Goal: Information Seeking & Learning: Learn about a topic

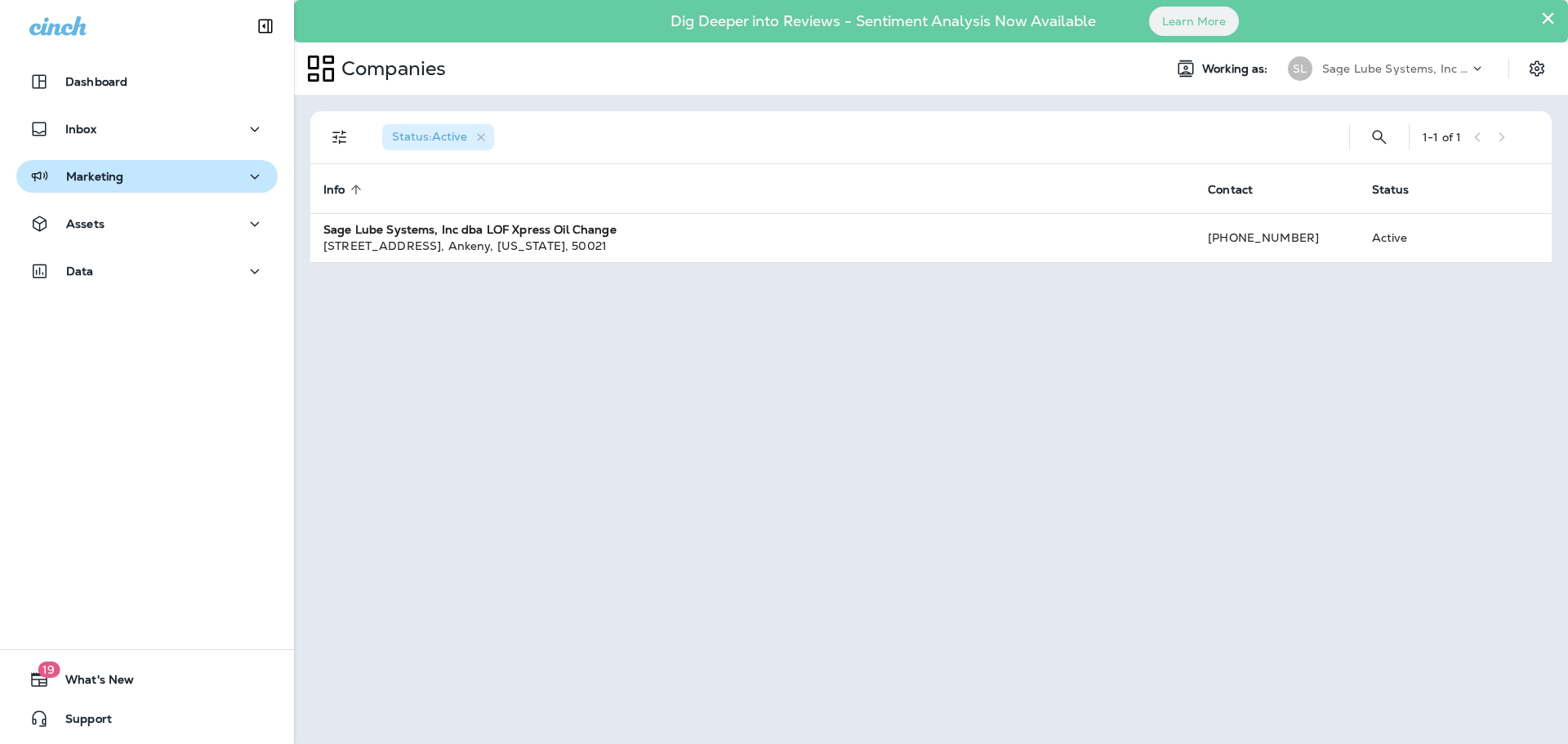
click at [174, 165] on button "Marketing" at bounding box center [146, 176] width 262 height 33
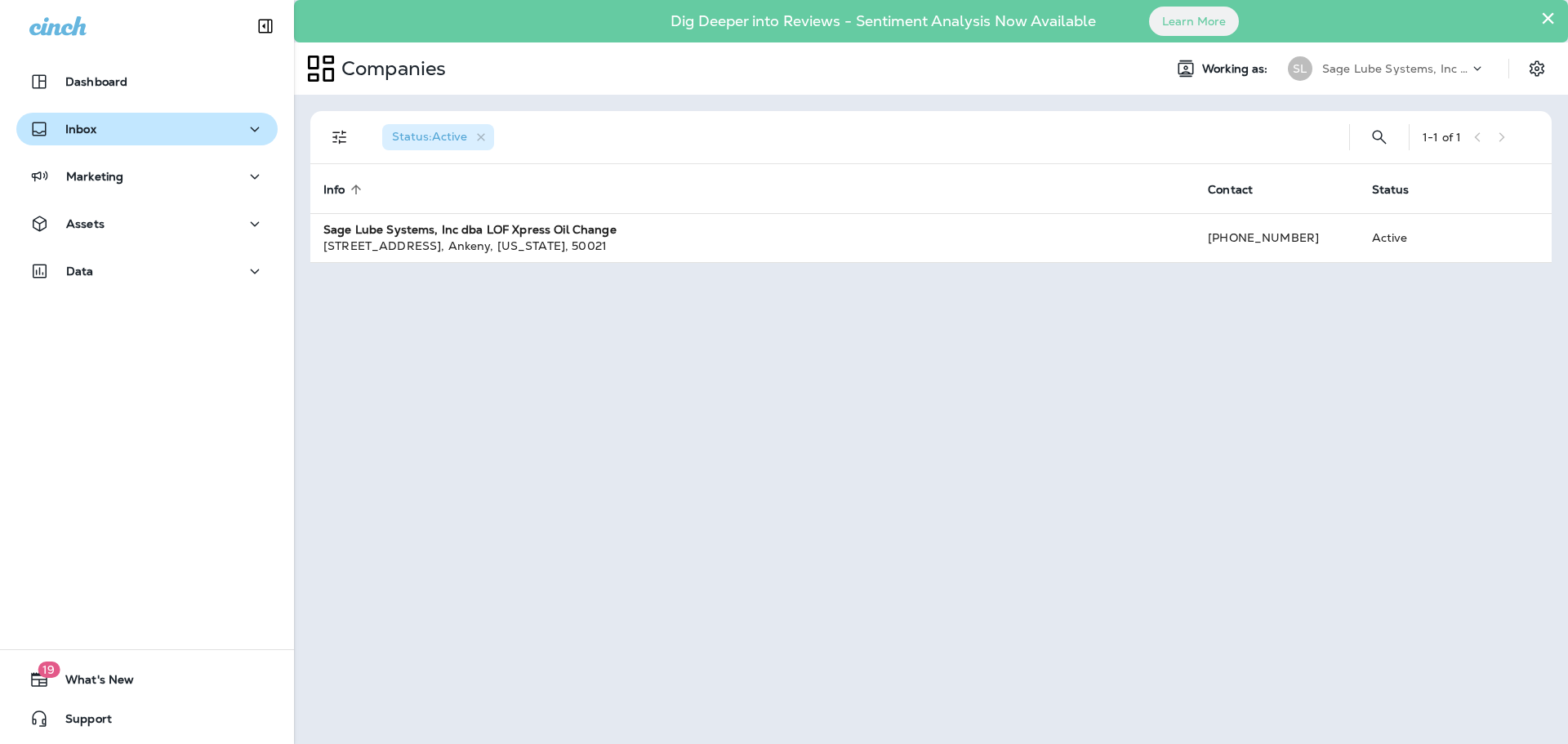
click at [173, 136] on div "Inbox" at bounding box center [146, 129] width 235 height 21
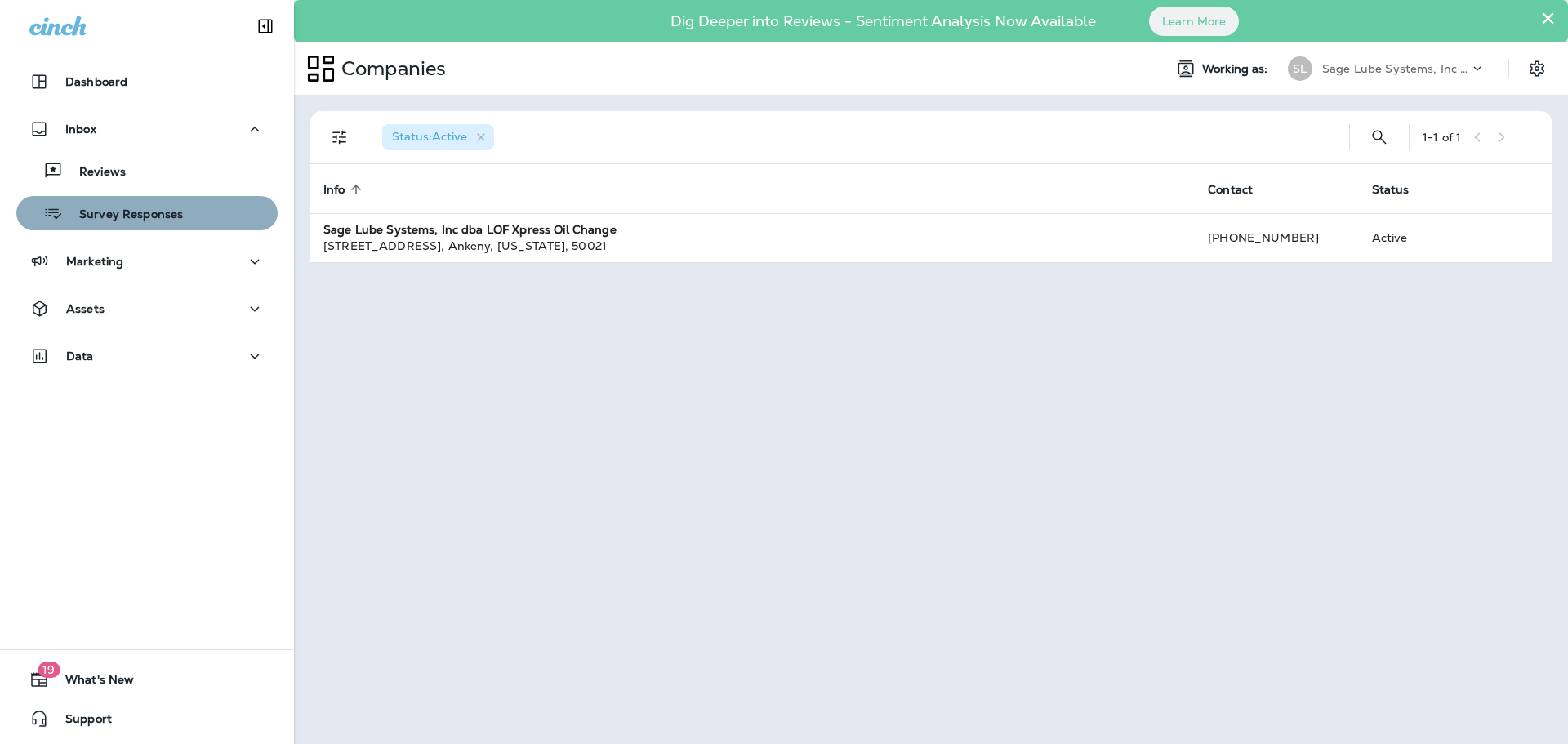
click at [164, 203] on div "Survey Responses" at bounding box center [102, 213] width 160 height 25
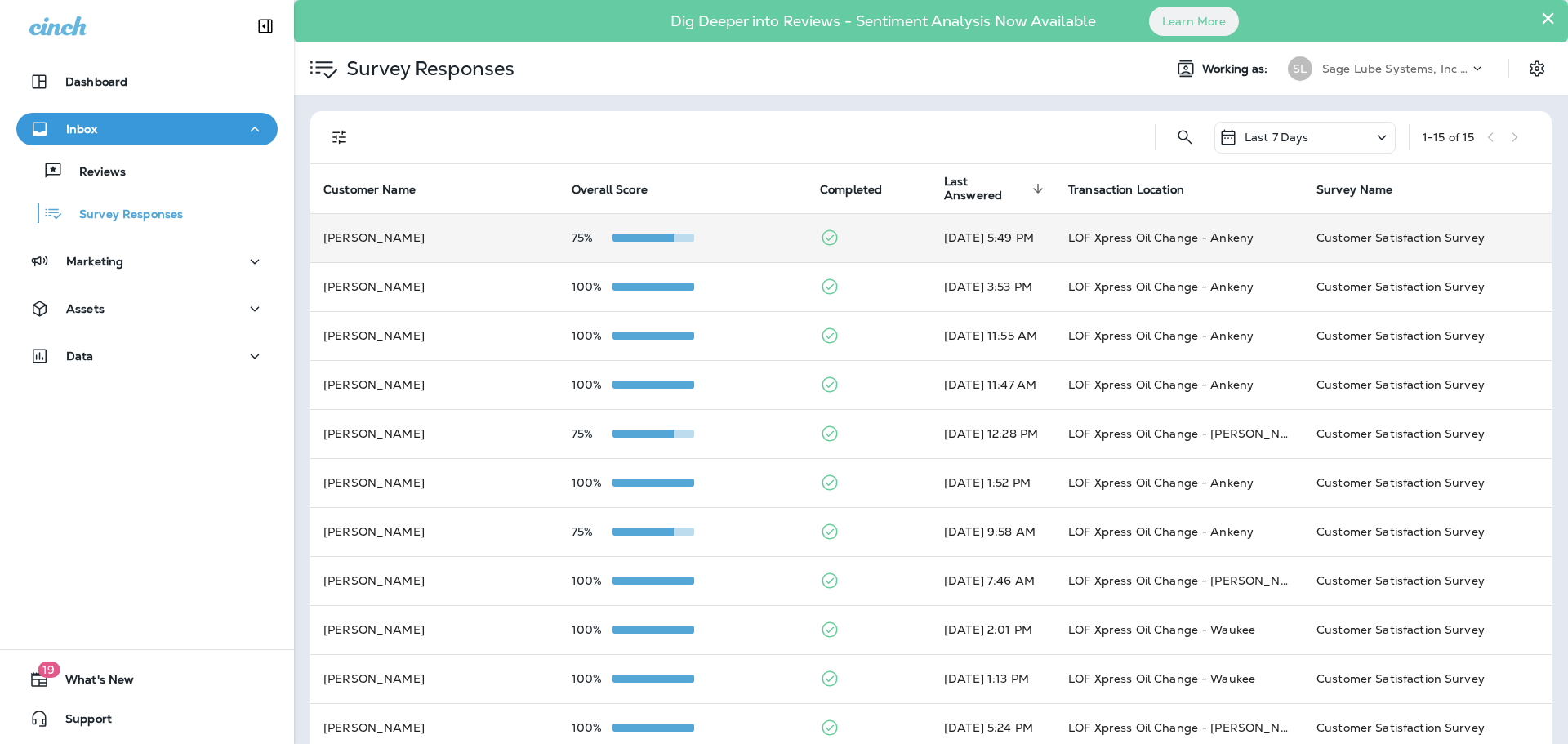
click at [720, 228] on td "75%" at bounding box center [682, 238] width 248 height 49
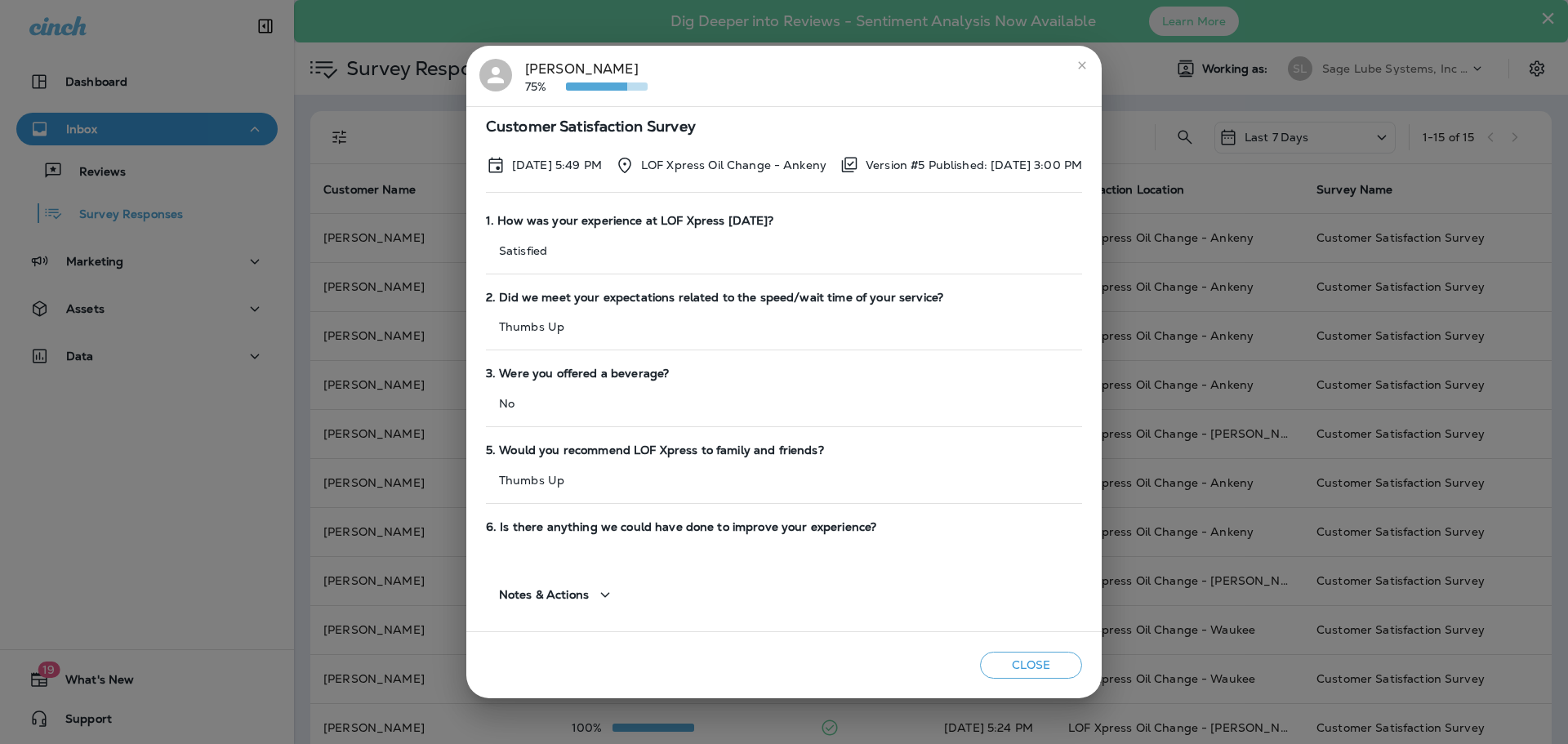
click at [401, 142] on div "[PERSON_NAME] 75% Customer Satisfaction Survey [DATE] 5:49 PM LOF Xpress Oil Ch…" at bounding box center [784, 372] width 1568 height 744
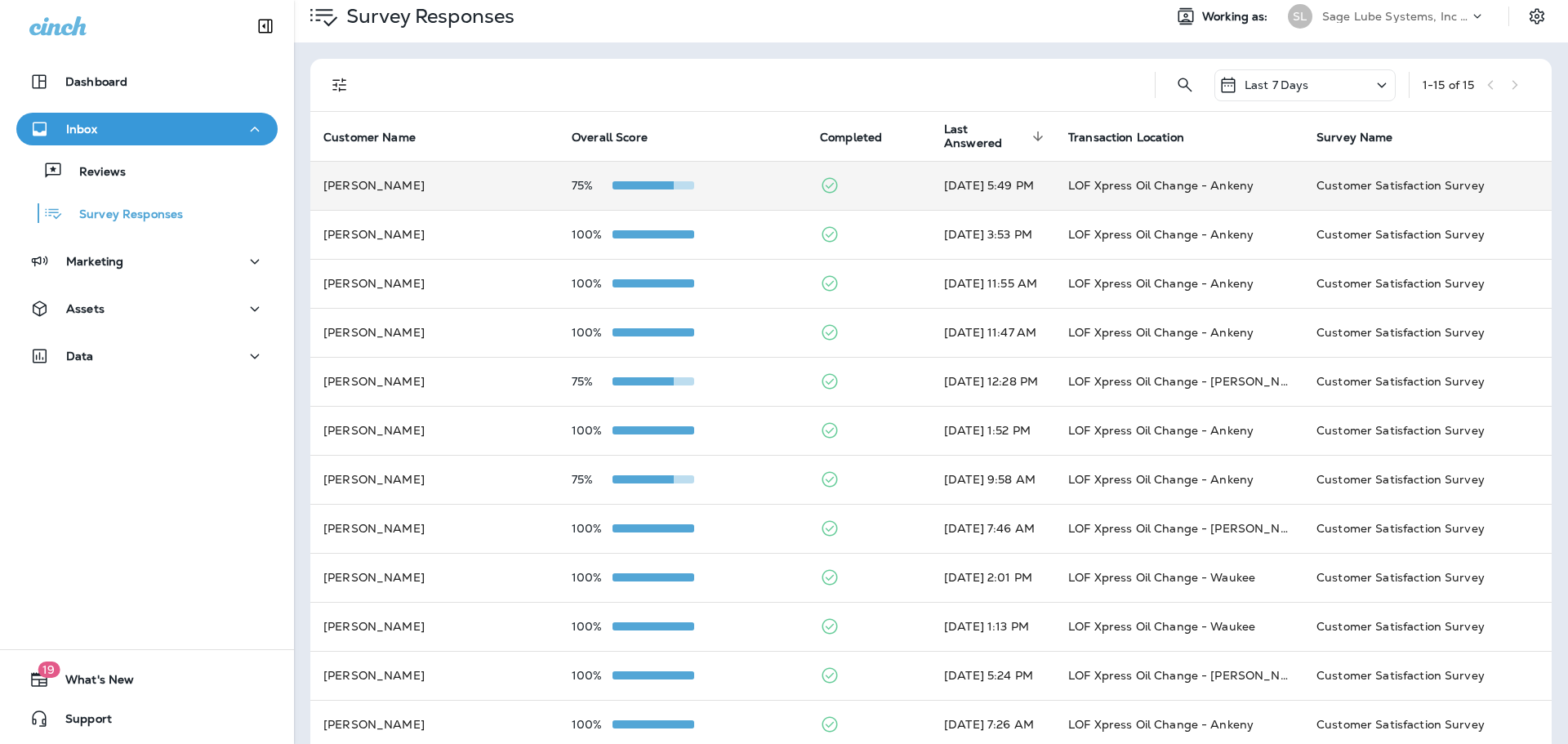
scroll to position [81, 0]
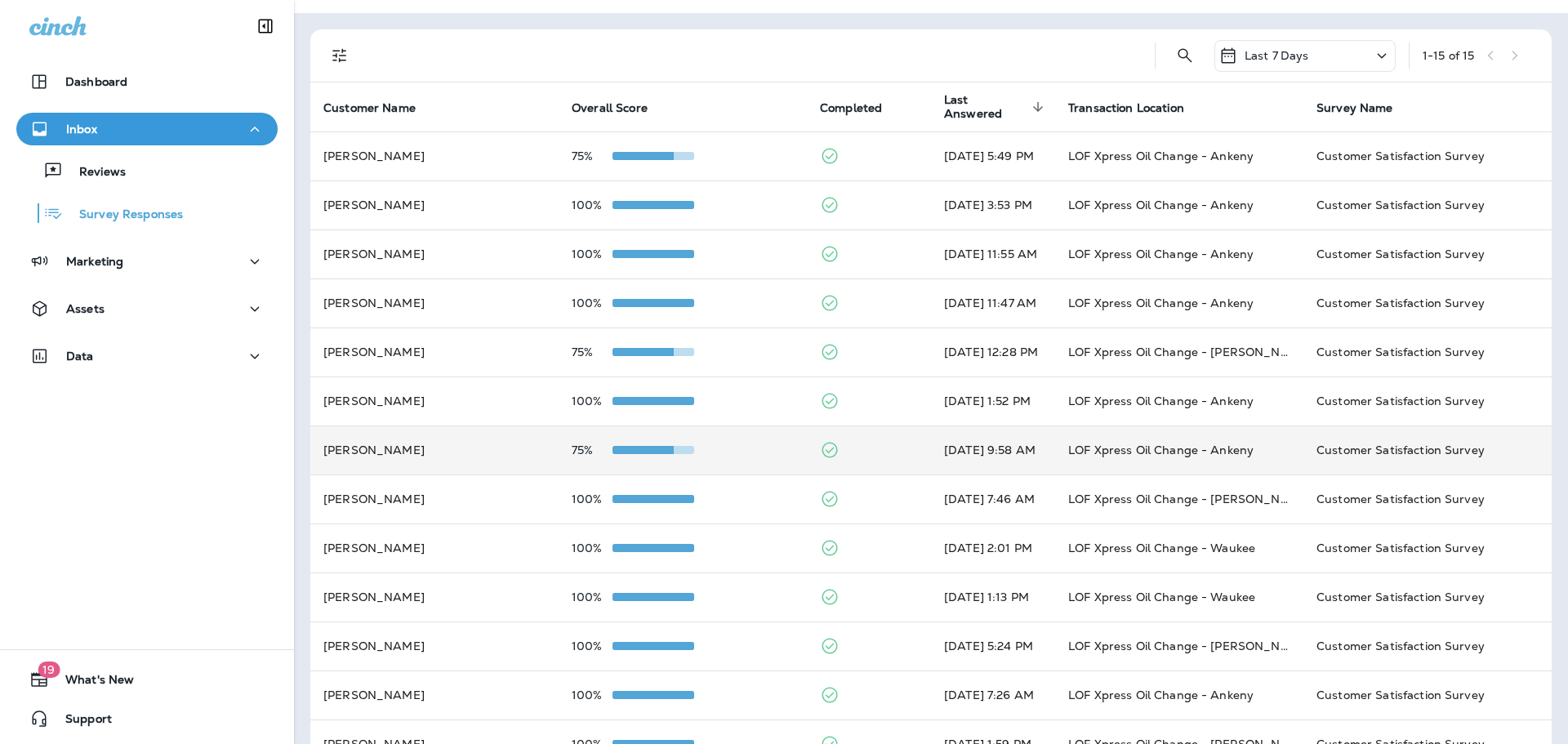
click at [511, 440] on td "[PERSON_NAME]" at bounding box center [435, 450] width 248 height 49
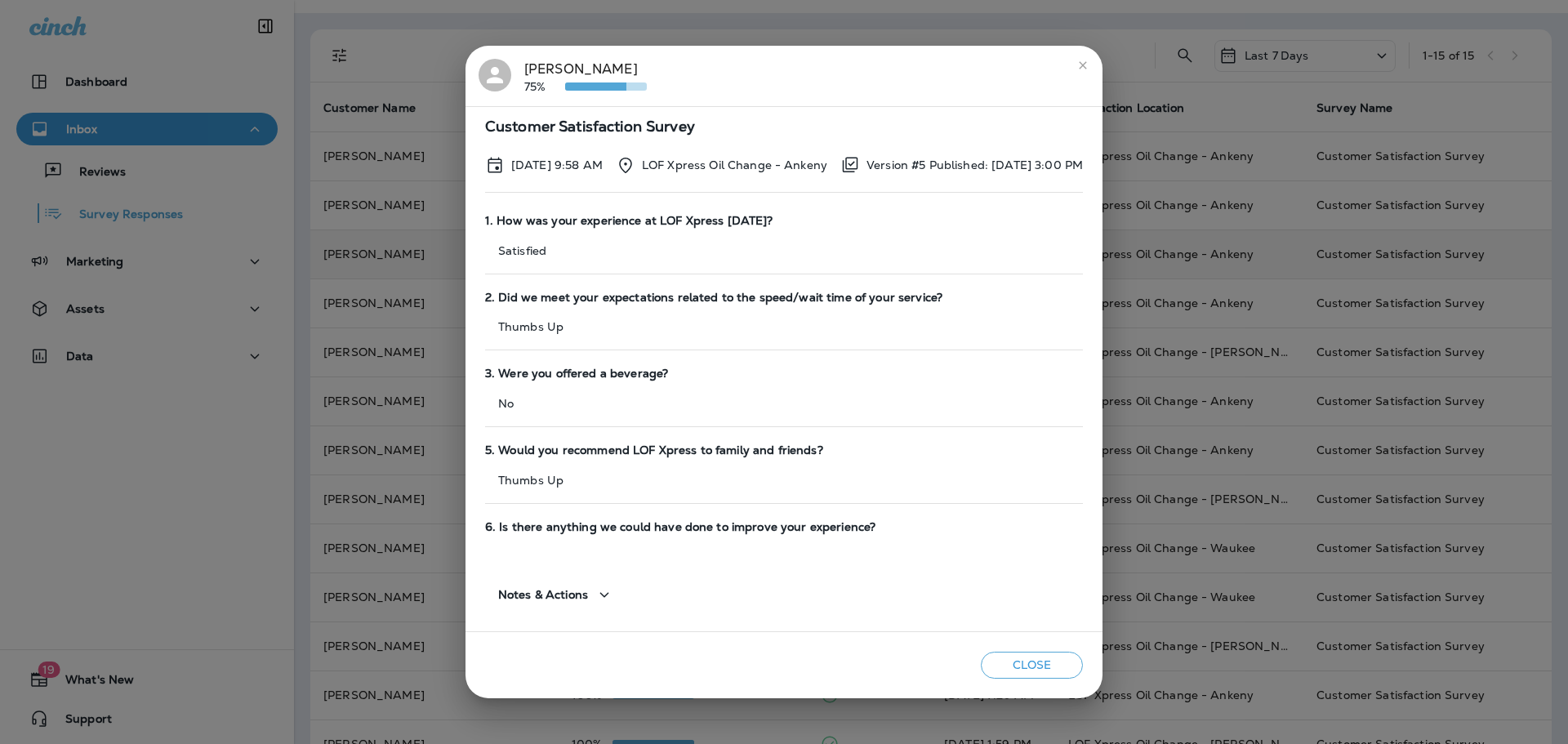
click at [383, 263] on div "[PERSON_NAME] 75% Customer Satisfaction Survey [DATE] 9:58 AM LOF Xpress Oil Ch…" at bounding box center [784, 372] width 1568 height 744
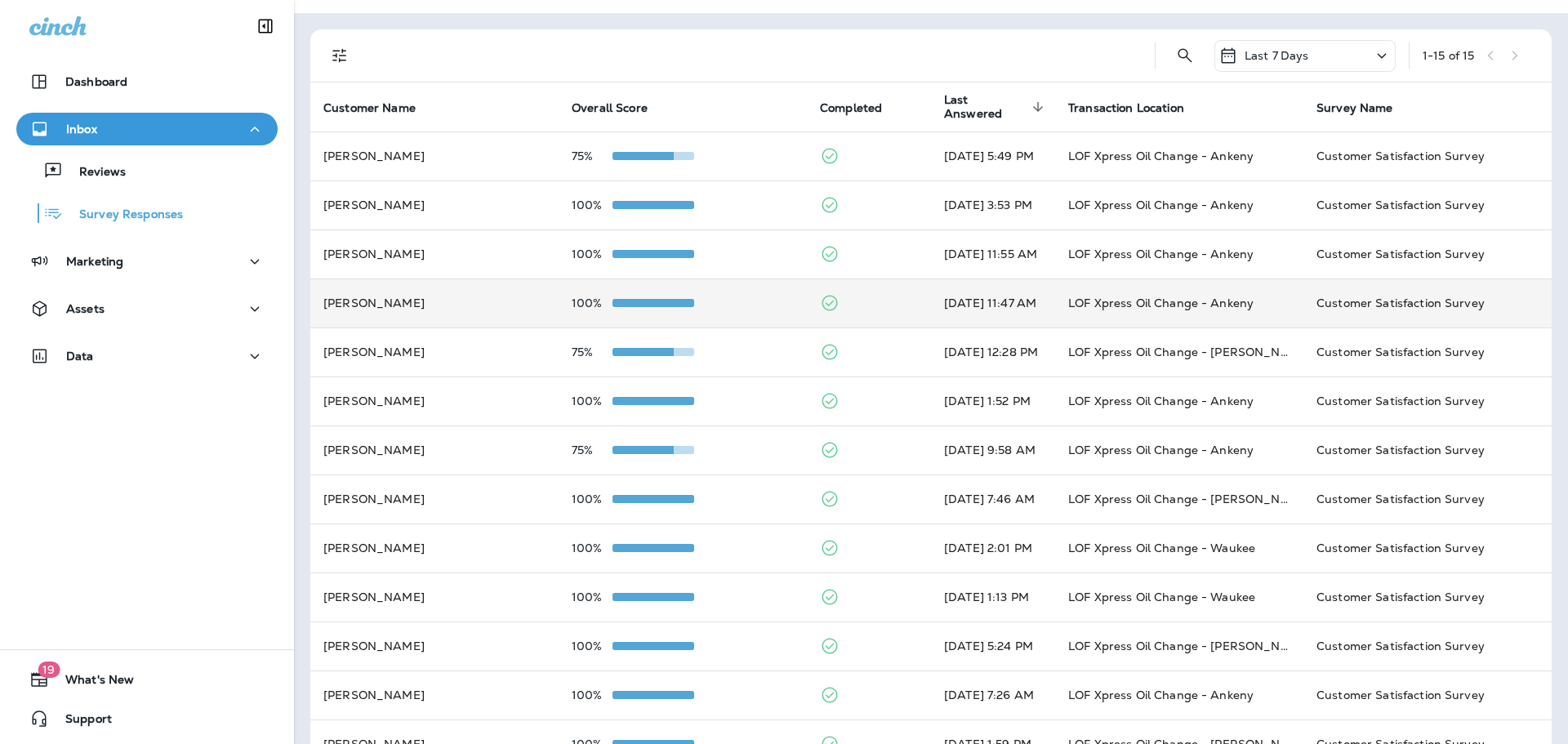
scroll to position [221, 0]
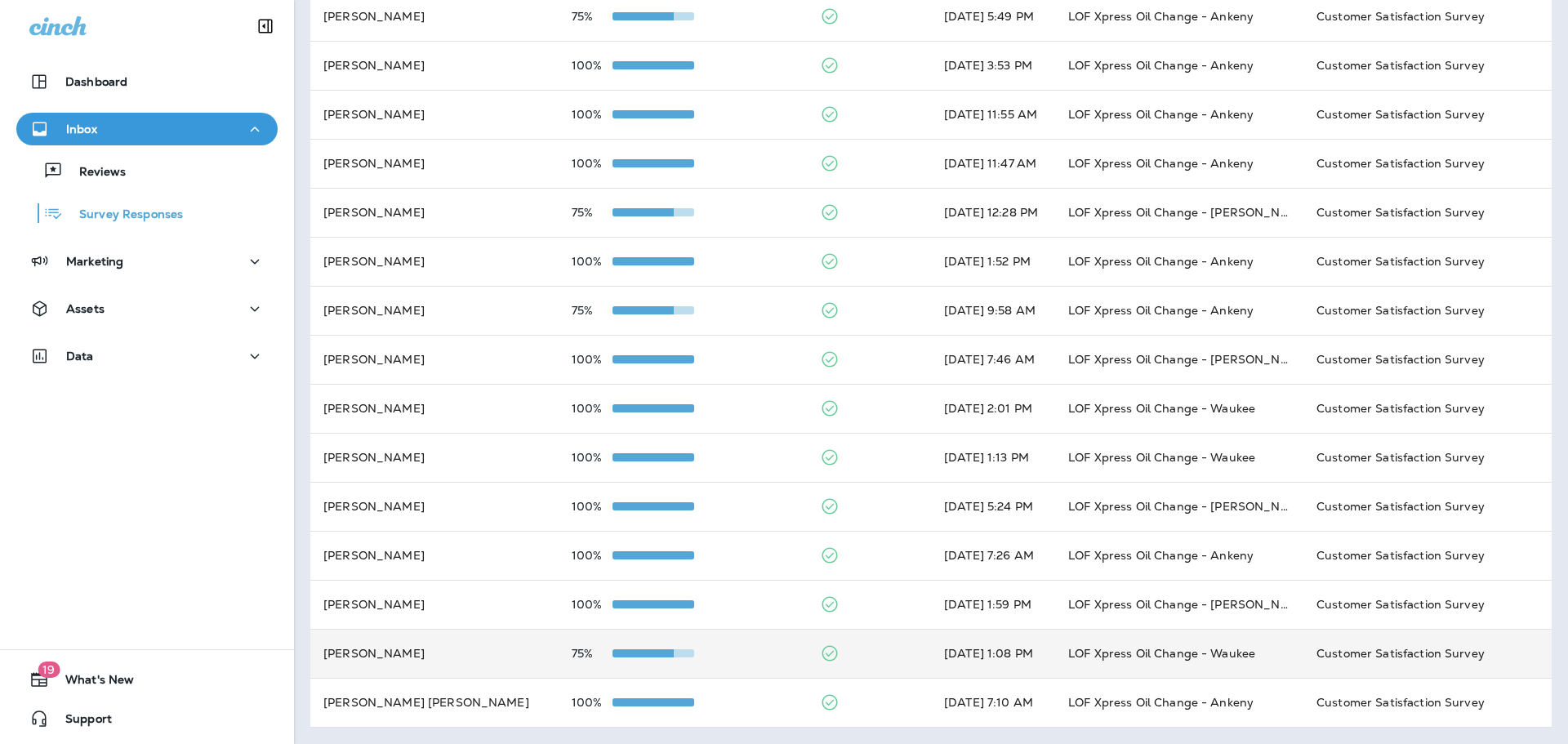
click at [443, 635] on td "[PERSON_NAME]" at bounding box center [435, 653] width 248 height 49
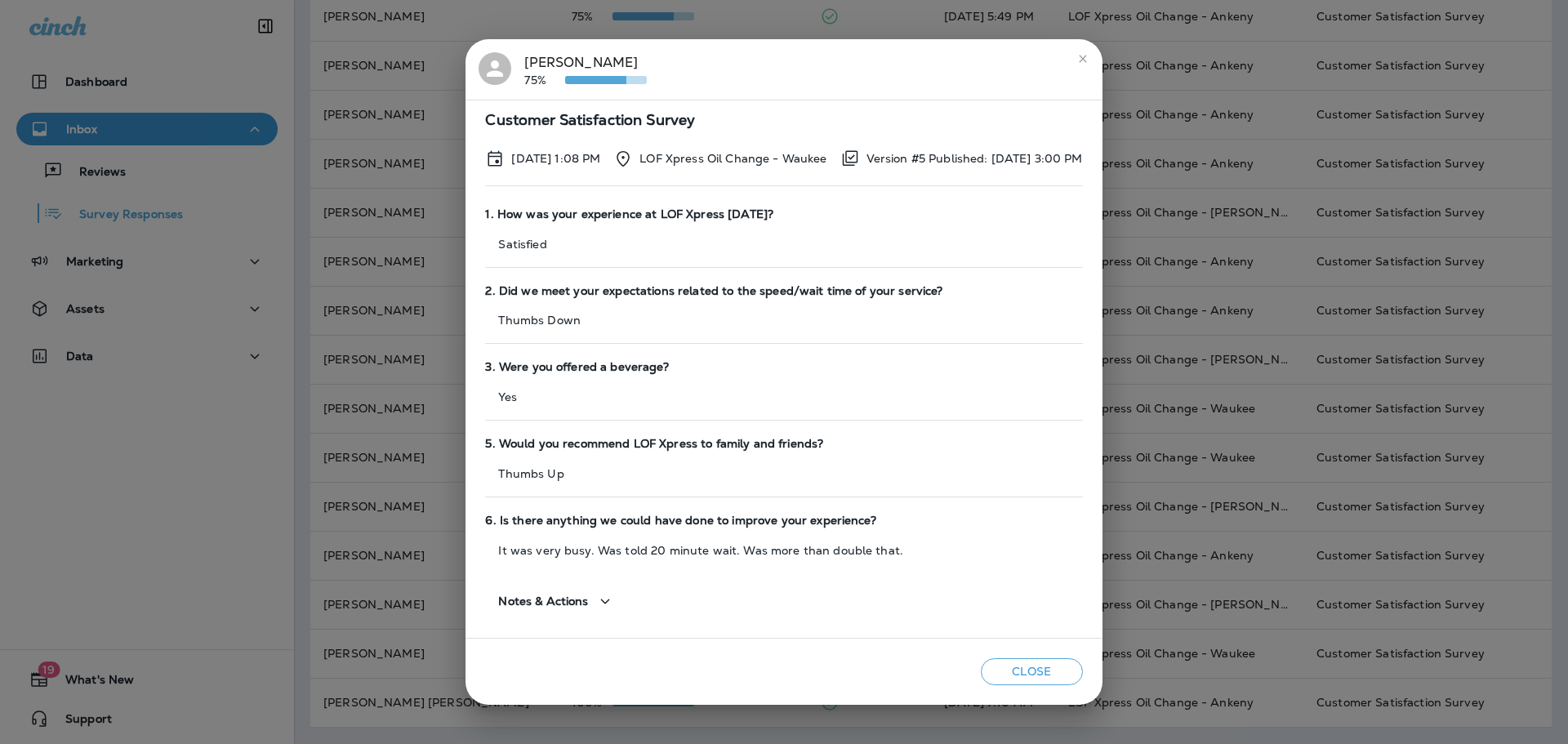
click at [367, 363] on div "[PERSON_NAME] 75% Customer Satisfaction Survey [DATE] 1:08 PM LOF Xpress Oil Ch…" at bounding box center [784, 372] width 1568 height 744
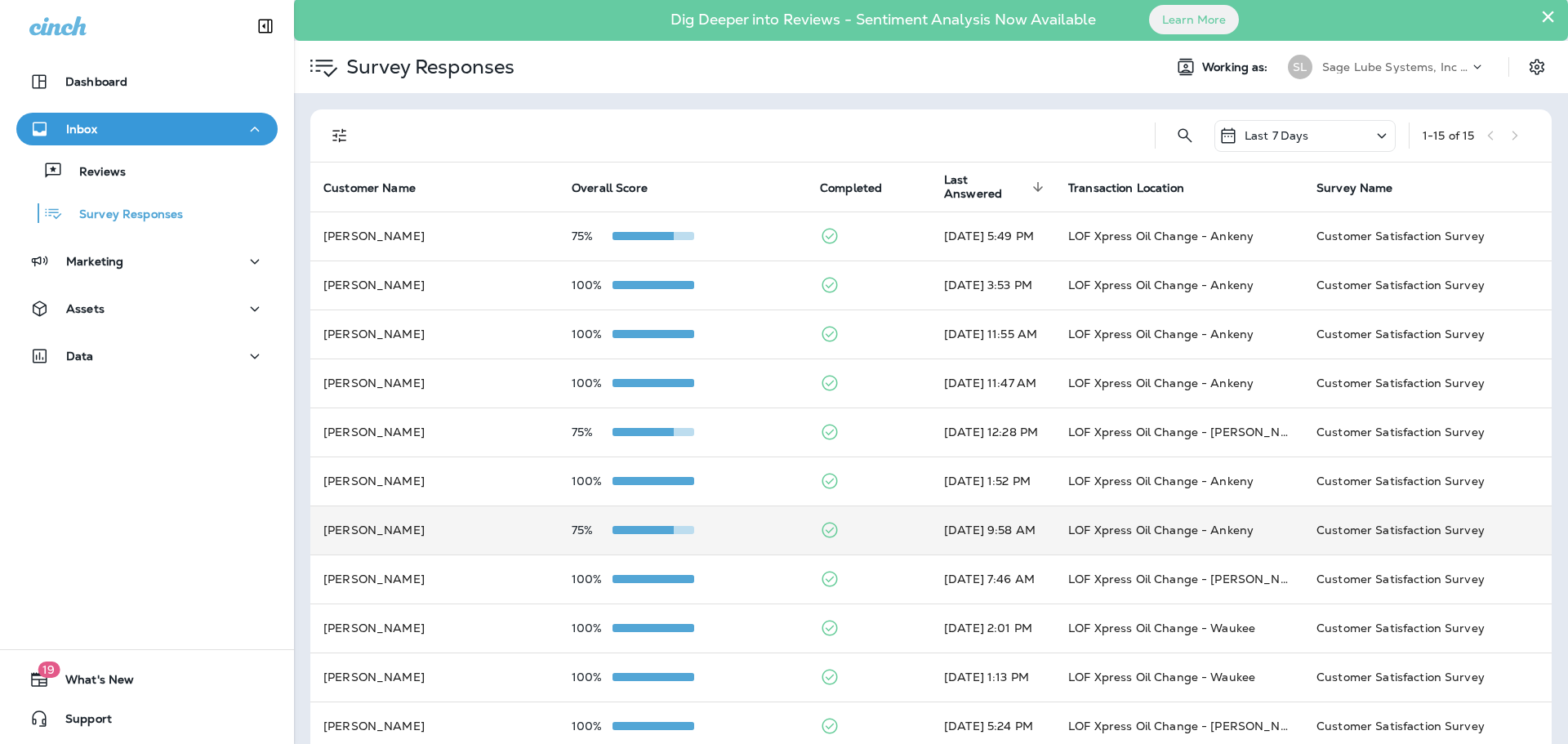
scroll to position [0, 0]
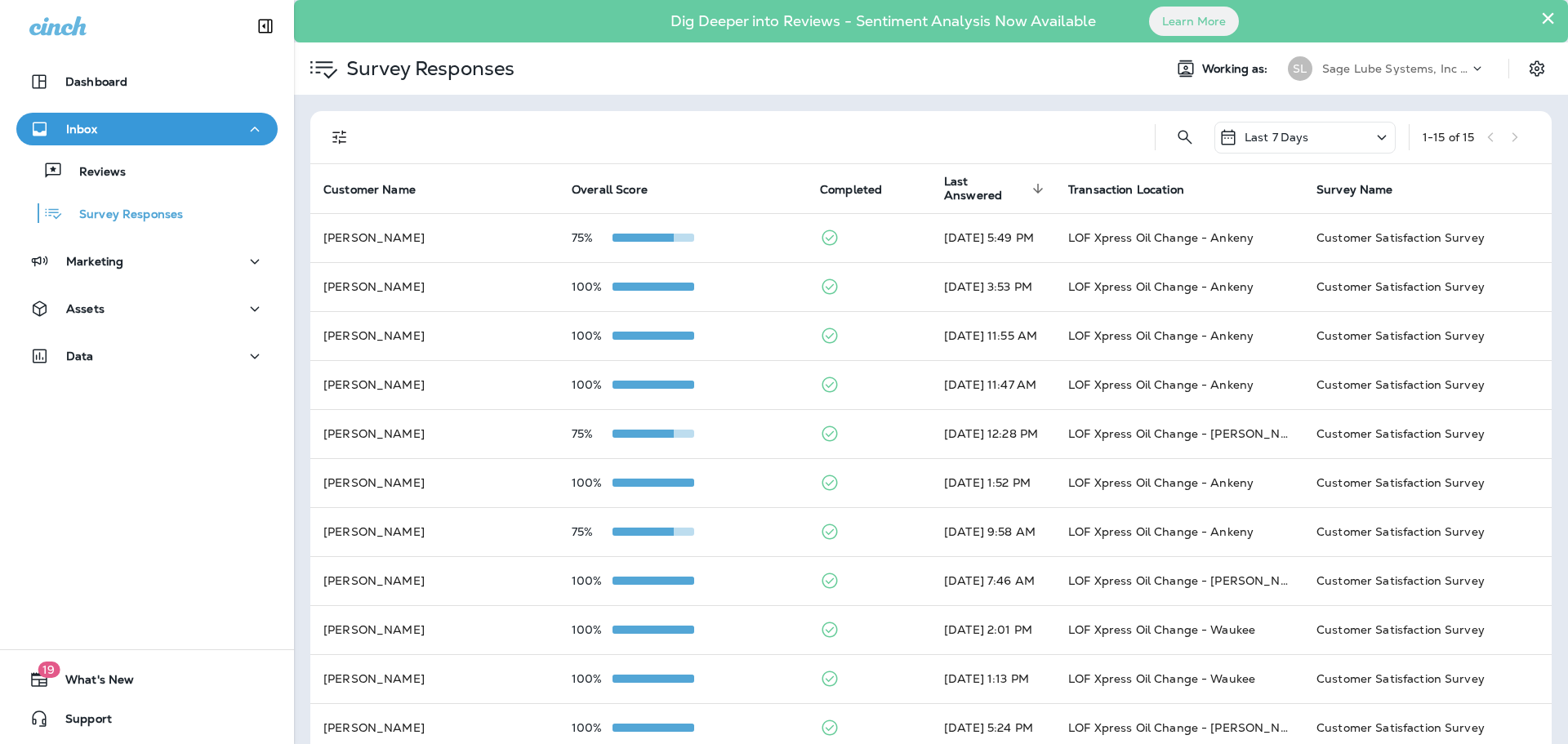
click at [1329, 132] on div "Last 7 Days" at bounding box center [1305, 138] width 181 height 32
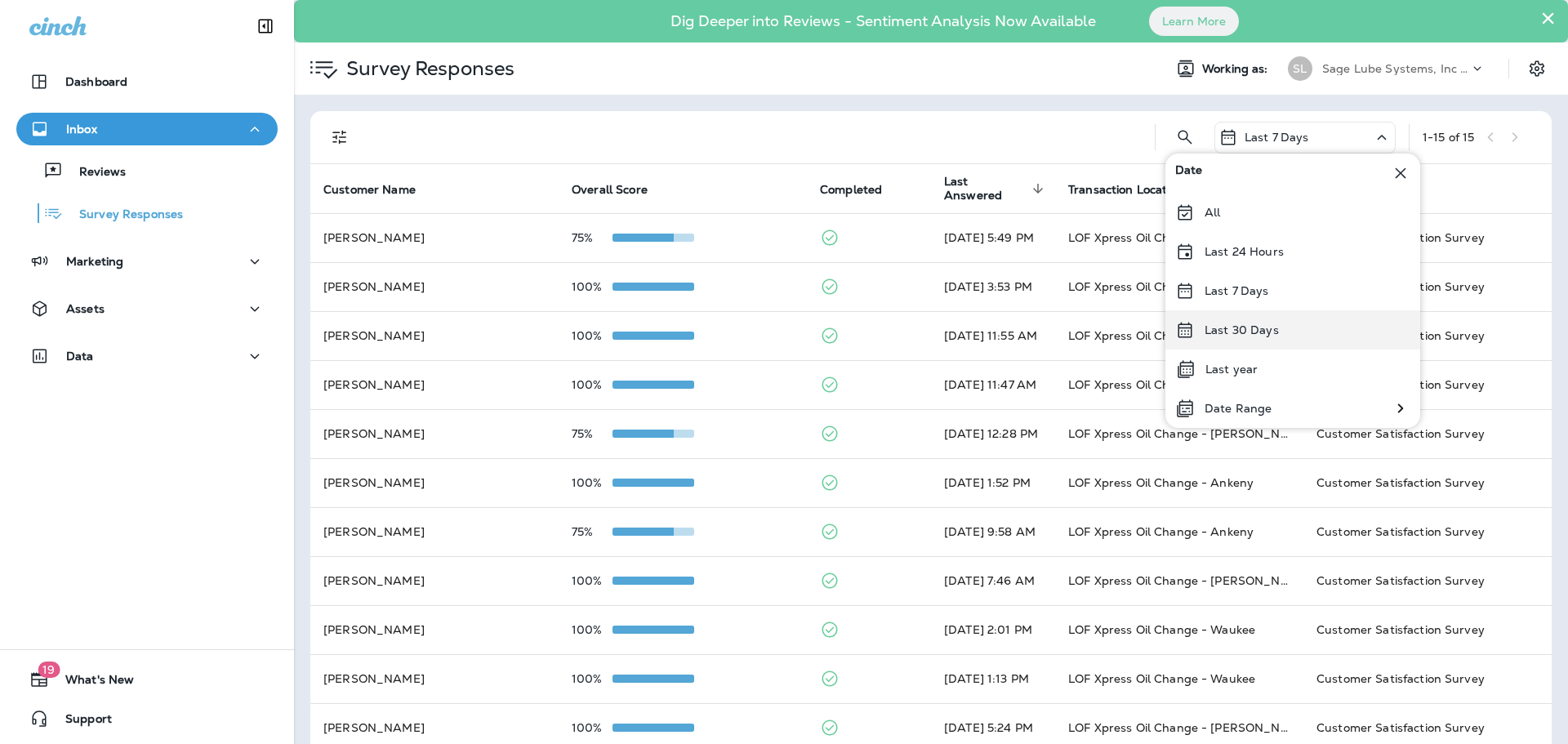
click at [1252, 321] on div "Last 30 Days" at bounding box center [1293, 330] width 255 height 40
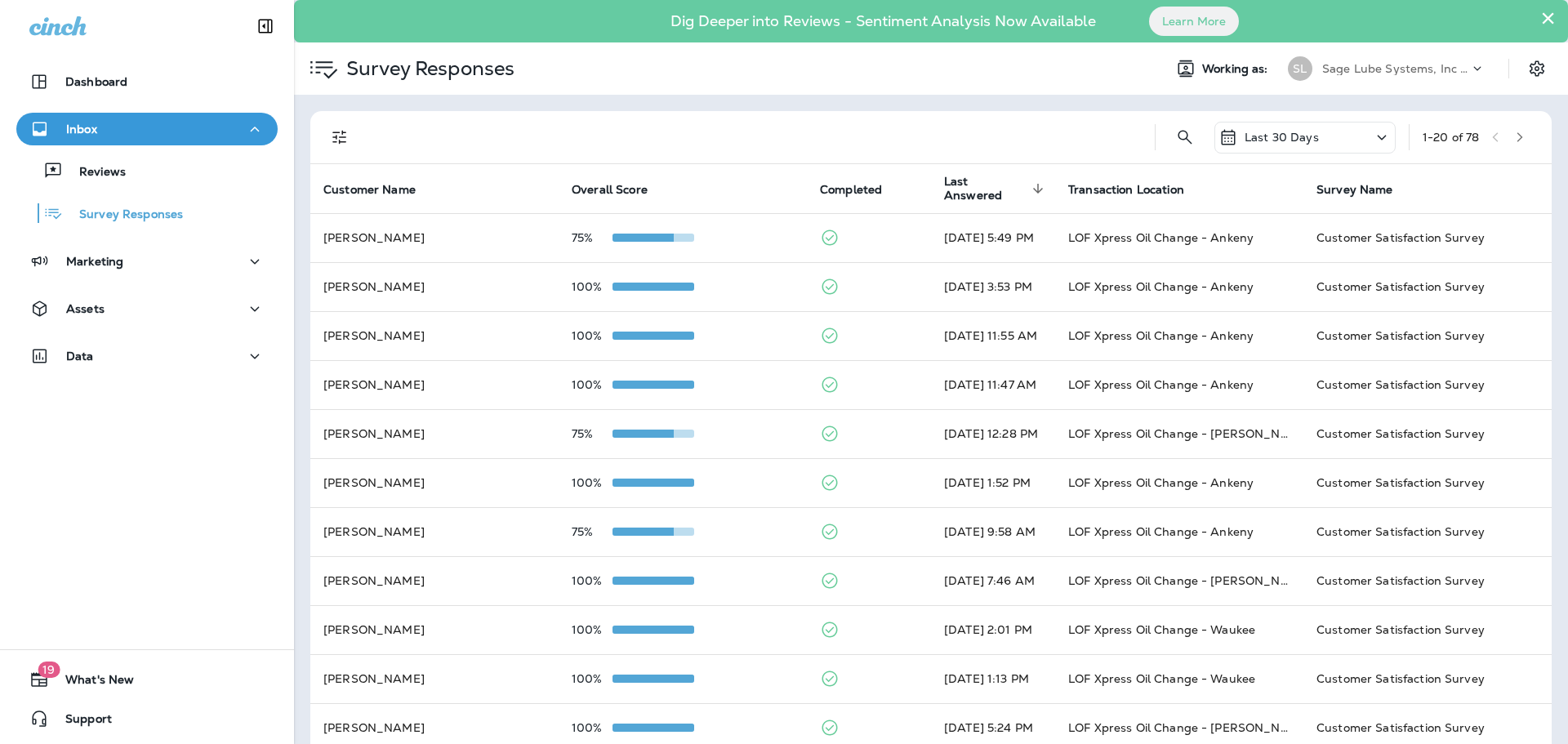
click at [1283, 123] on div "Last 30 Days" at bounding box center [1305, 138] width 181 height 32
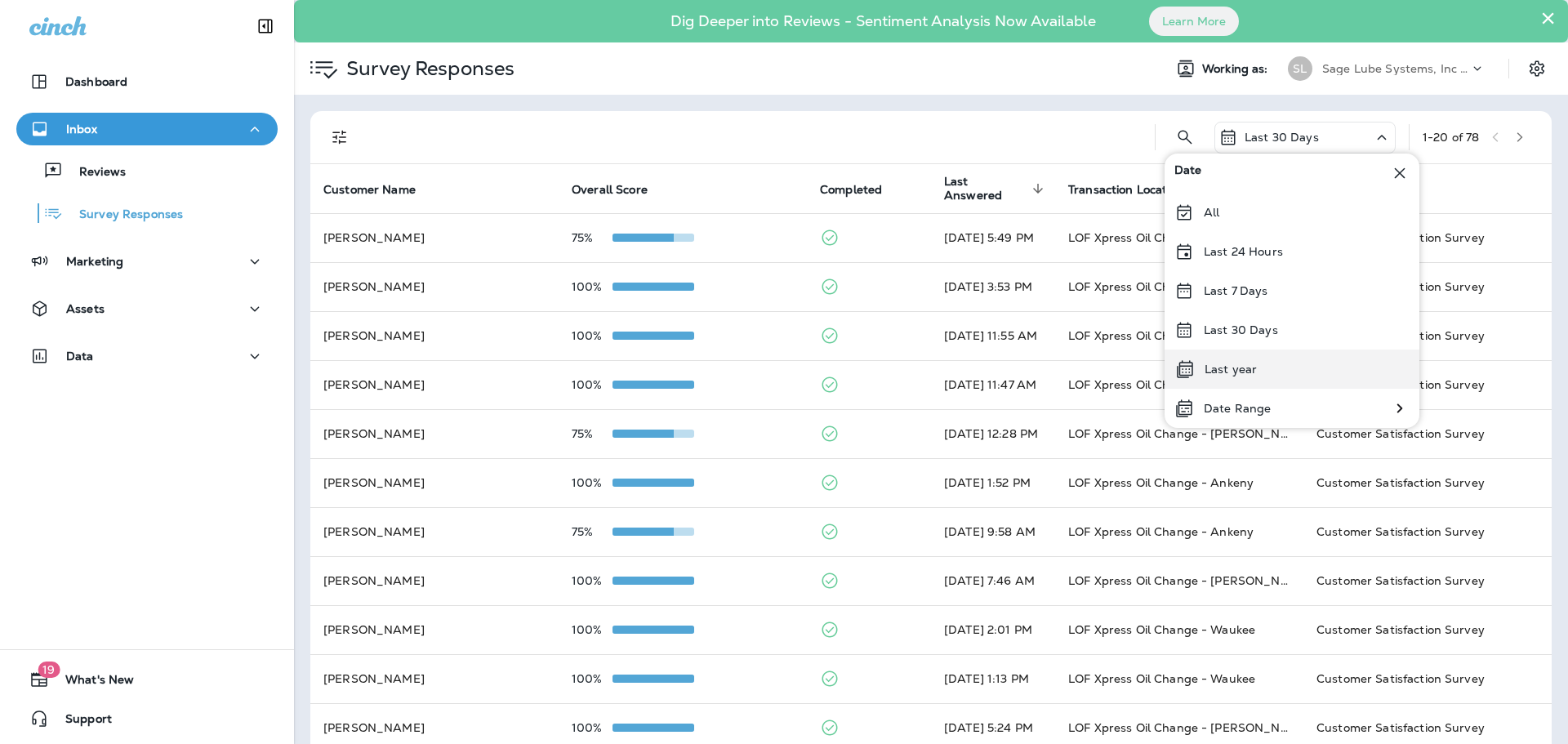
click at [1243, 363] on p "Last year" at bounding box center [1231, 369] width 52 height 13
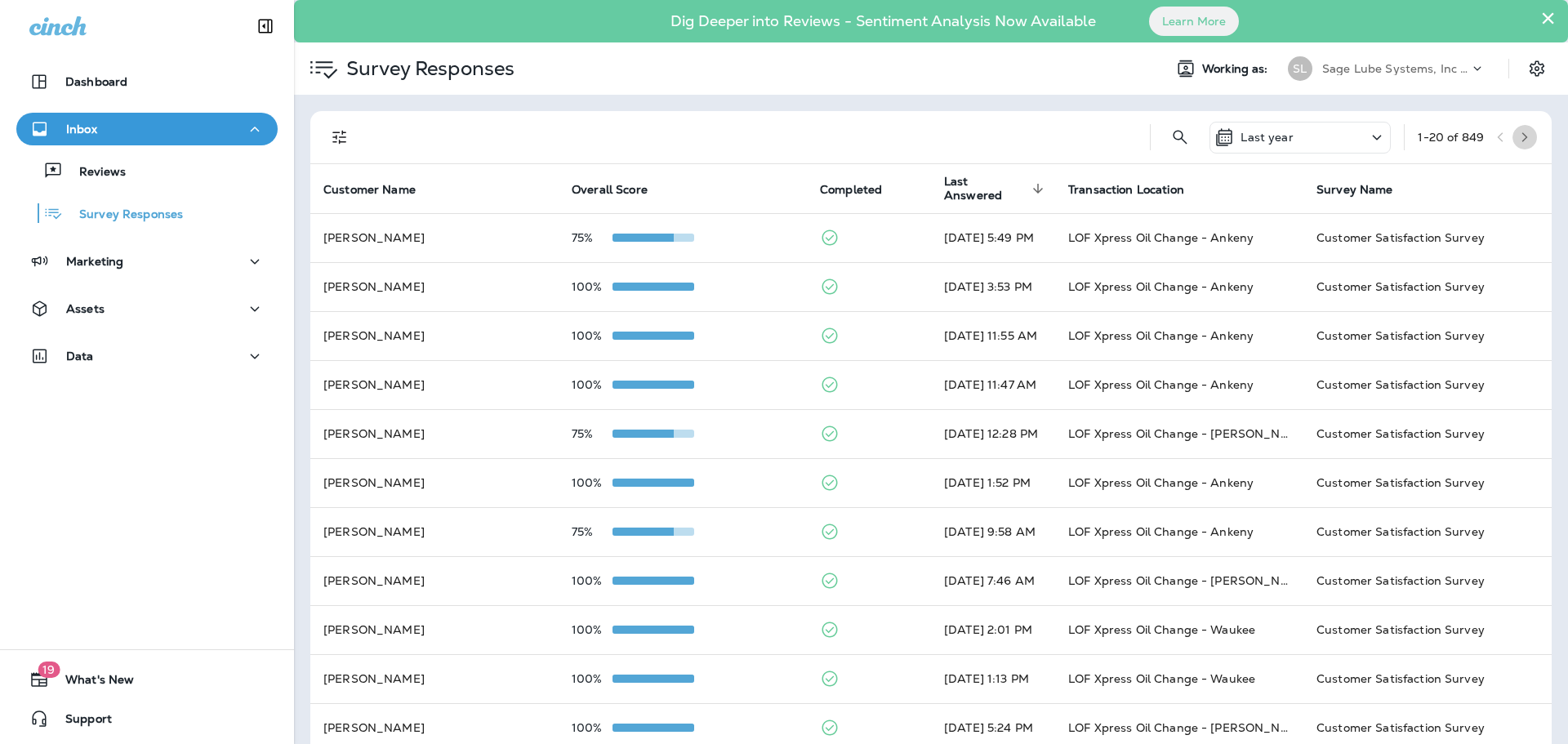
click at [1523, 136] on icon "button" at bounding box center [1525, 137] width 6 height 9
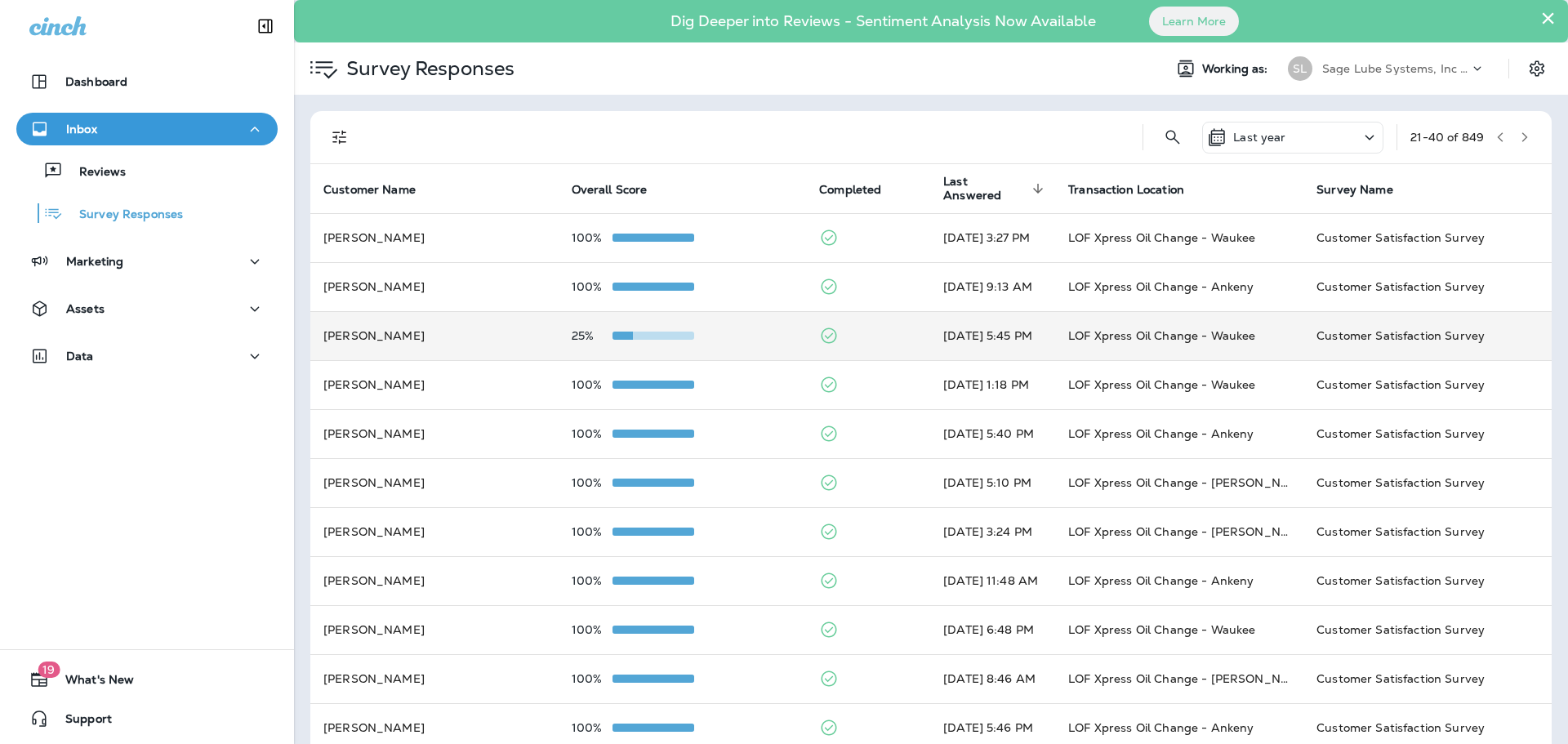
click at [497, 340] on td "[PERSON_NAME]" at bounding box center [435, 335] width 248 height 49
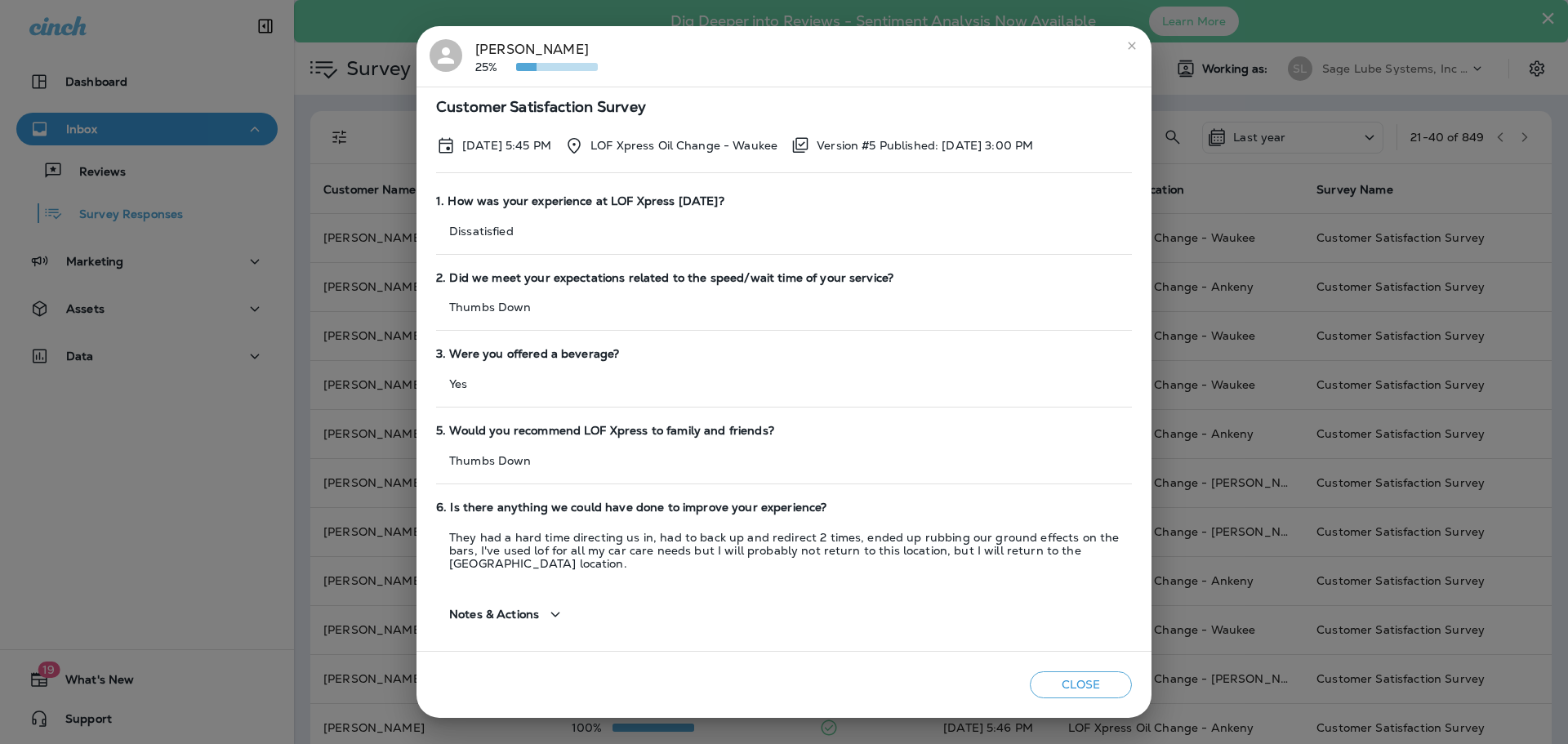
click at [323, 268] on div "[PERSON_NAME] 25% Customer Satisfaction Survey [DATE] 5:45 PM LOF Xpress Oil Ch…" at bounding box center [784, 372] width 1568 height 744
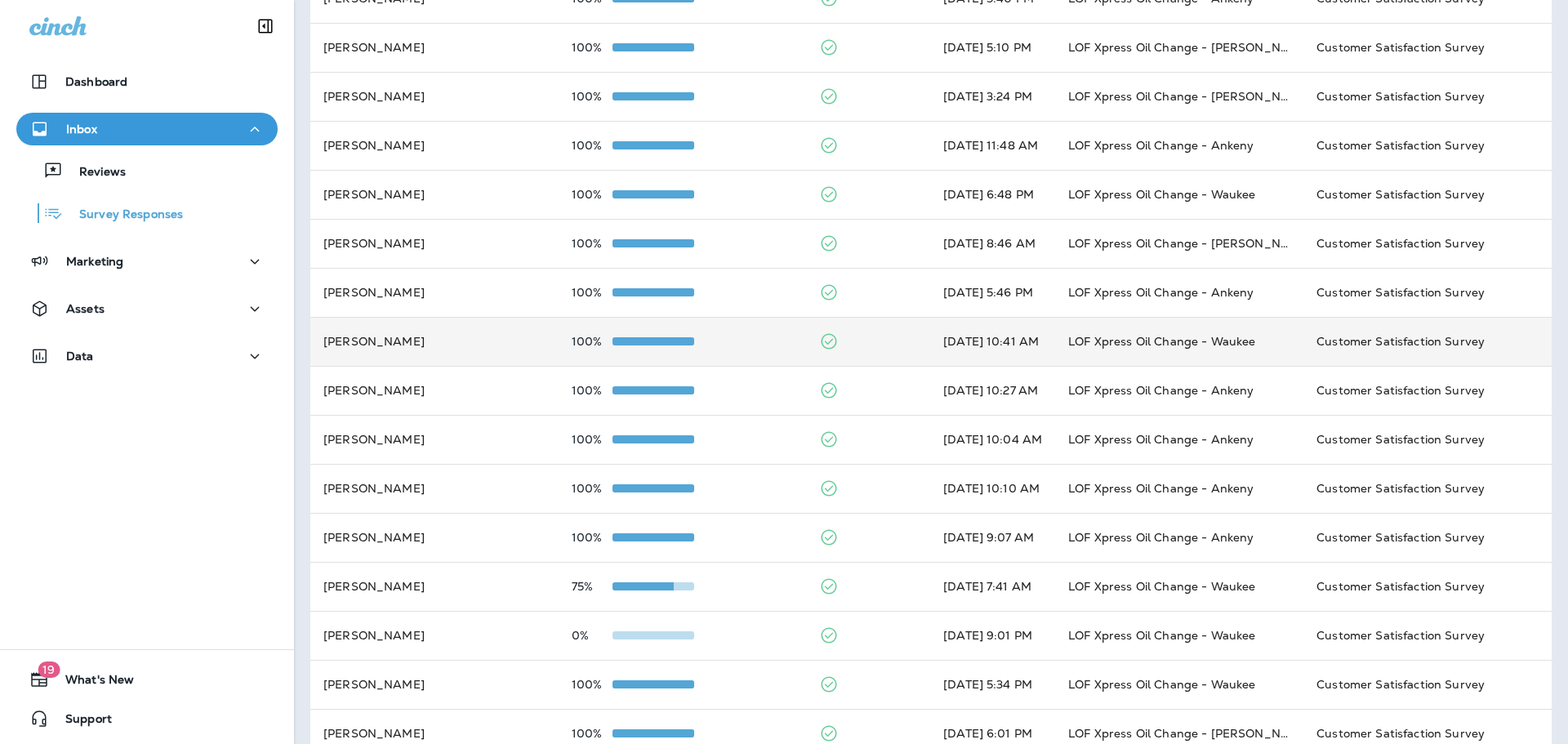
scroll to position [466, 0]
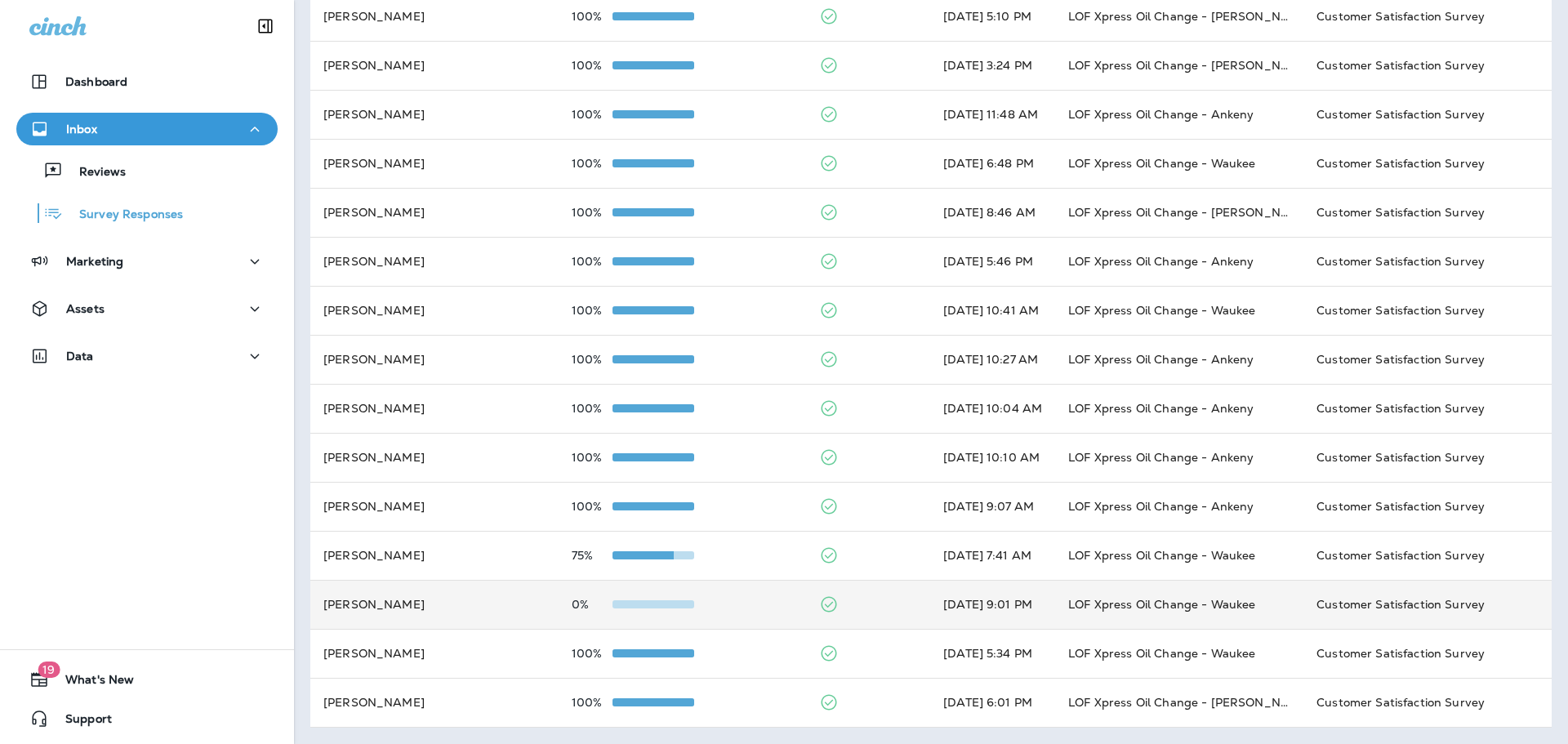
click at [460, 596] on td "[PERSON_NAME]" at bounding box center [435, 604] width 248 height 49
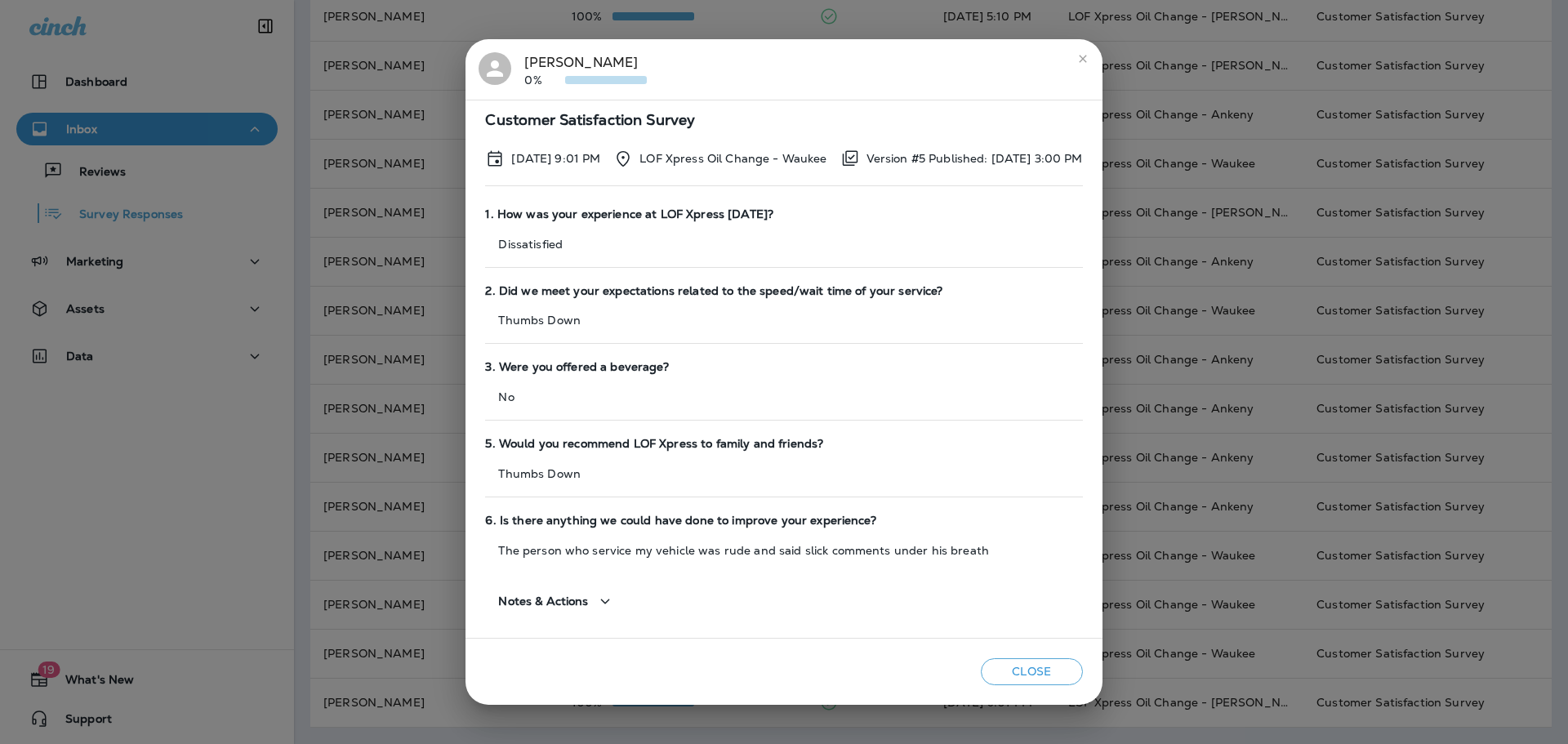
click at [355, 329] on div "[PERSON_NAME] 0% Customer Satisfaction Survey [DATE] 9:01 PM LOF Xpress Oil Cha…" at bounding box center [784, 372] width 1568 height 744
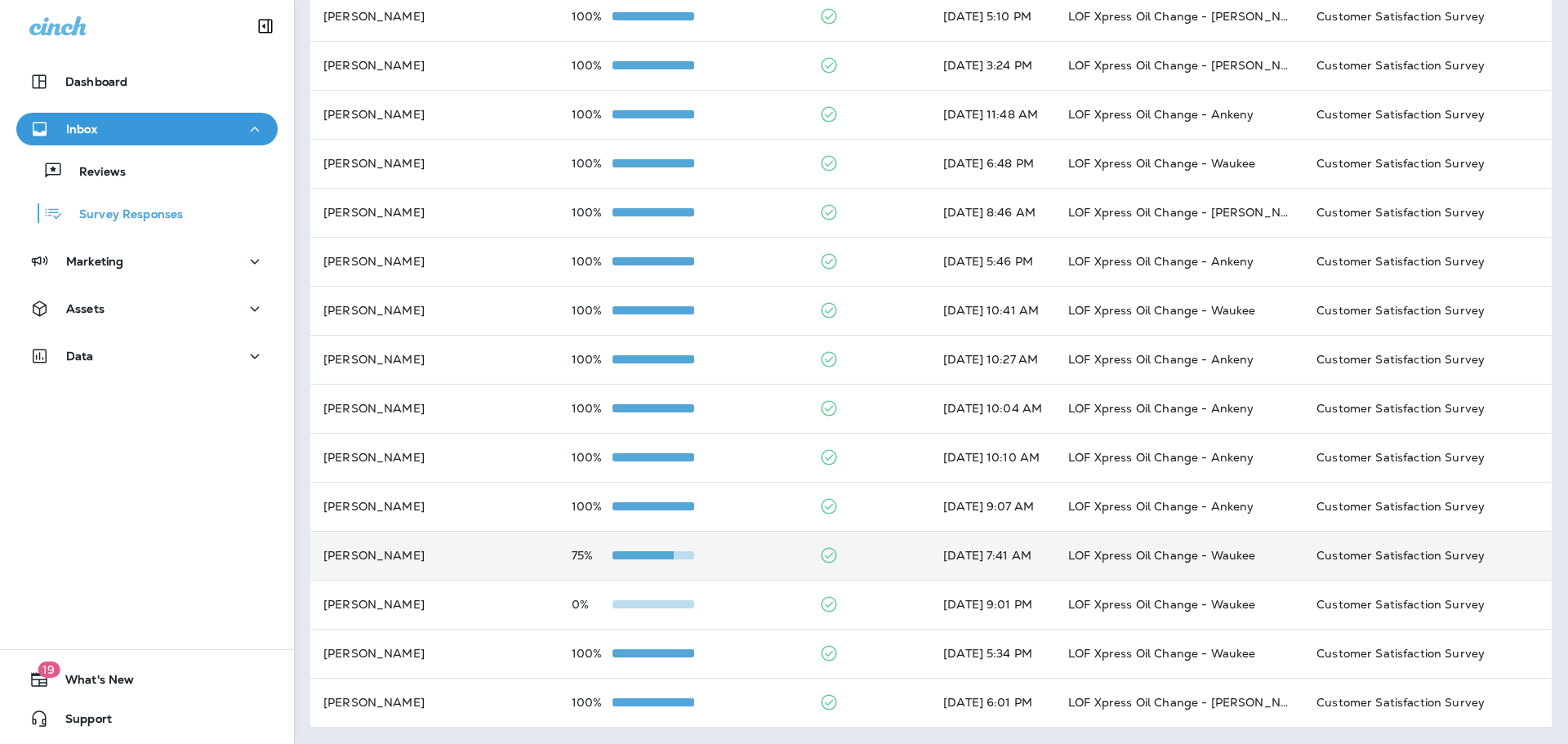
click at [451, 570] on td "[PERSON_NAME]" at bounding box center [435, 555] width 248 height 49
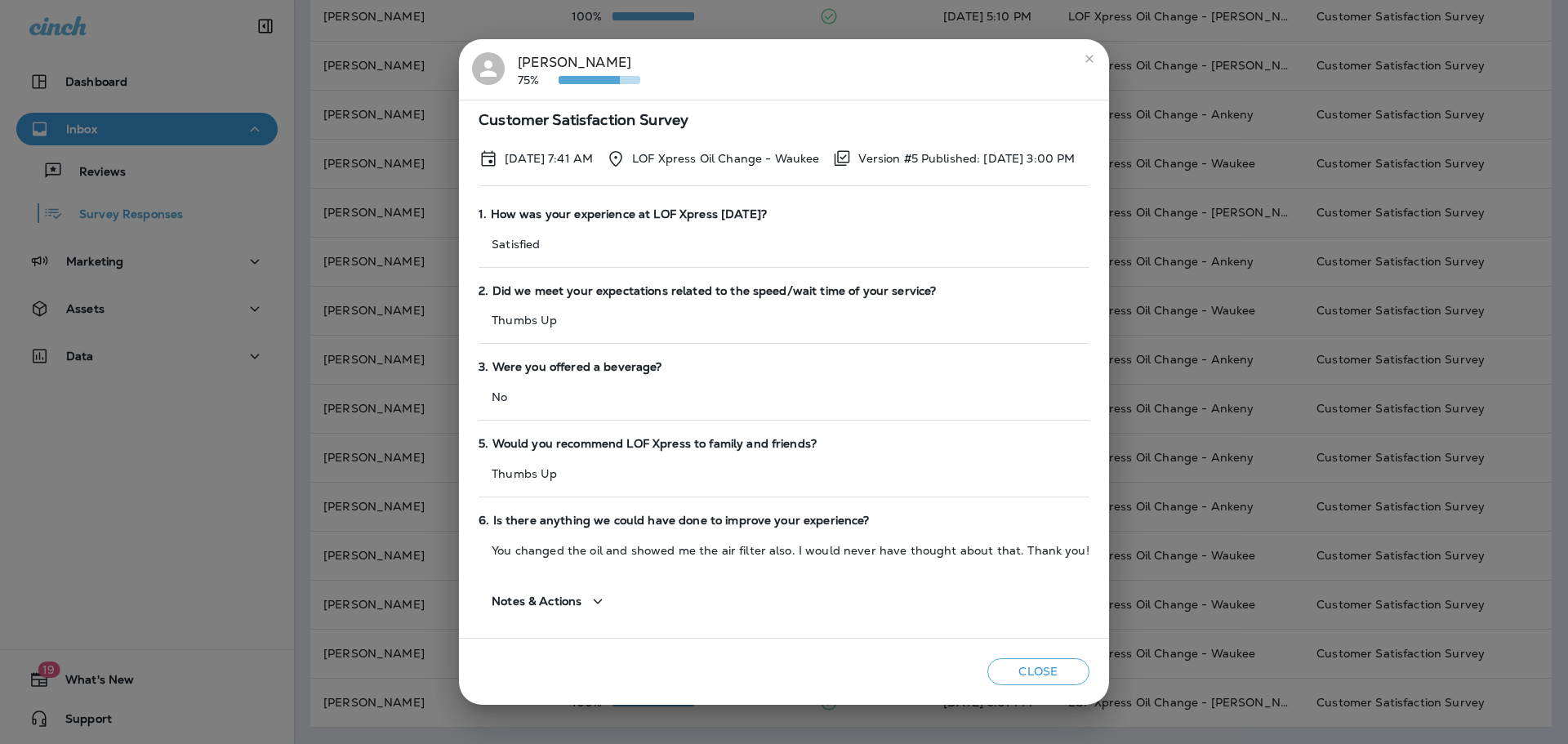
click at [397, 334] on div "[PERSON_NAME] 75% Customer Satisfaction Survey [DATE] 7:41 AM LOF Xpress Oil Ch…" at bounding box center [784, 372] width 1568 height 744
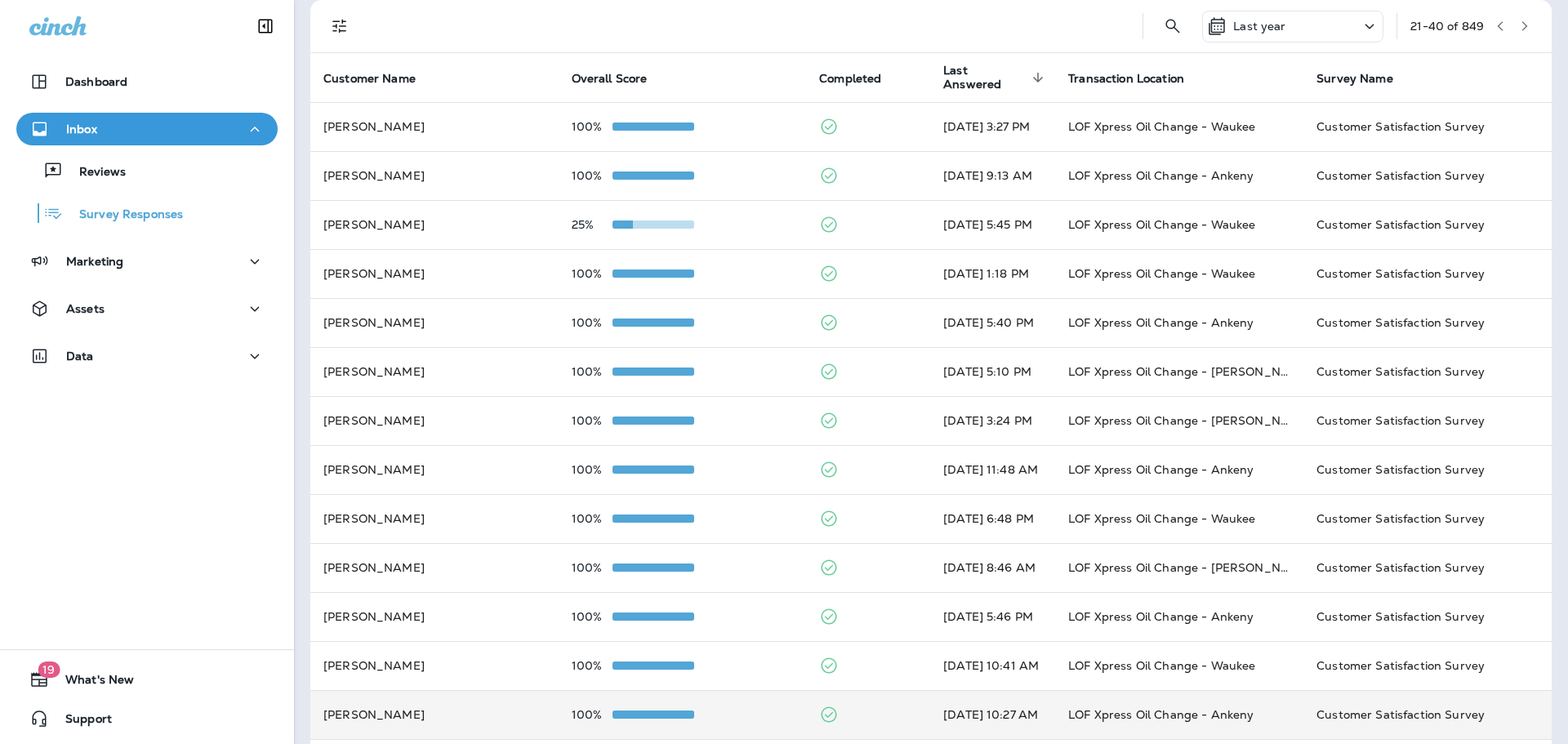
scroll to position [0, 0]
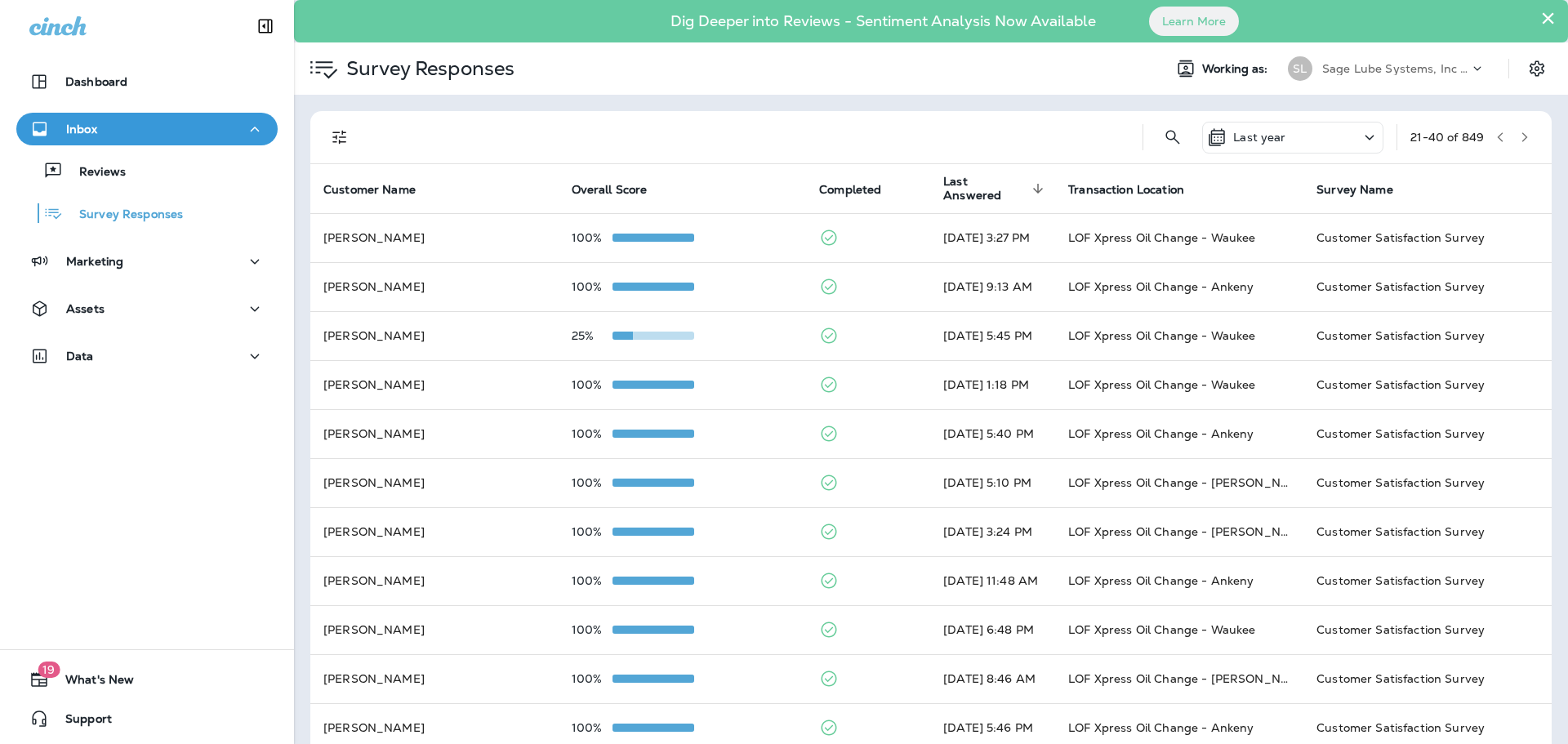
click at [1524, 141] on button "button" at bounding box center [1525, 137] width 25 height 25
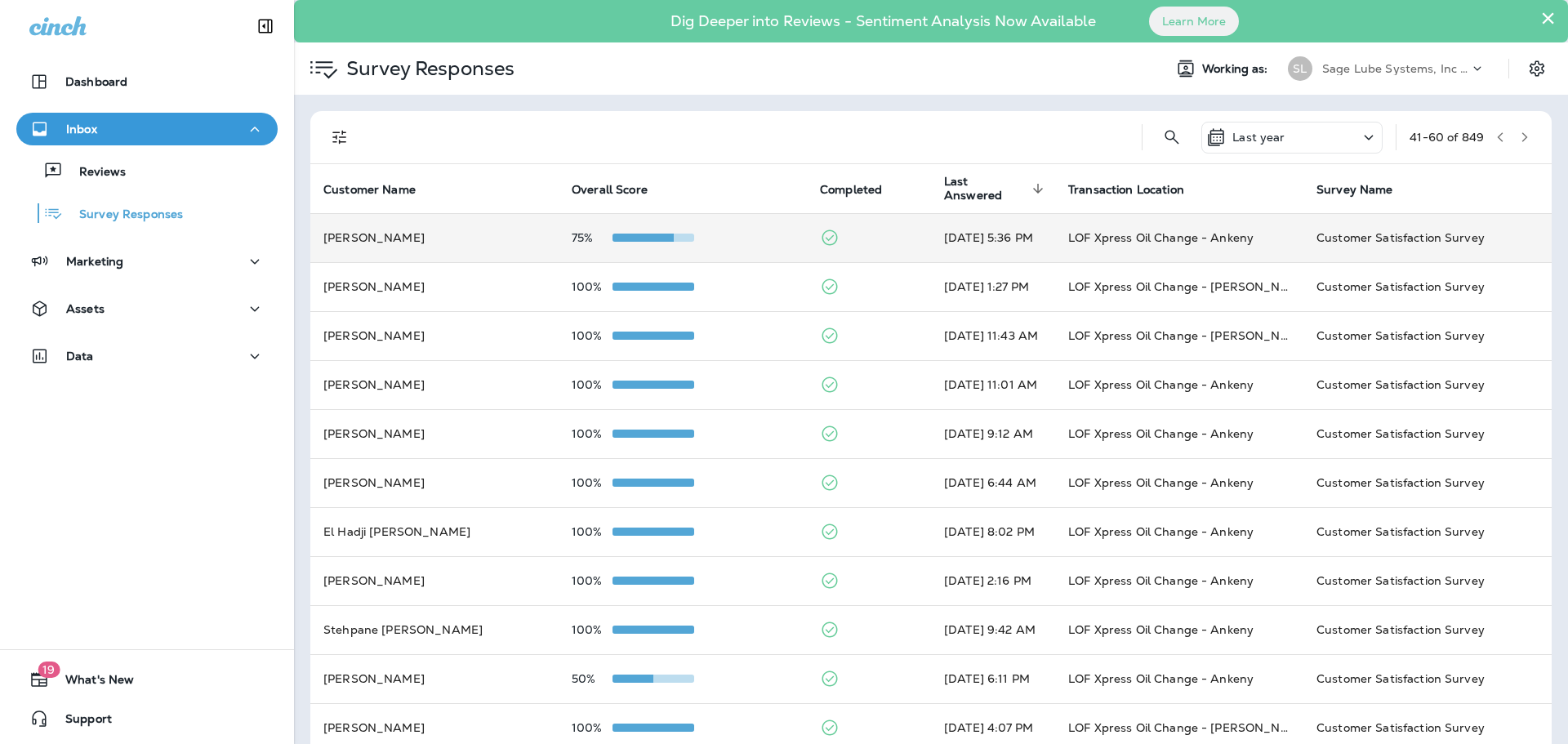
click at [463, 235] on td "[PERSON_NAME]" at bounding box center [435, 238] width 248 height 49
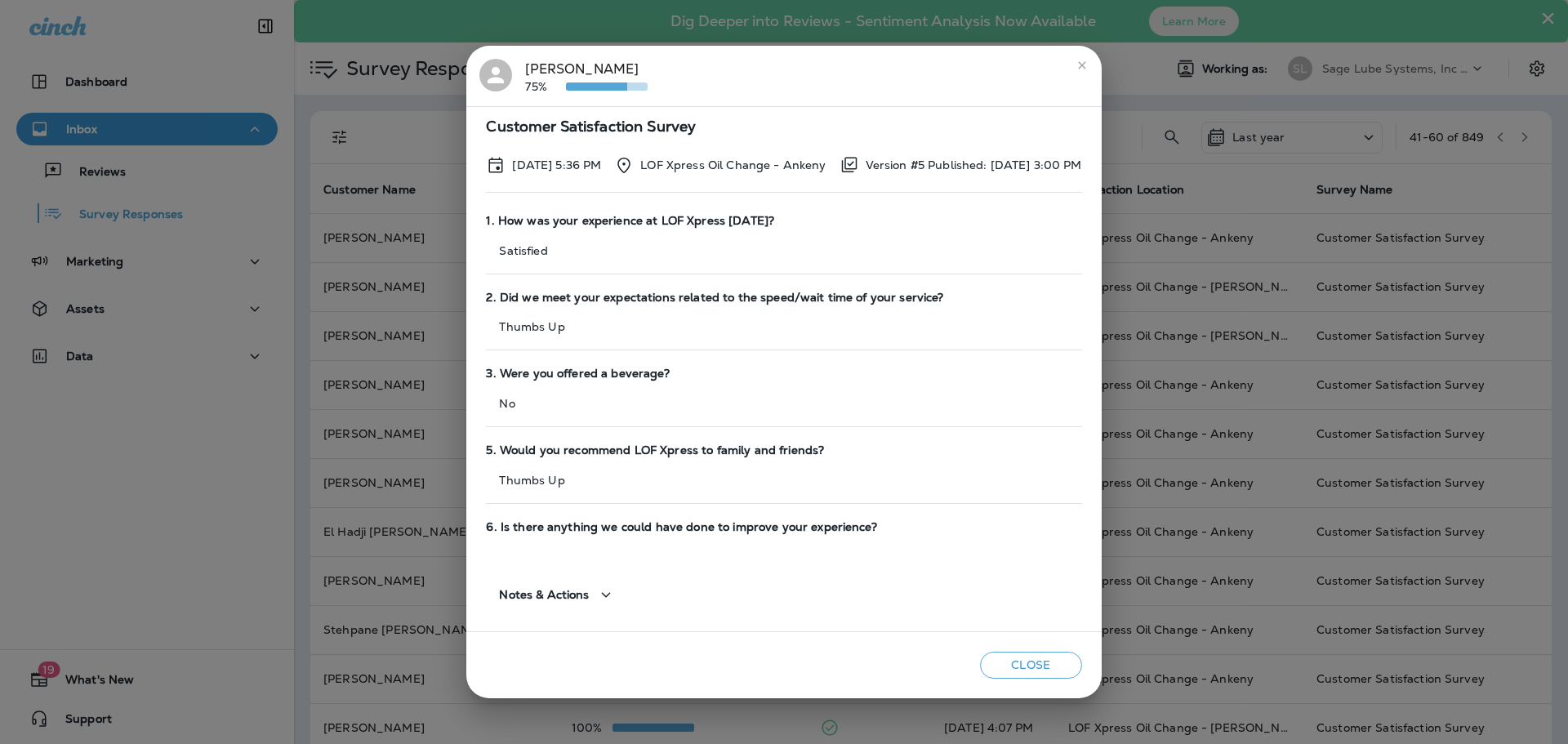
click at [383, 227] on div "[PERSON_NAME] 75% Customer Satisfaction Survey [DATE] 5:36 PM LOF Xpress Oil Ch…" at bounding box center [784, 372] width 1568 height 744
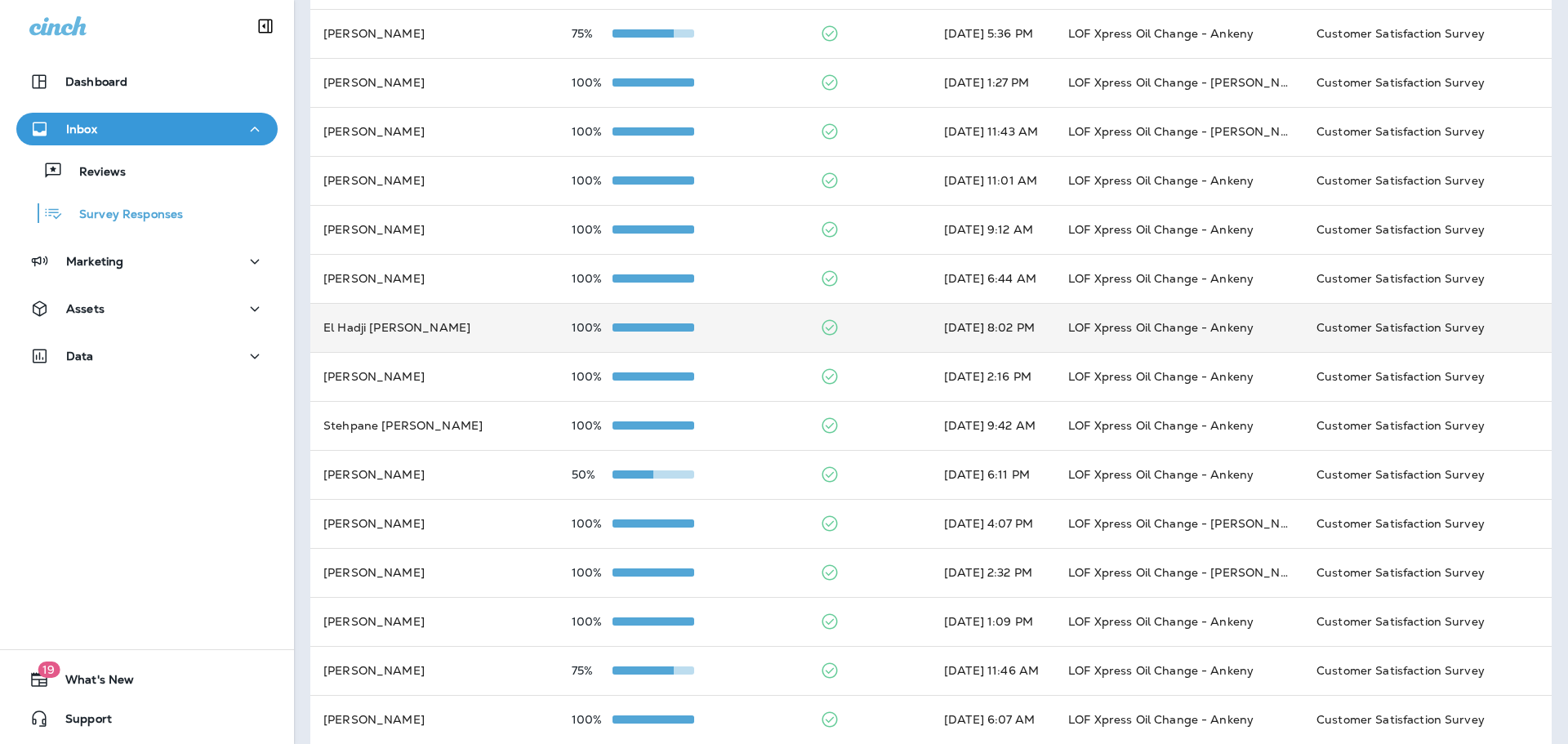
scroll to position [245, 0]
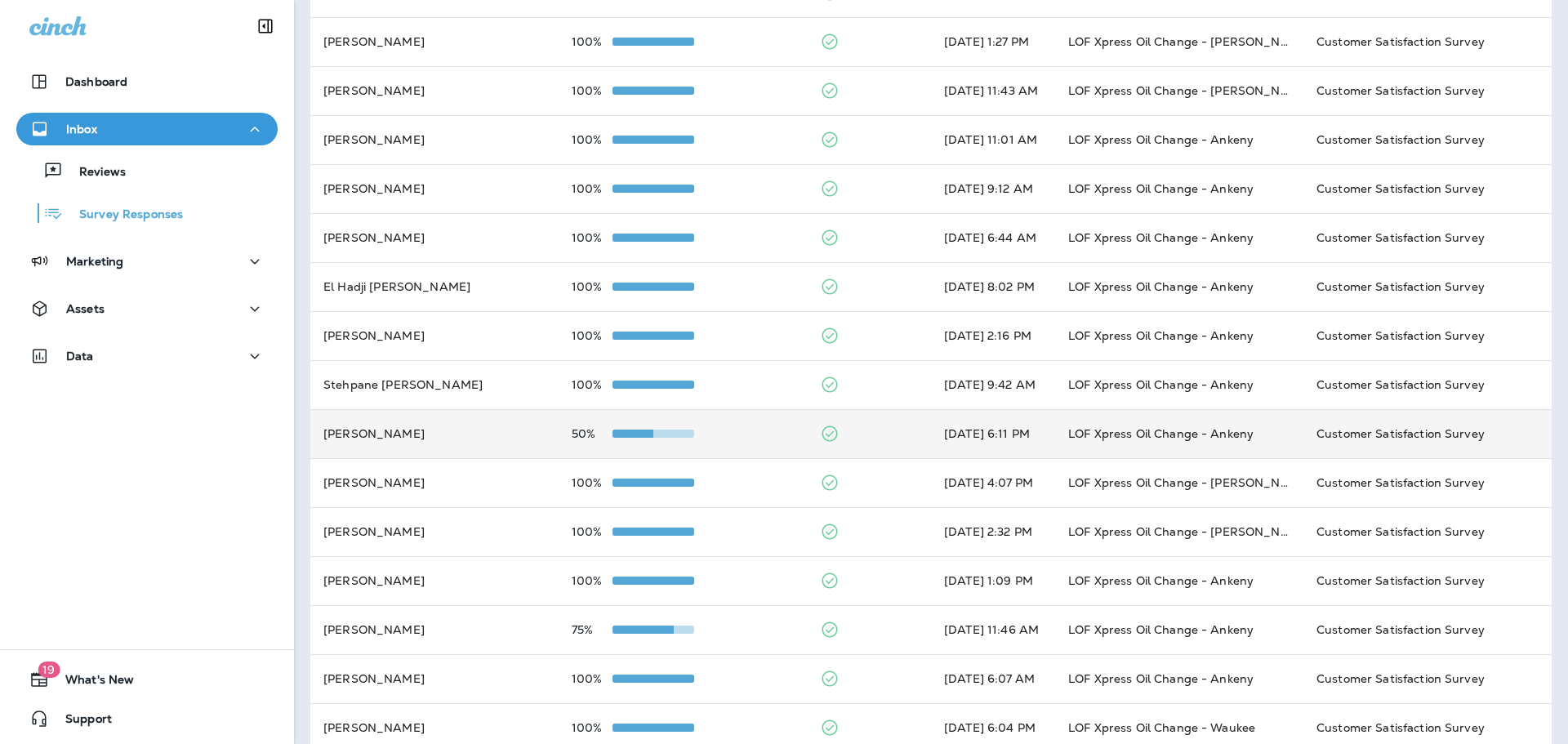
click at [486, 423] on td "[PERSON_NAME]" at bounding box center [435, 433] width 248 height 49
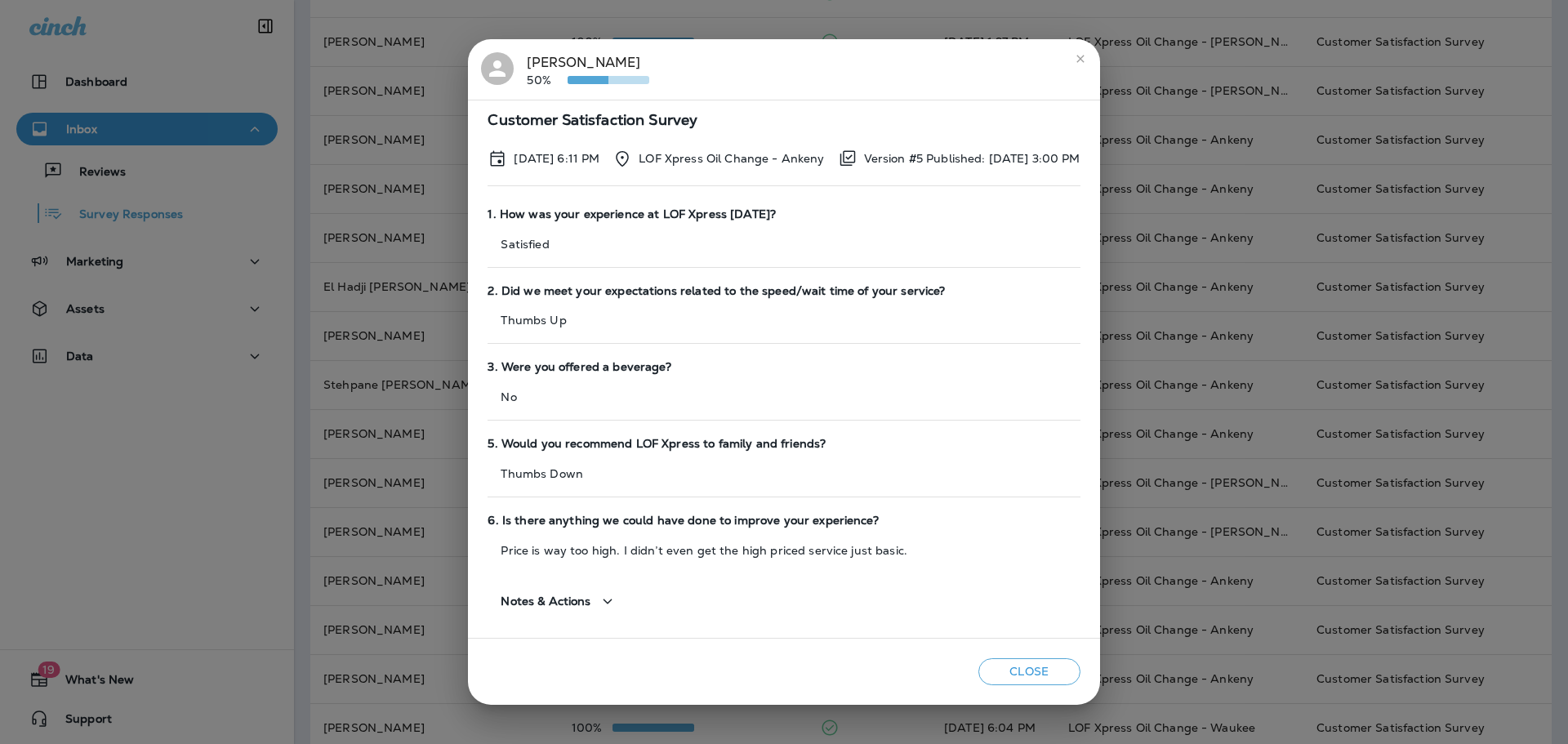
click at [399, 301] on div "[PERSON_NAME] 50% Customer Satisfaction Survey [DATE] 6:11 PM LOF Xpress Oil Ch…" at bounding box center [784, 372] width 1568 height 744
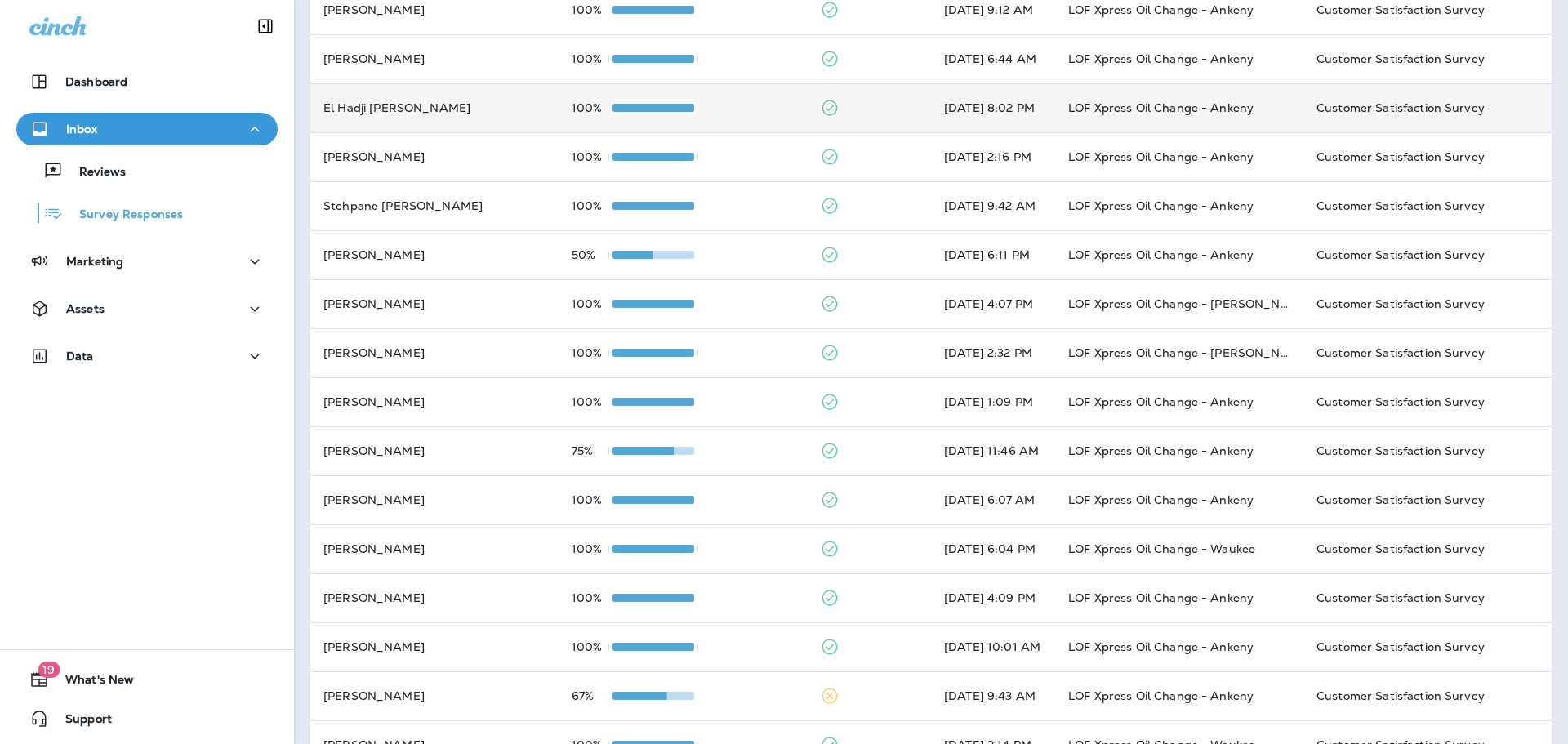
scroll to position [466, 0]
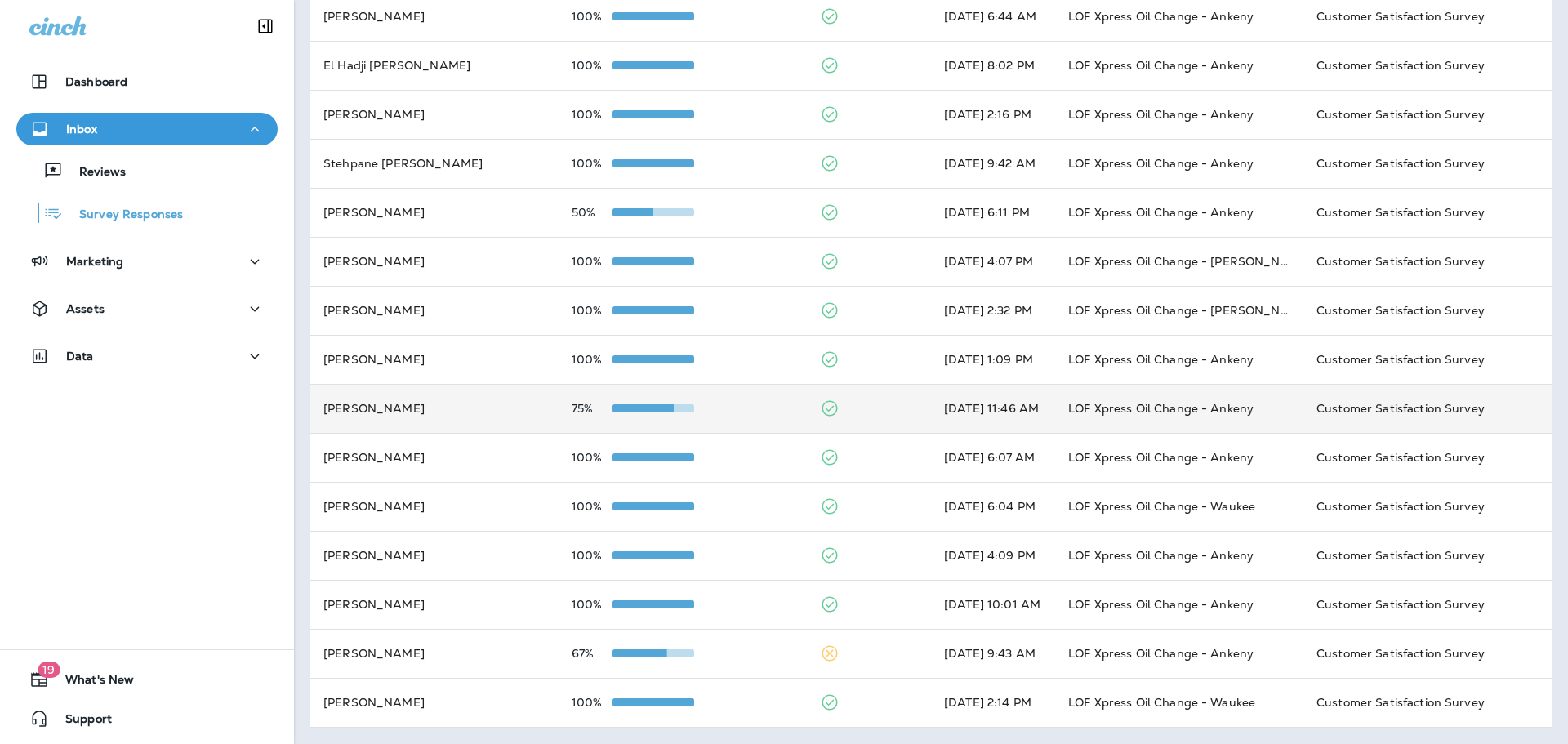
click at [438, 397] on td "[PERSON_NAME]" at bounding box center [435, 408] width 248 height 49
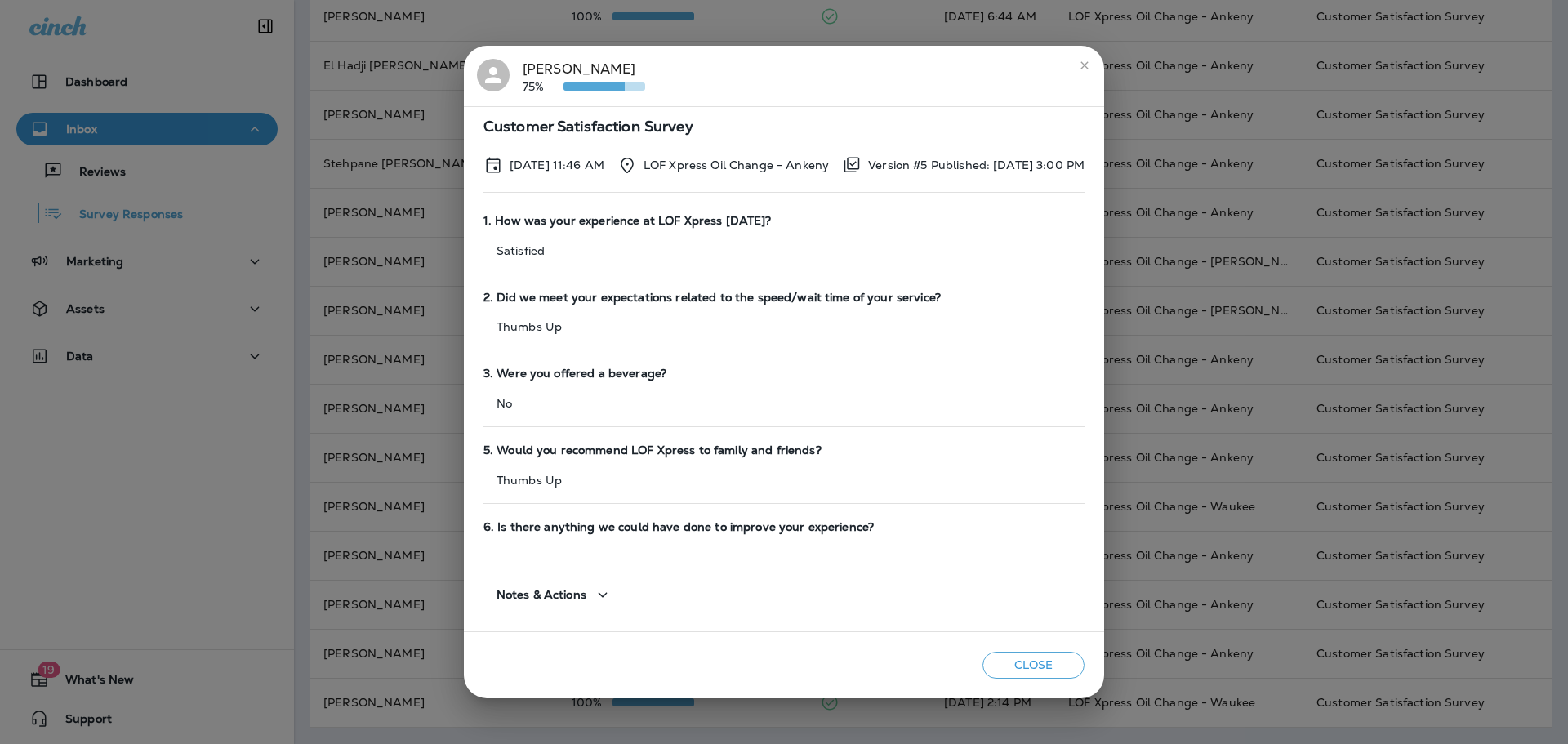
click at [305, 294] on div "[PERSON_NAME] 75% Customer Satisfaction Survey [DATE] 11:46 AM LOF Xpress Oil C…" at bounding box center [784, 372] width 1568 height 744
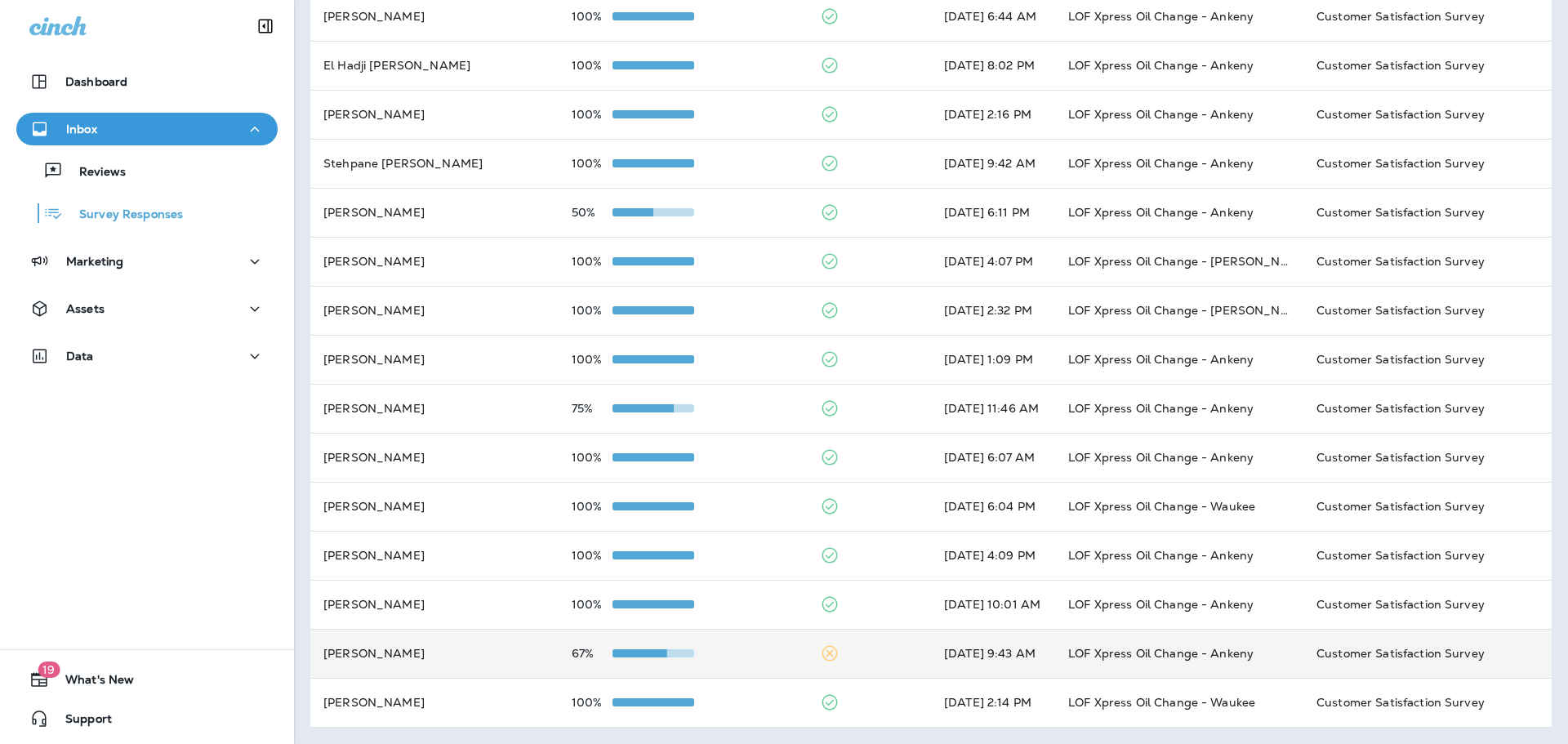
click at [458, 643] on td "[PERSON_NAME]" at bounding box center [435, 653] width 248 height 49
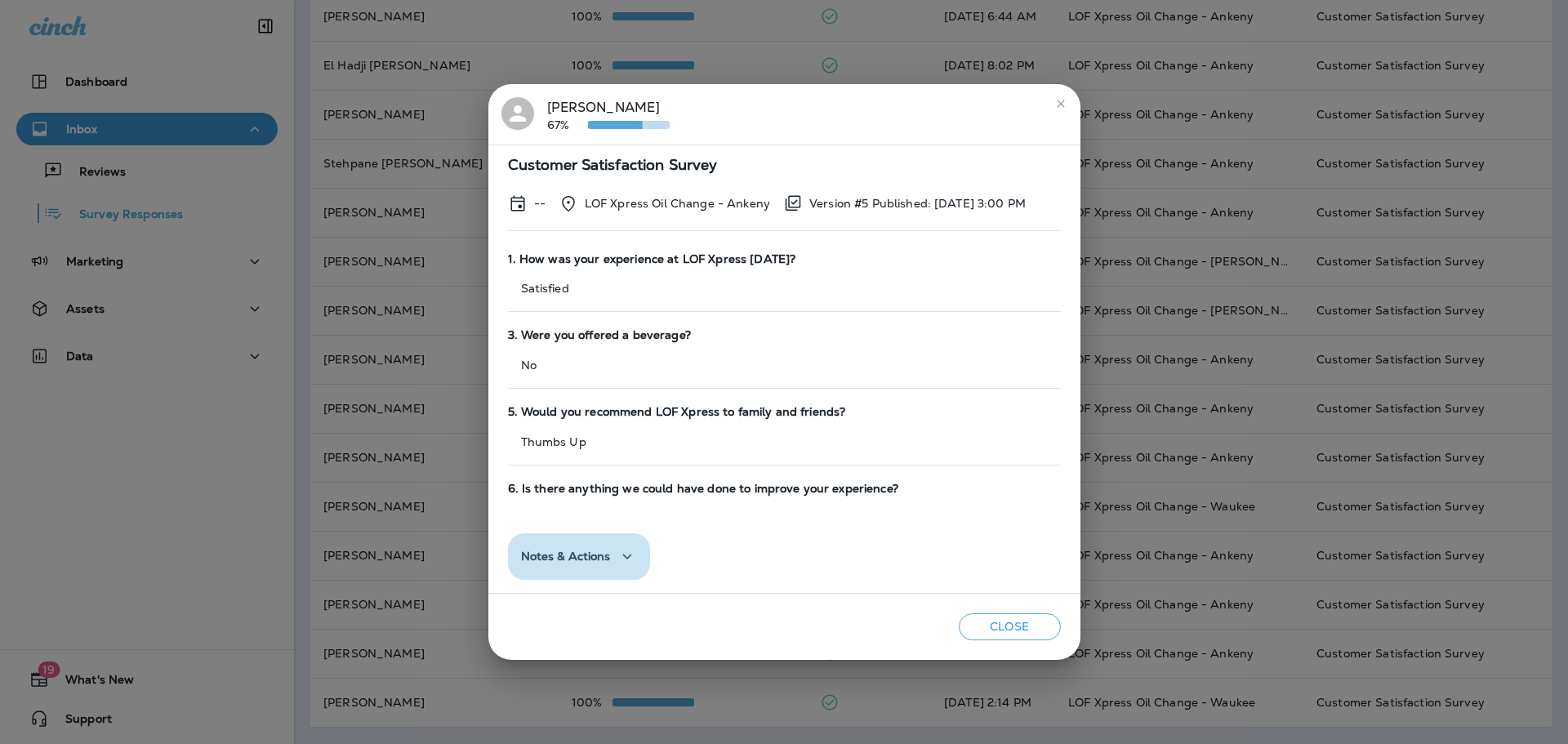
click at [553, 550] on span "Notes & Actions" at bounding box center [566, 556] width 90 height 14
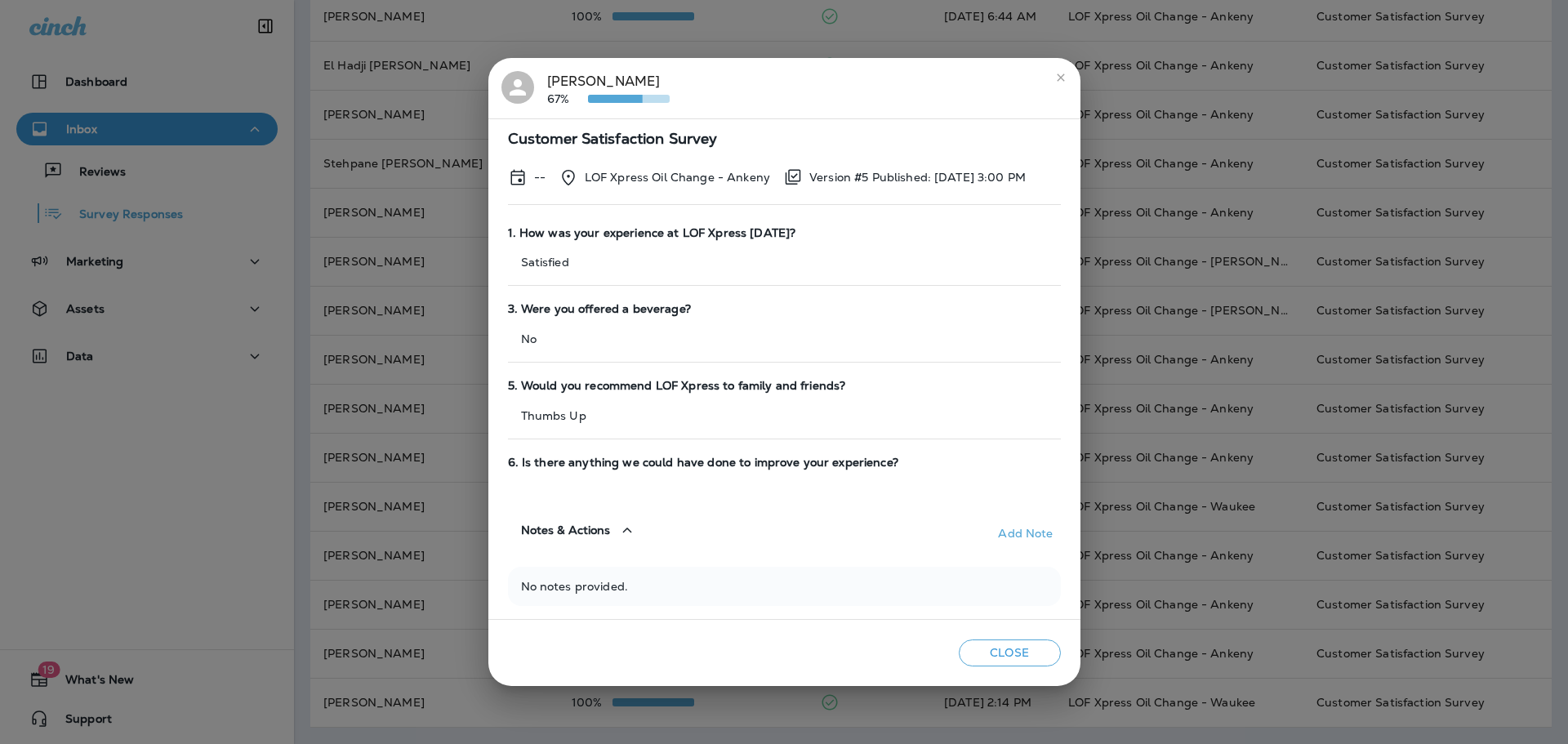
click at [440, 326] on div "[PERSON_NAME] 67% Customer Satisfaction Survey -- LOF Xpress Oil Change - Anken…" at bounding box center [784, 372] width 1568 height 744
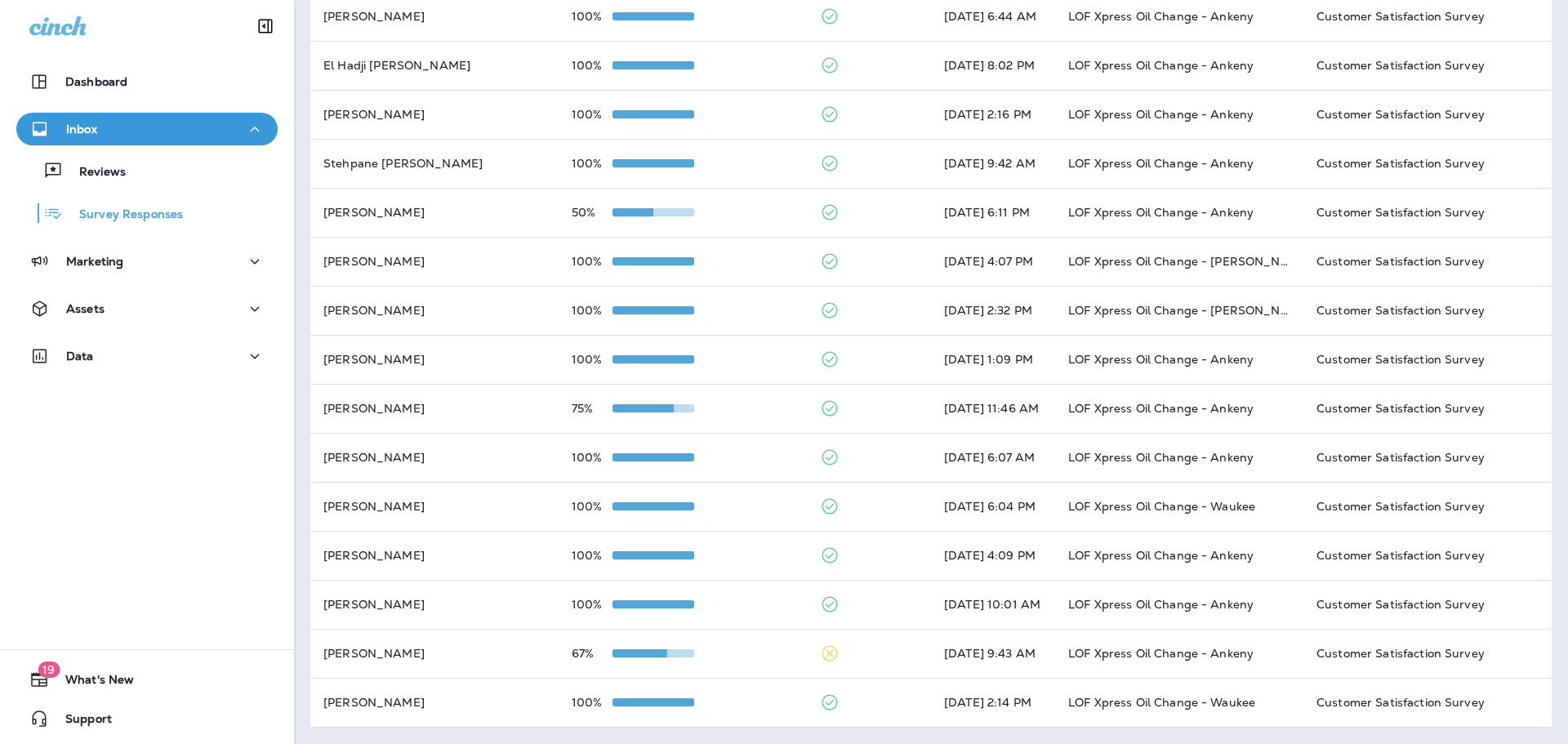
scroll to position [0, 0]
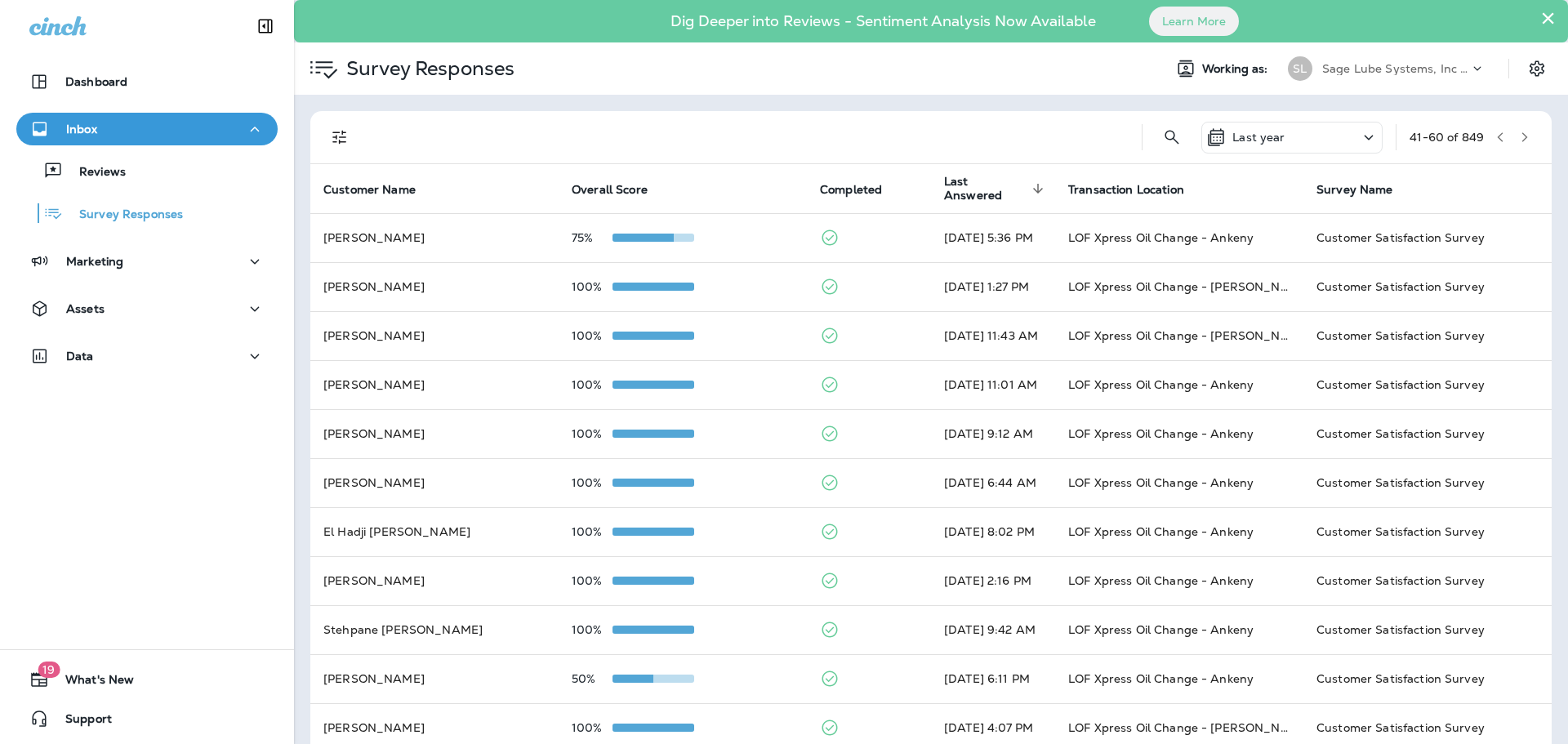
click at [1519, 136] on icon "button" at bounding box center [1525, 137] width 11 height 11
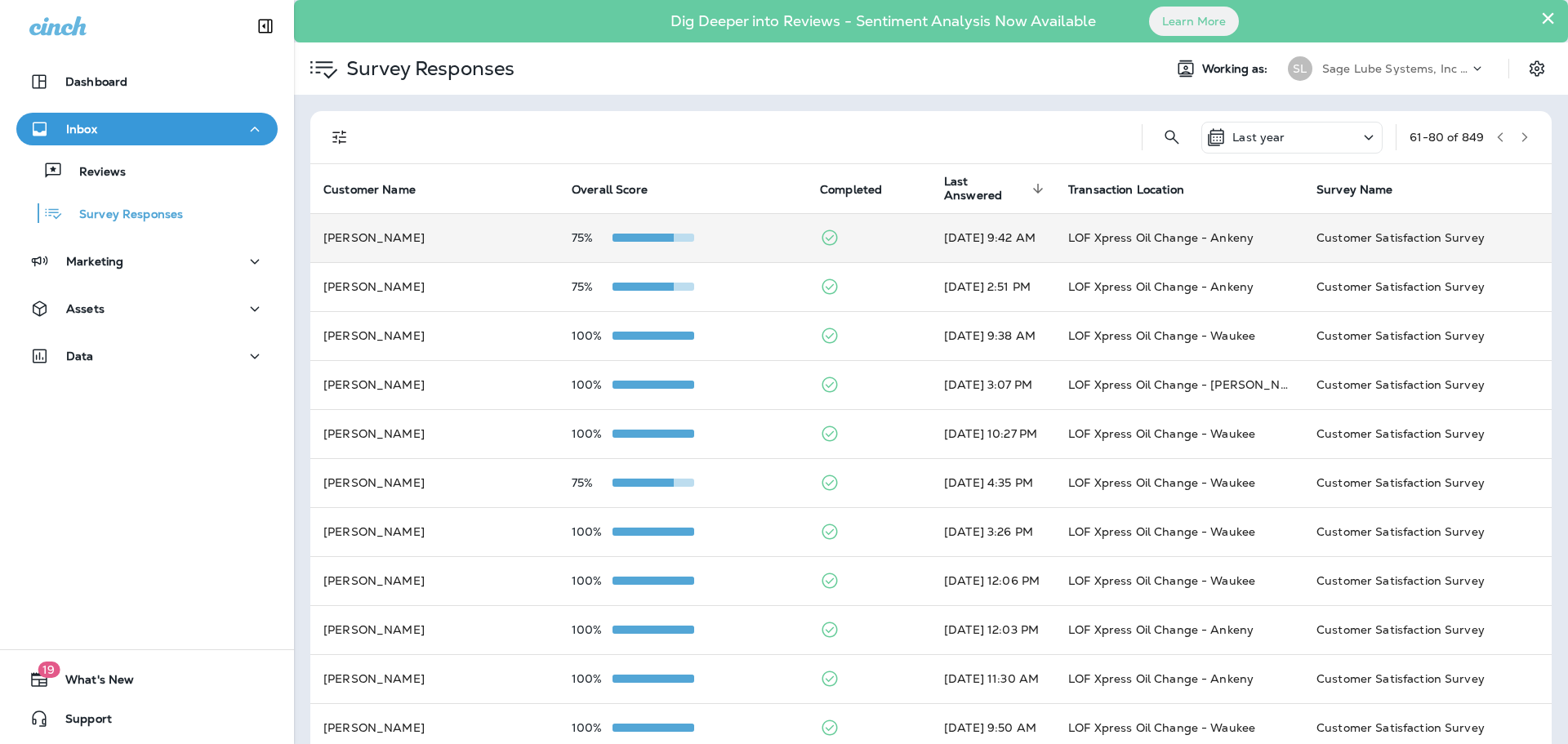
click at [504, 240] on td "[PERSON_NAME]" at bounding box center [435, 238] width 248 height 49
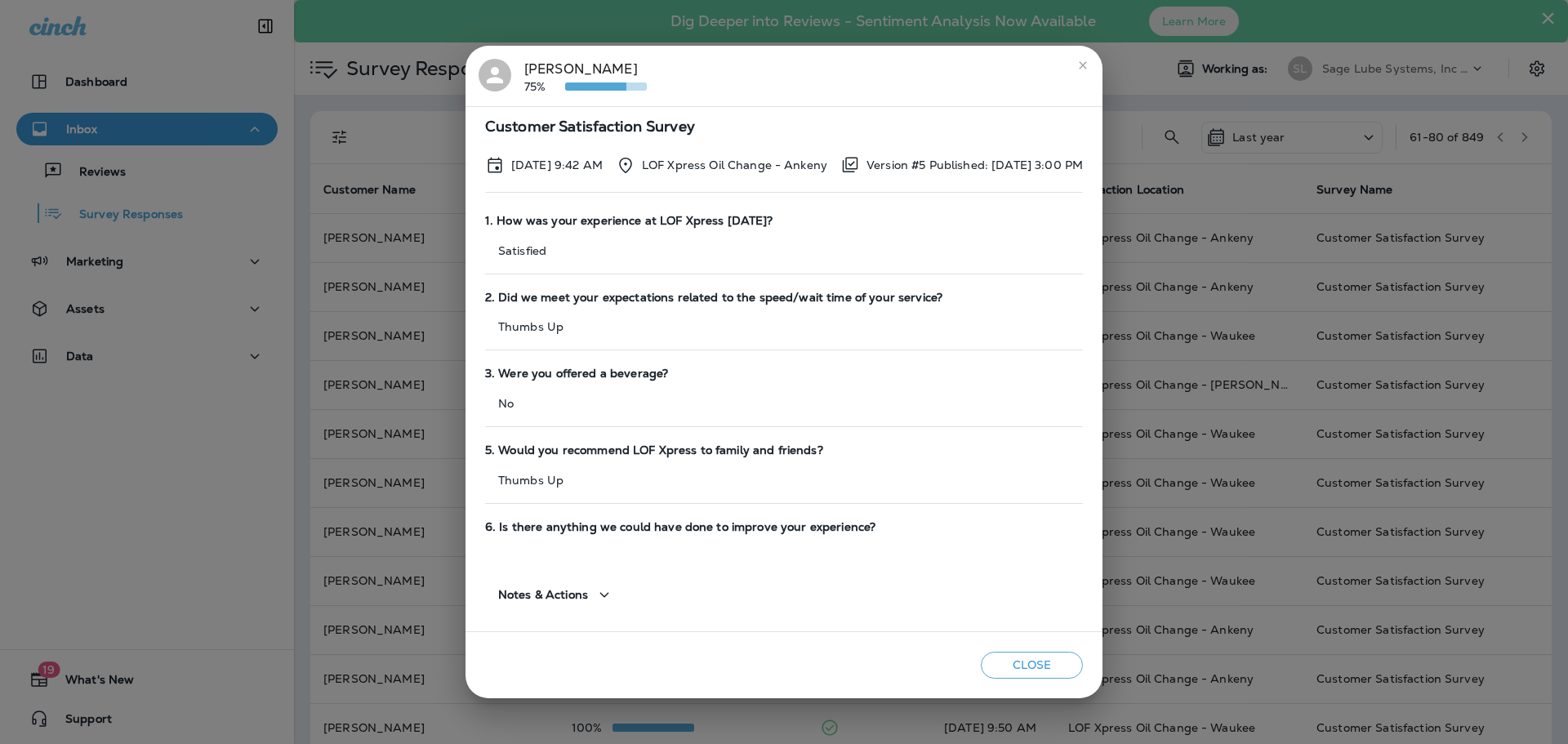
click at [370, 311] on div "[PERSON_NAME] 75% Customer Satisfaction Survey [DATE] 9:42 AM LOF Xpress Oil Ch…" at bounding box center [784, 372] width 1568 height 744
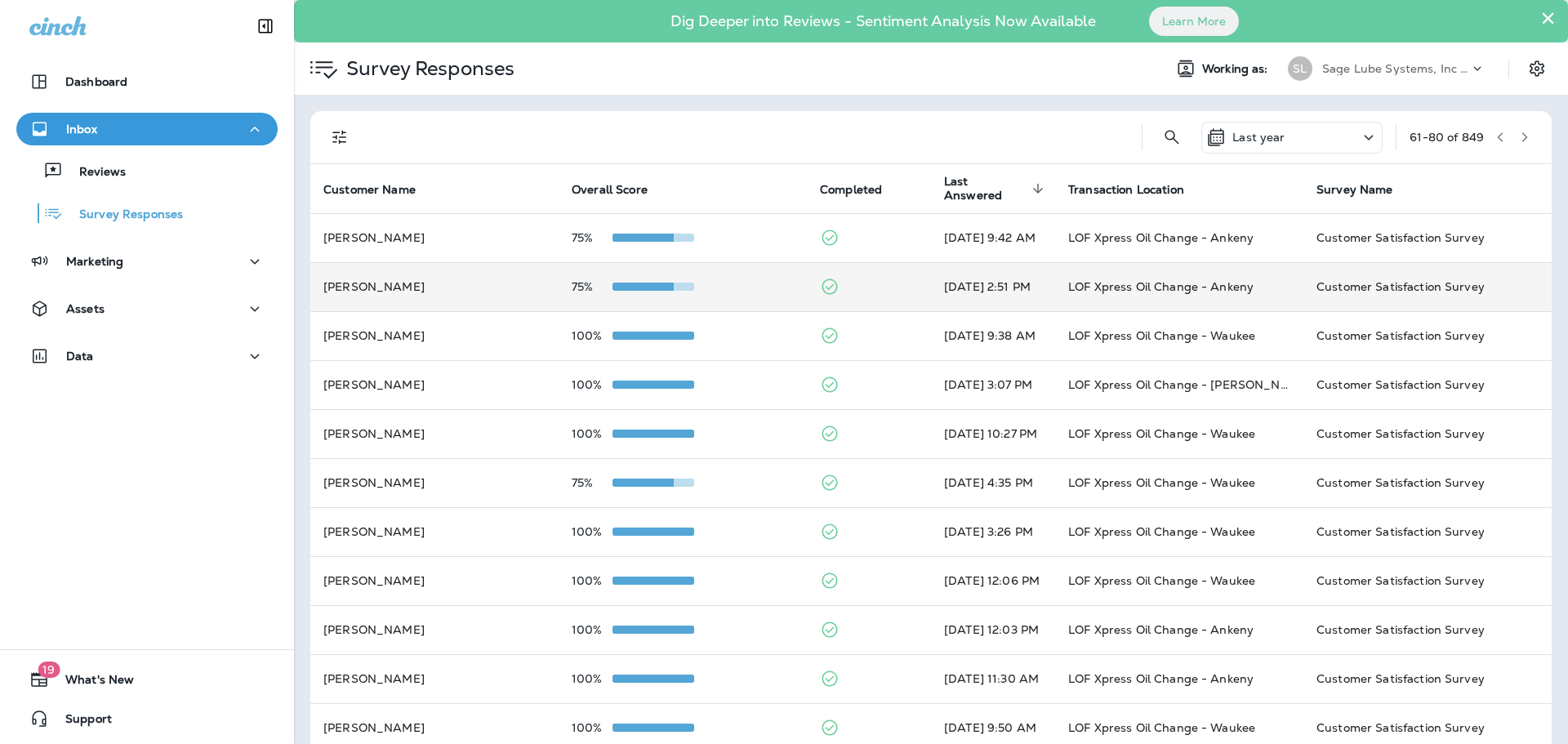
click at [436, 284] on td "[PERSON_NAME]" at bounding box center [435, 287] width 248 height 49
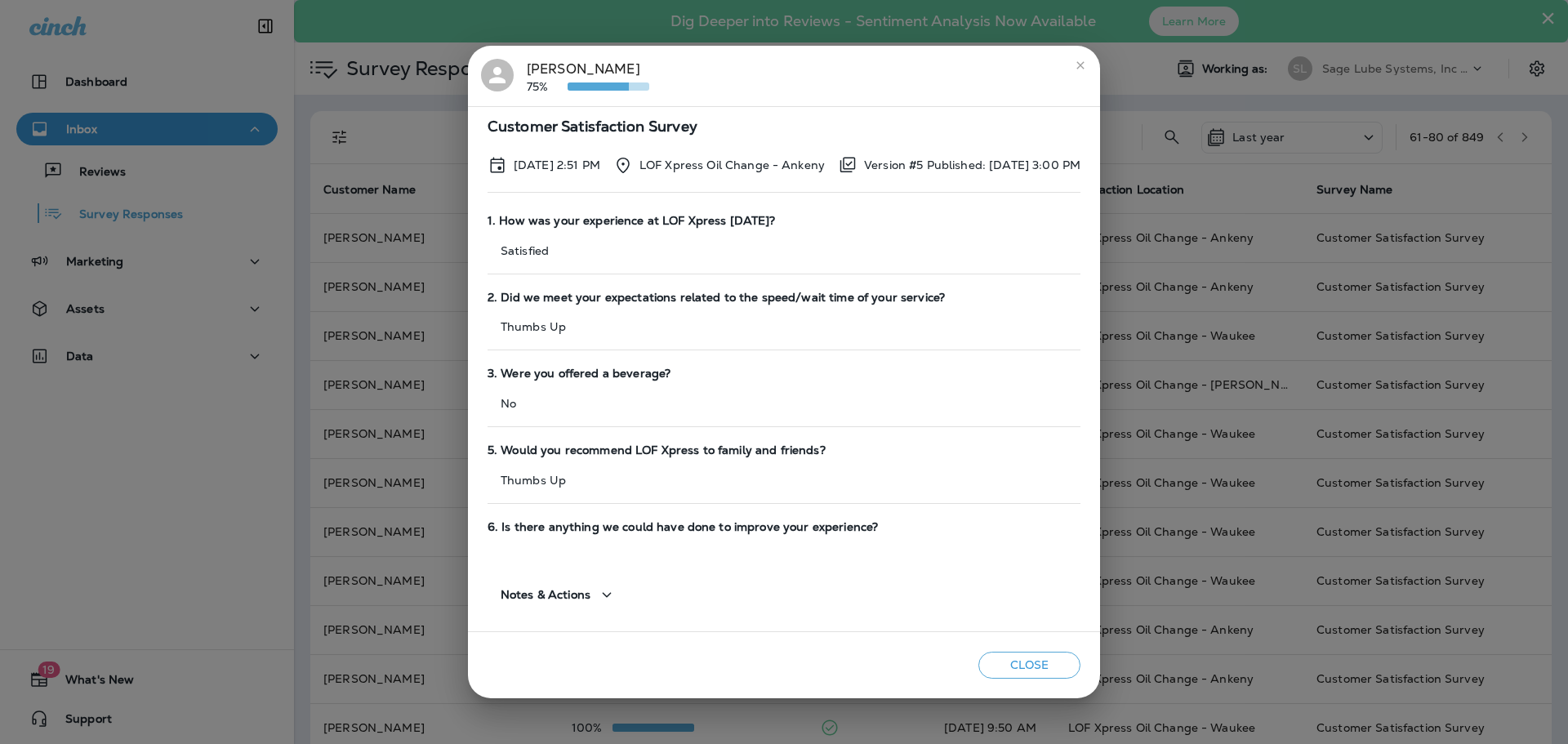
click at [332, 297] on div "[PERSON_NAME] 75% Customer Satisfaction Survey [DATE] 2:51 PM LOF Xpress Oil Ch…" at bounding box center [784, 372] width 1568 height 744
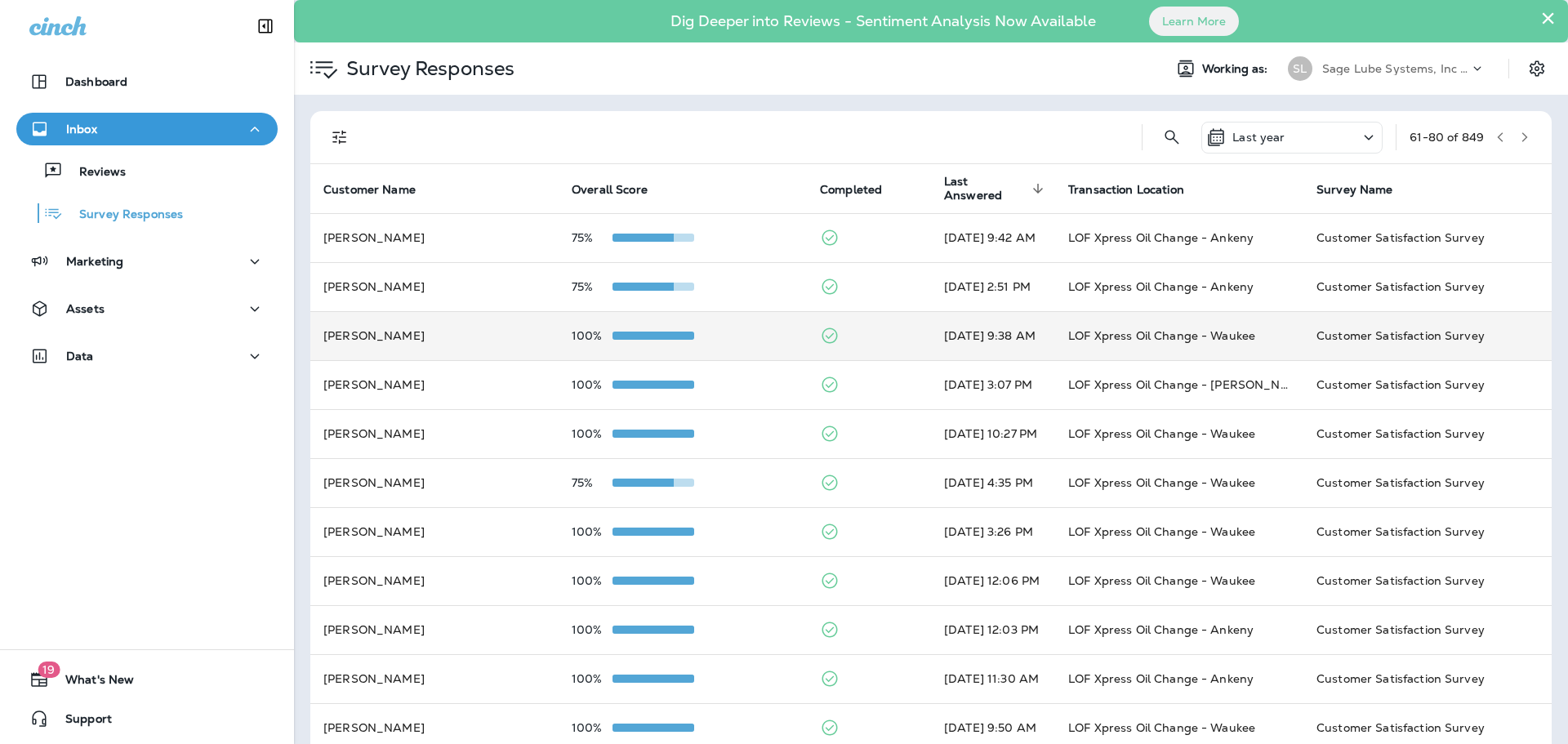
scroll to position [81, 0]
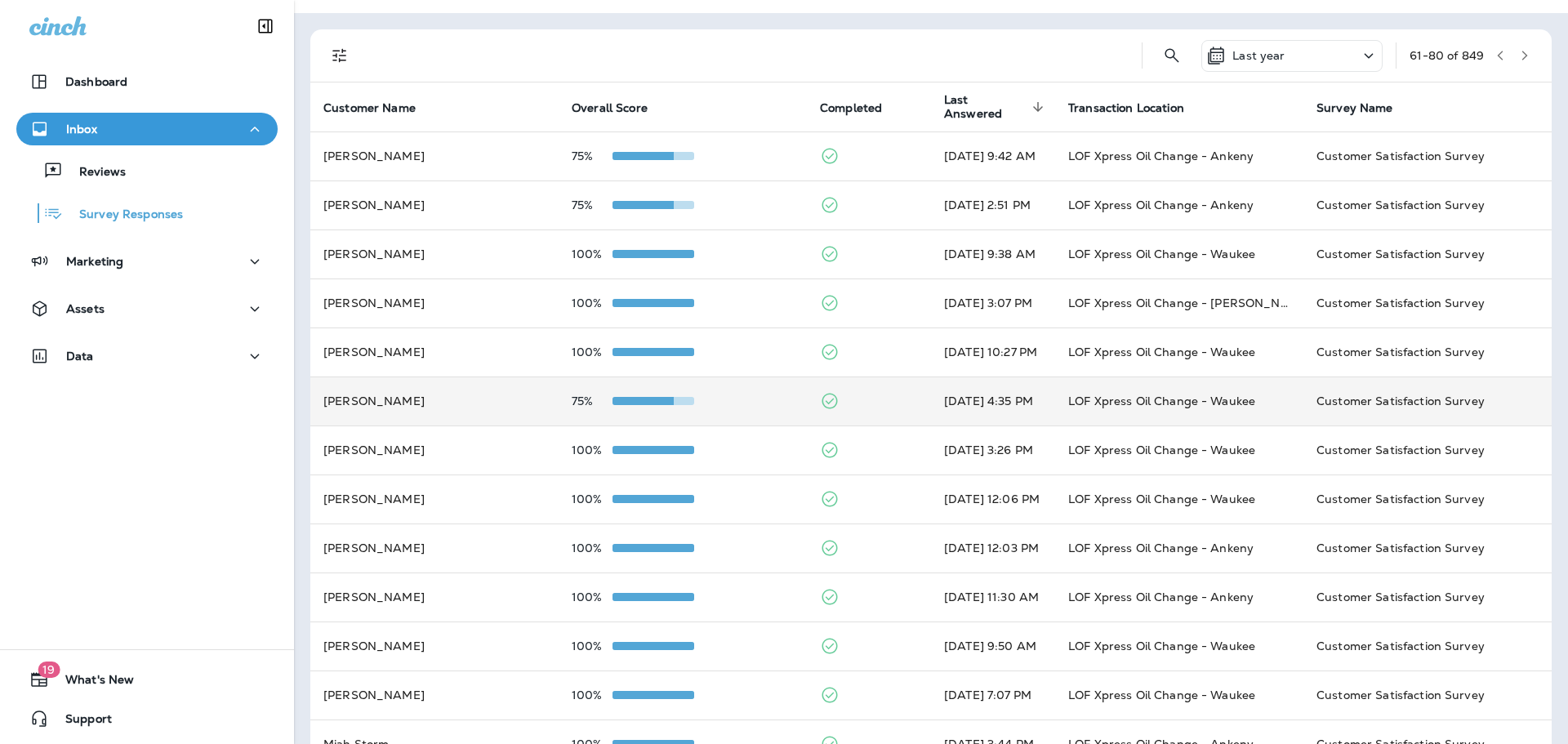
click at [480, 391] on td "[PERSON_NAME]" at bounding box center [435, 401] width 248 height 49
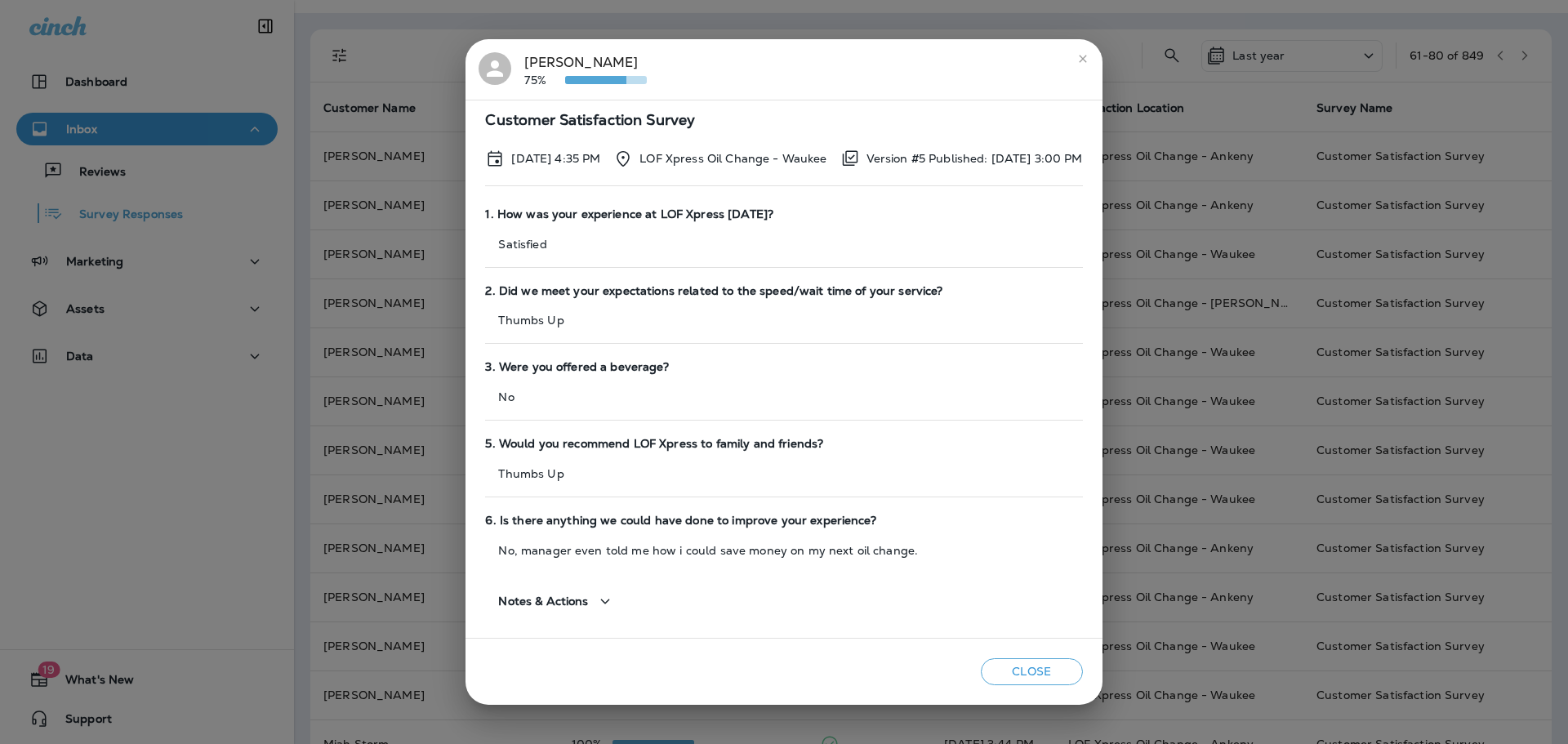
click at [362, 314] on div "[PERSON_NAME] 75% Customer Satisfaction Survey [DATE] 4:35 PM LOF Xpress Oil Ch…" at bounding box center [784, 372] width 1568 height 744
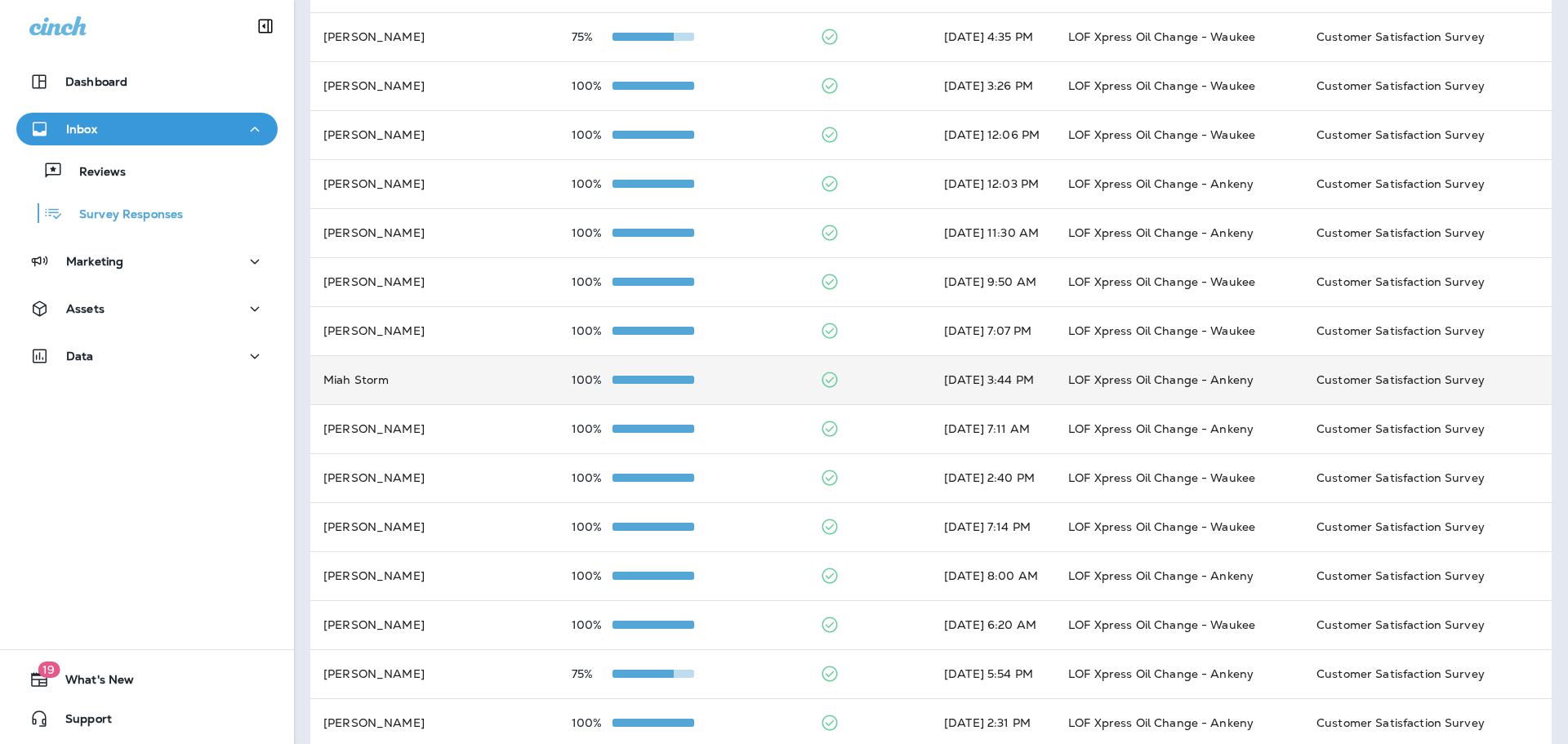
scroll to position [466, 0]
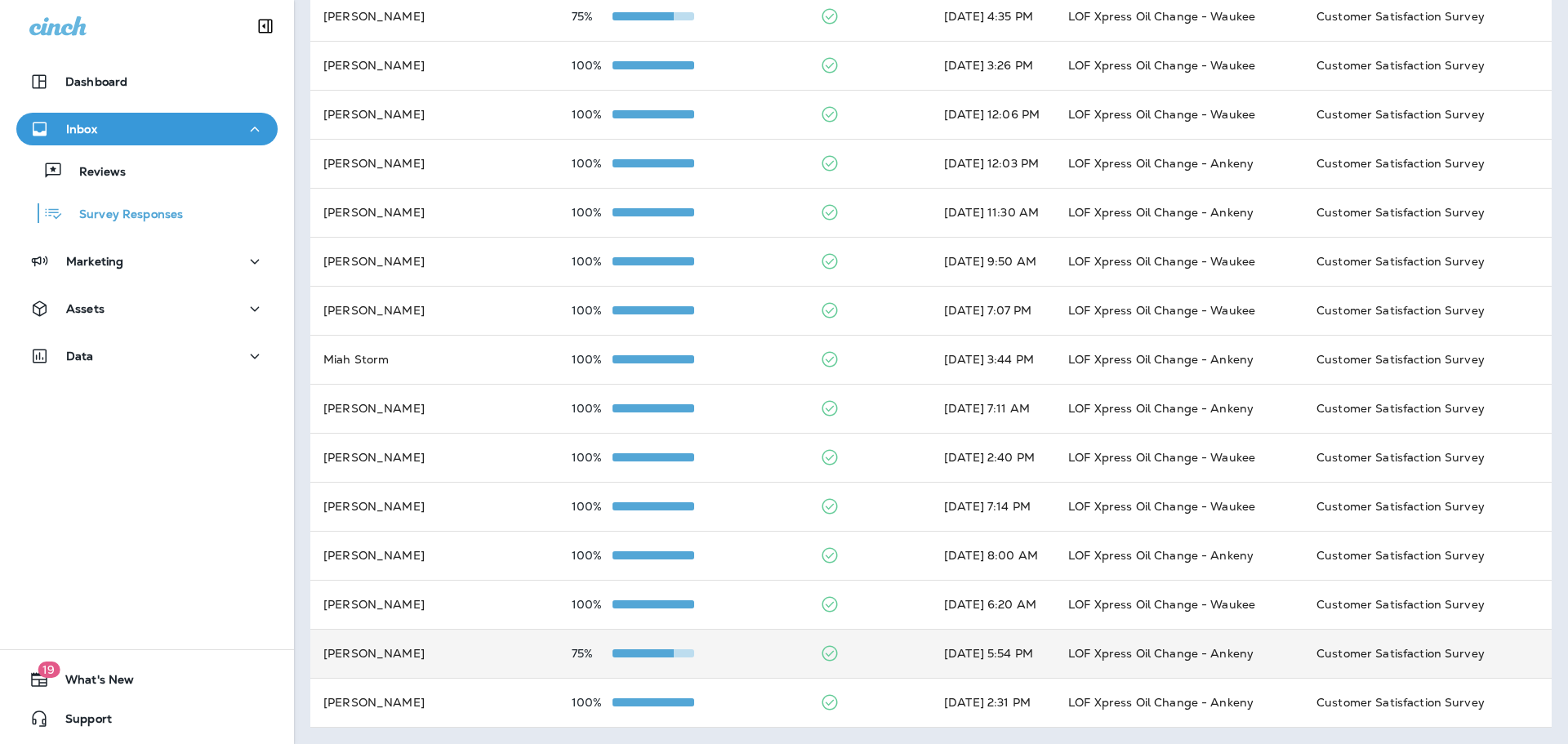
click at [459, 656] on td "[PERSON_NAME]" at bounding box center [435, 653] width 248 height 49
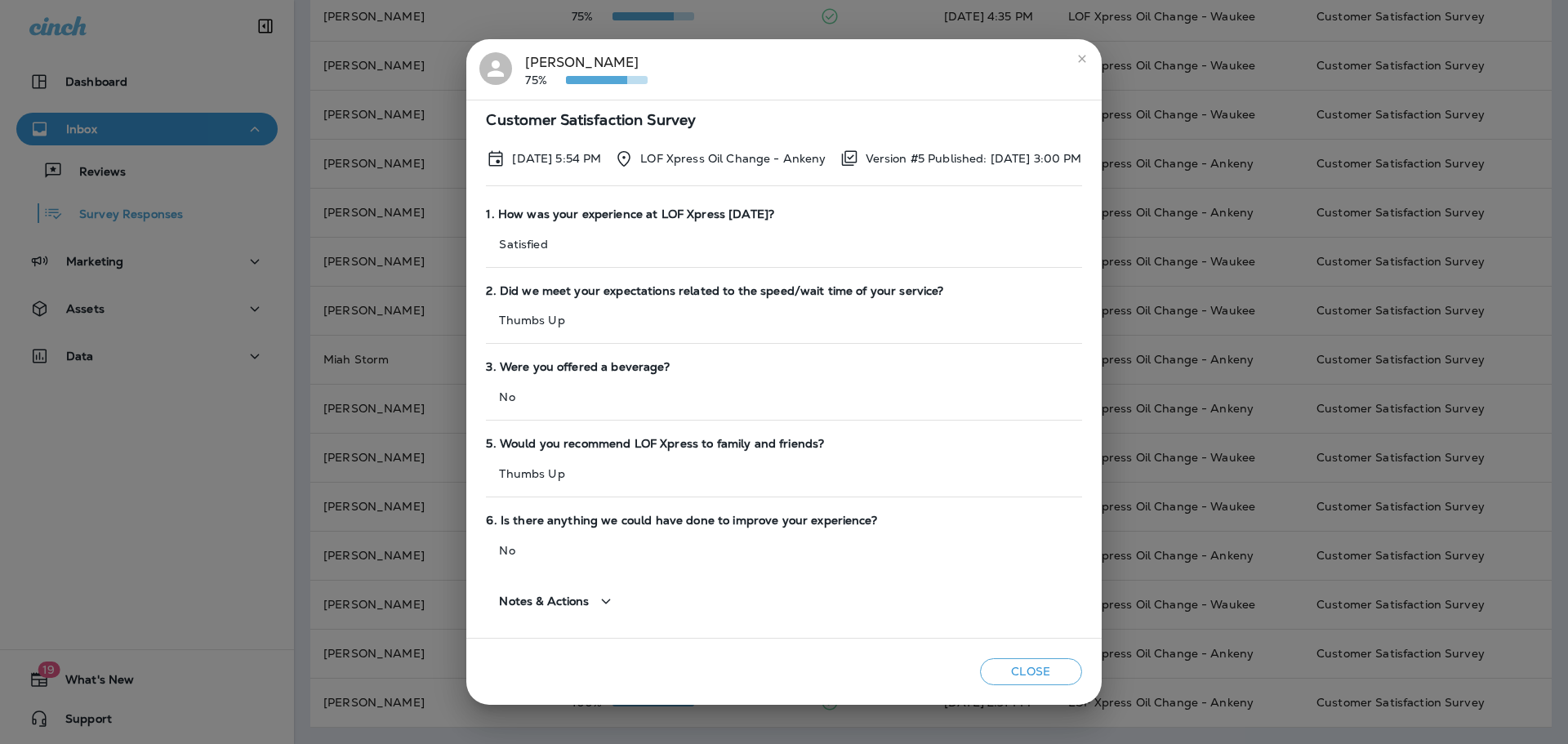
click at [378, 324] on div "[PERSON_NAME] 75% Customer Satisfaction Survey [DATE] 5:54 PM LOF Xpress Oil Ch…" at bounding box center [784, 372] width 1568 height 744
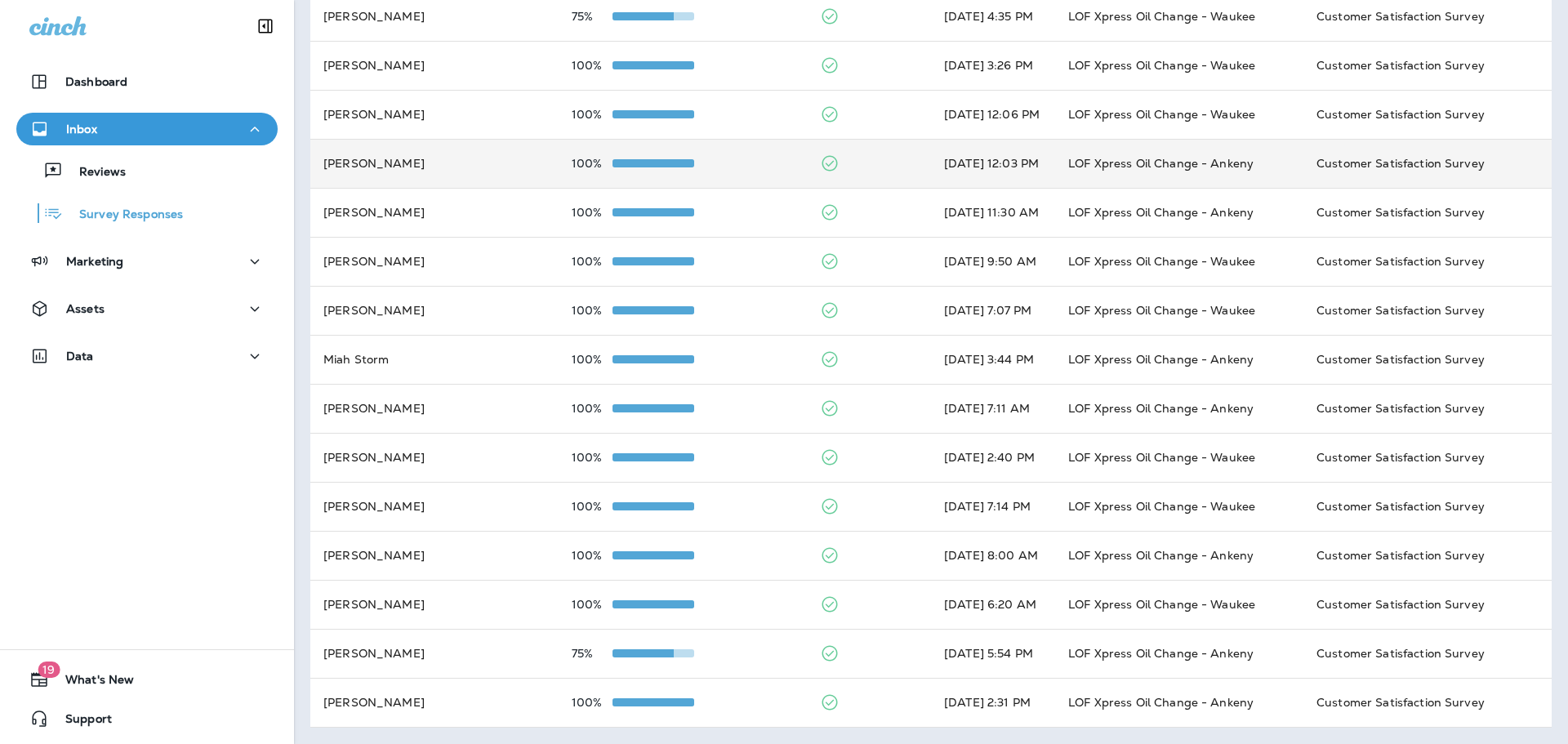
scroll to position [0, 0]
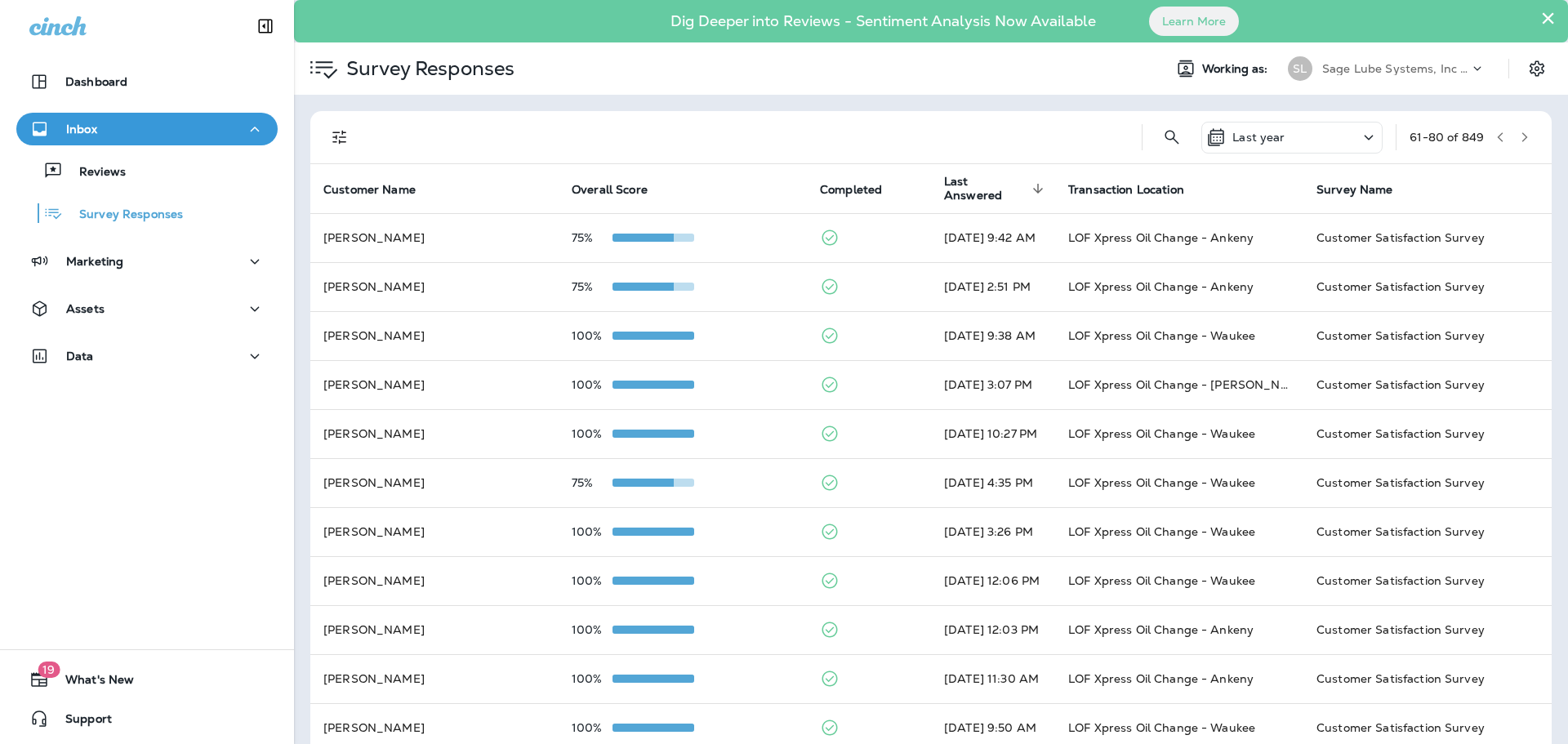
click at [1519, 137] on icon "button" at bounding box center [1525, 137] width 11 height 11
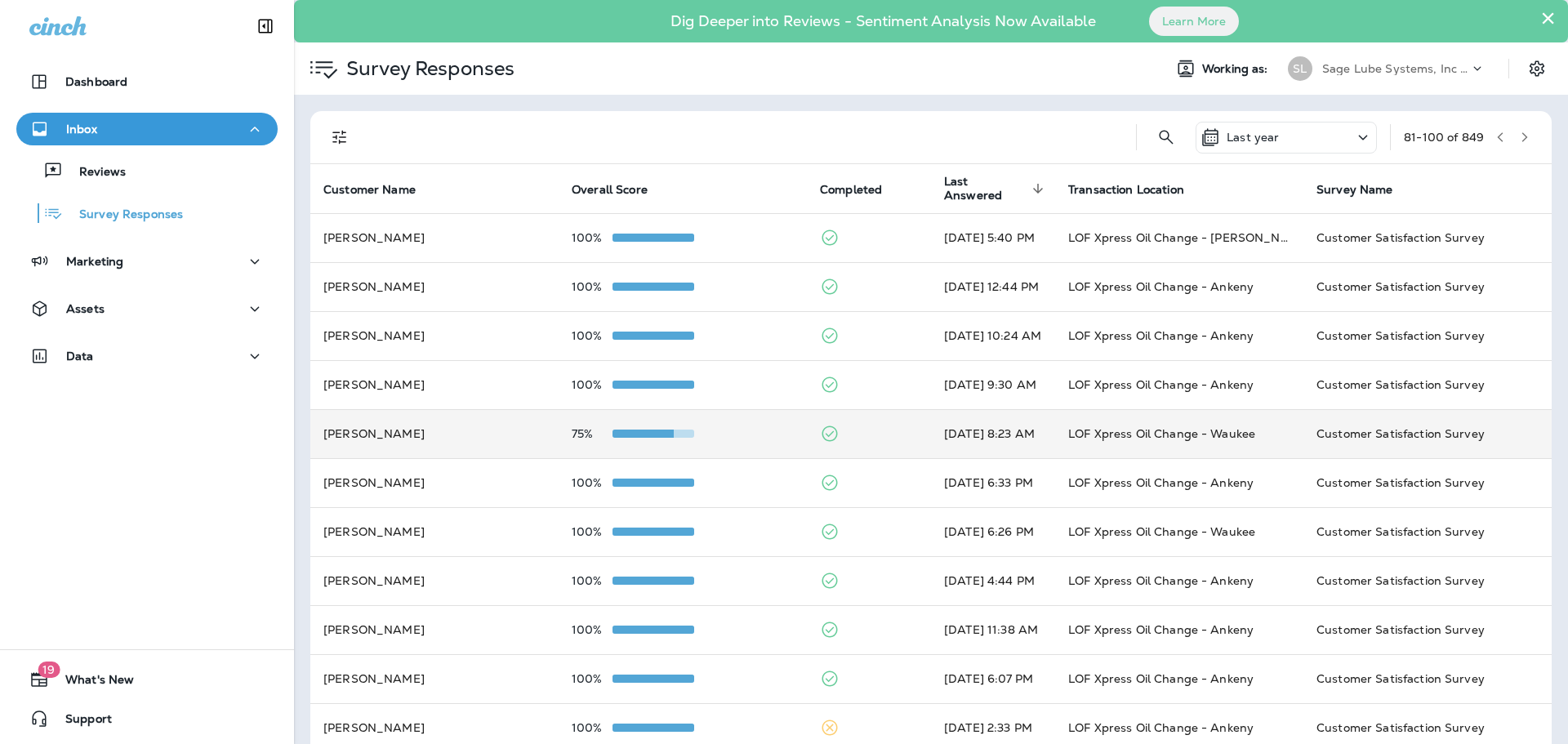
click at [454, 432] on td "[PERSON_NAME]" at bounding box center [435, 433] width 248 height 49
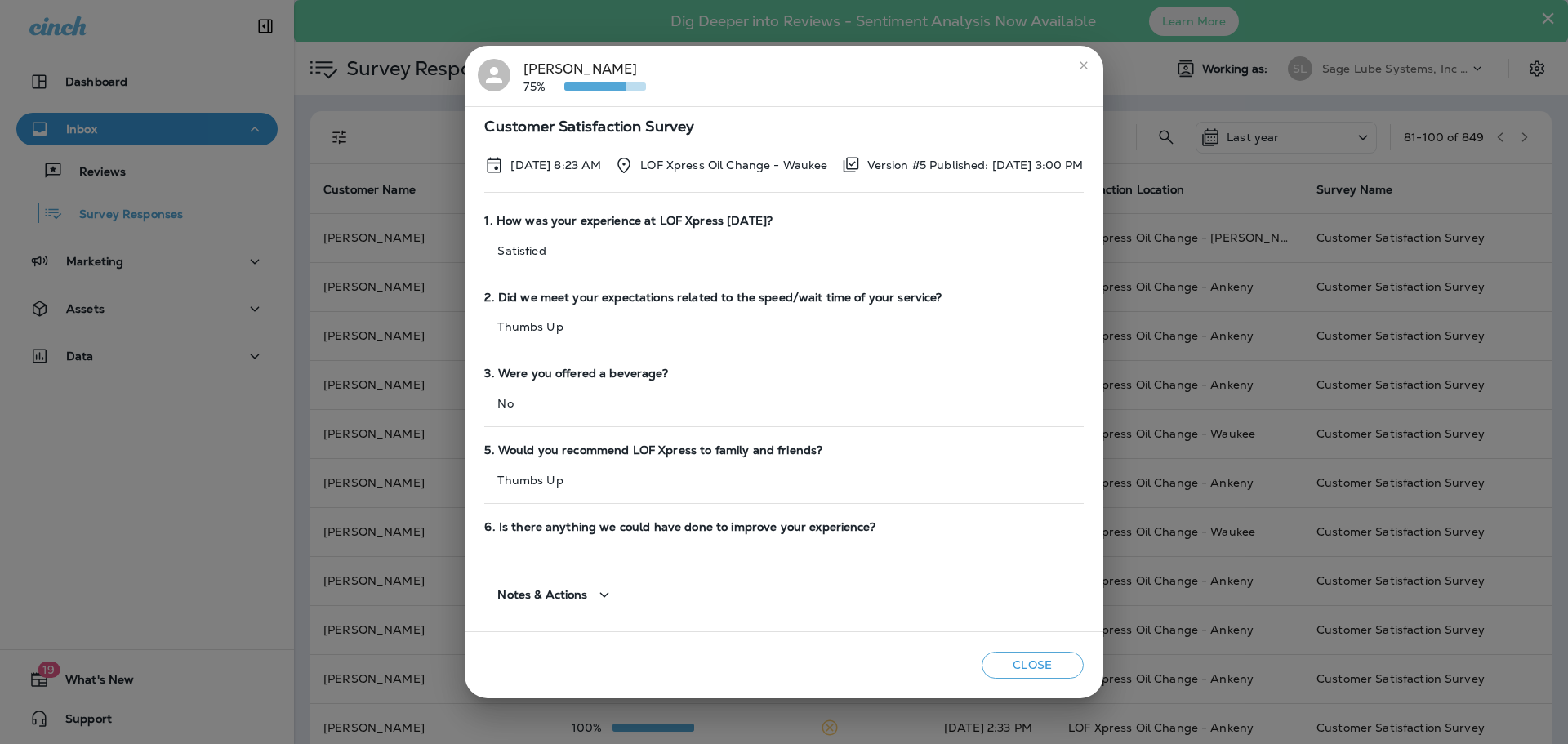
click at [372, 332] on div "[PERSON_NAME] 75% Customer Satisfaction Survey [DATE] 8:23 AM LOF Xpress Oil Ch…" at bounding box center [784, 372] width 1568 height 744
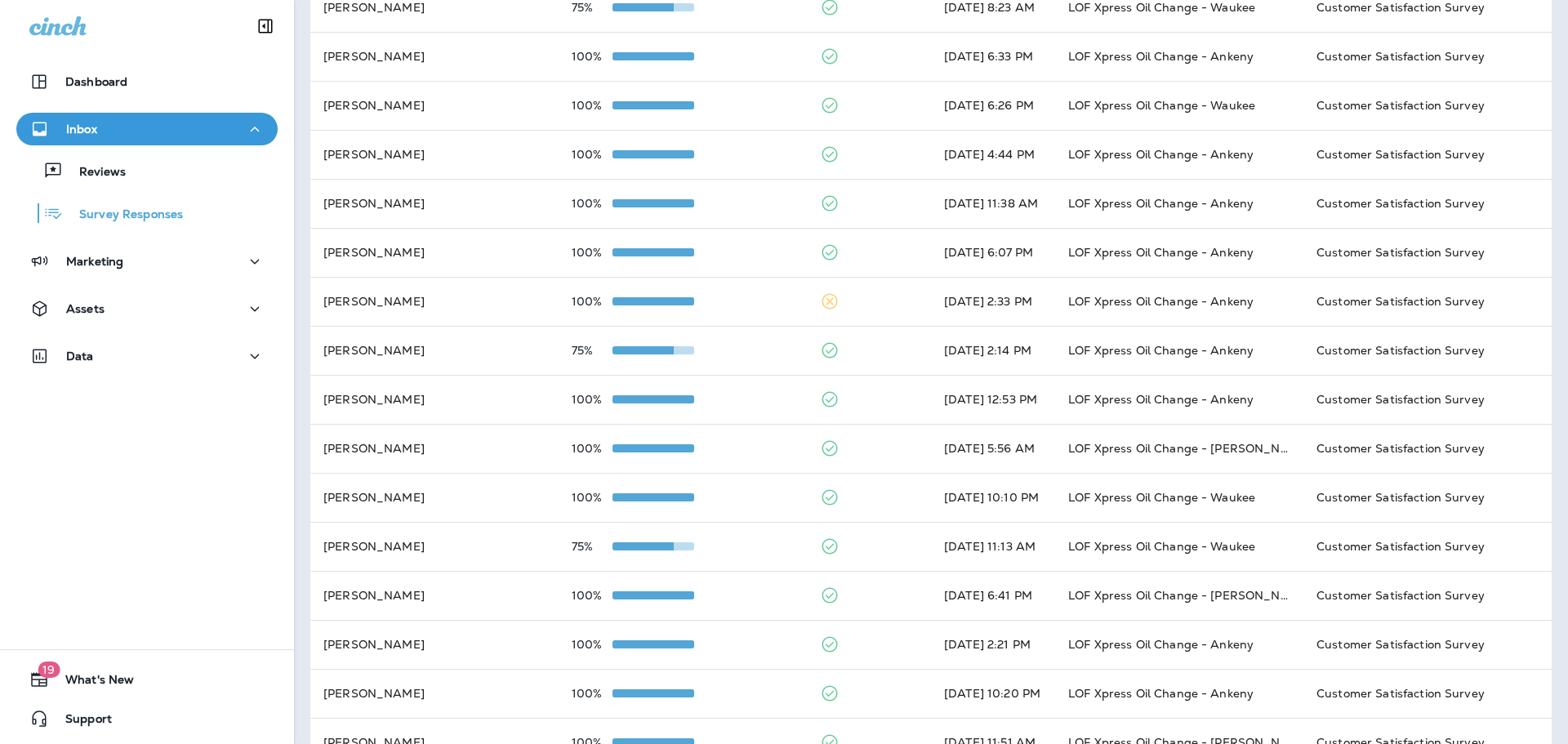
scroll to position [466, 0]
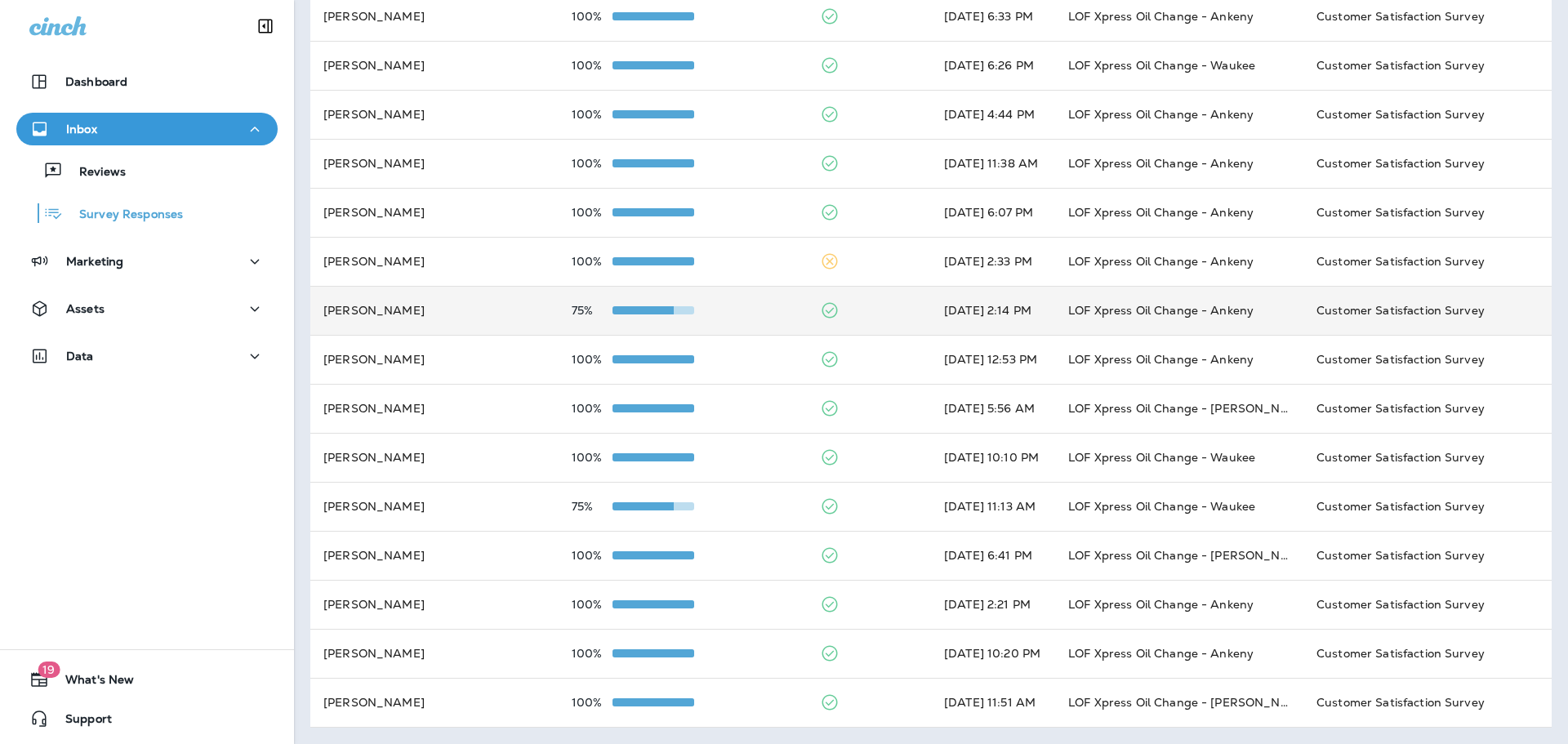
click at [472, 314] on td "[PERSON_NAME]" at bounding box center [435, 311] width 248 height 49
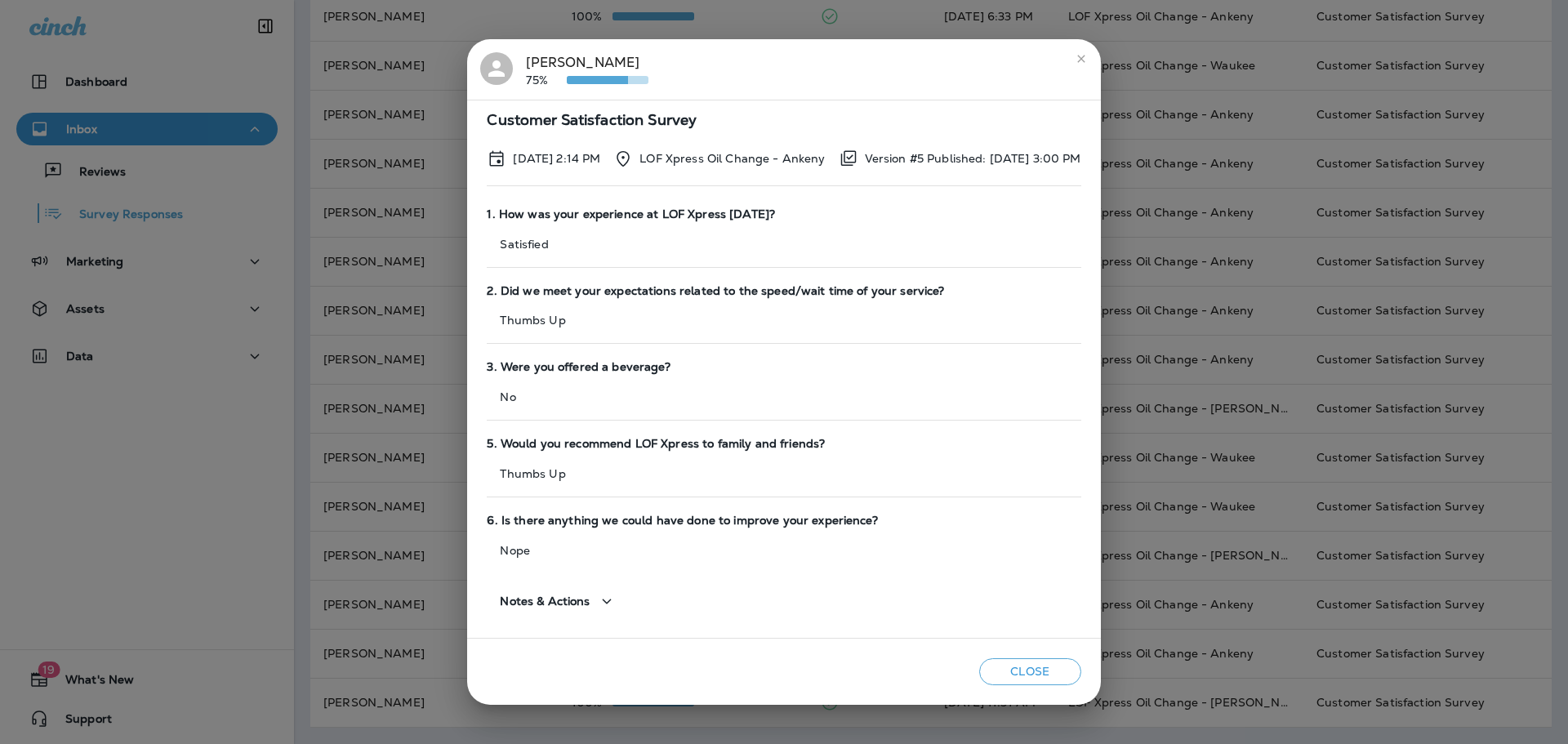
click at [393, 291] on div "[PERSON_NAME] 75% Customer Satisfaction Survey [DATE] 2:14 PM LOF Xpress Oil Ch…" at bounding box center [784, 372] width 1568 height 744
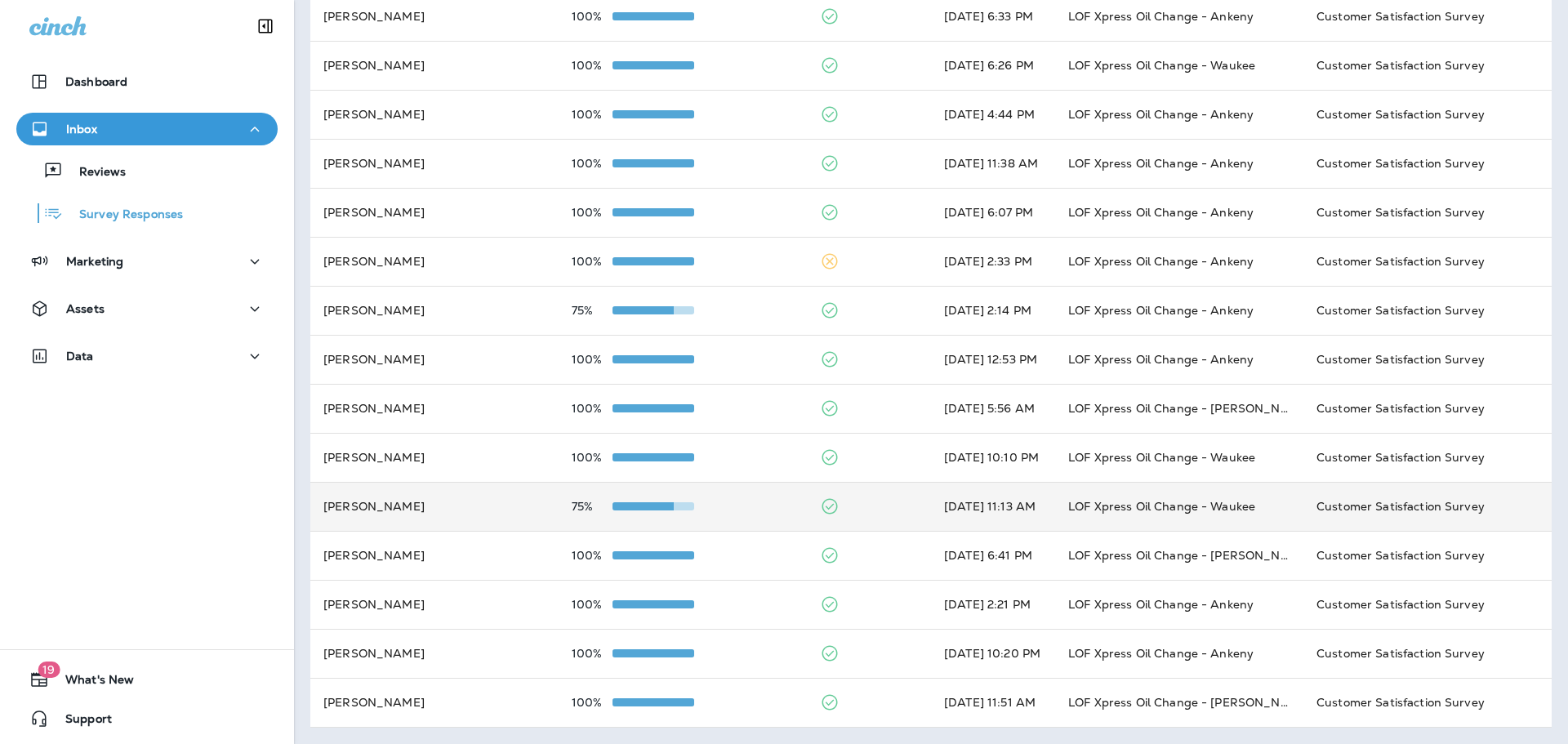
click at [467, 512] on td "[PERSON_NAME]" at bounding box center [435, 506] width 248 height 49
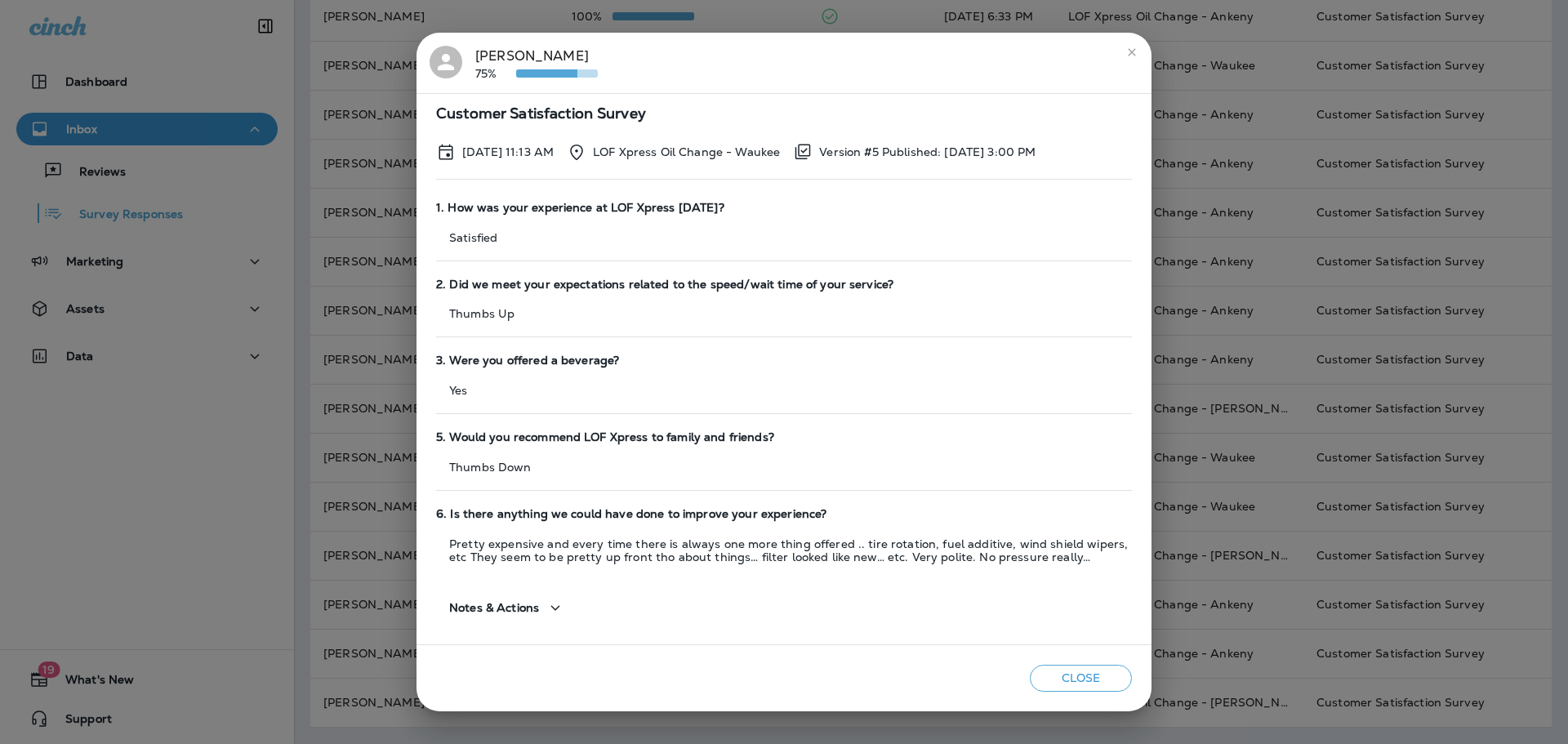
click at [338, 364] on div "[PERSON_NAME] 75% Customer Satisfaction Survey [DATE] 11:13 AM LOF Xpress Oil C…" at bounding box center [784, 372] width 1568 height 744
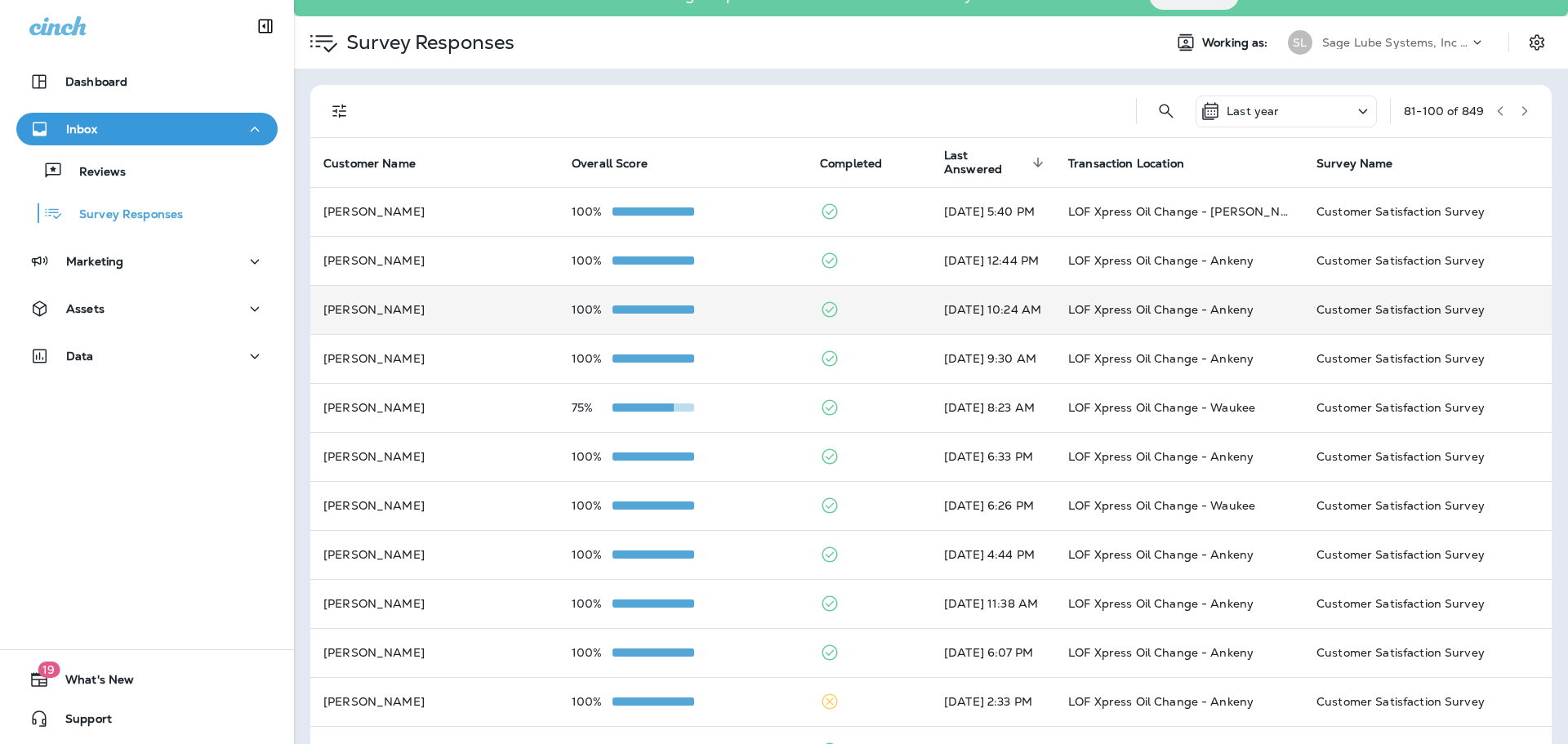
scroll to position [0, 0]
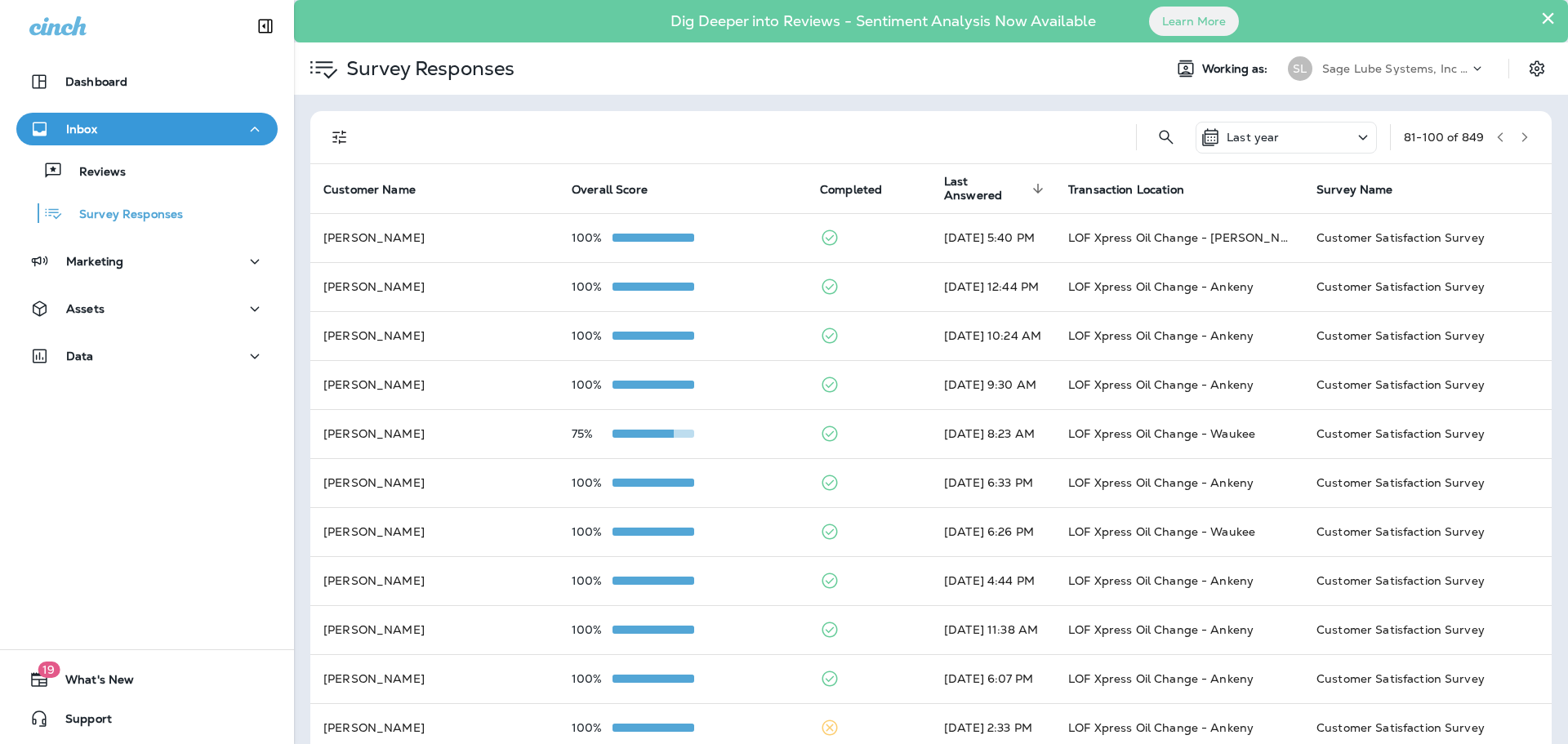
click at [1519, 135] on icon "button" at bounding box center [1525, 137] width 11 height 11
click at [1523, 133] on icon "button" at bounding box center [1525, 137] width 6 height 9
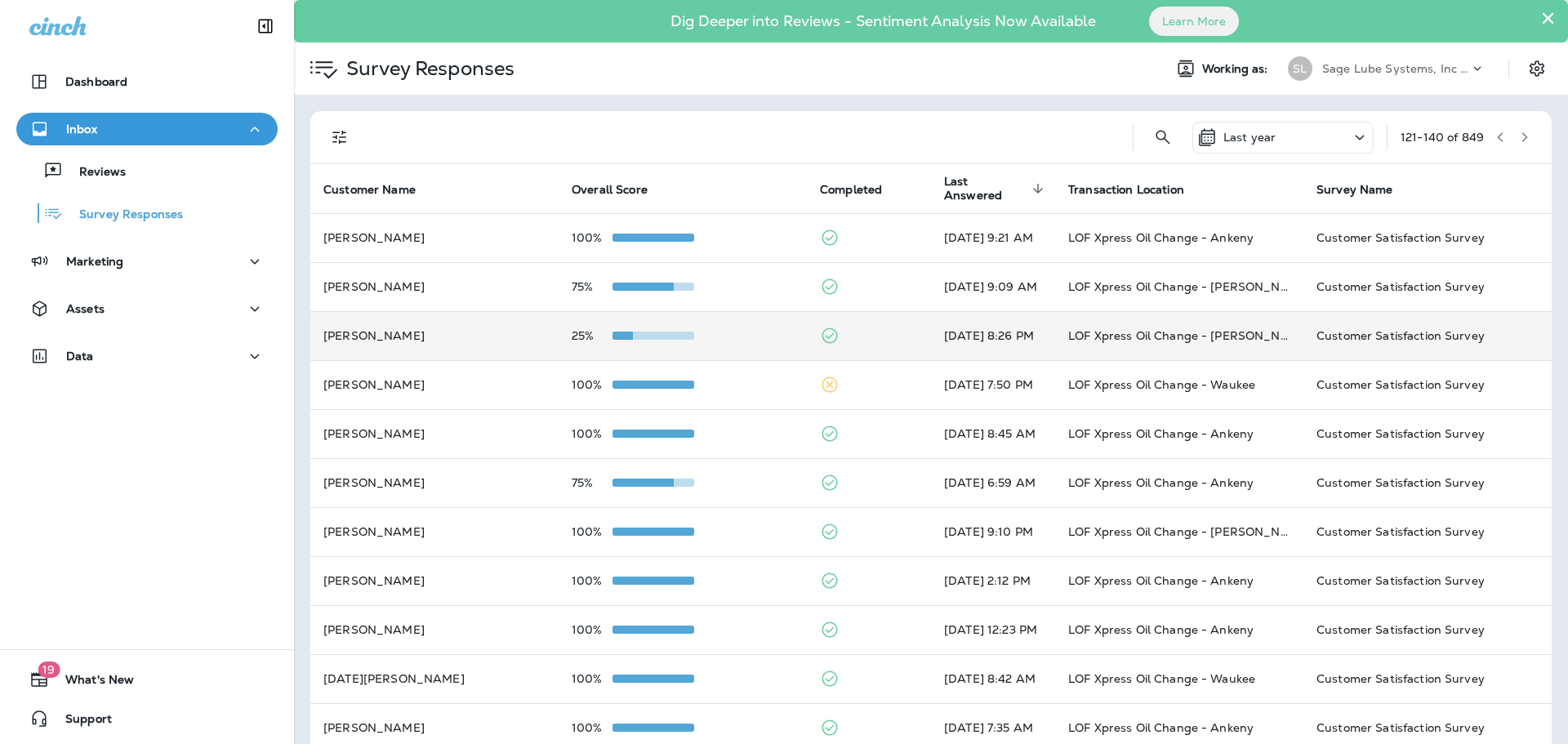
click at [469, 331] on td "[PERSON_NAME]" at bounding box center [435, 335] width 248 height 49
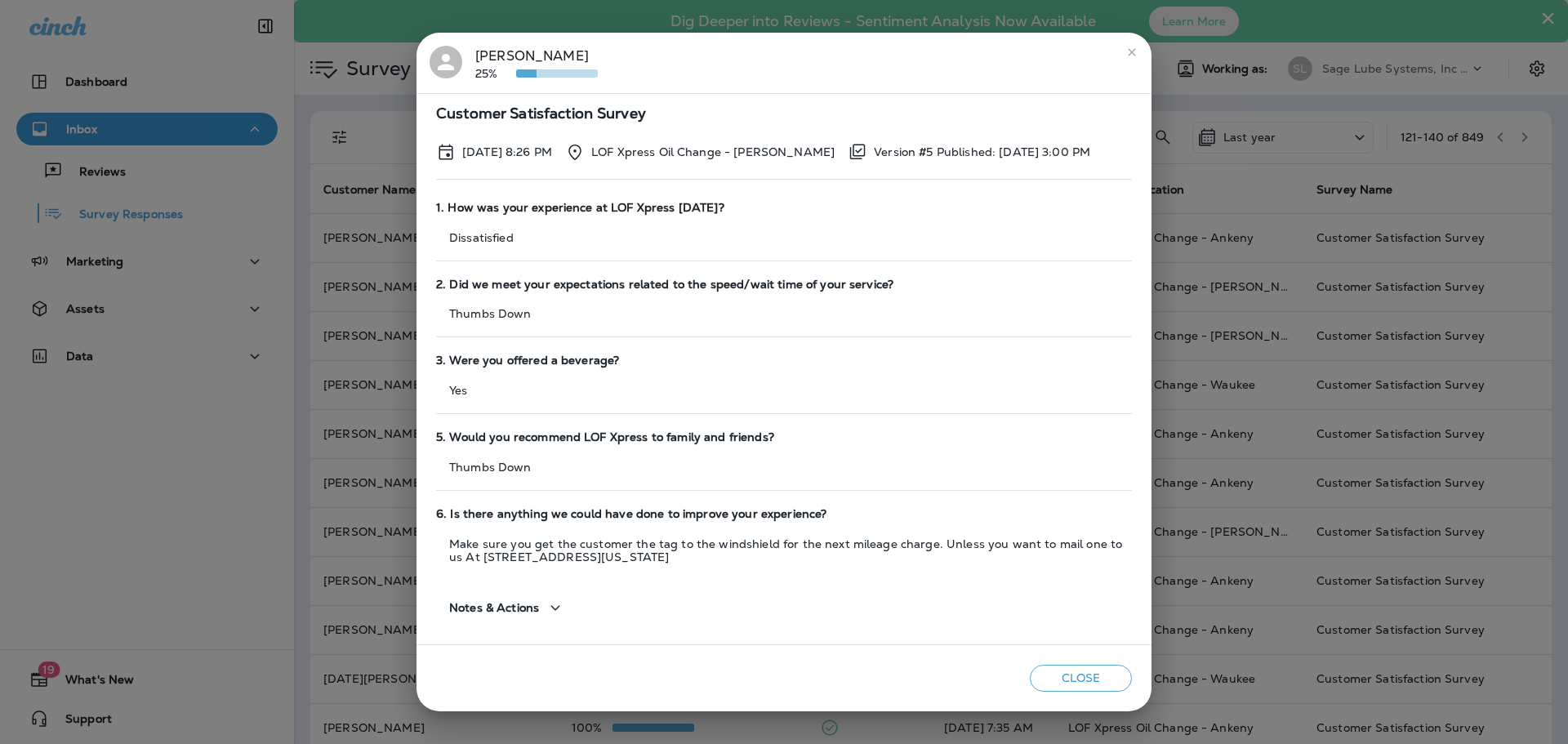
click at [363, 296] on div "[PERSON_NAME] 25% Customer Satisfaction Survey [DATE] 8:26 PM LOF Xpress Oil Ch…" at bounding box center [784, 372] width 1568 height 744
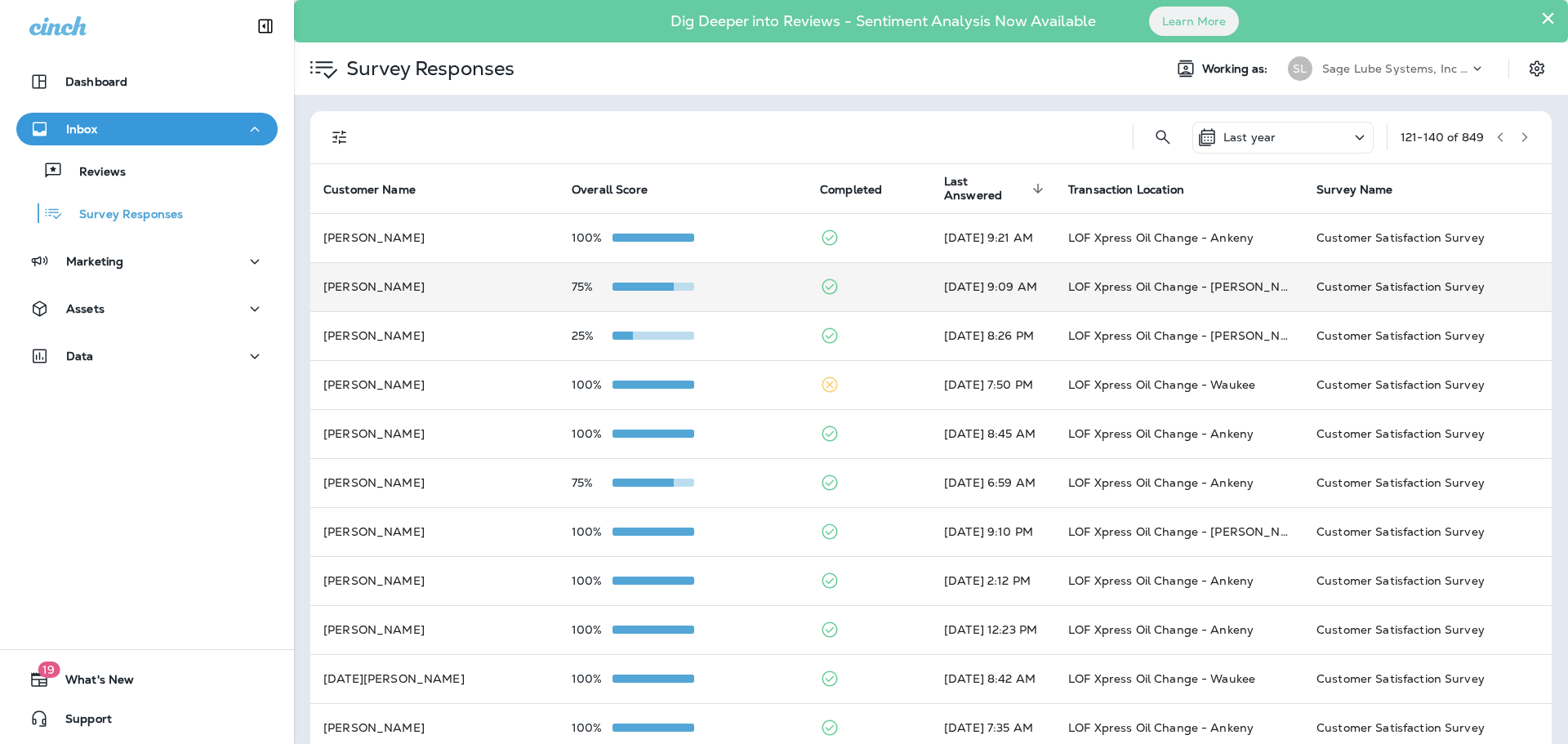
click at [452, 283] on td "[PERSON_NAME]" at bounding box center [435, 287] width 248 height 49
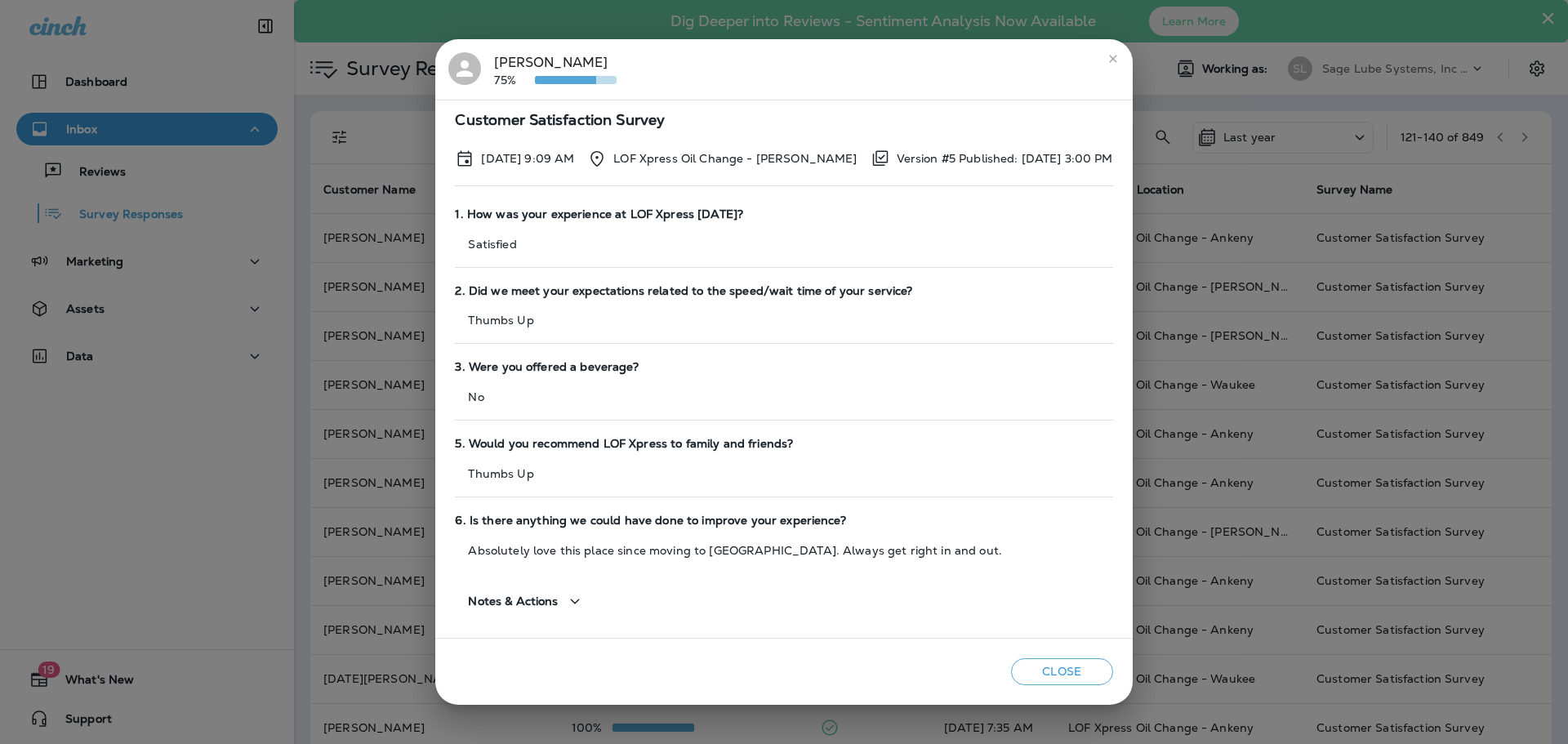
click at [383, 303] on div "[PERSON_NAME] 75% Customer Satisfaction Survey [DATE] 9:09 AM LOF Xpress Oil Ch…" at bounding box center [784, 372] width 1568 height 744
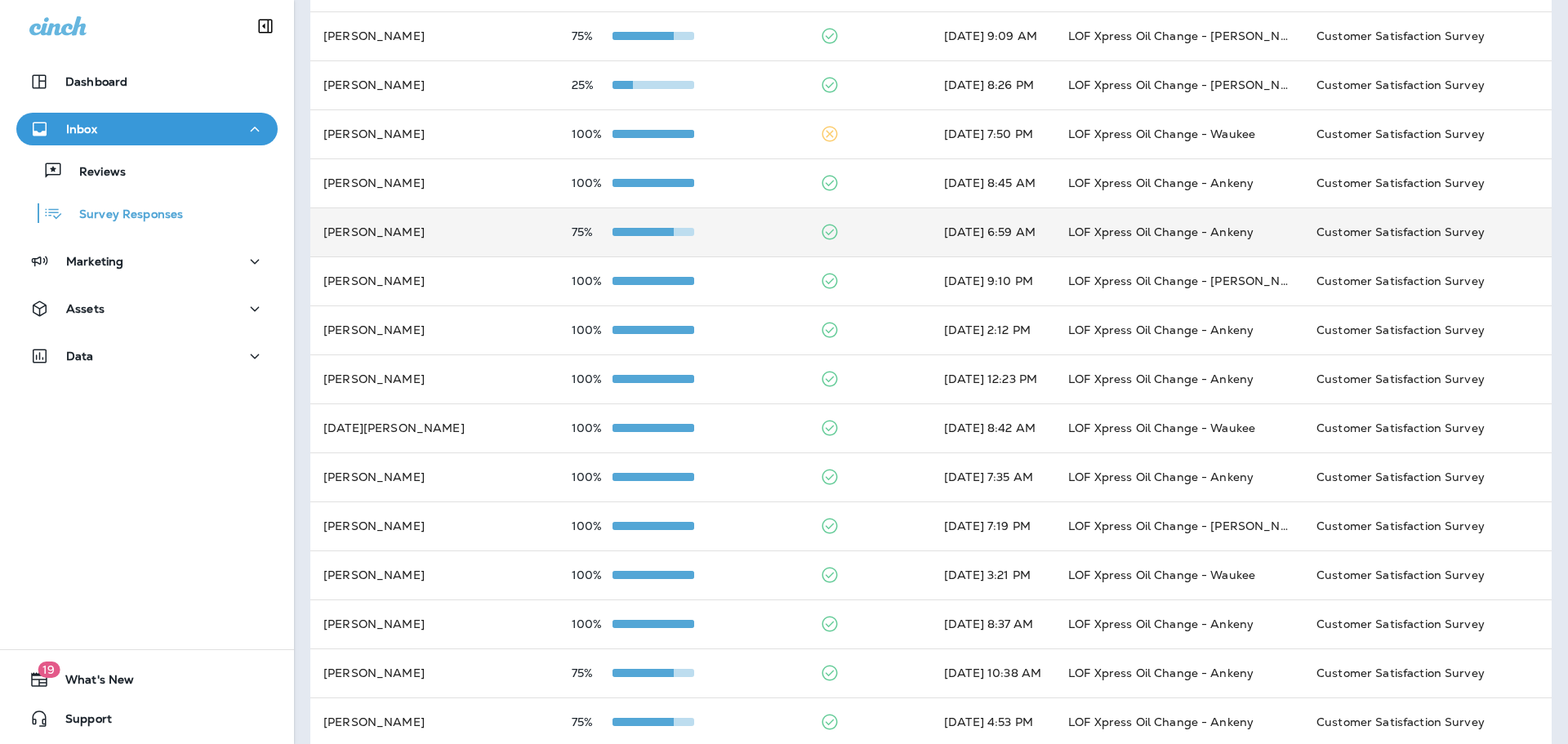
scroll to position [245, 0]
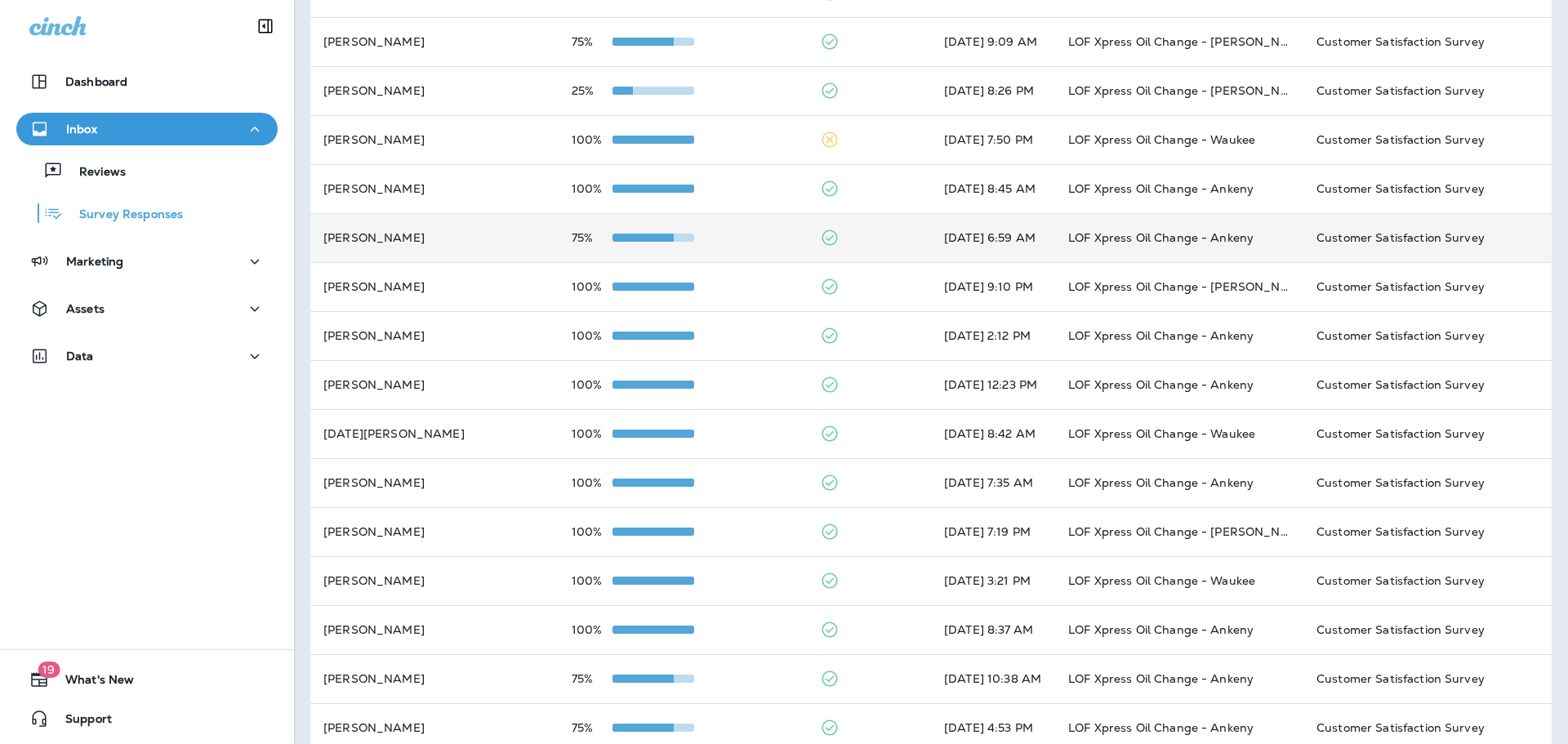
click at [452, 242] on td "[PERSON_NAME]" at bounding box center [435, 238] width 248 height 49
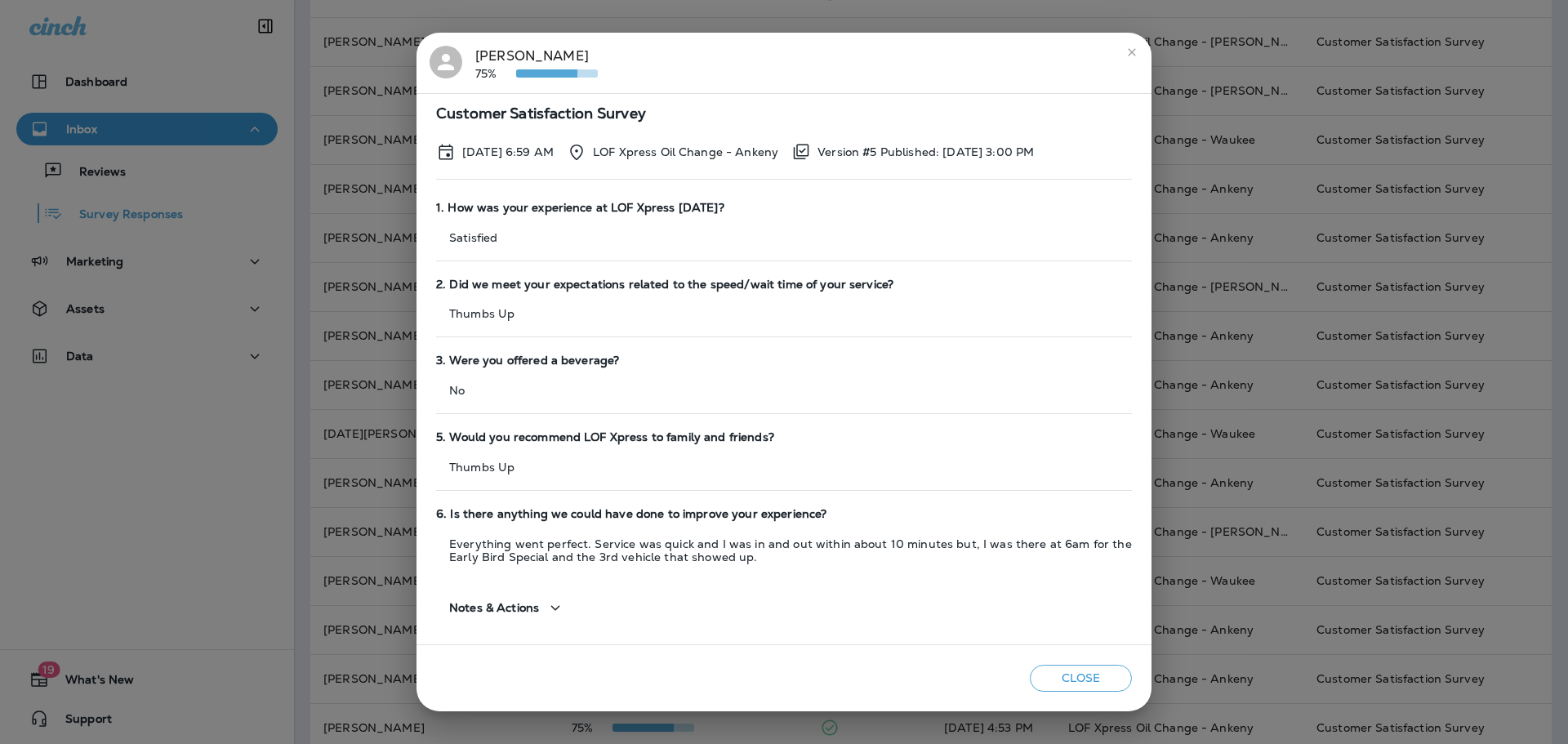
click at [346, 316] on div "[PERSON_NAME] 75% Customer Satisfaction Survey [DATE] 6:59 AM LOF Xpress Oil Ch…" at bounding box center [784, 372] width 1568 height 744
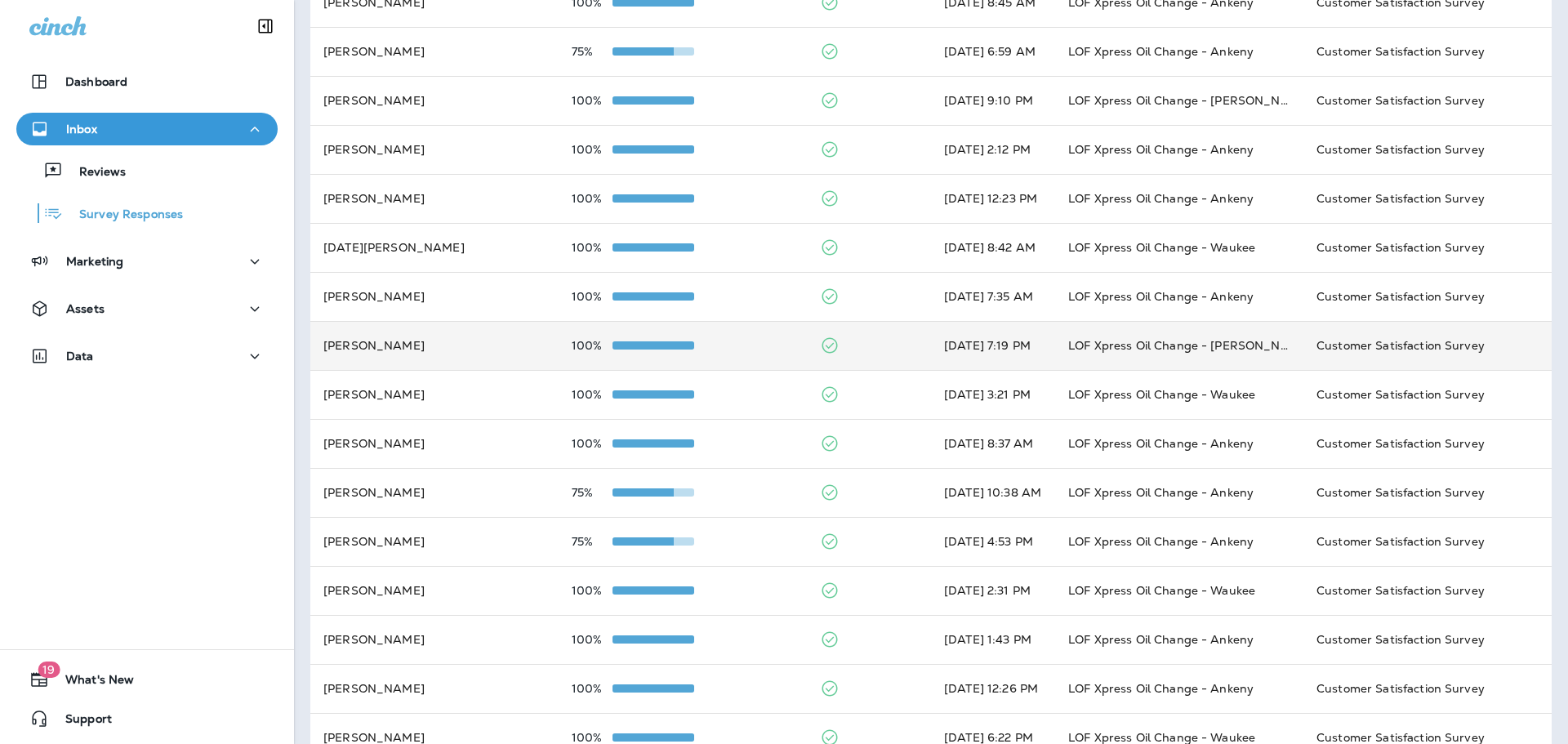
scroll to position [466, 0]
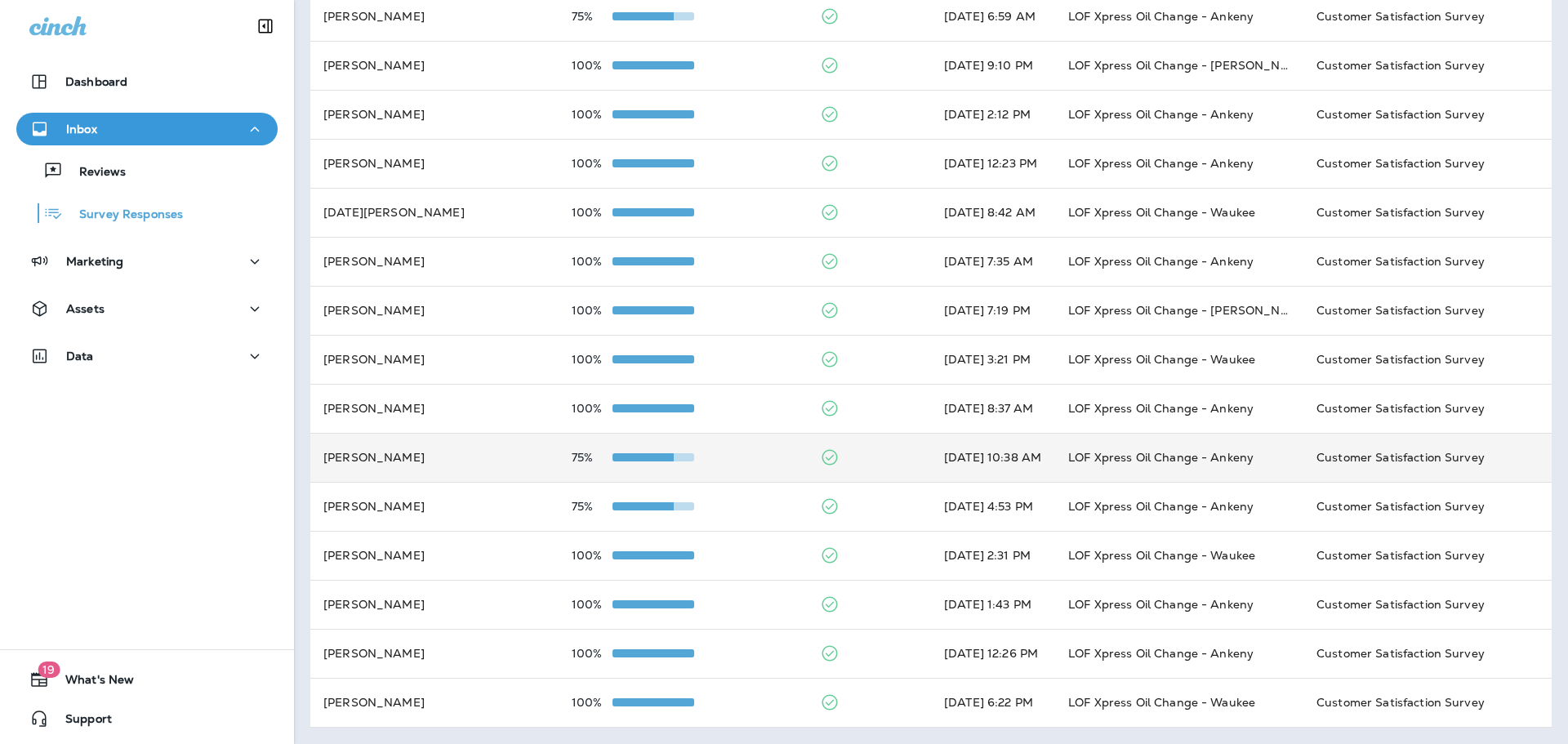
click at [451, 466] on td "[PERSON_NAME]" at bounding box center [435, 457] width 248 height 49
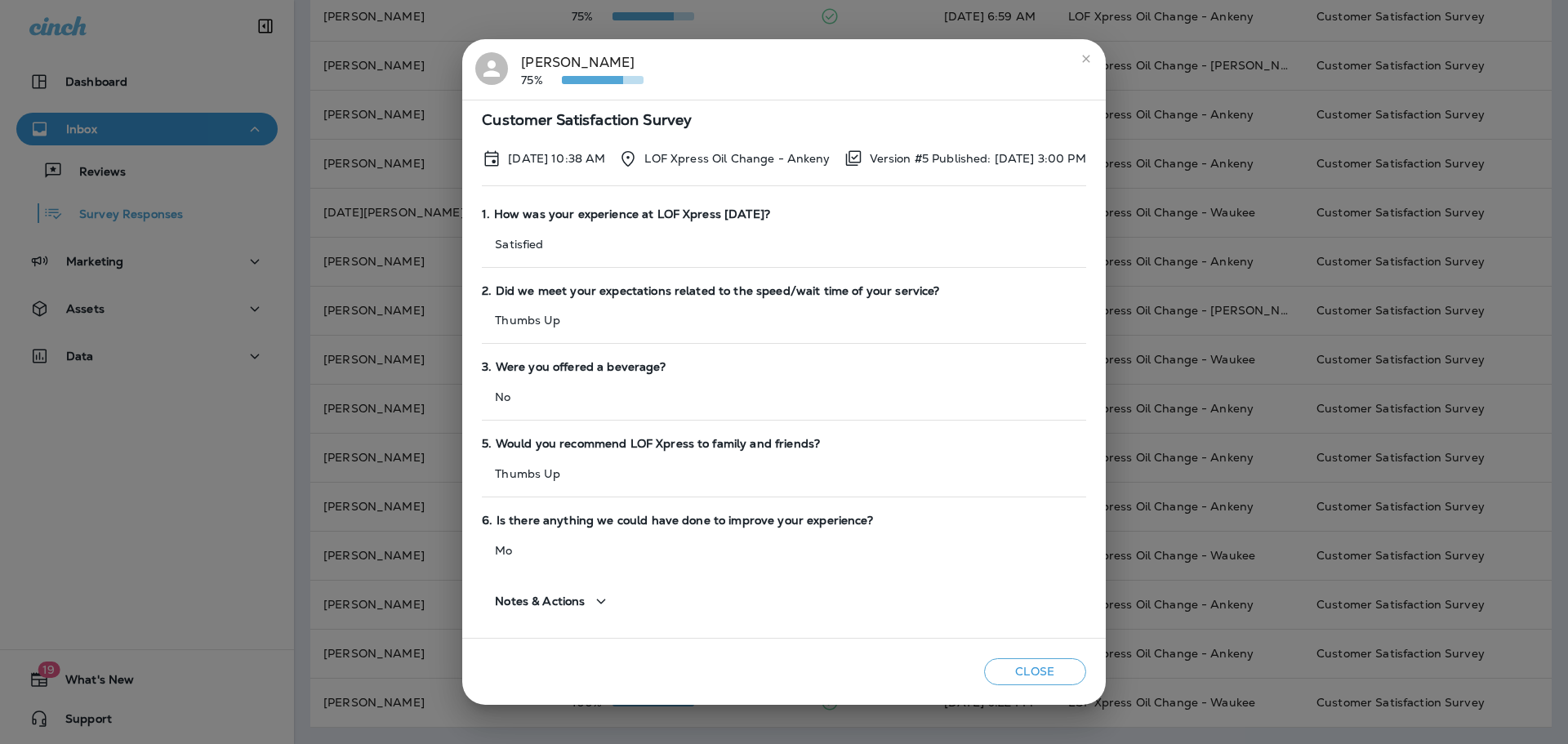
click at [371, 287] on div "[PERSON_NAME] 75% Customer Satisfaction Survey [DATE] 10:38 AM LOF Xpress Oil C…" at bounding box center [784, 372] width 1568 height 744
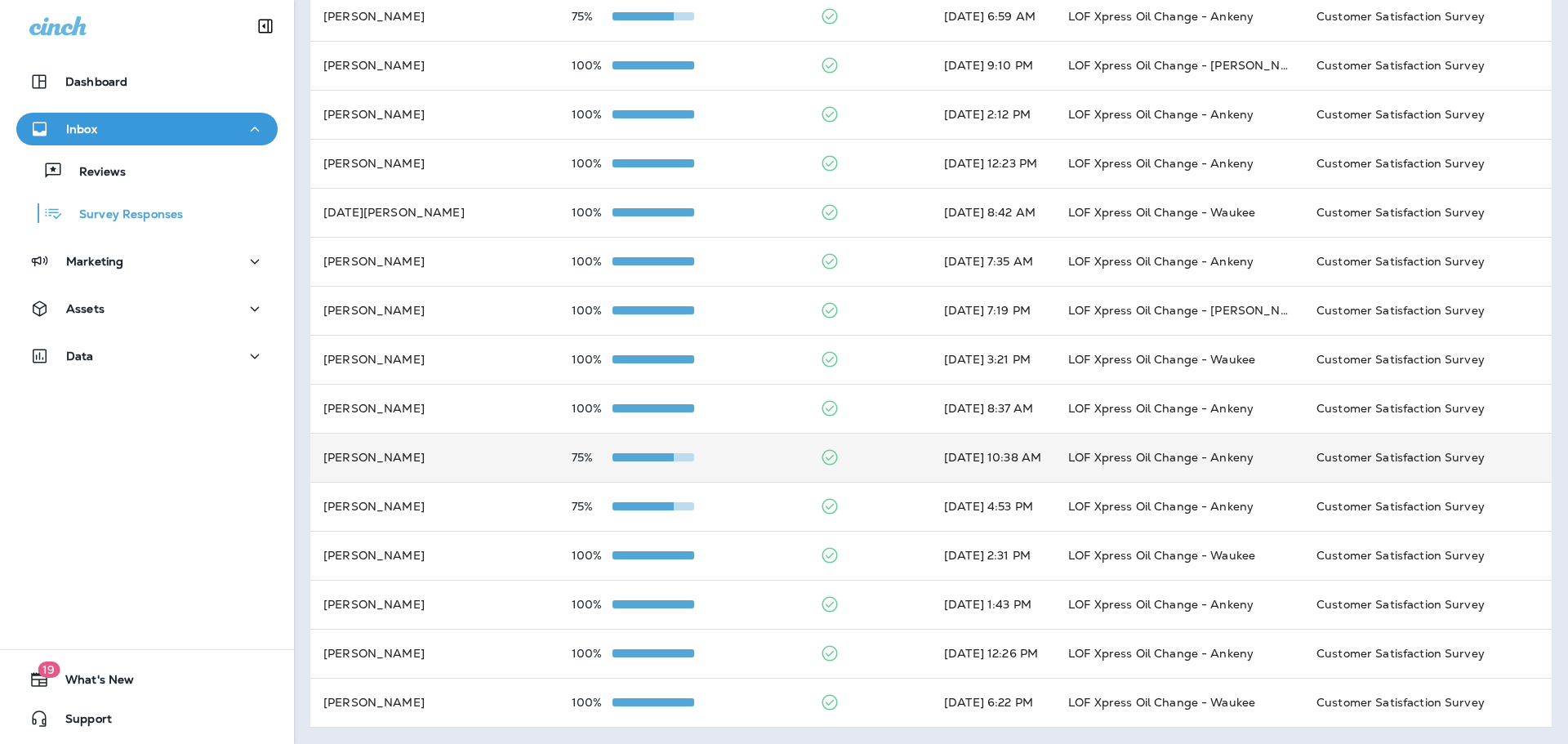
click at [425, 452] on td "[PERSON_NAME]" at bounding box center [435, 457] width 248 height 49
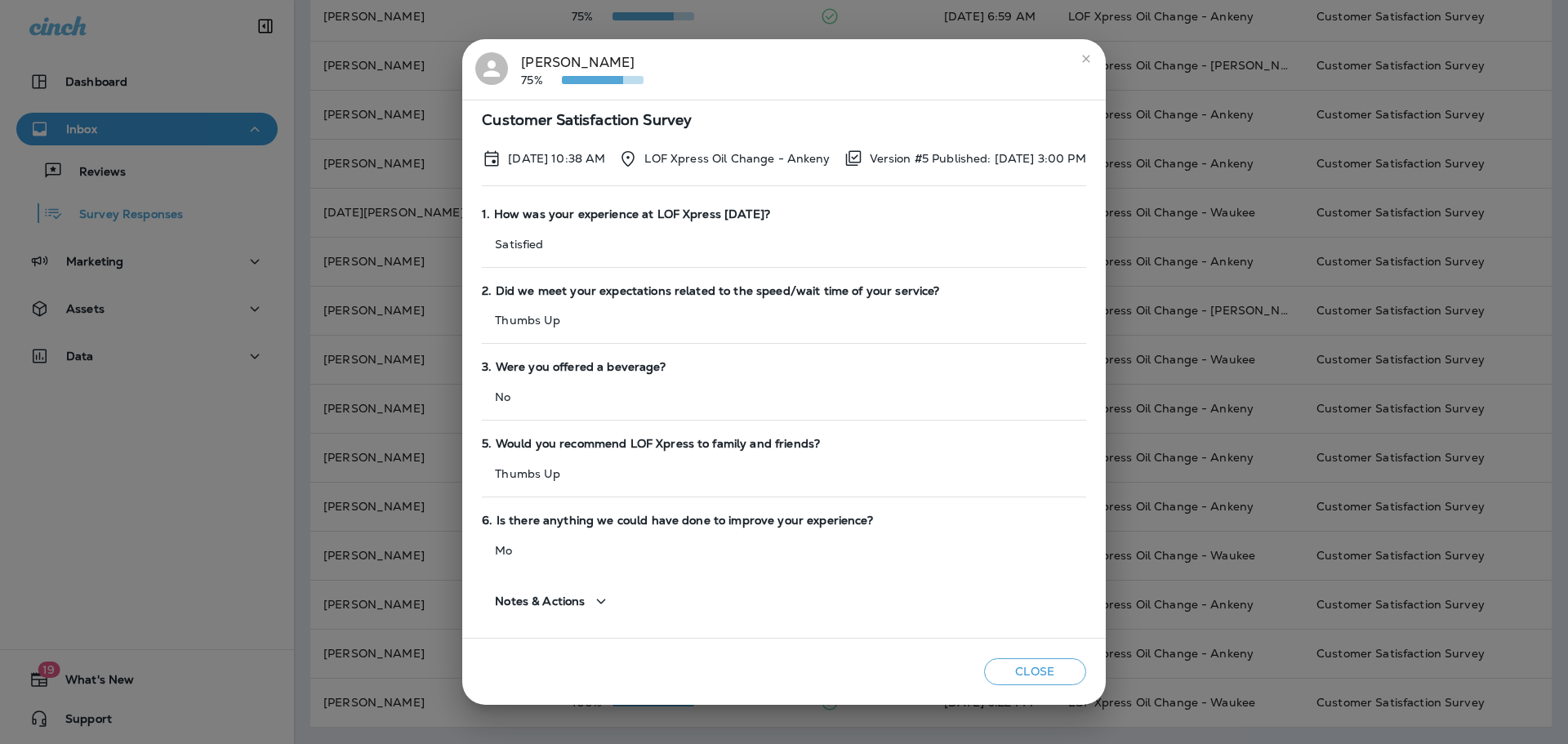
click at [360, 367] on div "[PERSON_NAME] 75% Customer Satisfaction Survey [DATE] 10:38 AM LOF Xpress Oil C…" at bounding box center [784, 372] width 1568 height 744
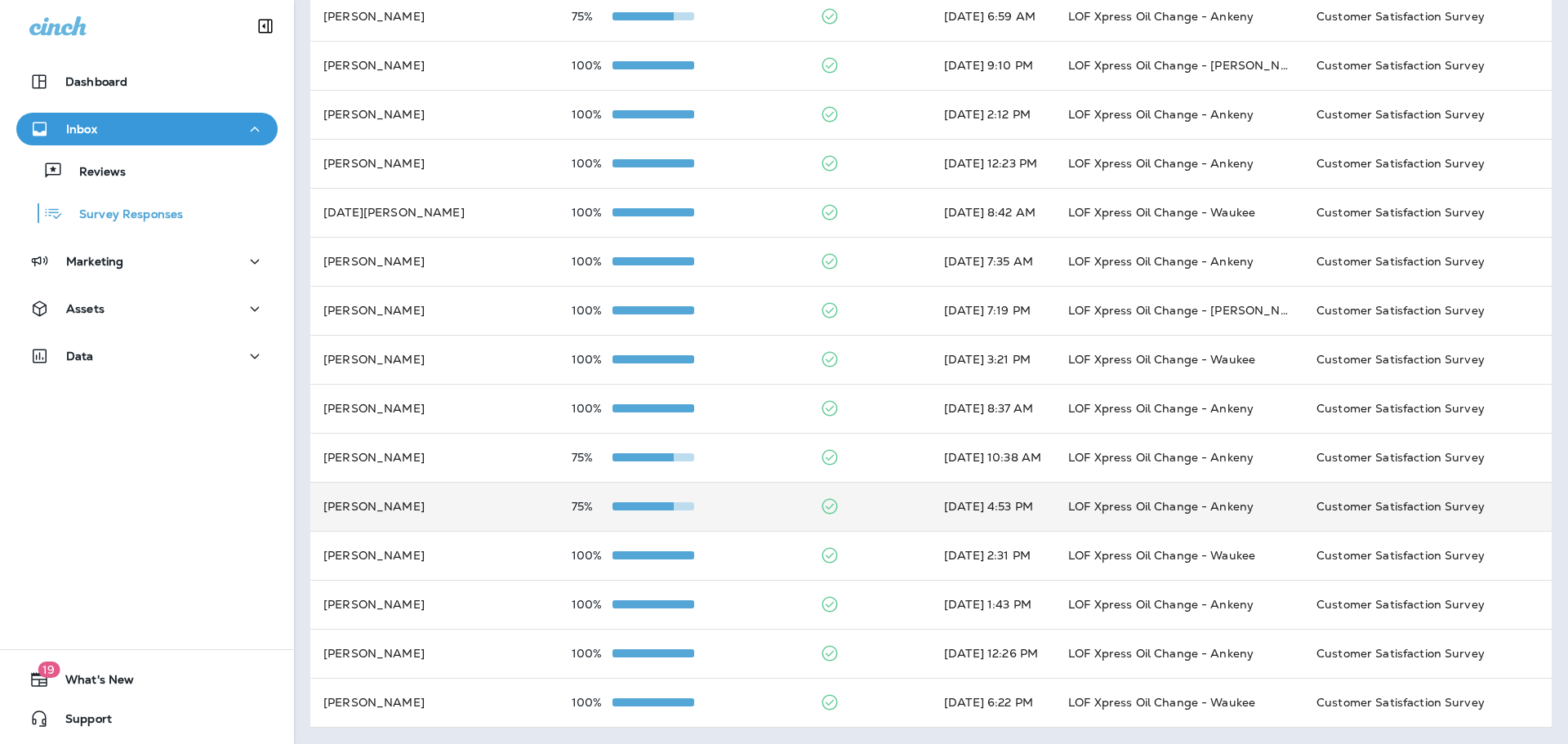
click at [435, 501] on td "[PERSON_NAME]" at bounding box center [435, 506] width 248 height 49
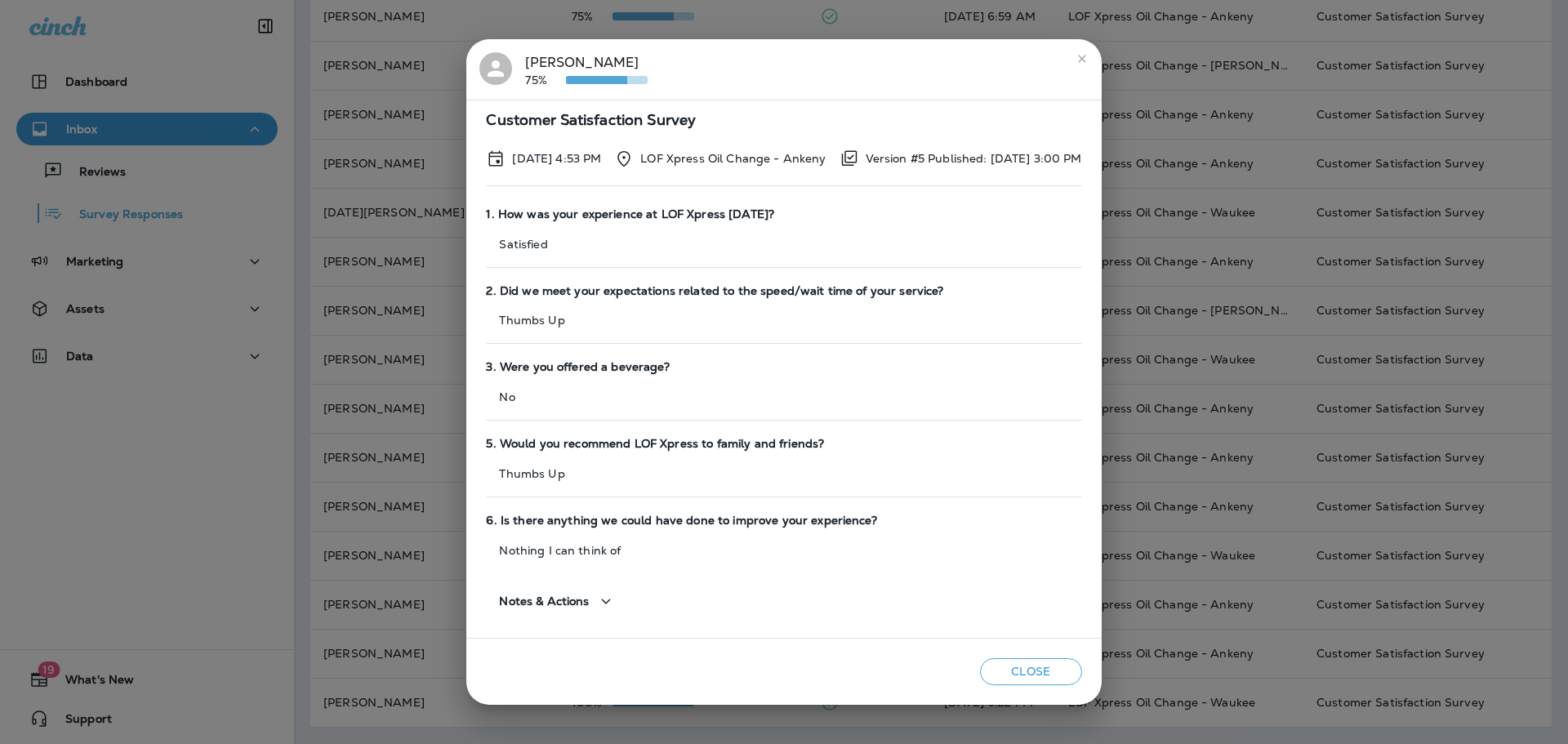
click at [371, 403] on div "[PERSON_NAME] 75% Customer Satisfaction Survey [DATE] 4:53 PM LOF Xpress Oil Ch…" at bounding box center [784, 372] width 1568 height 744
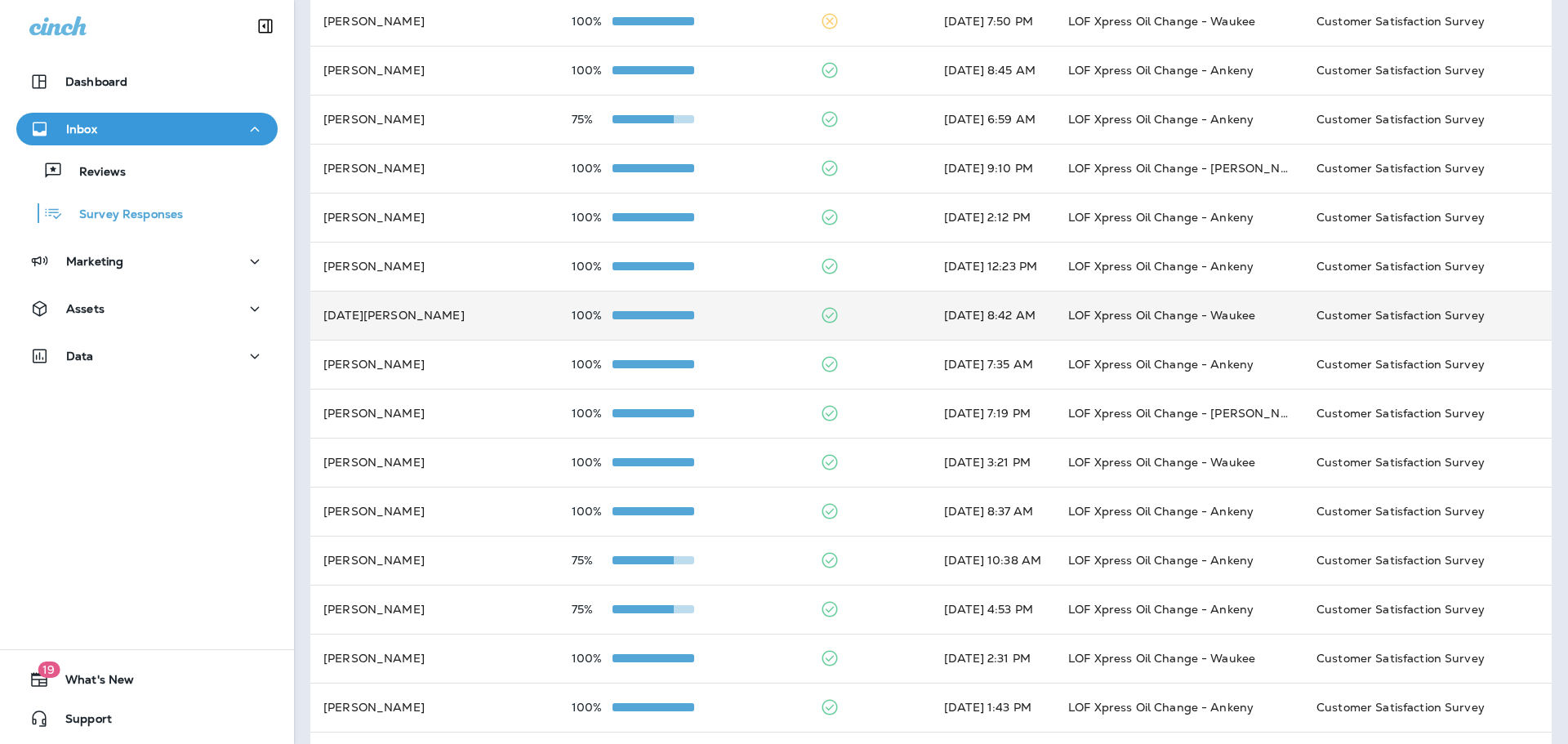
scroll to position [0, 0]
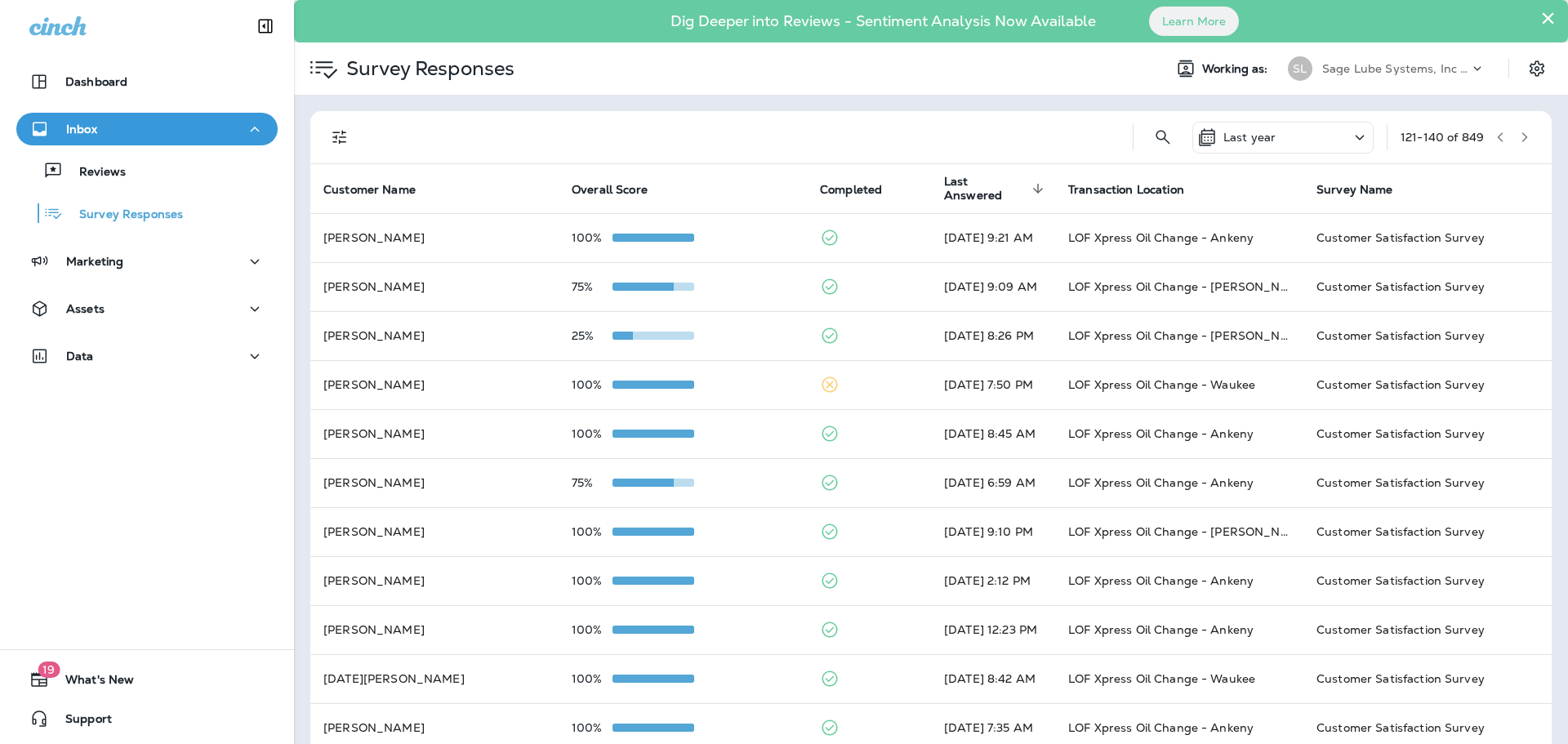
click at [1519, 136] on icon "button" at bounding box center [1525, 137] width 11 height 11
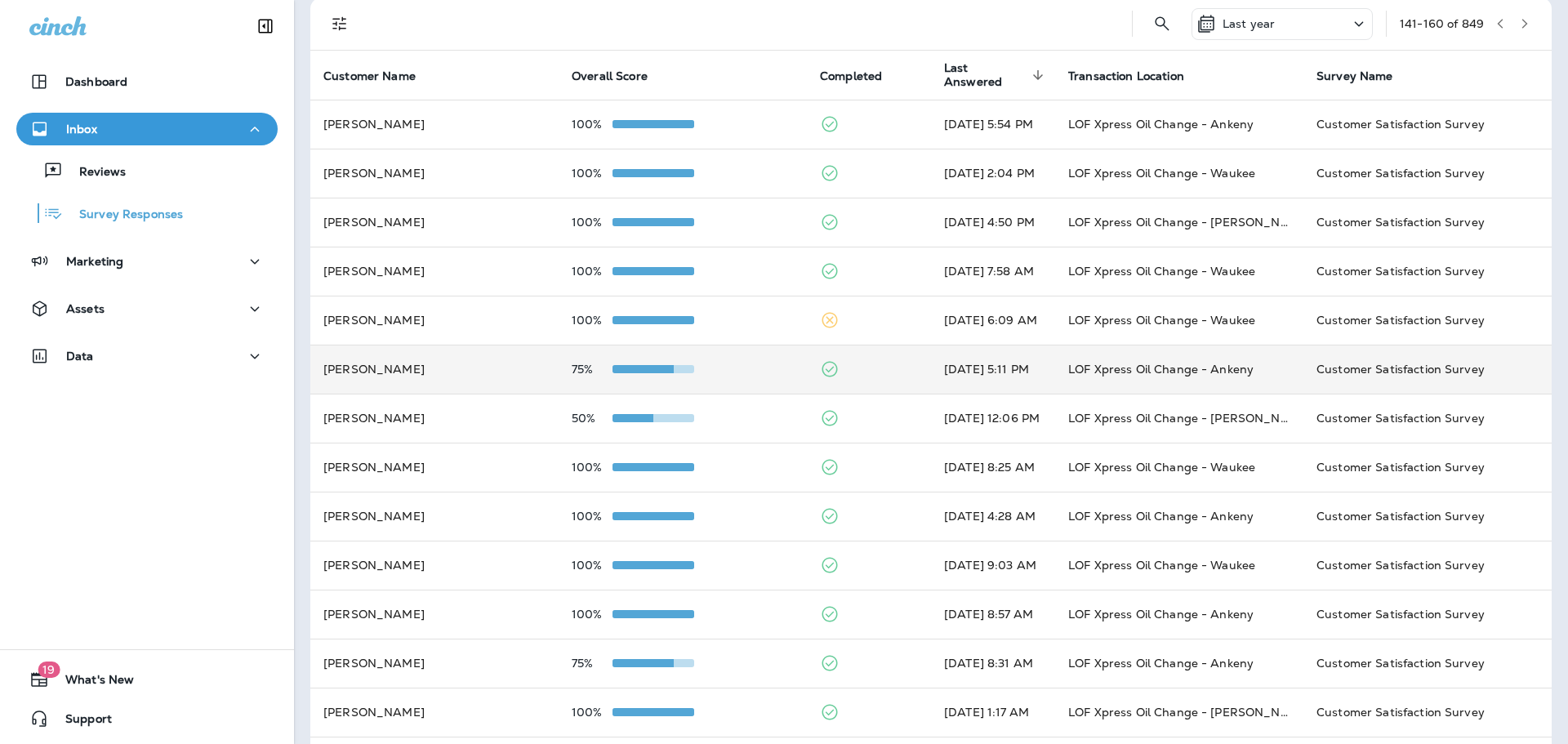
scroll to position [163, 0]
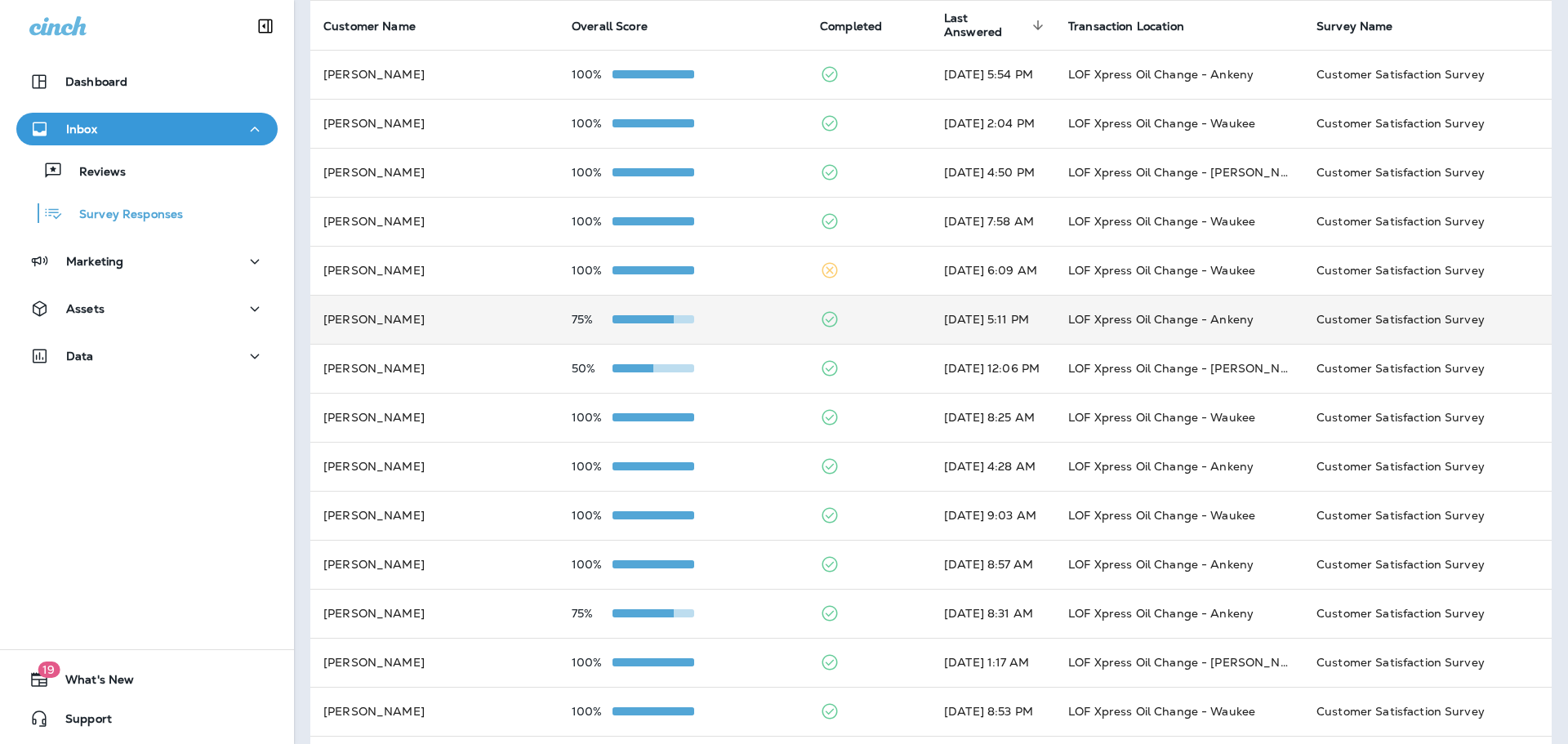
click at [464, 332] on td "[PERSON_NAME]" at bounding box center [435, 319] width 248 height 49
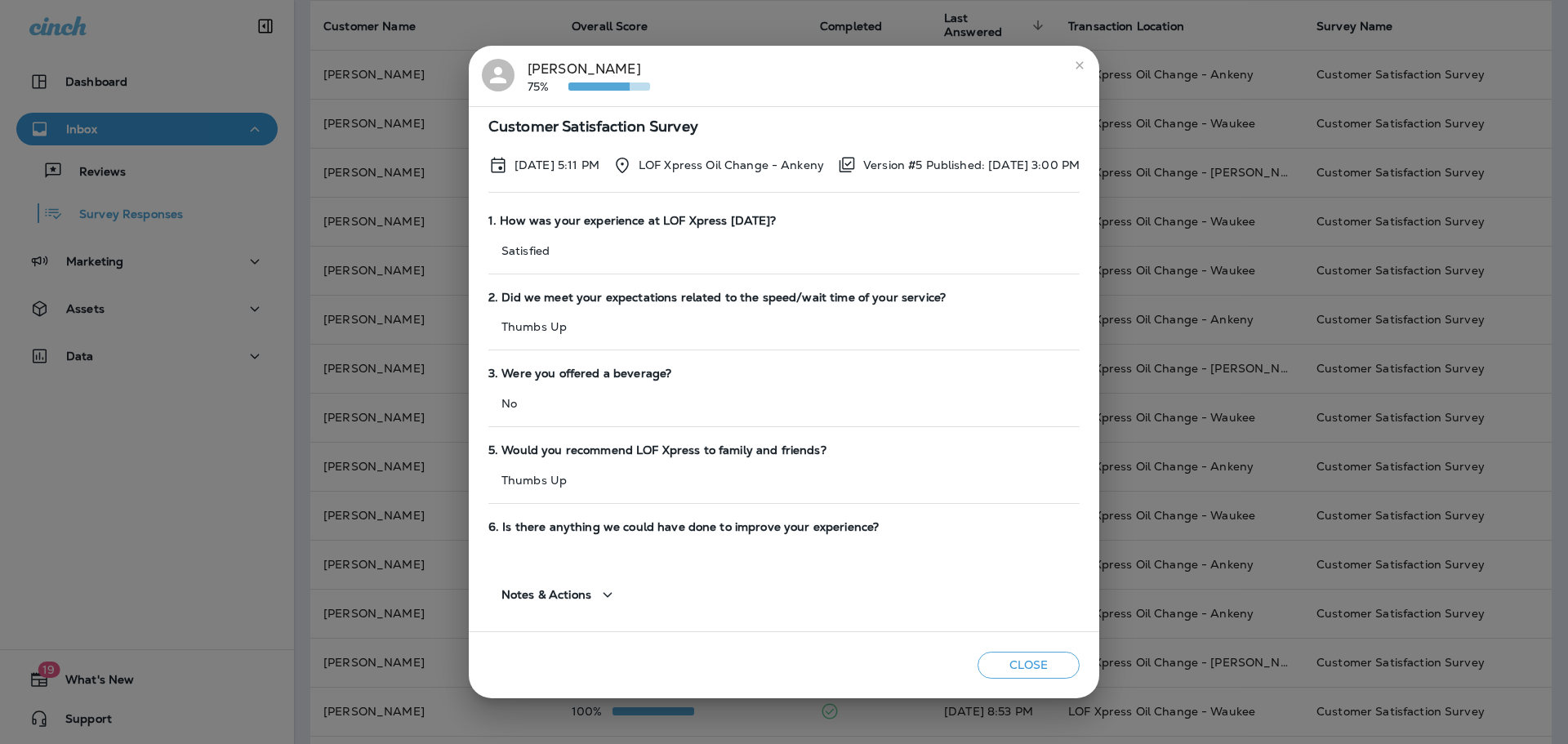
click at [408, 279] on div "[PERSON_NAME] 75% Customer Satisfaction Survey [DATE] 5:11 PM LOF Xpress Oil Ch…" at bounding box center [784, 372] width 1568 height 744
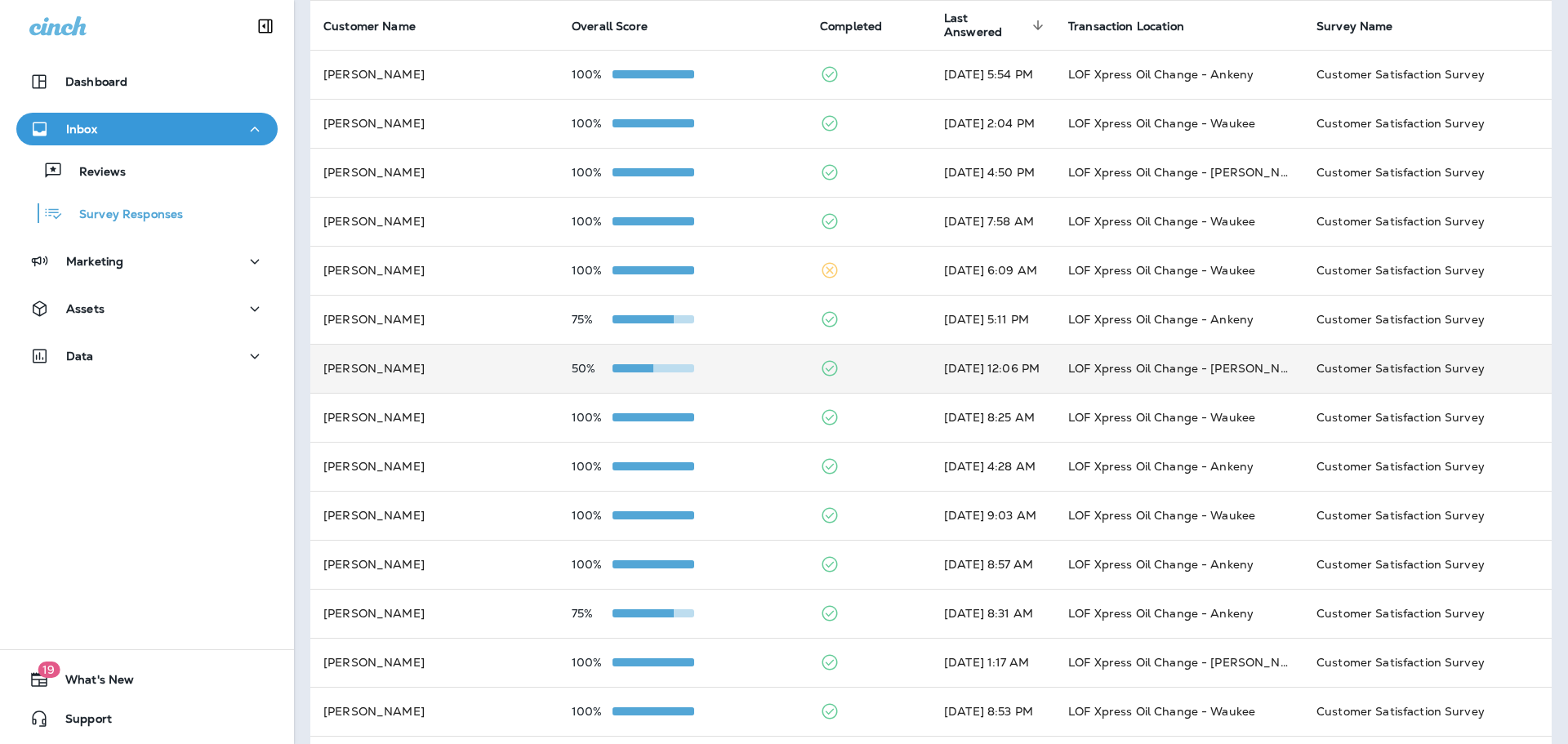
click at [424, 358] on td "[PERSON_NAME]" at bounding box center [435, 368] width 248 height 49
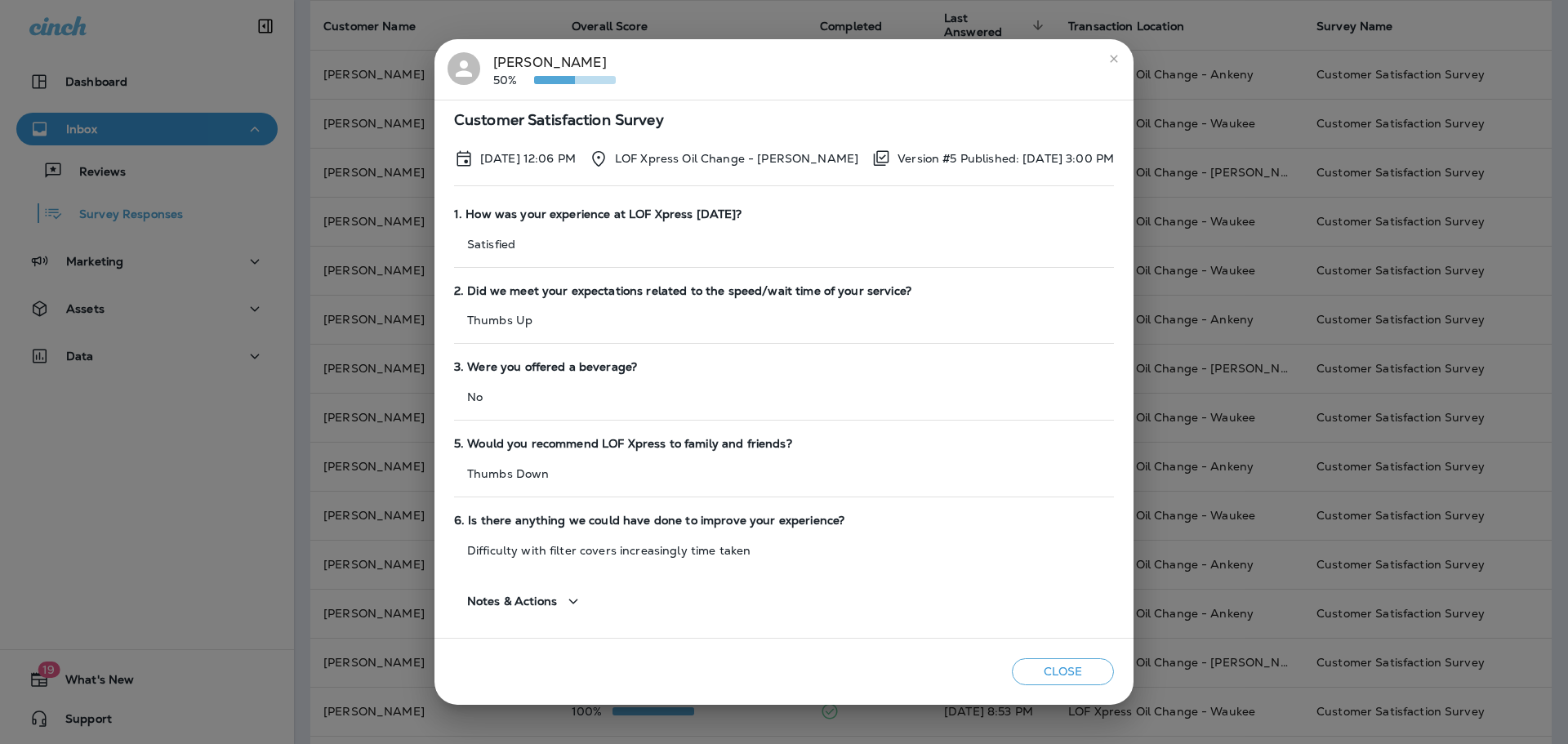
click at [418, 356] on div "[PERSON_NAME] 50% Customer Satisfaction Survey [DATE] 12:06 PM LOF Xpress Oil C…" at bounding box center [784, 372] width 1568 height 744
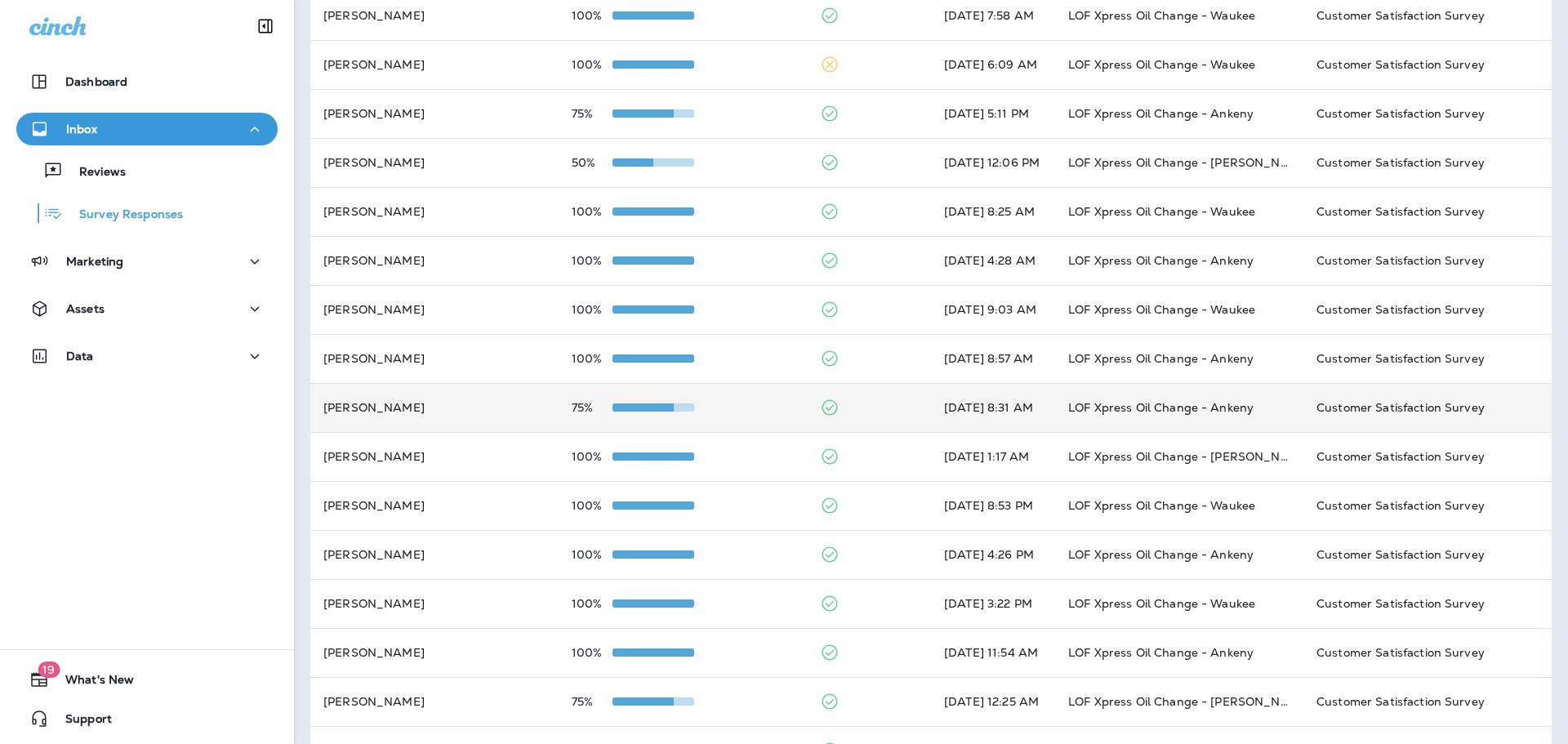
scroll to position [408, 0]
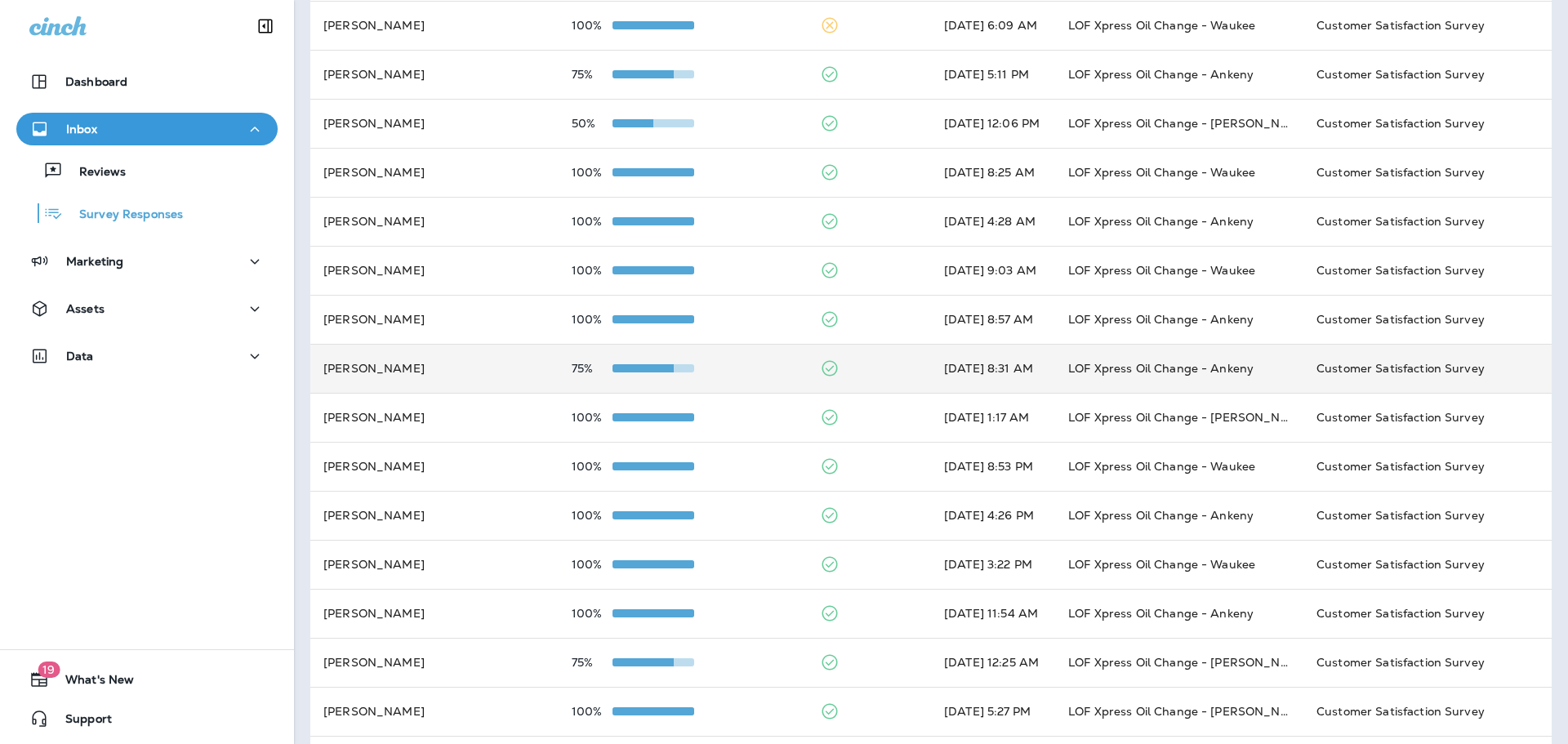
click at [446, 382] on td "[PERSON_NAME]" at bounding box center [435, 368] width 248 height 49
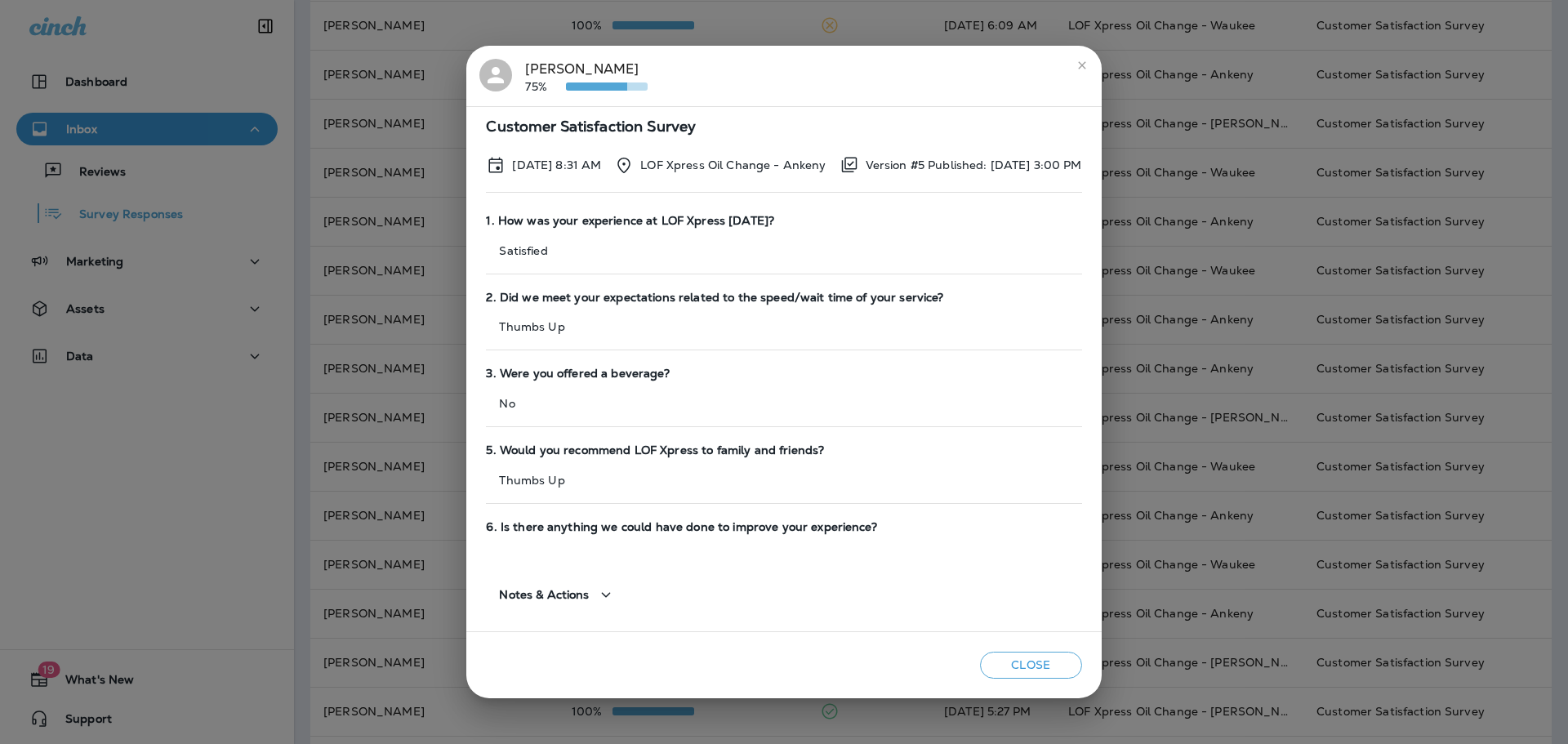
click at [389, 342] on div "[PERSON_NAME] 75% Customer Satisfaction Survey [DATE] 8:31 AM LOF Xpress Oil Ch…" at bounding box center [784, 372] width 1568 height 744
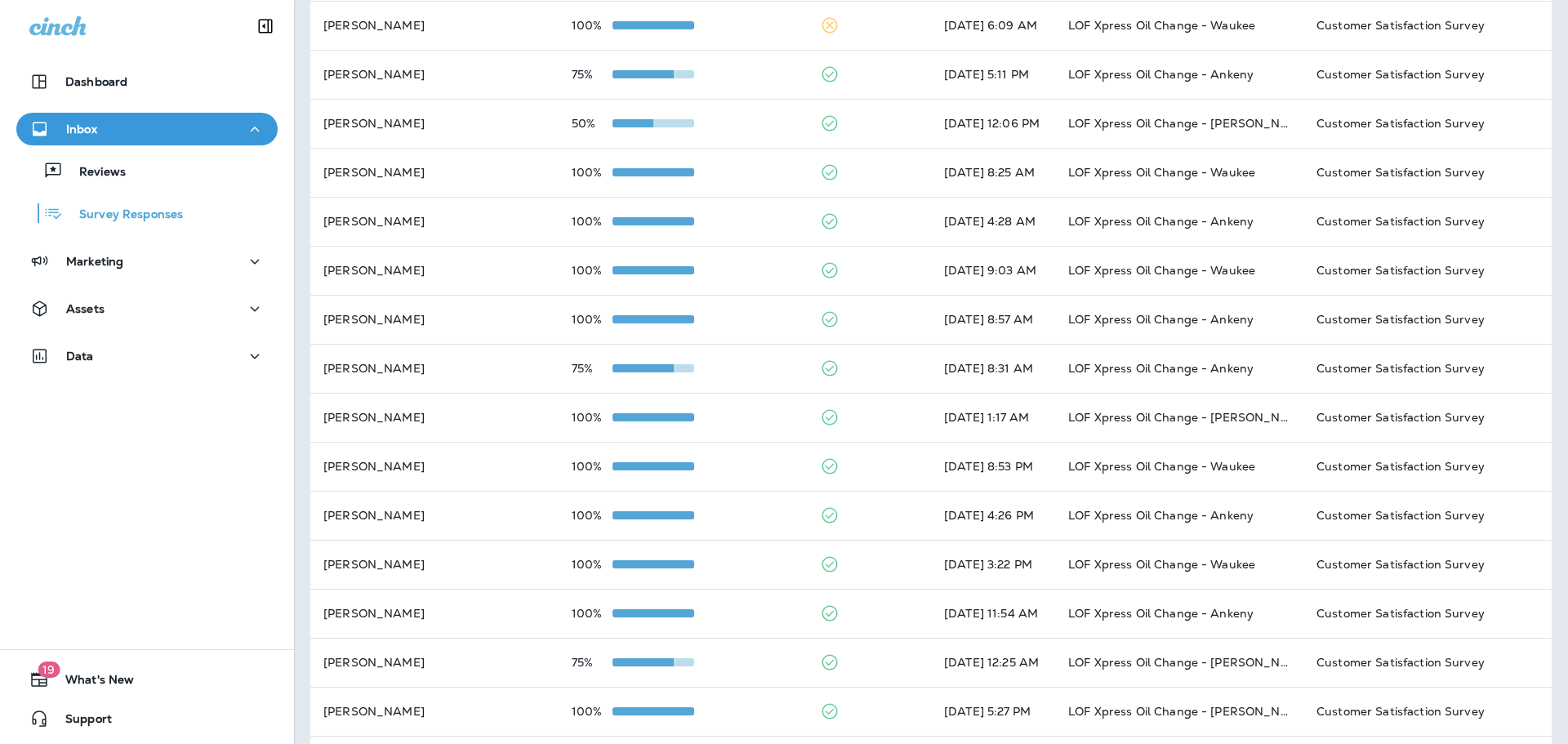
scroll to position [466, 0]
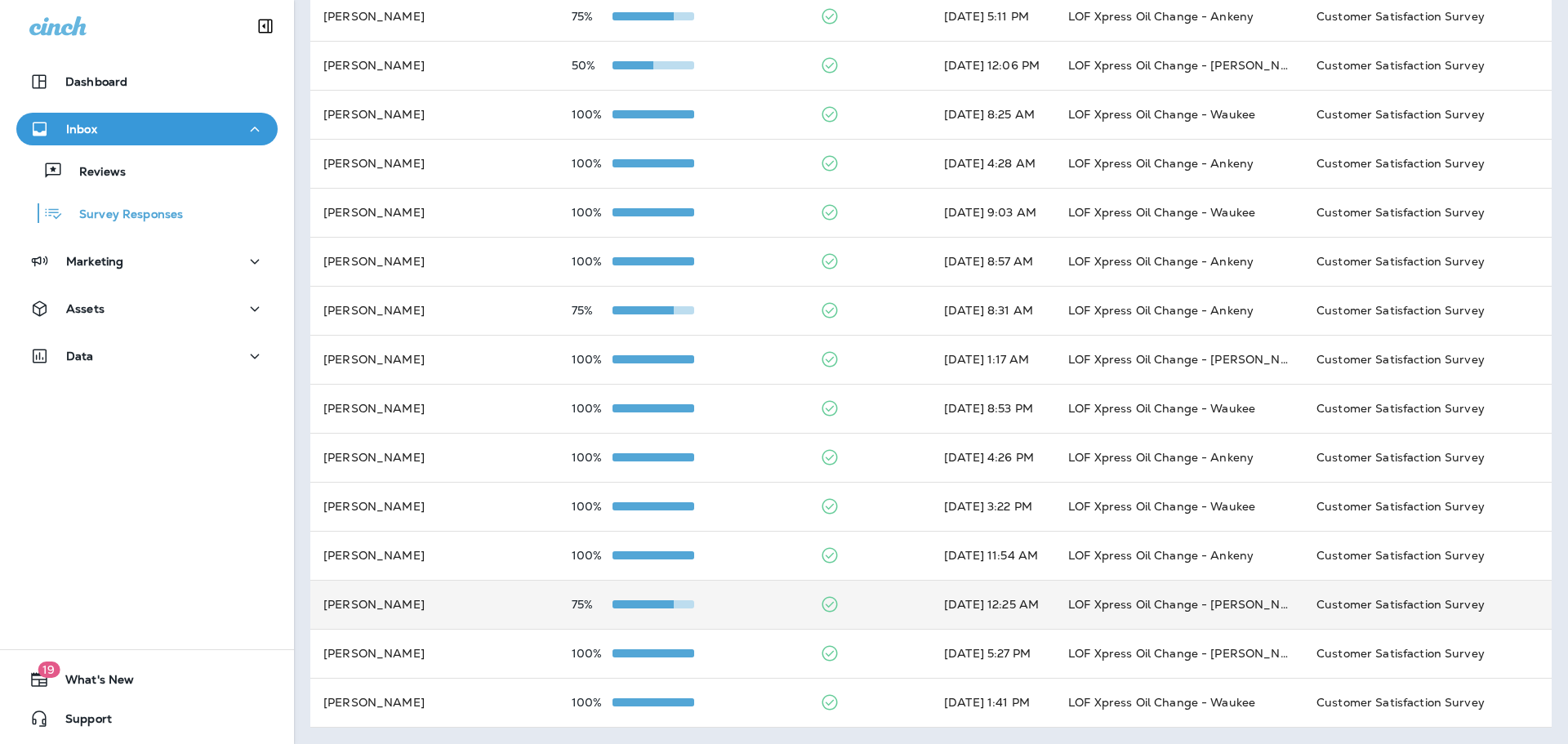
click at [456, 593] on td "[PERSON_NAME]" at bounding box center [435, 604] width 248 height 49
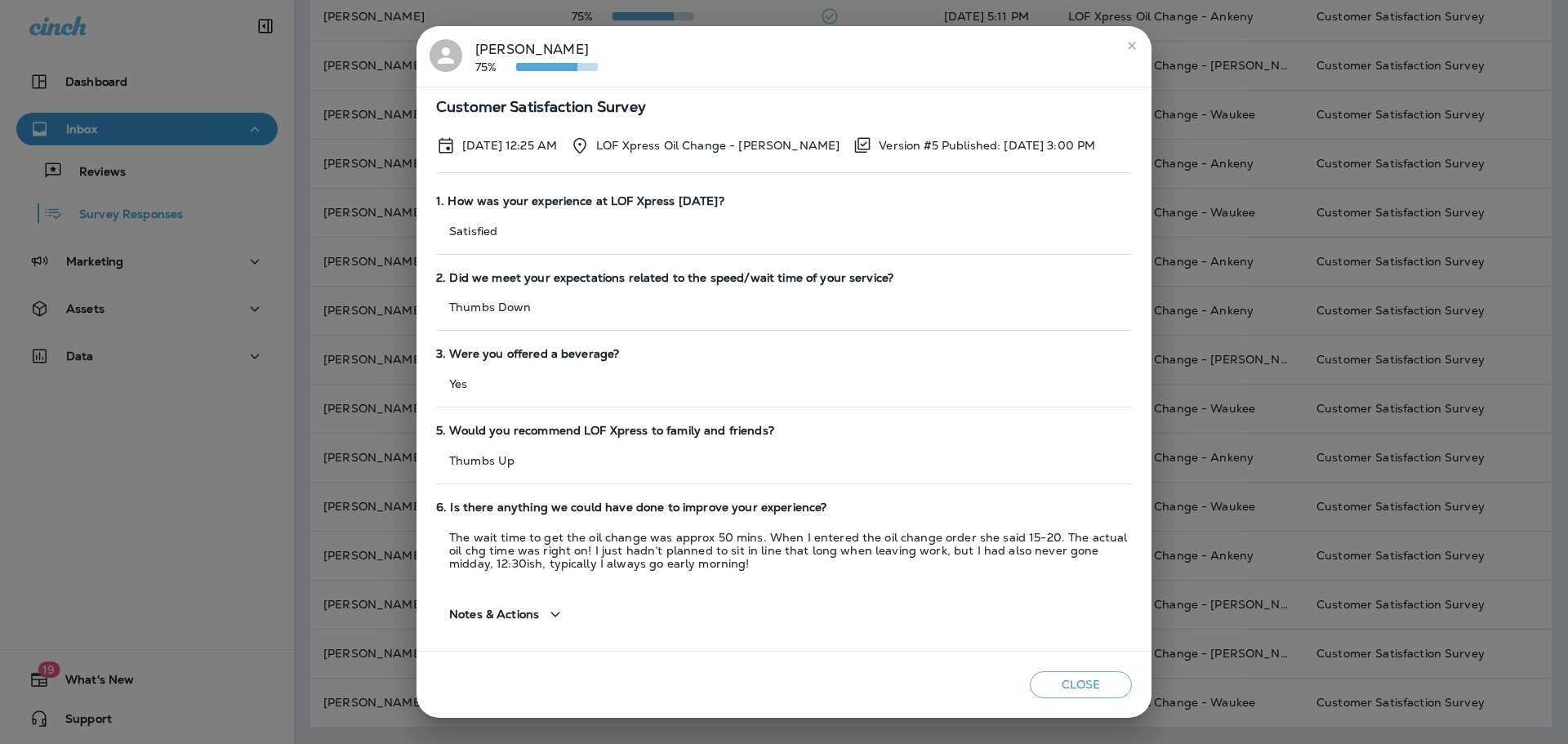
click at [356, 305] on div "[PERSON_NAME] 75% Customer Satisfaction Survey [DATE] 12:25 AM LOF Xpress Oil C…" at bounding box center [784, 372] width 1568 height 744
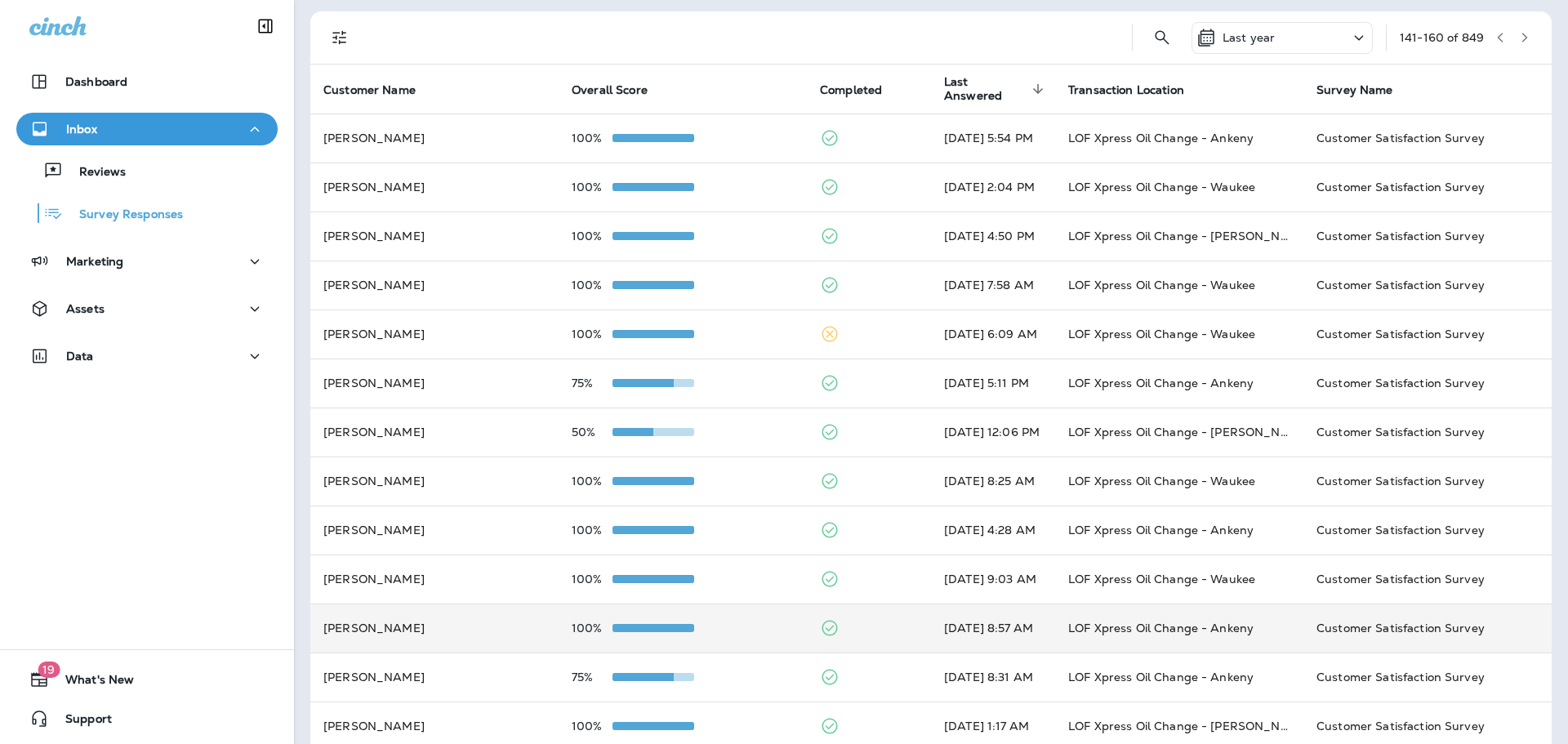
scroll to position [0, 0]
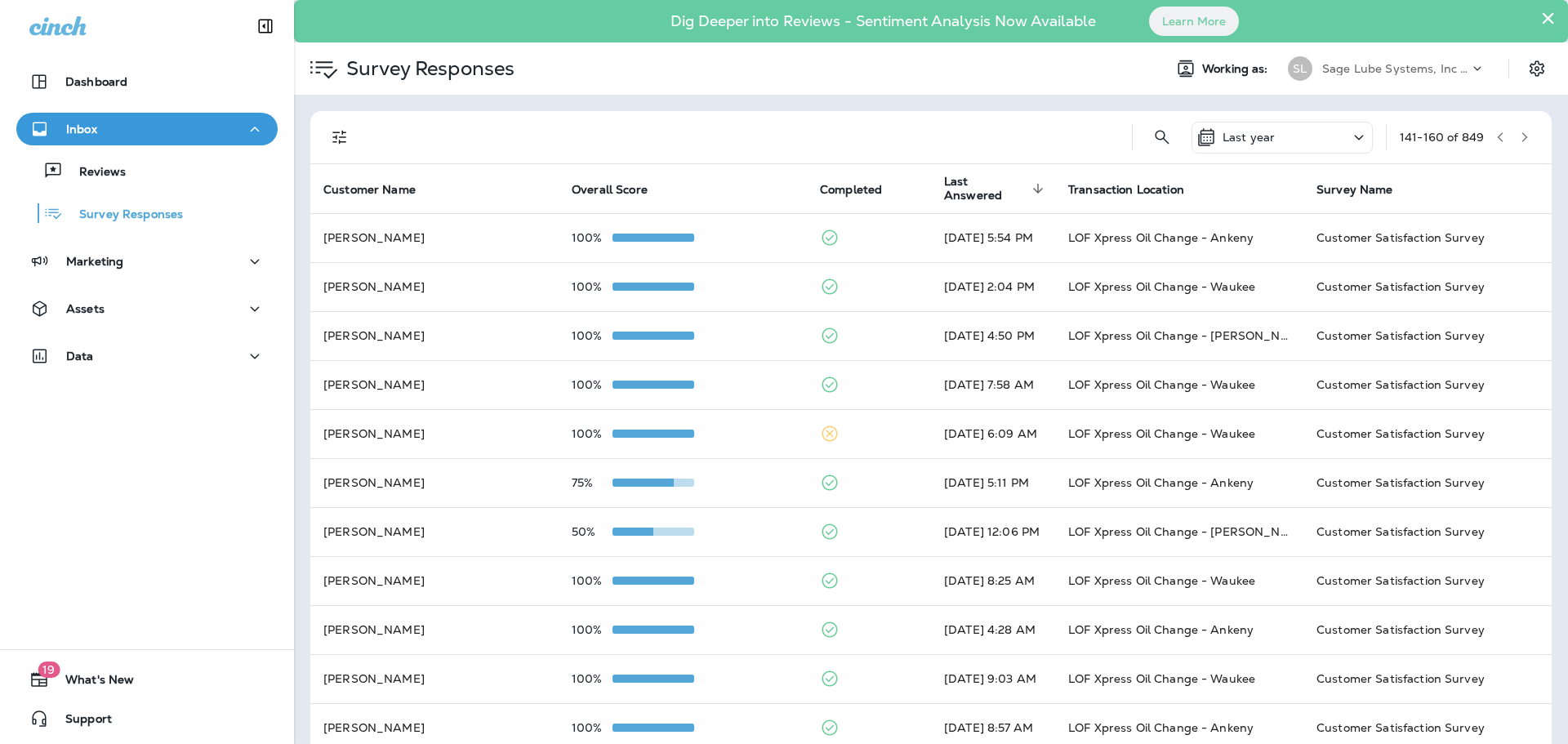
click at [1522, 135] on button "button" at bounding box center [1525, 137] width 25 height 25
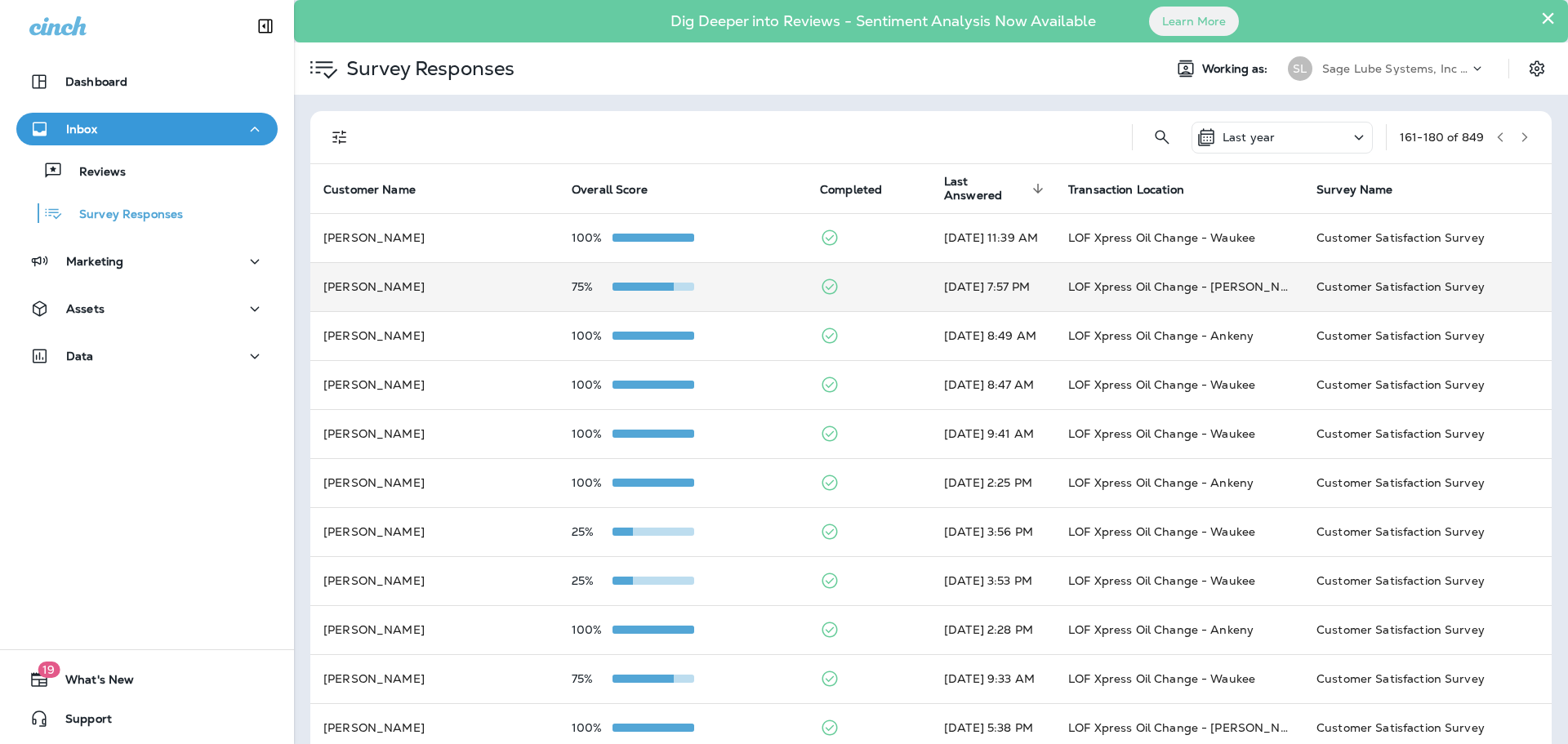
click at [492, 291] on td "[PERSON_NAME]" at bounding box center [435, 287] width 248 height 49
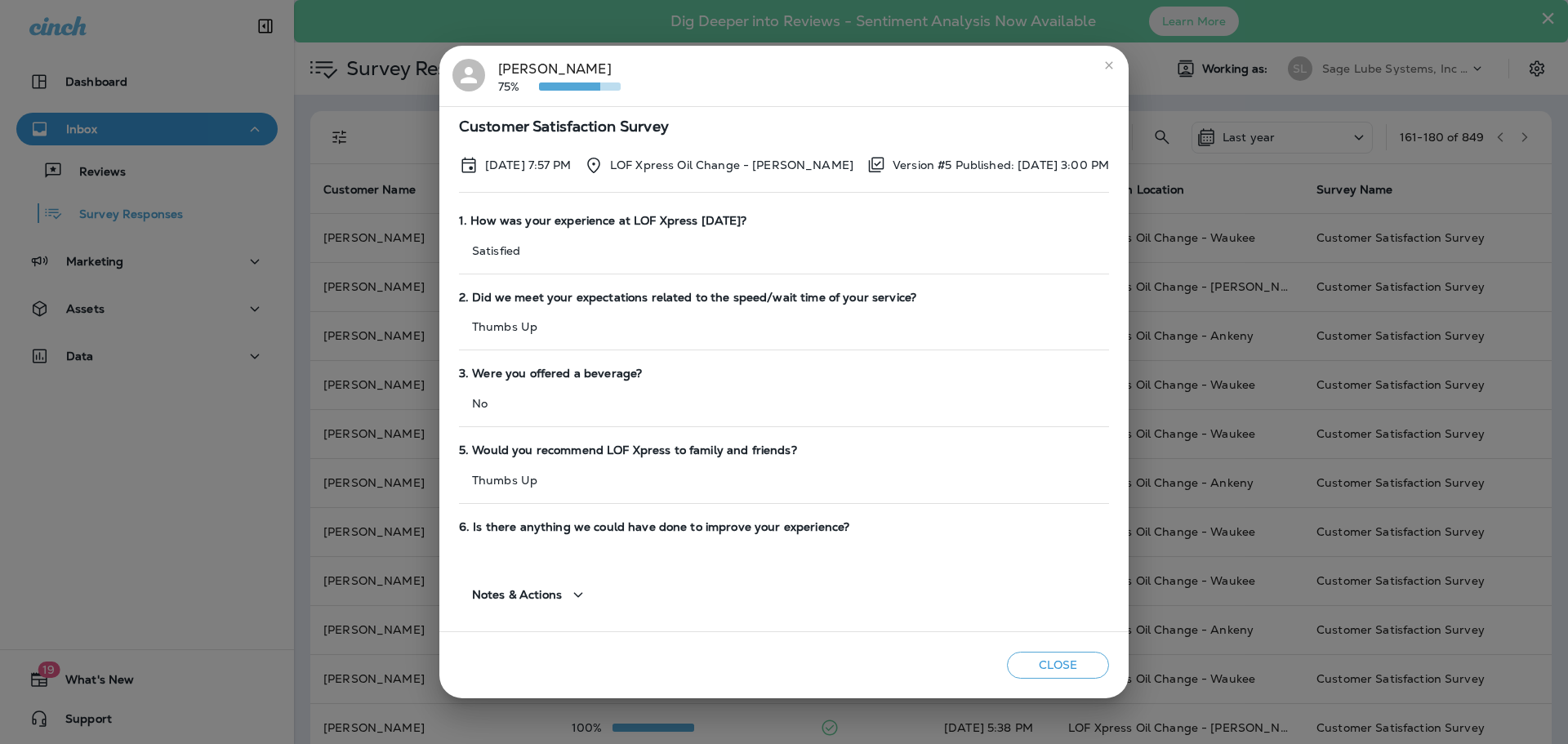
click at [394, 289] on div "[PERSON_NAME] 75% Customer Satisfaction Survey [DATE] 7:57 PM LOF Xpress Oil Ch…" at bounding box center [784, 372] width 1568 height 744
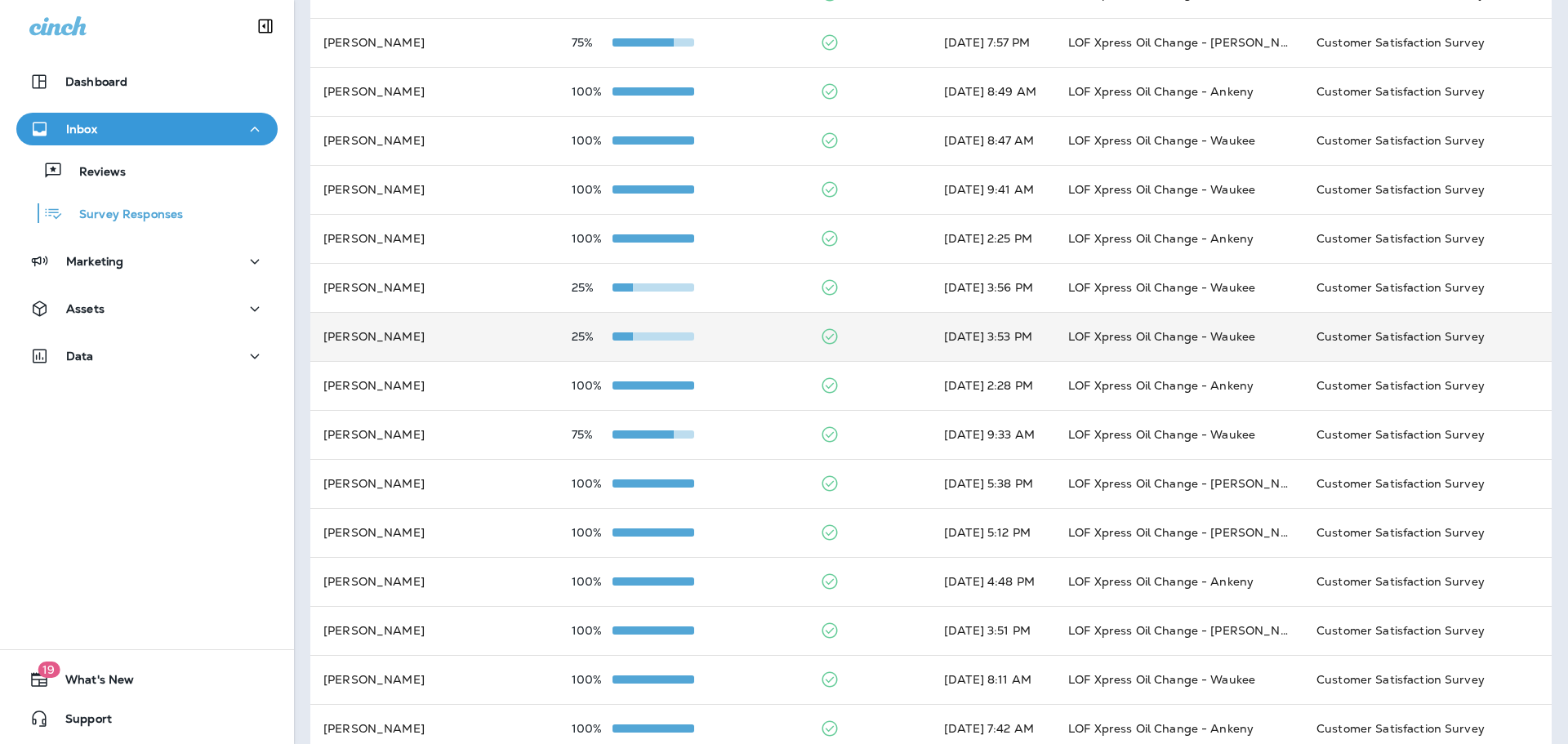
scroll to position [245, 0]
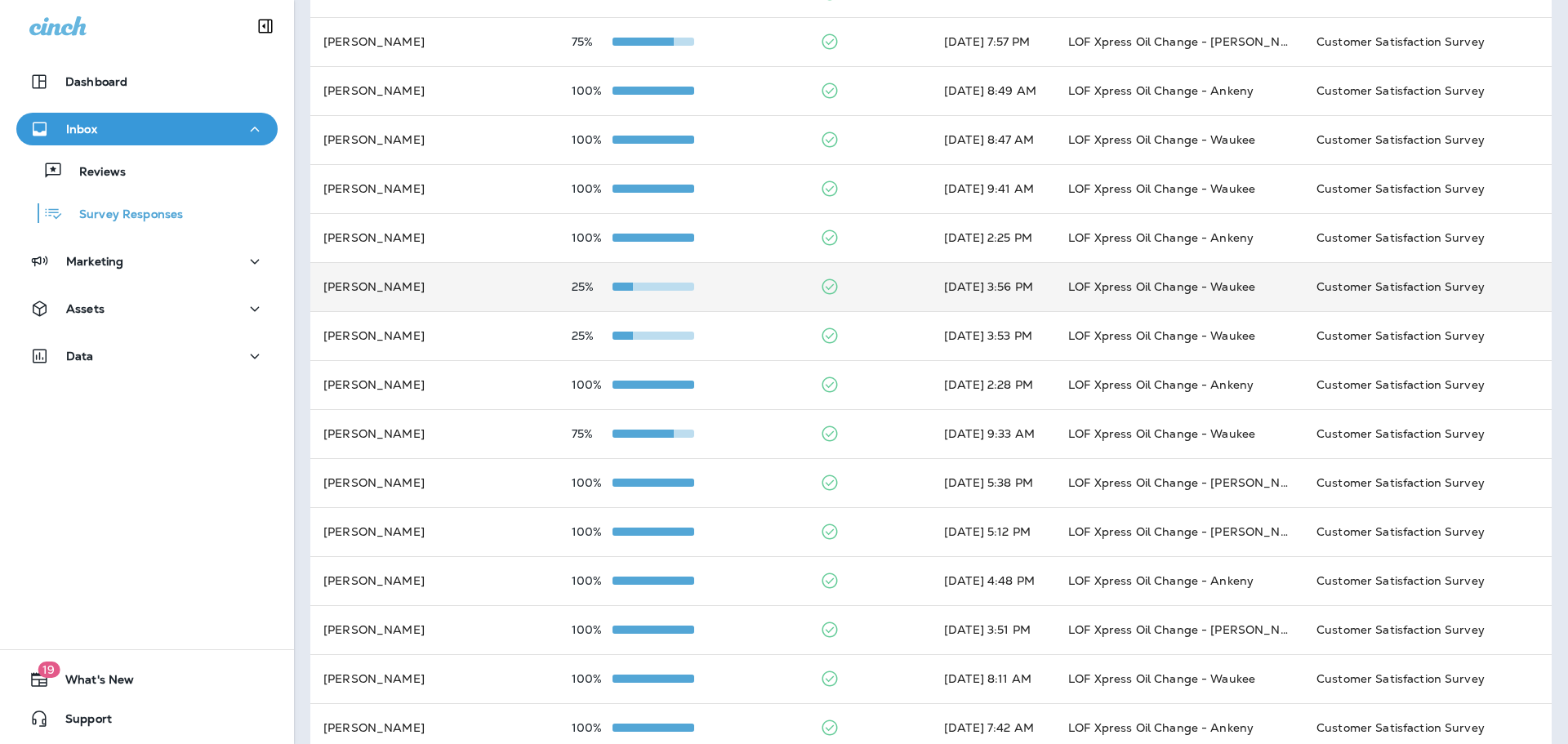
click at [469, 300] on td "[PERSON_NAME]" at bounding box center [435, 287] width 248 height 49
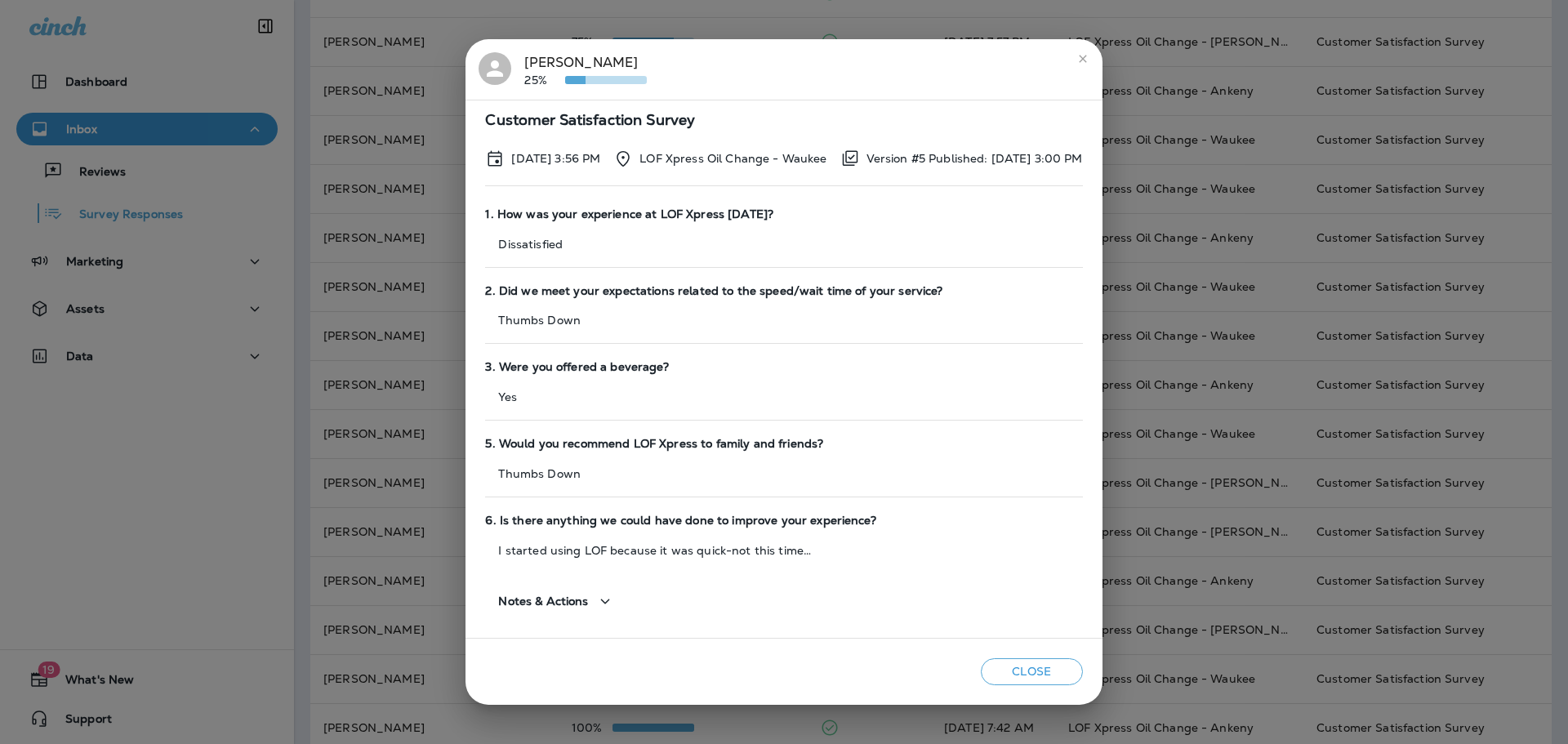
click at [401, 293] on div "[PERSON_NAME] 25% Customer Satisfaction Survey [DATE] 3:56 PM LOF Xpress Oil Ch…" at bounding box center [784, 372] width 1568 height 744
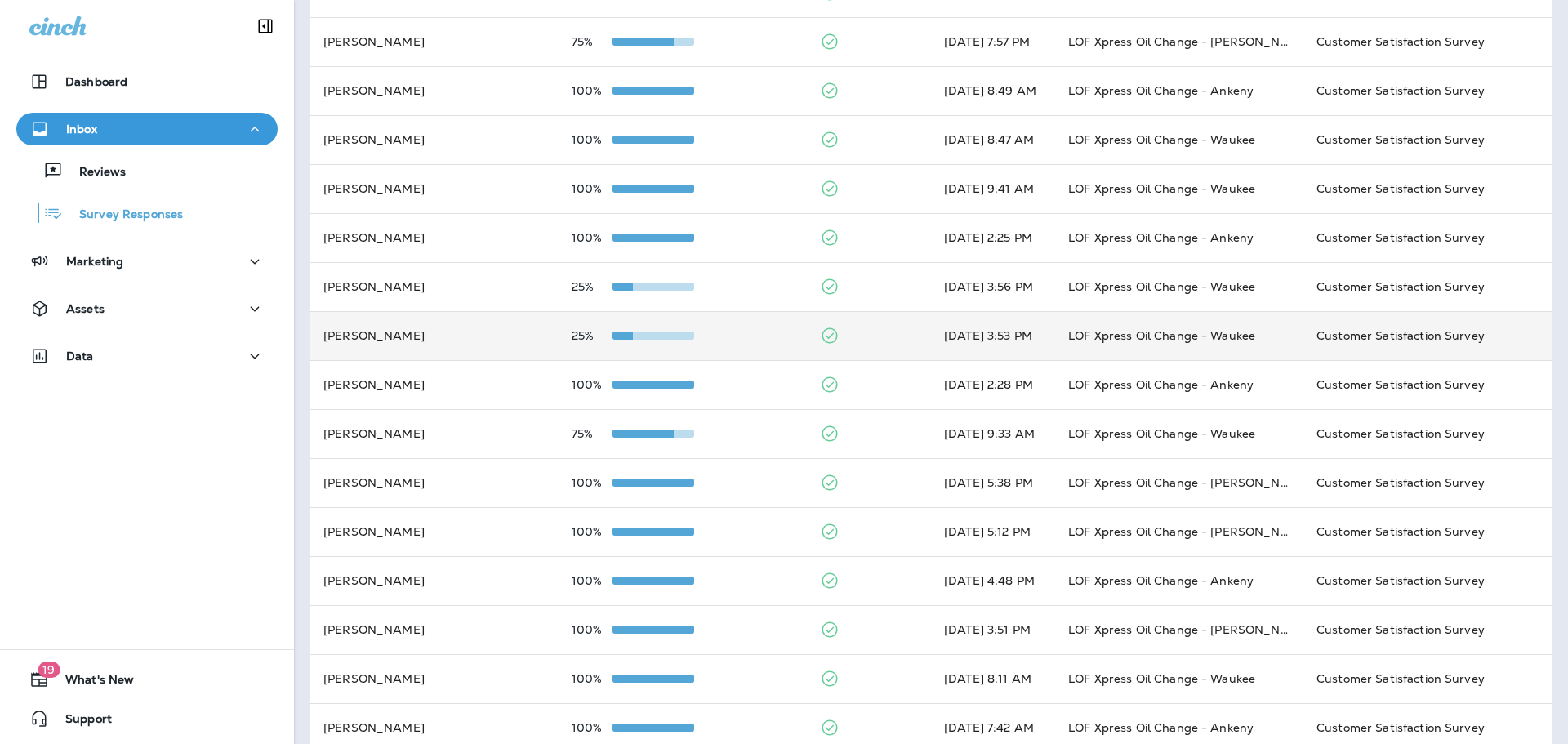
click at [503, 333] on td "[PERSON_NAME]" at bounding box center [435, 335] width 248 height 49
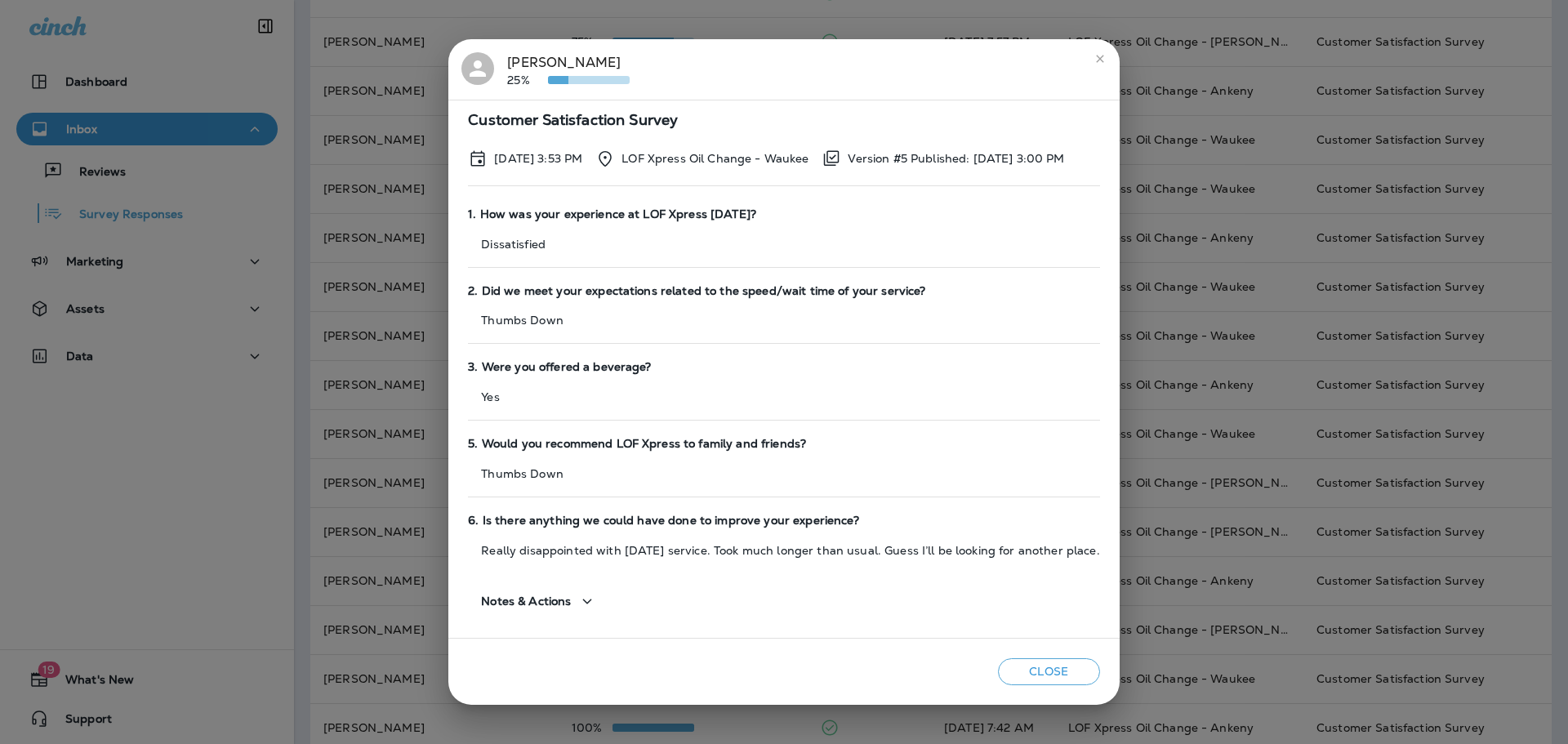
click at [382, 331] on div "[PERSON_NAME] 25% Customer Satisfaction Survey [DATE] 3:53 PM LOF Xpress Oil Ch…" at bounding box center [784, 372] width 1568 height 744
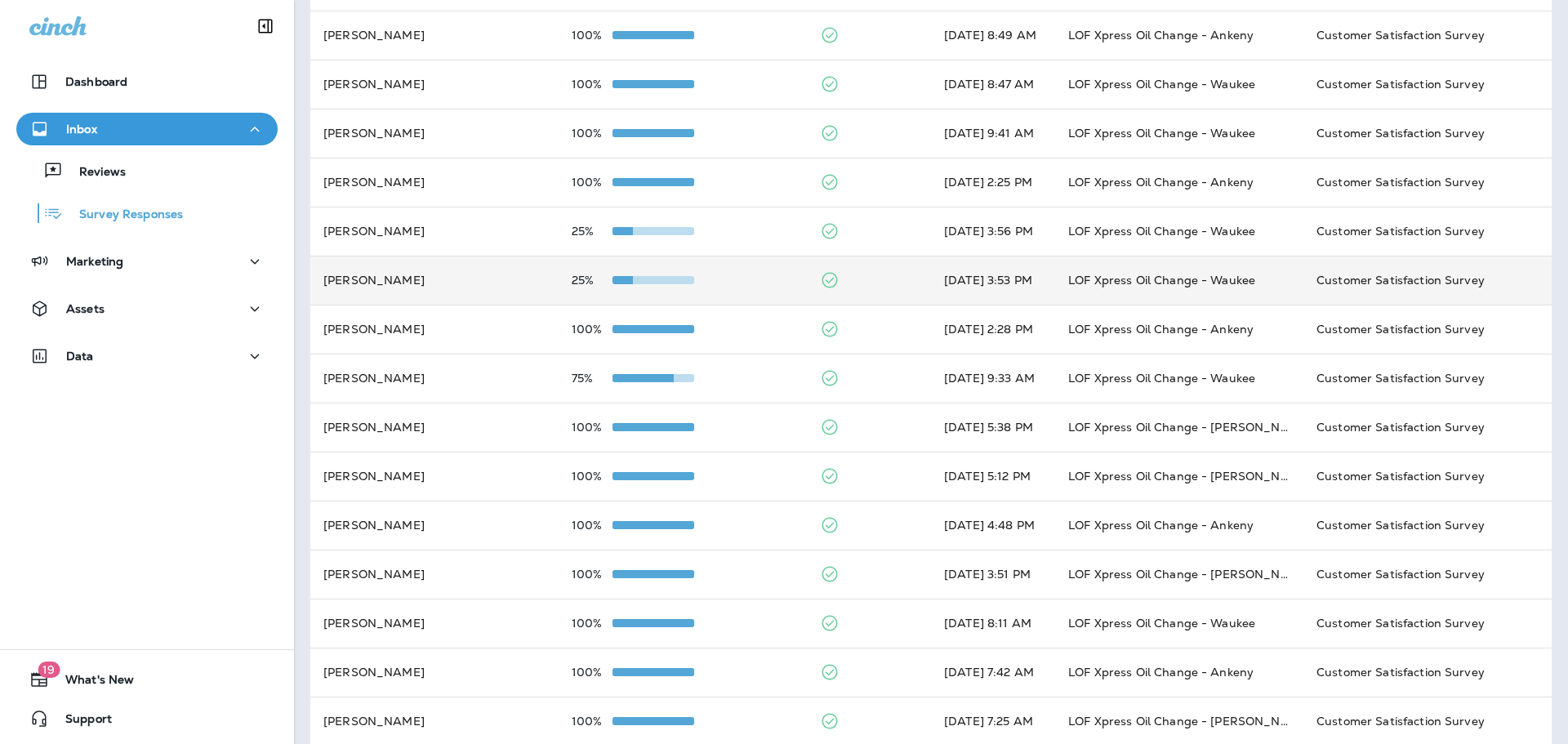
scroll to position [327, 0]
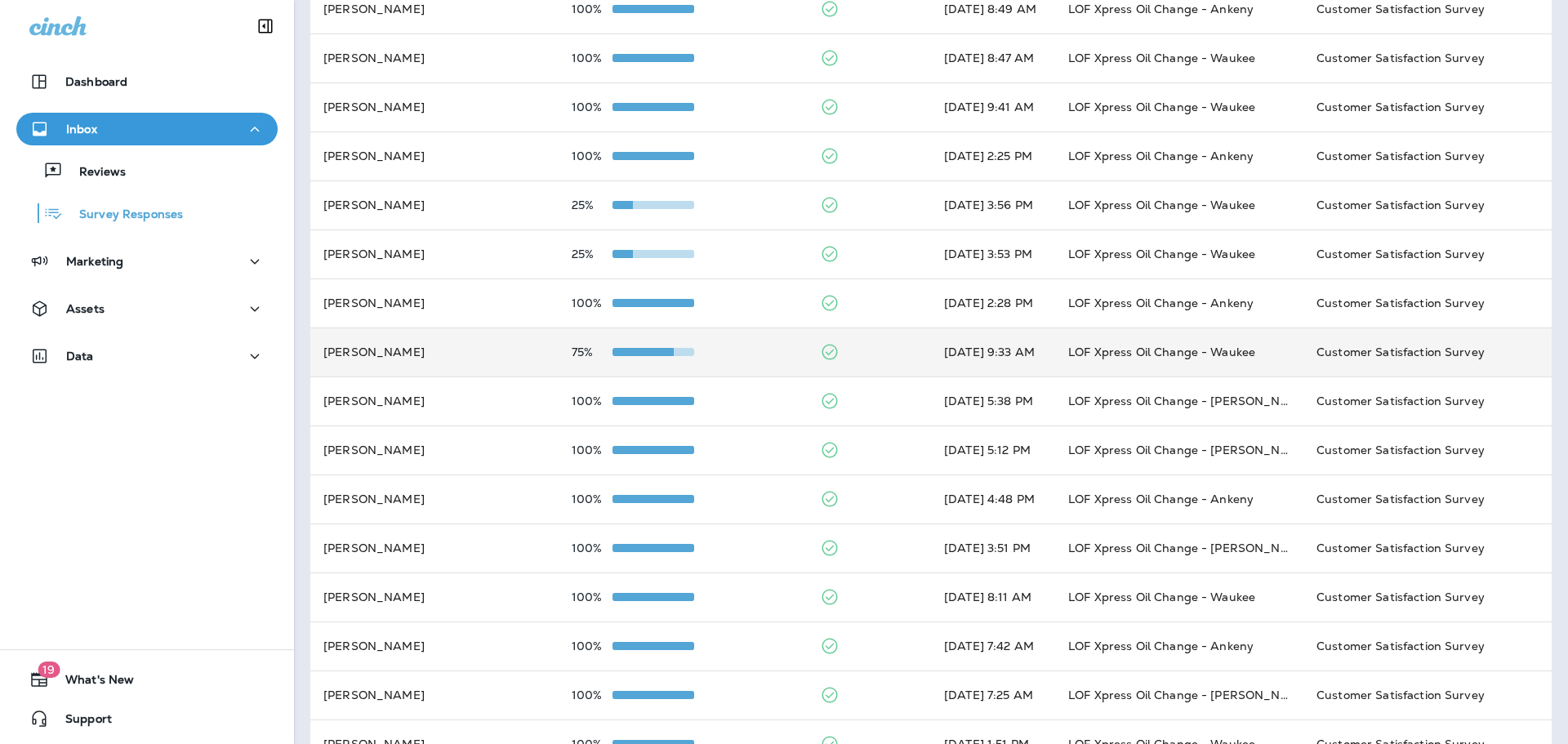
click at [500, 364] on td "[PERSON_NAME]" at bounding box center [435, 352] width 248 height 49
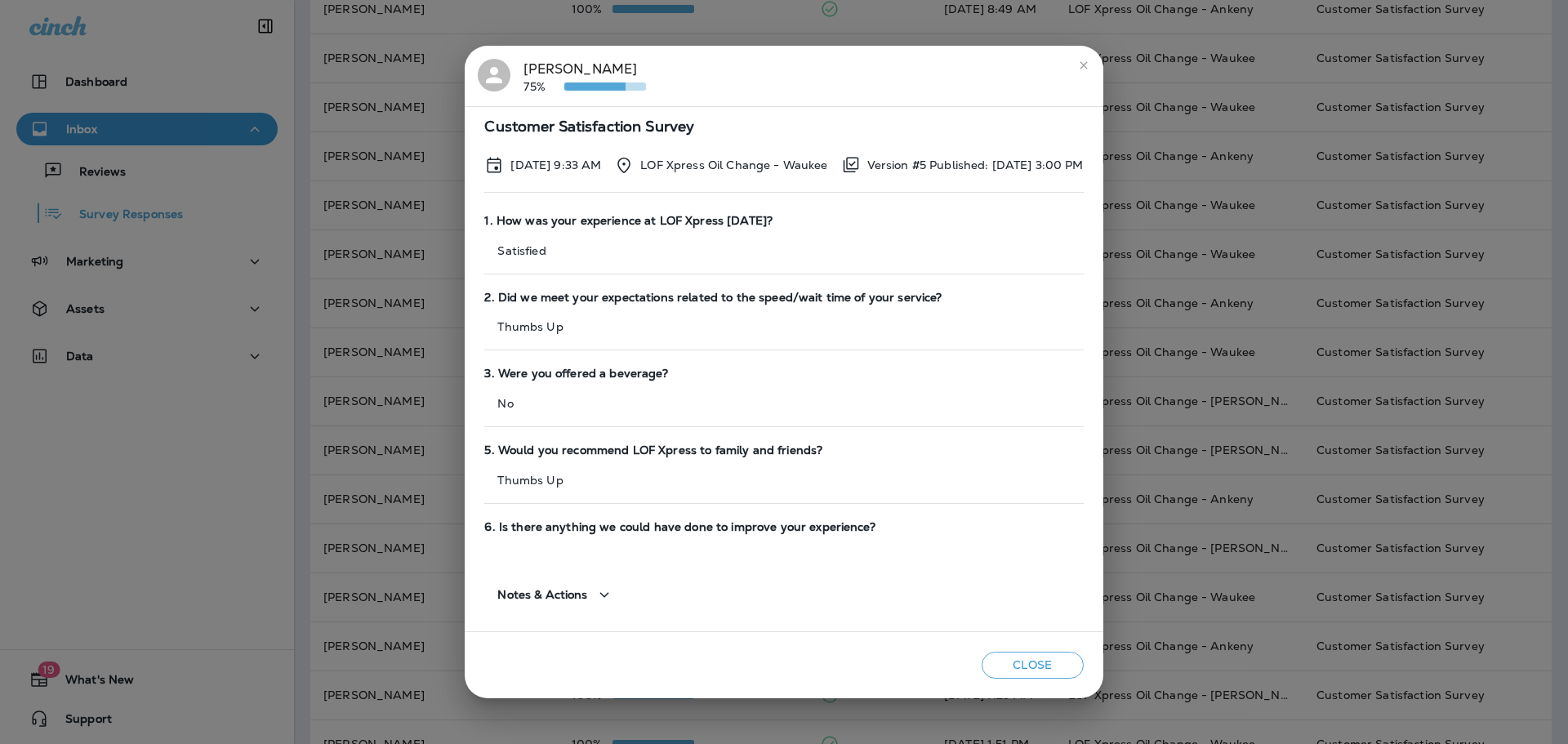
click at [400, 308] on div "[PERSON_NAME] 75% Customer Satisfaction Survey [DATE] 9:33 AM LOF Xpress Oil Ch…" at bounding box center [784, 372] width 1568 height 744
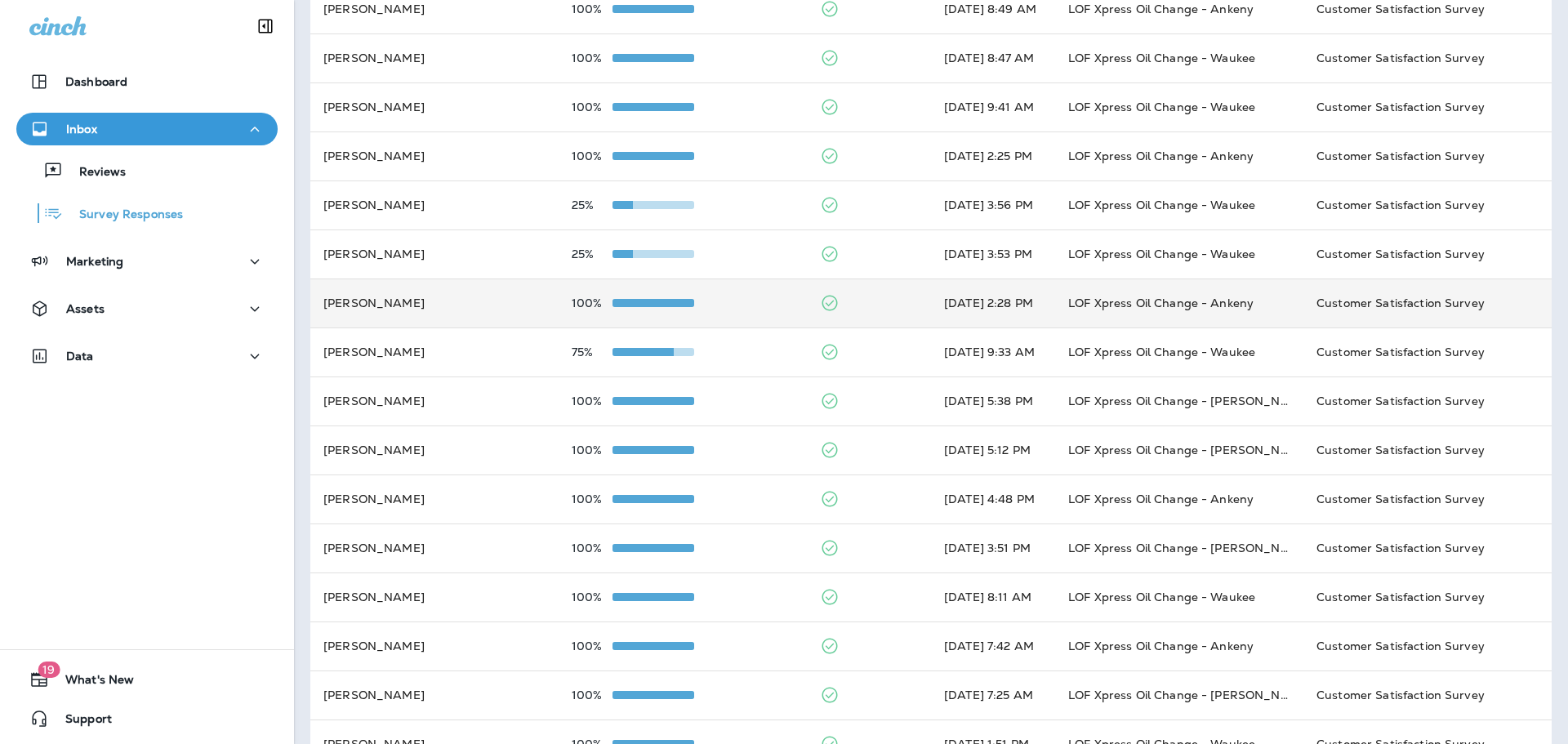
scroll to position [466, 0]
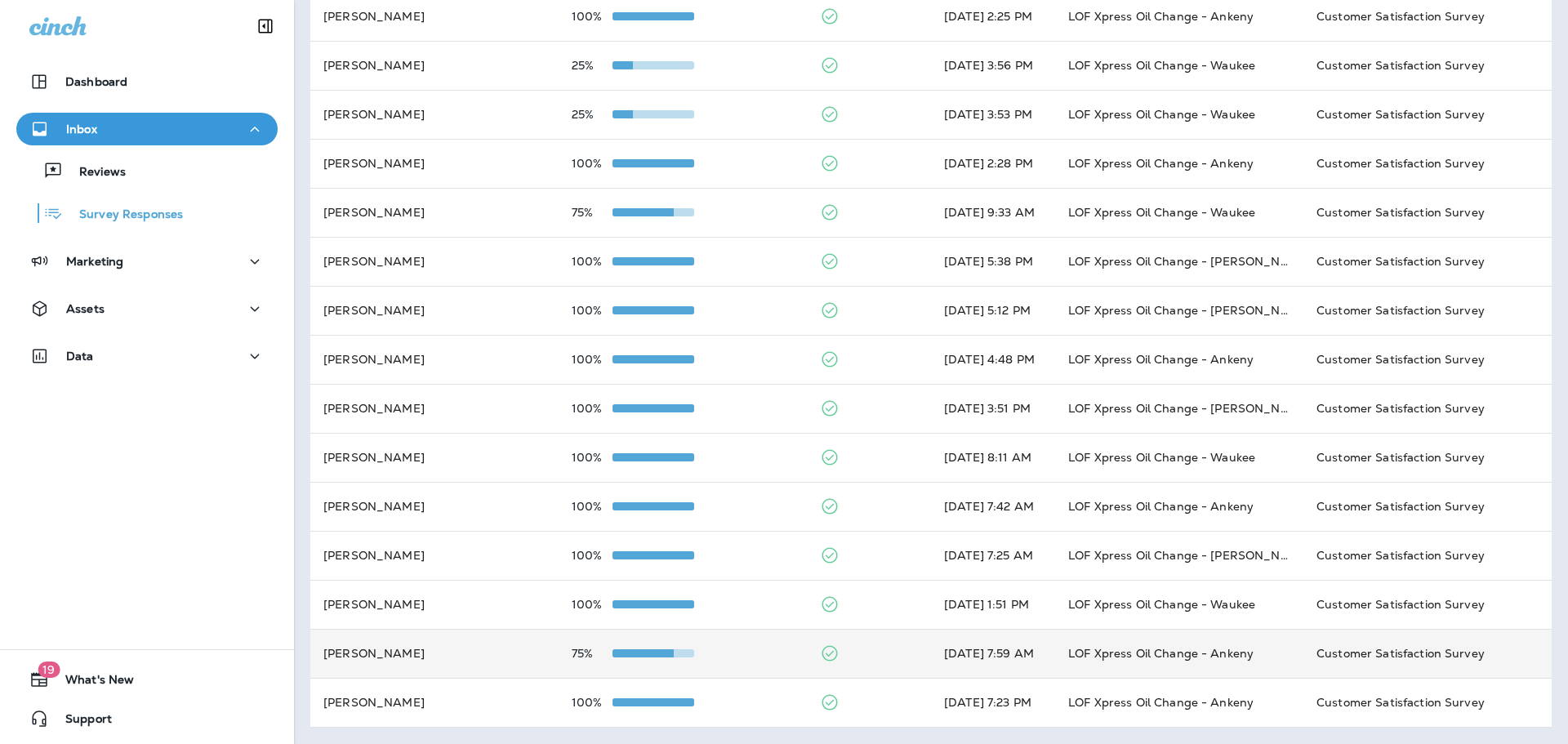
click at [442, 647] on td "[PERSON_NAME]" at bounding box center [435, 653] width 248 height 49
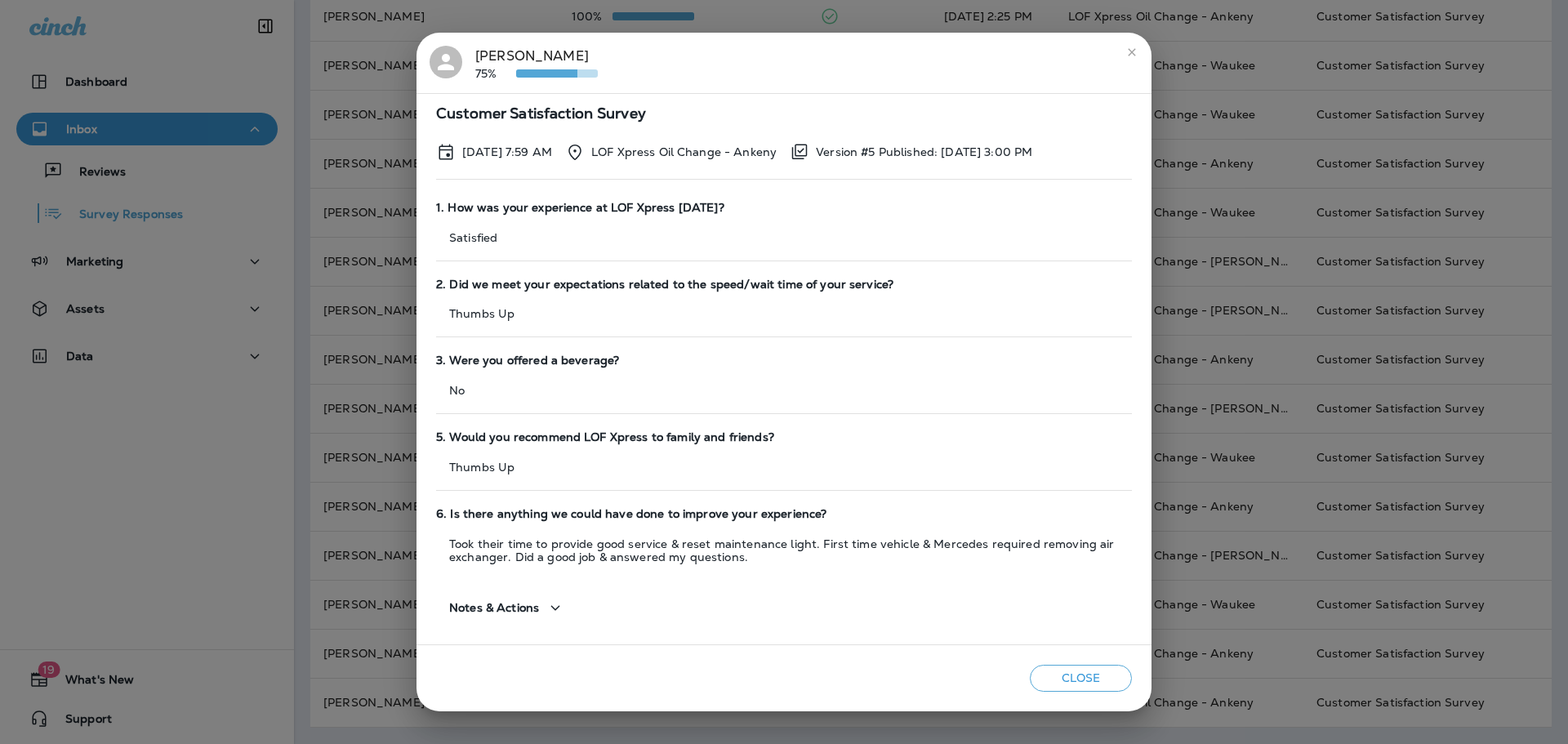
click at [371, 296] on div "[PERSON_NAME] 75% Customer Satisfaction Survey [DATE] 7:59 AM LOF Xpress Oil Ch…" at bounding box center [784, 372] width 1568 height 744
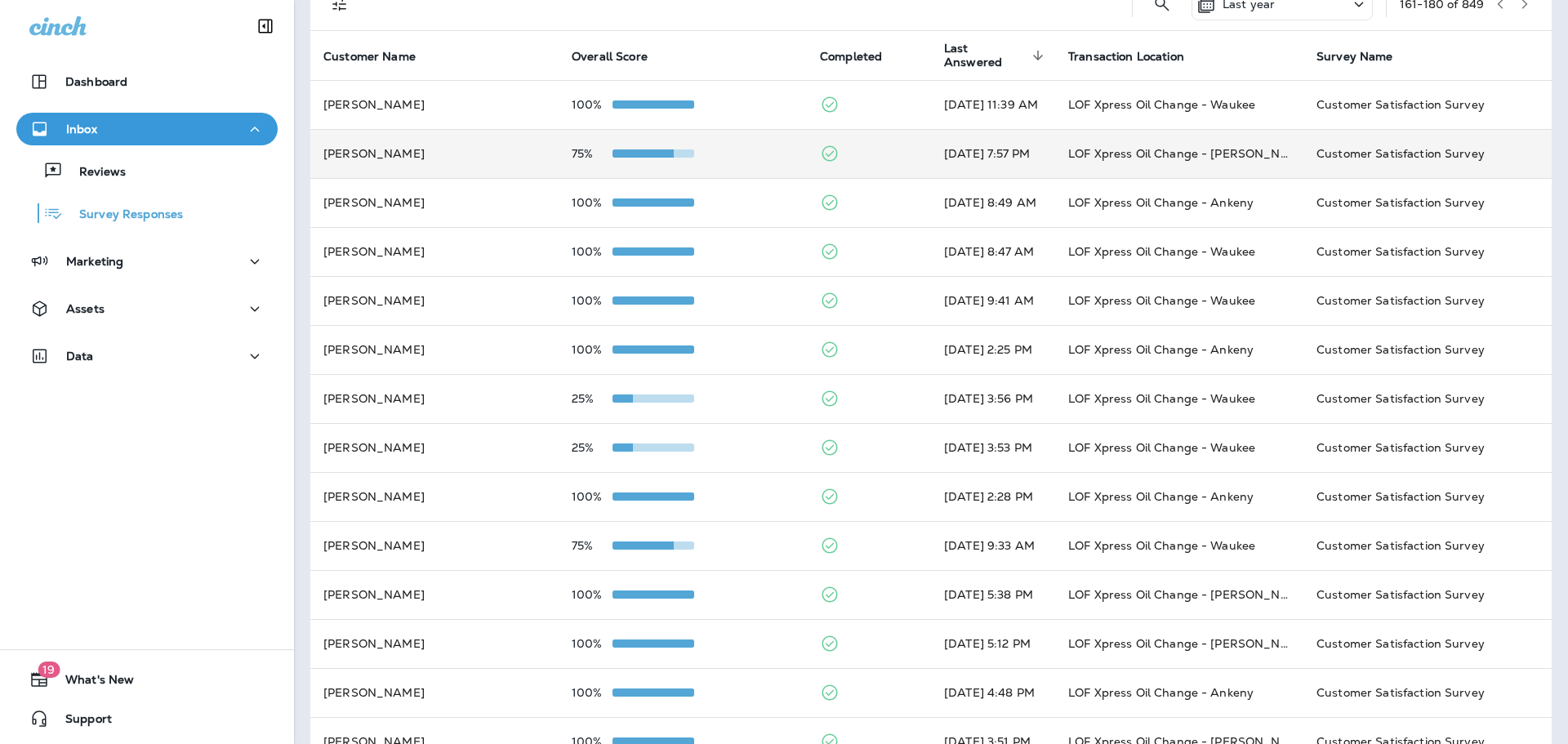
scroll to position [0, 0]
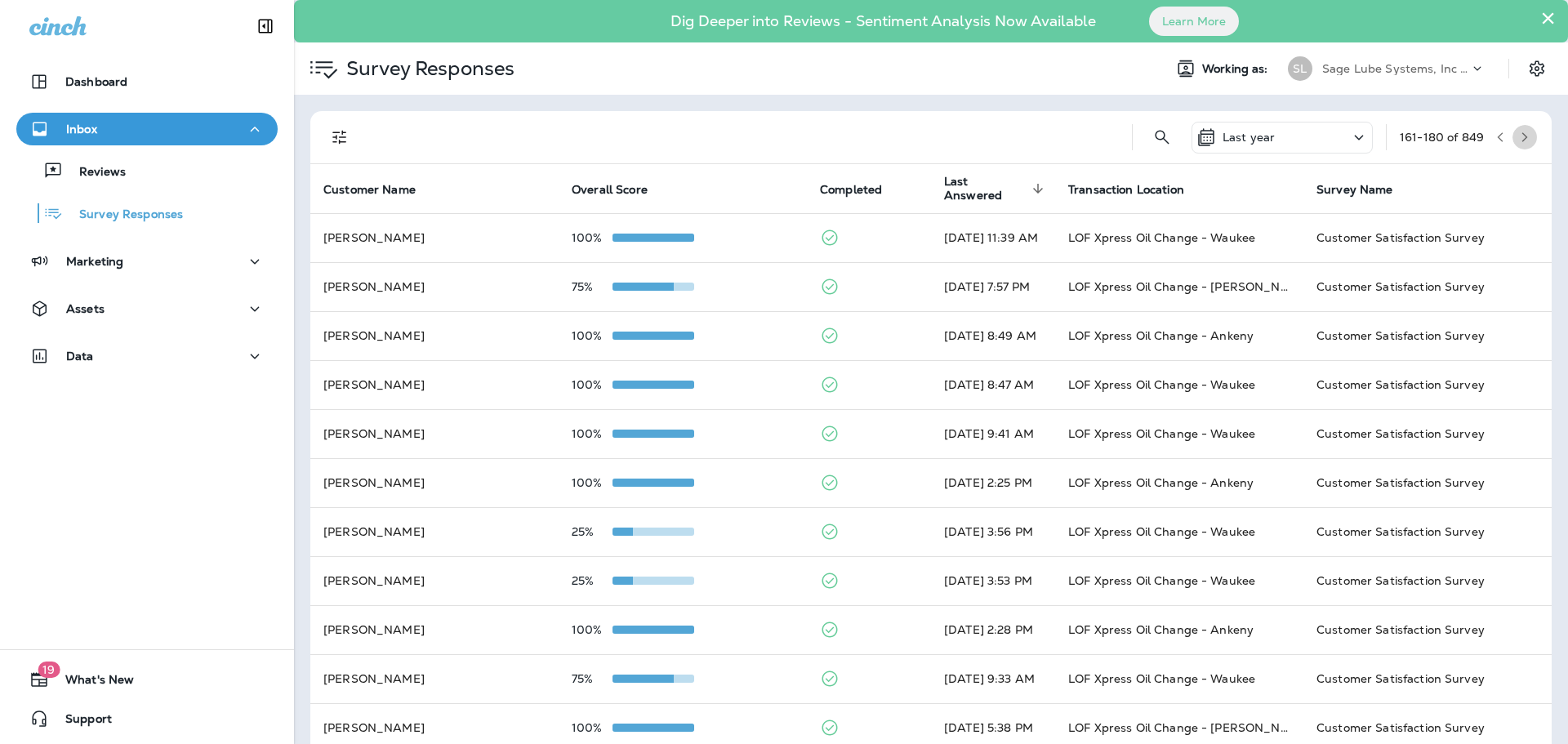
click at [1513, 129] on button "button" at bounding box center [1525, 137] width 25 height 25
click at [344, 143] on icon "Filters" at bounding box center [339, 137] width 20 height 20
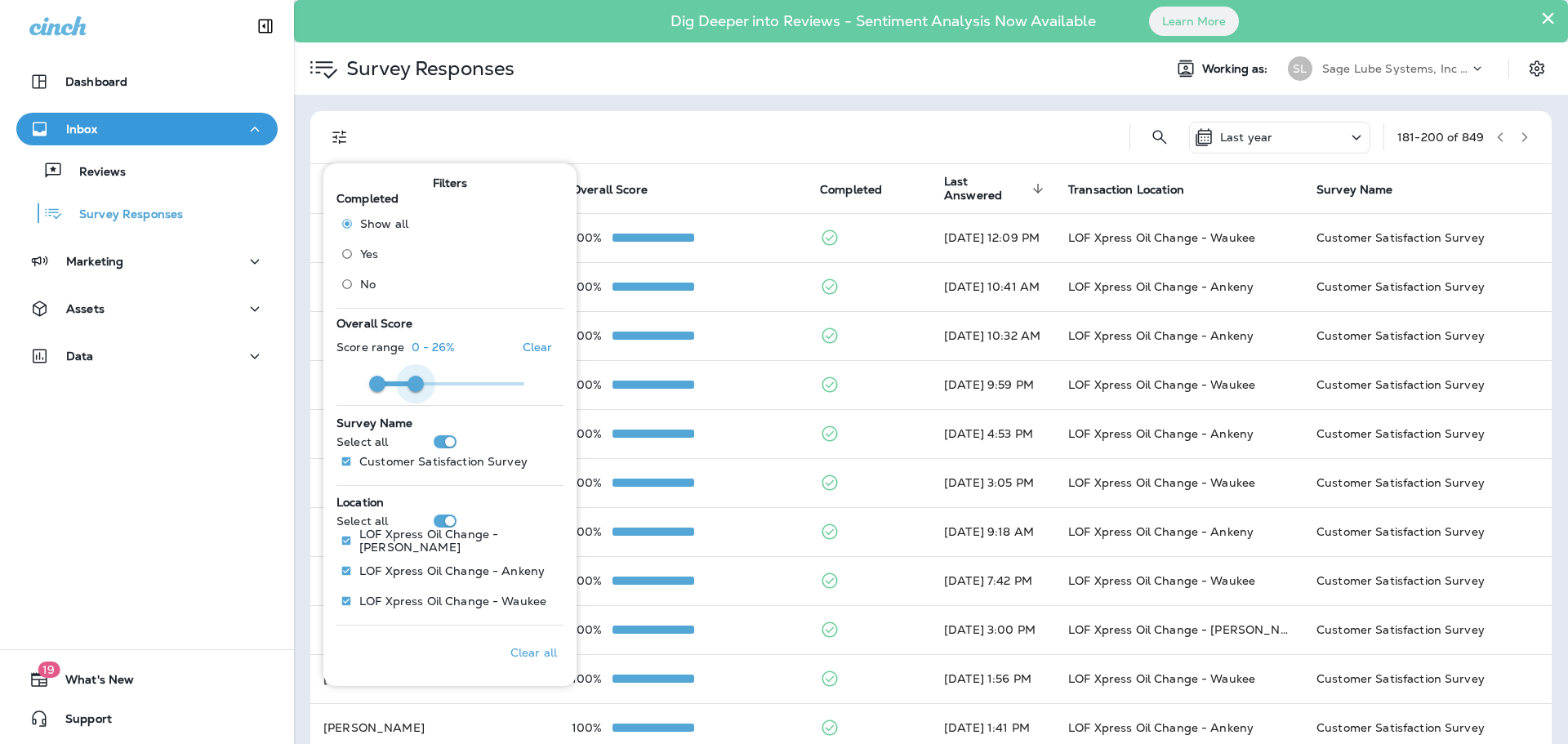
type input "**"
drag, startPoint x: 530, startPoint y: 373, endPoint x: 414, endPoint y: 378, distance: 116.1
click at [414, 378] on span at bounding box center [414, 383] width 16 height 16
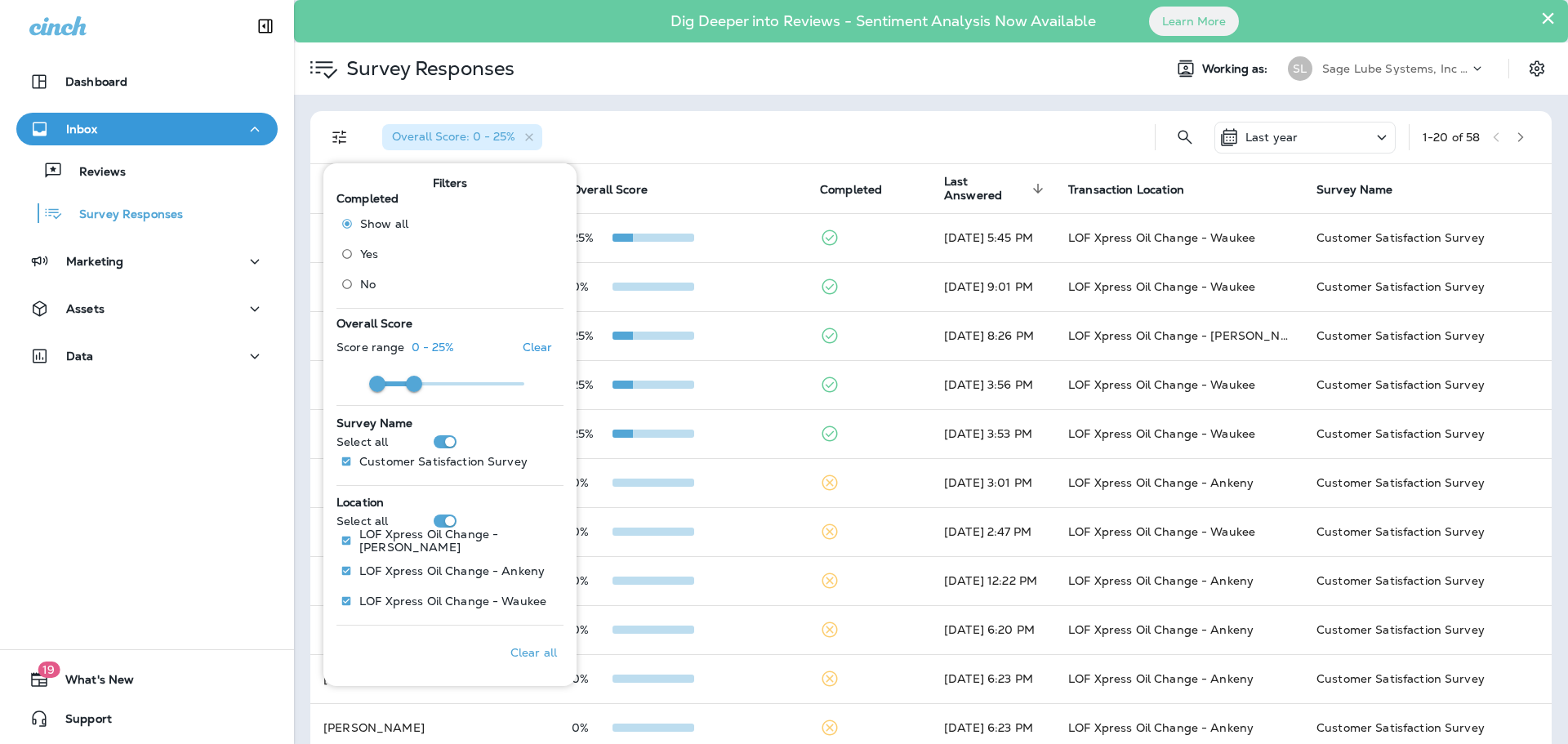
click at [728, 142] on div "Overall Score: 0 - 25%" at bounding box center [756, 137] width 773 height 52
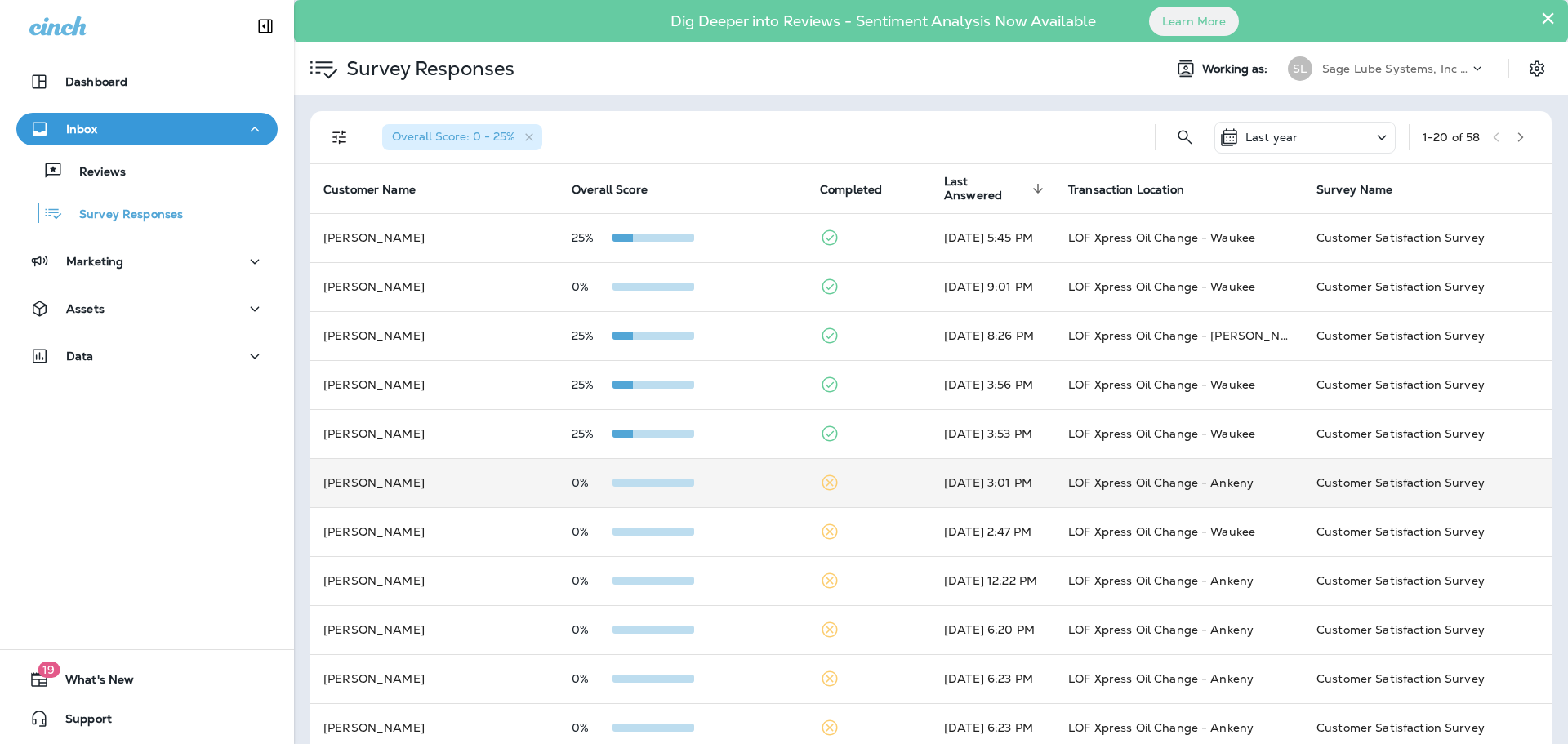
click at [497, 498] on td "[PERSON_NAME]" at bounding box center [435, 482] width 248 height 49
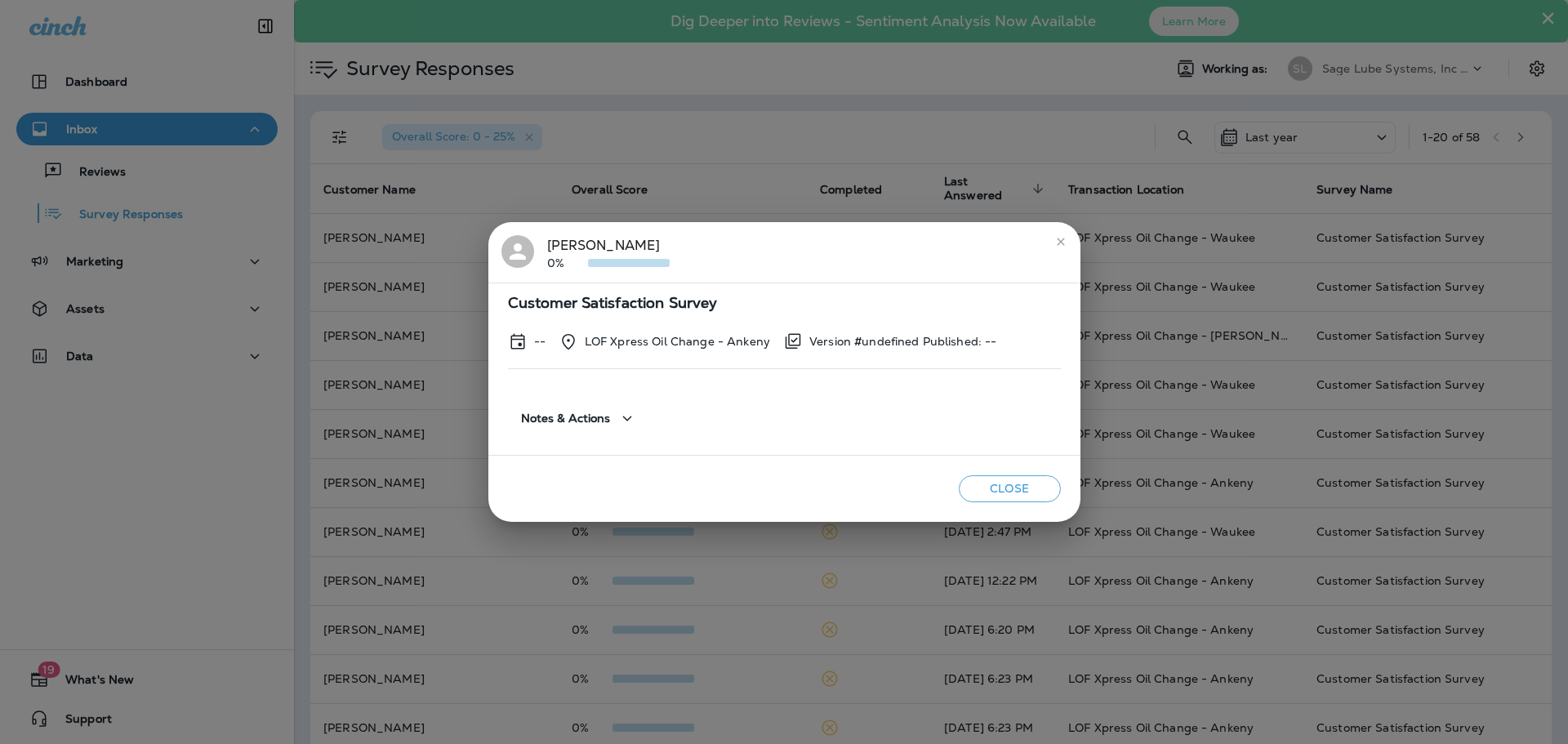
click at [373, 381] on div "[PERSON_NAME] 0% Customer Satisfaction Survey -- LOF Xpress Oil Change - Ankeny…" at bounding box center [784, 372] width 1568 height 744
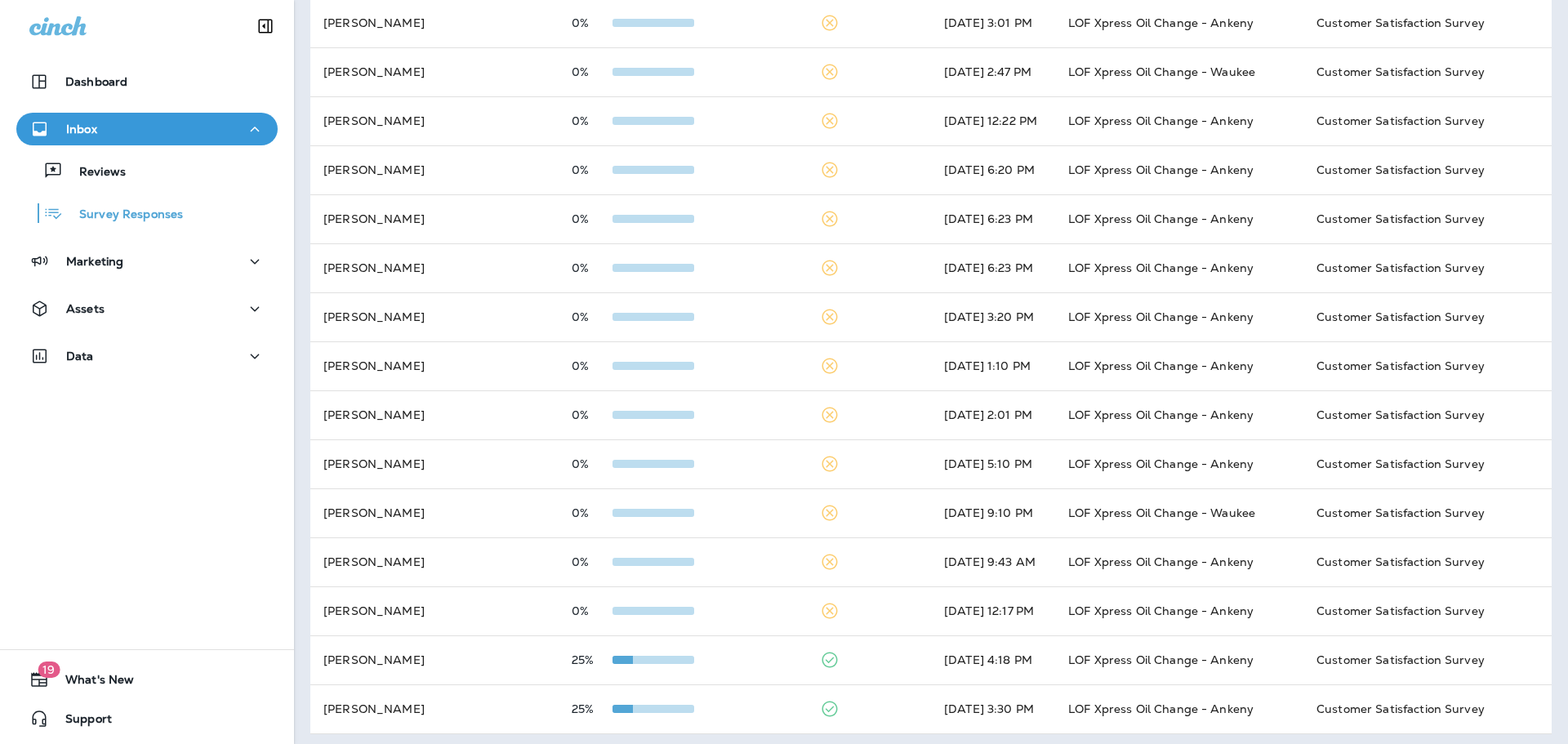
scroll to position [466, 0]
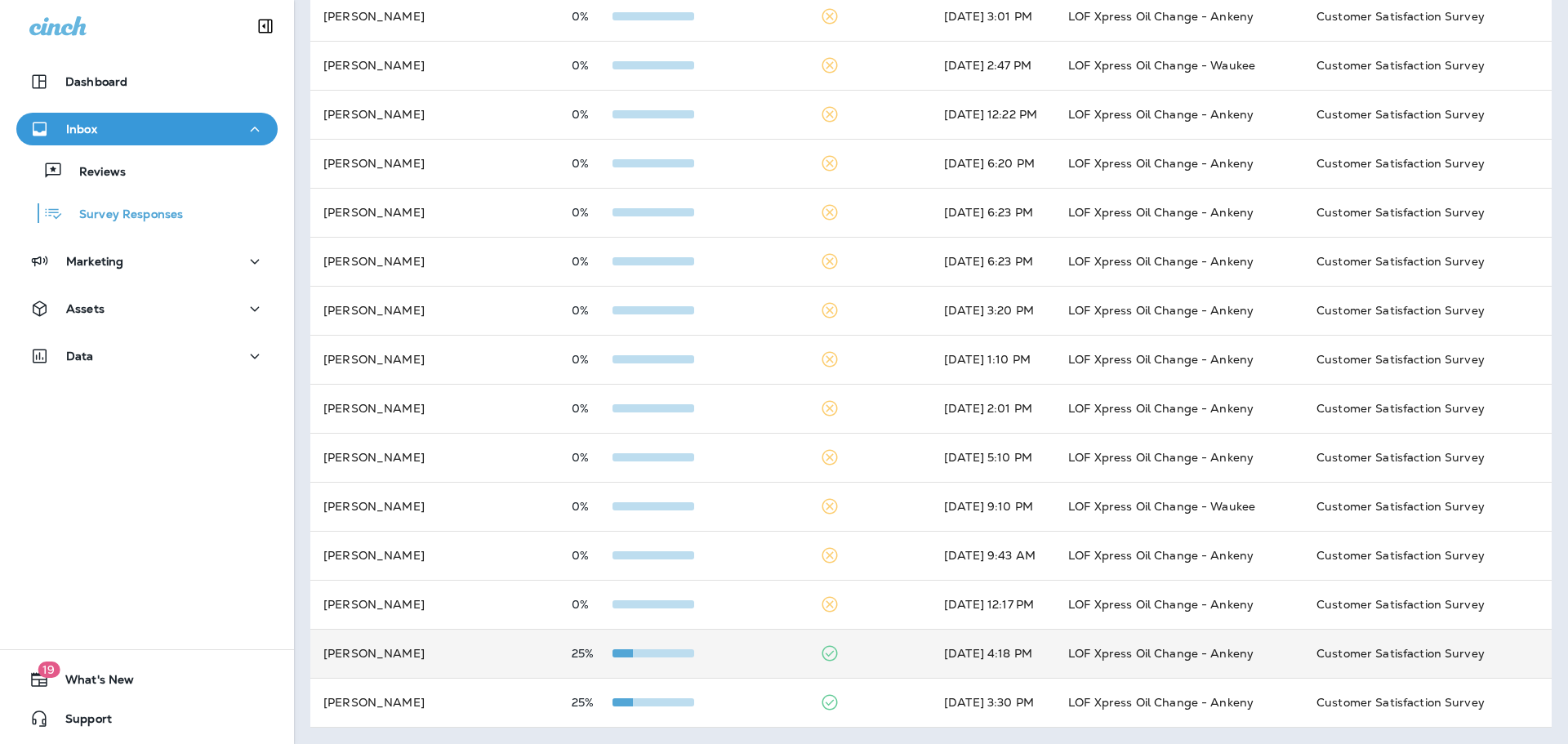
click at [508, 656] on td "[PERSON_NAME]" at bounding box center [435, 653] width 248 height 49
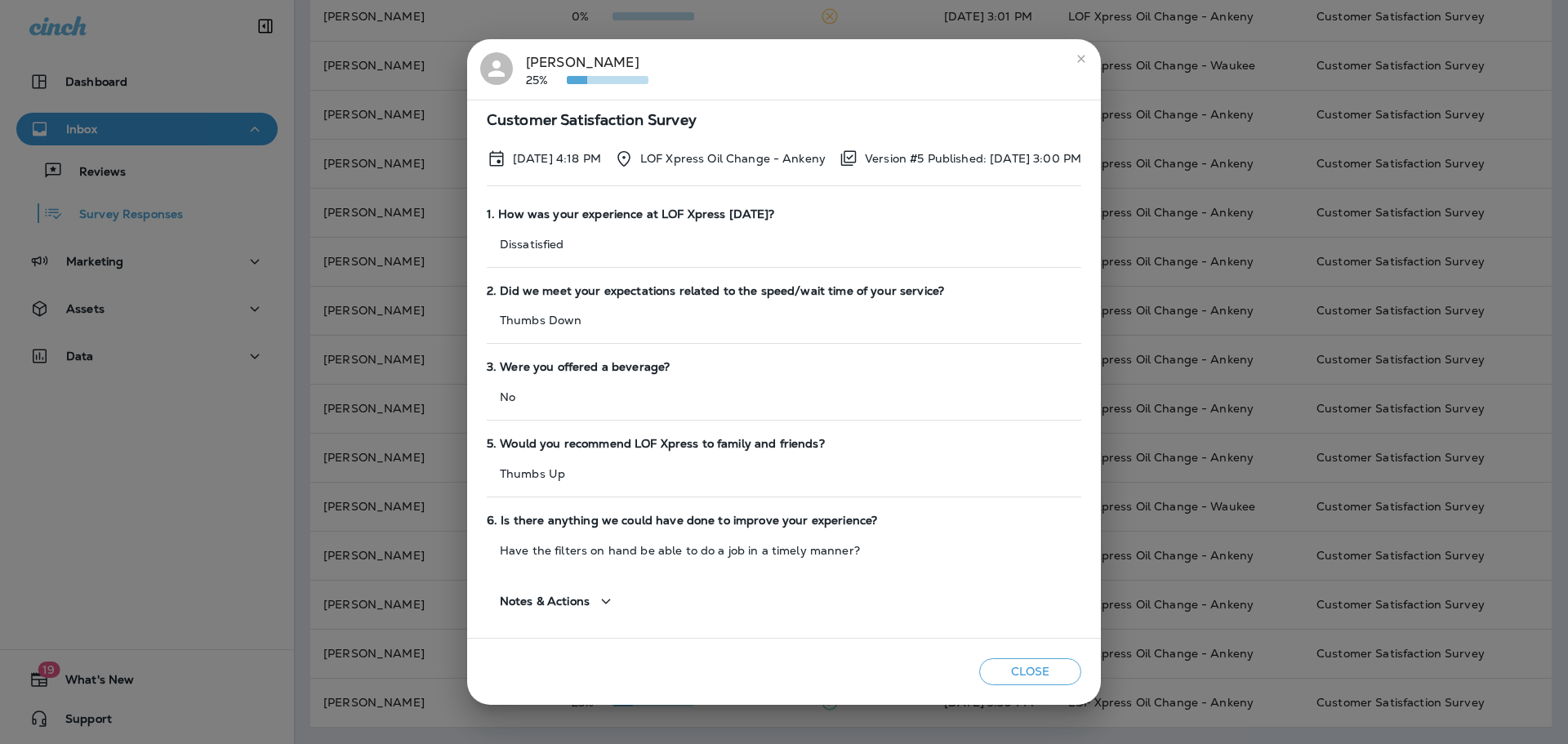
click at [381, 291] on div "[PERSON_NAME] 25% Customer Satisfaction Survey [DATE] 4:18 PM LOF Xpress Oil Ch…" at bounding box center [784, 372] width 1568 height 744
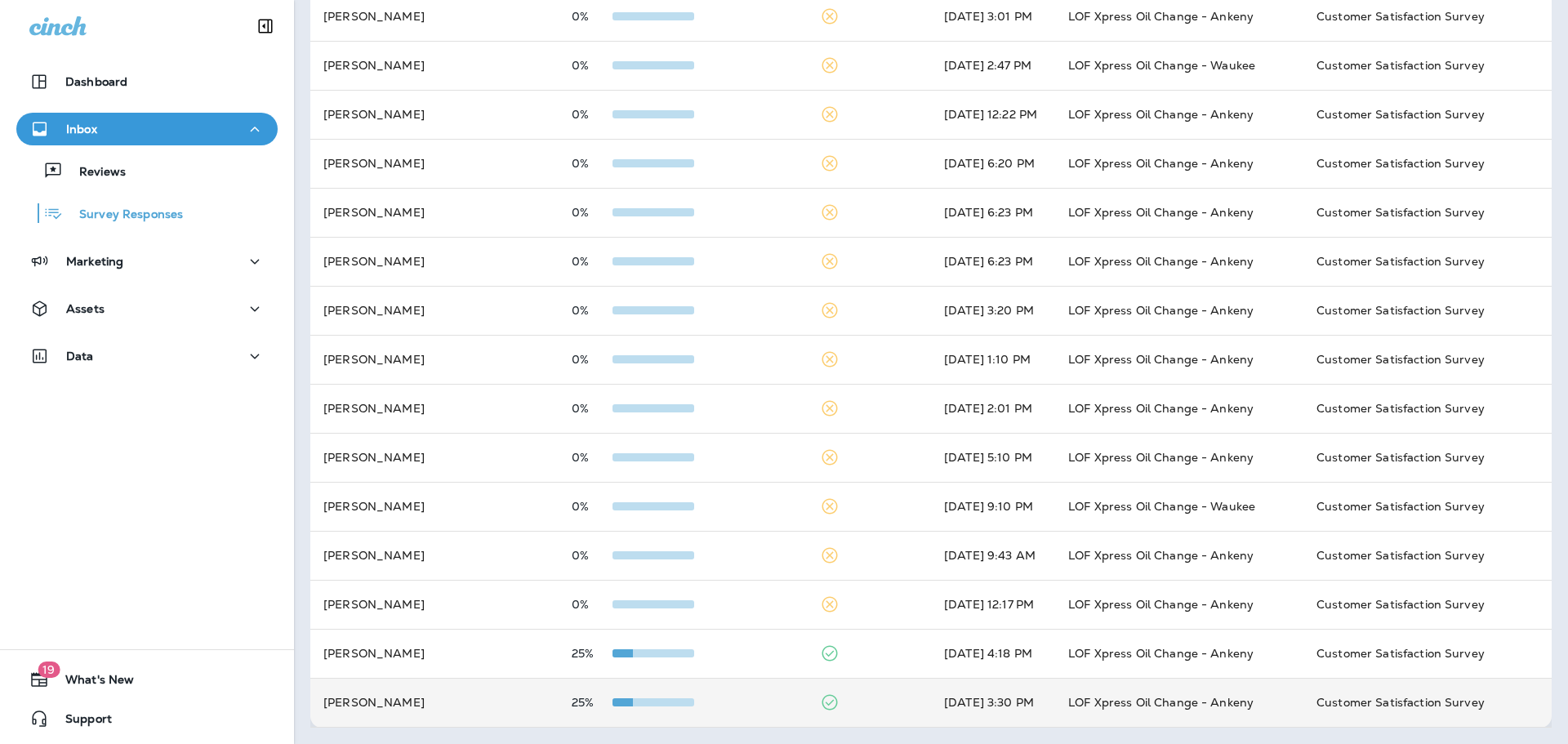
click at [447, 714] on td "[PERSON_NAME]" at bounding box center [435, 702] width 248 height 49
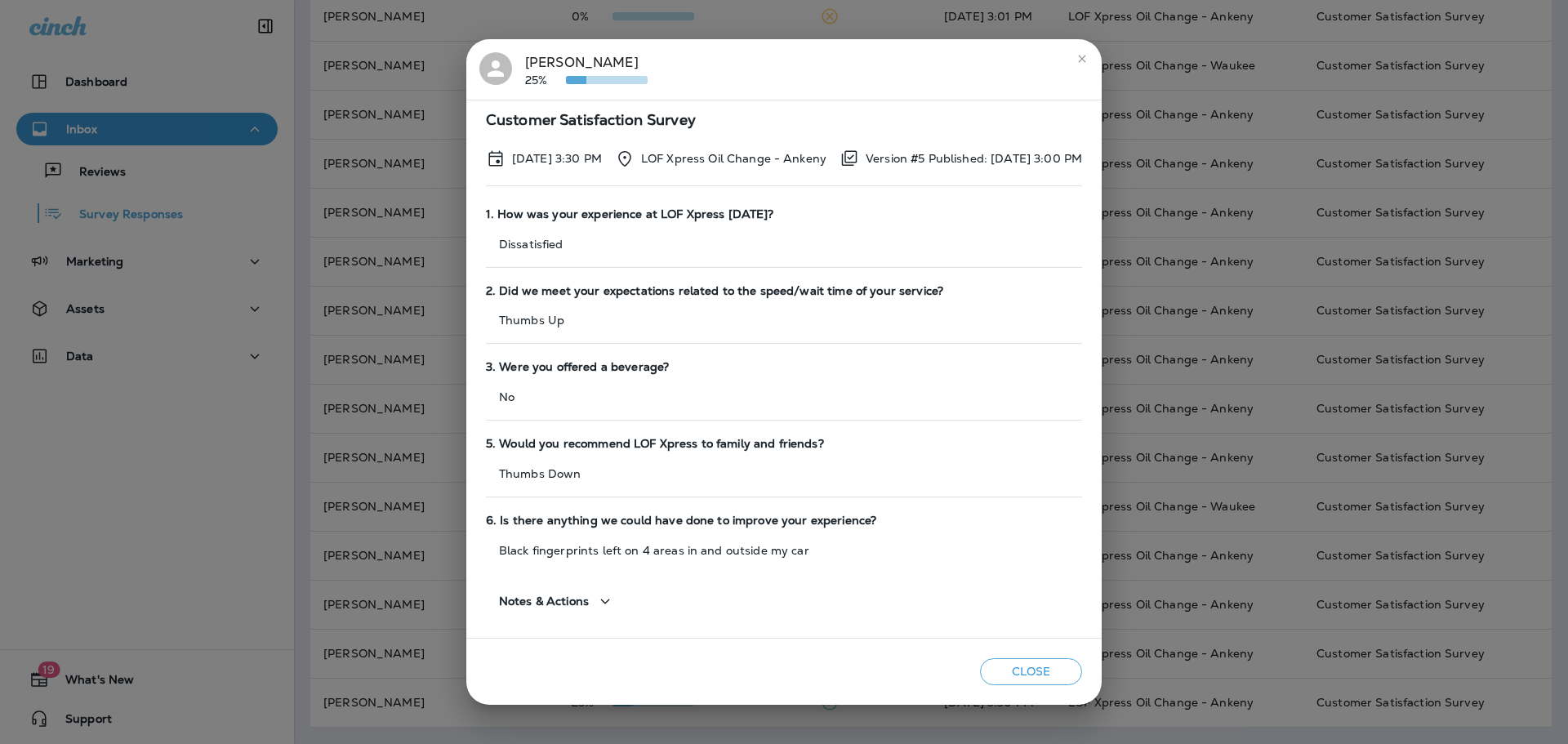
click at [391, 367] on div "[PERSON_NAME] 25% Customer Satisfaction Survey [DATE] 3:30 PM LOF Xpress Oil Ch…" at bounding box center [784, 372] width 1568 height 744
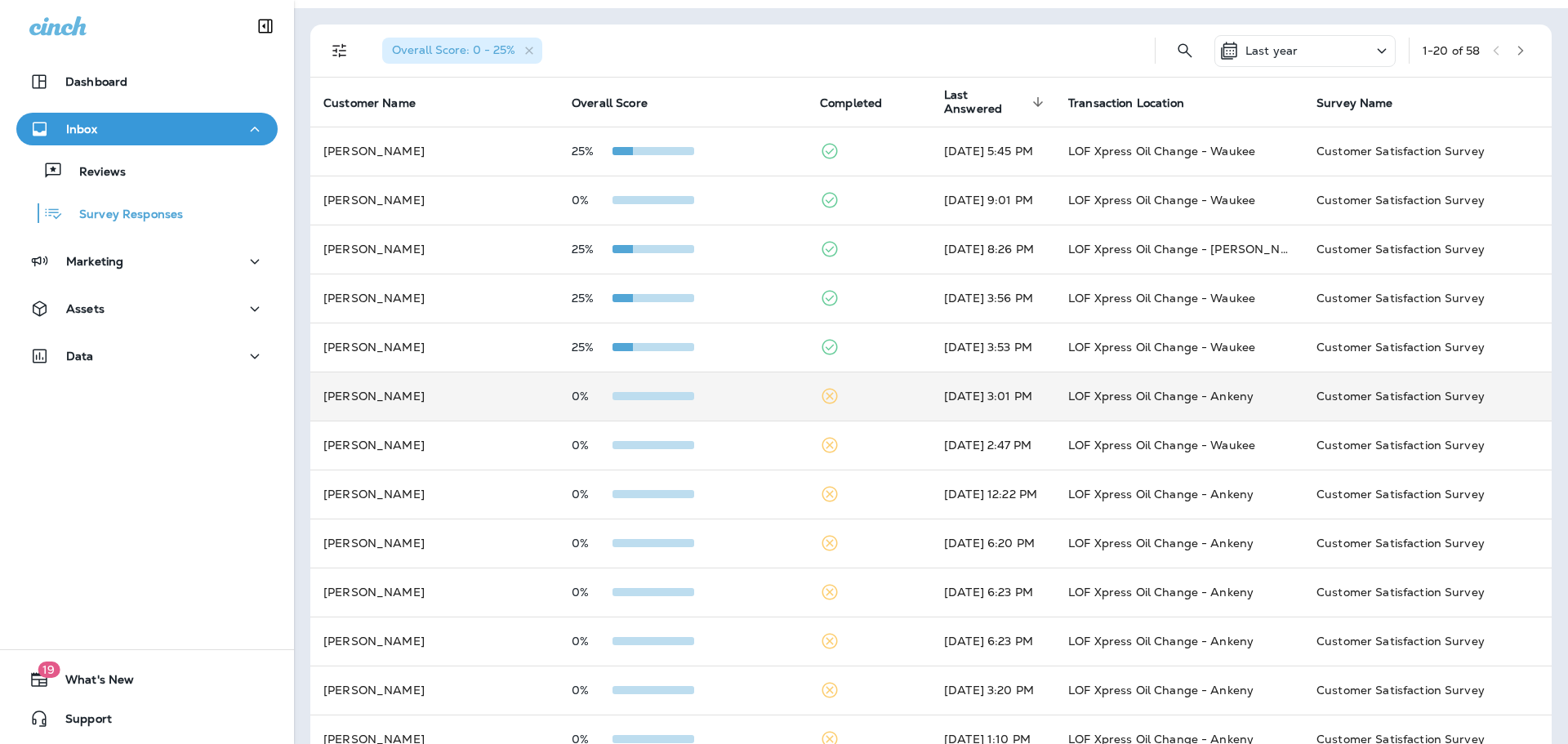
scroll to position [58, 0]
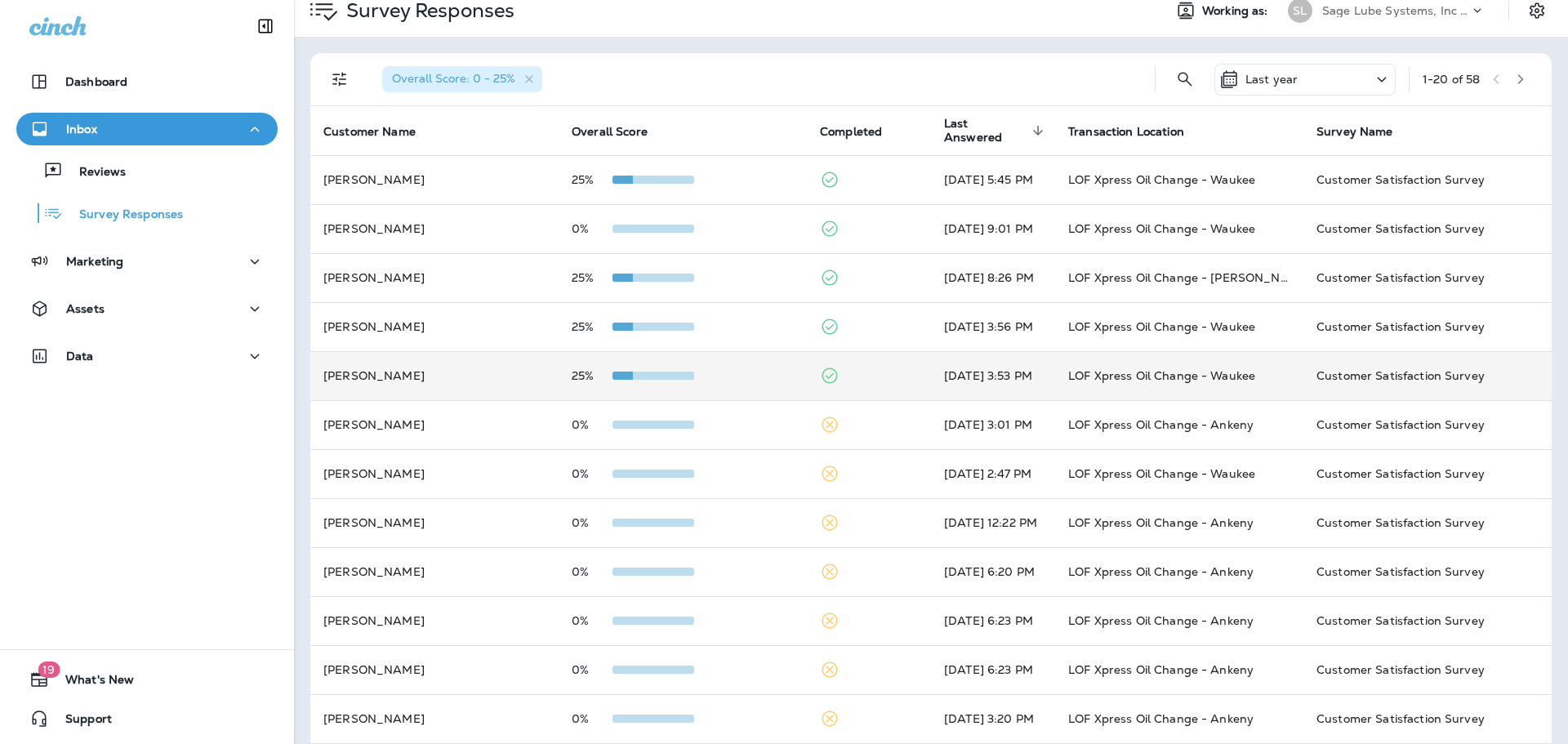
click at [461, 385] on td "[PERSON_NAME]" at bounding box center [435, 376] width 248 height 49
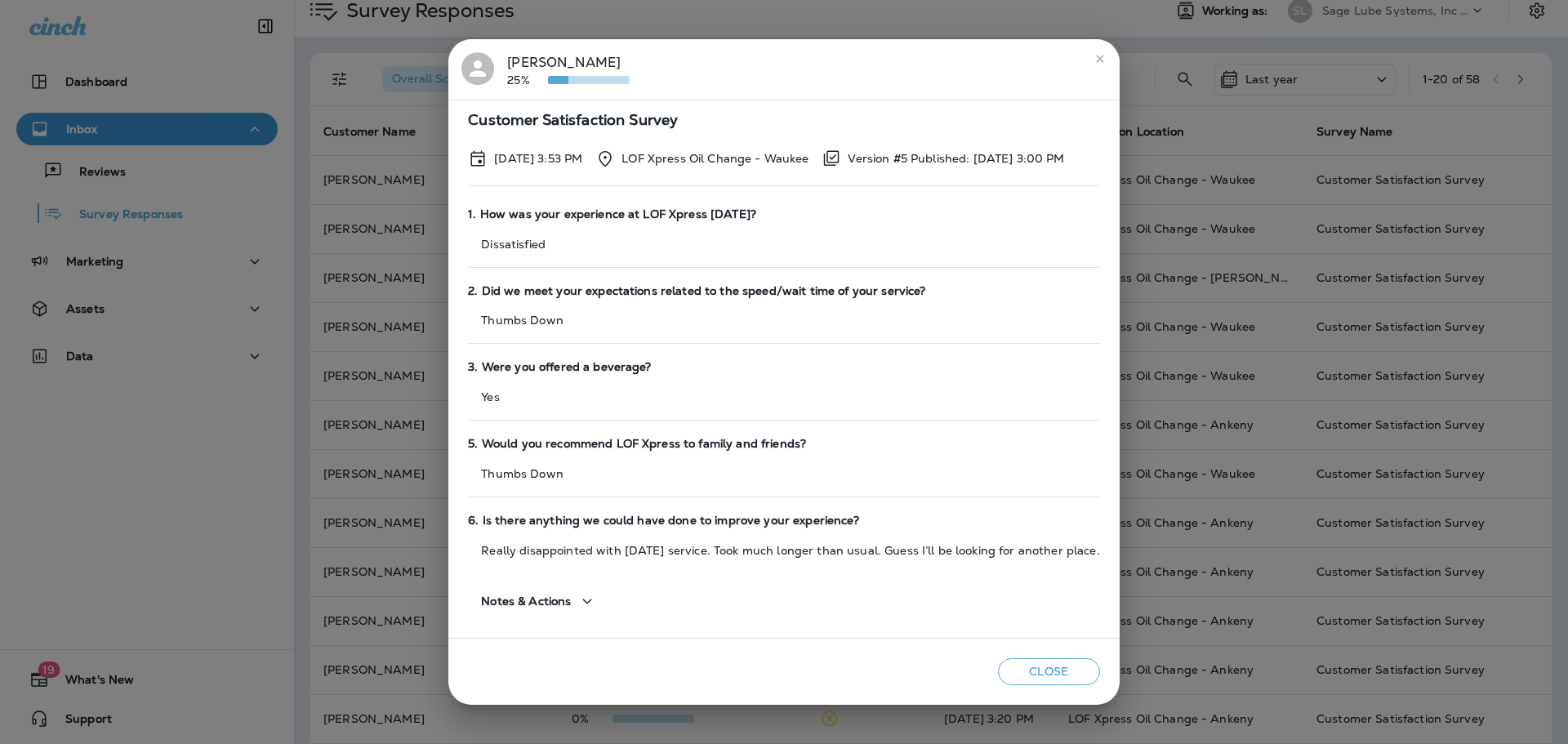
click at [366, 317] on div "[PERSON_NAME] 25% Customer Satisfaction Survey [DATE] 3:53 PM LOF Xpress Oil Ch…" at bounding box center [784, 372] width 1568 height 744
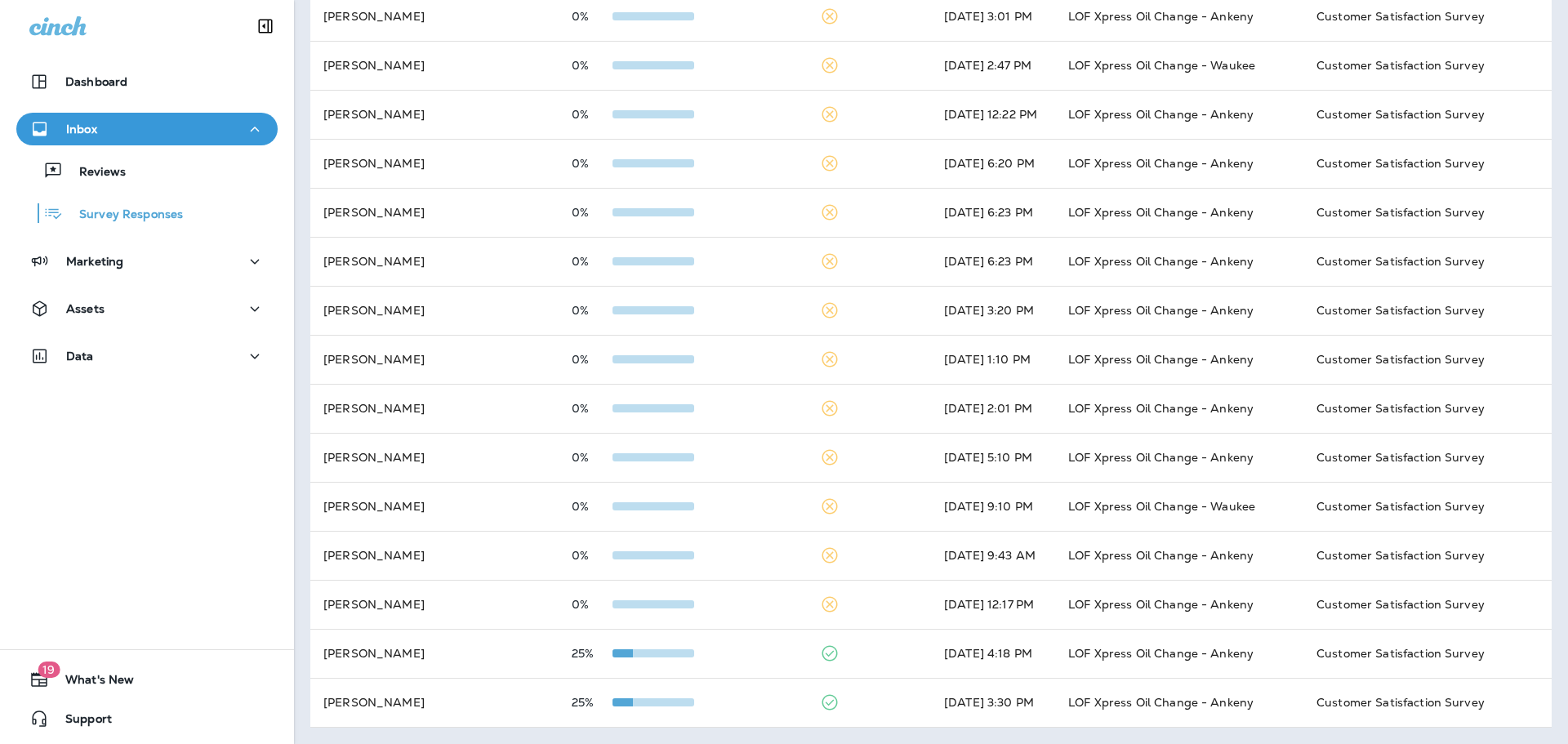
scroll to position [0, 0]
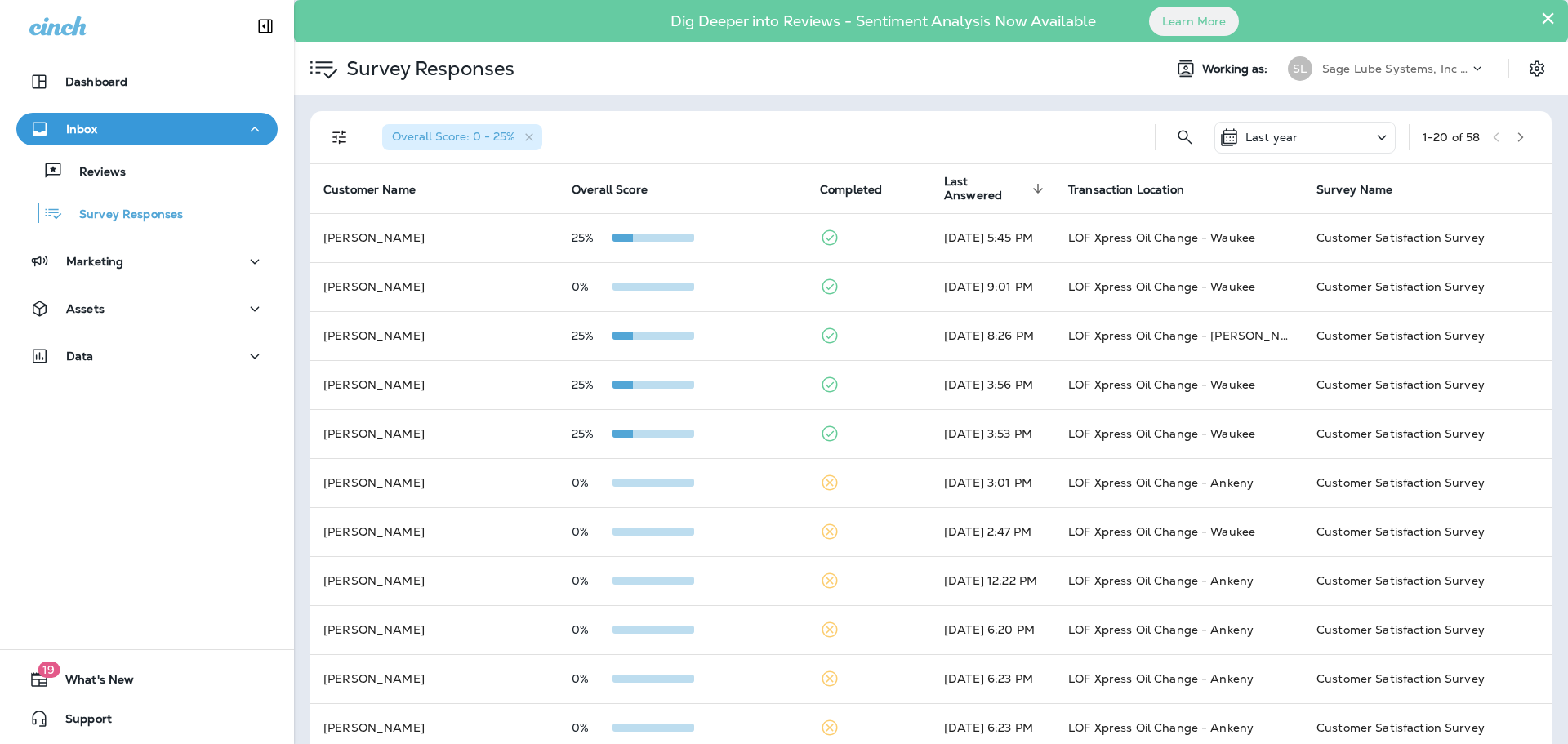
click at [1508, 138] on button "button" at bounding box center [1521, 137] width 25 height 25
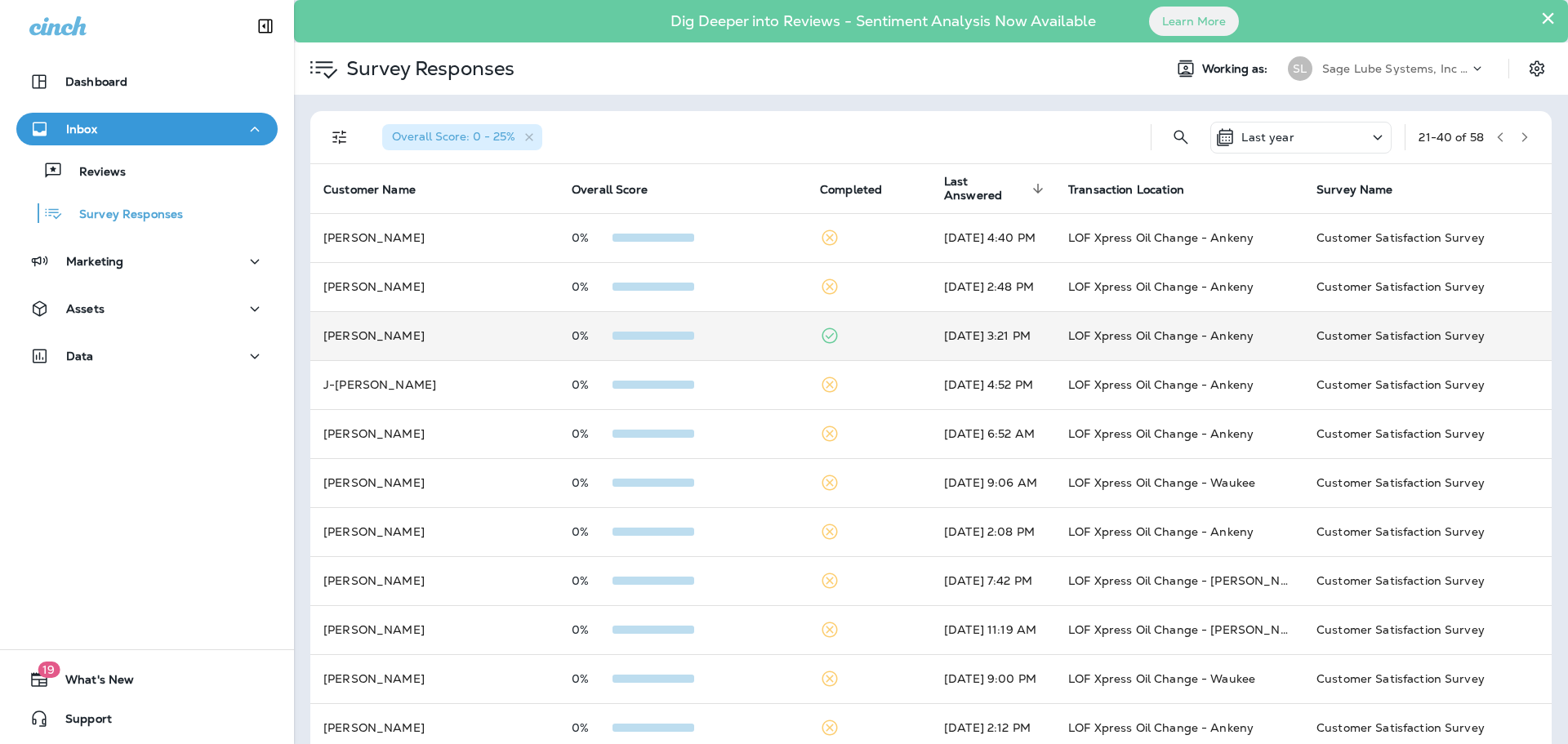
click at [540, 340] on td "[PERSON_NAME]" at bounding box center [435, 335] width 248 height 49
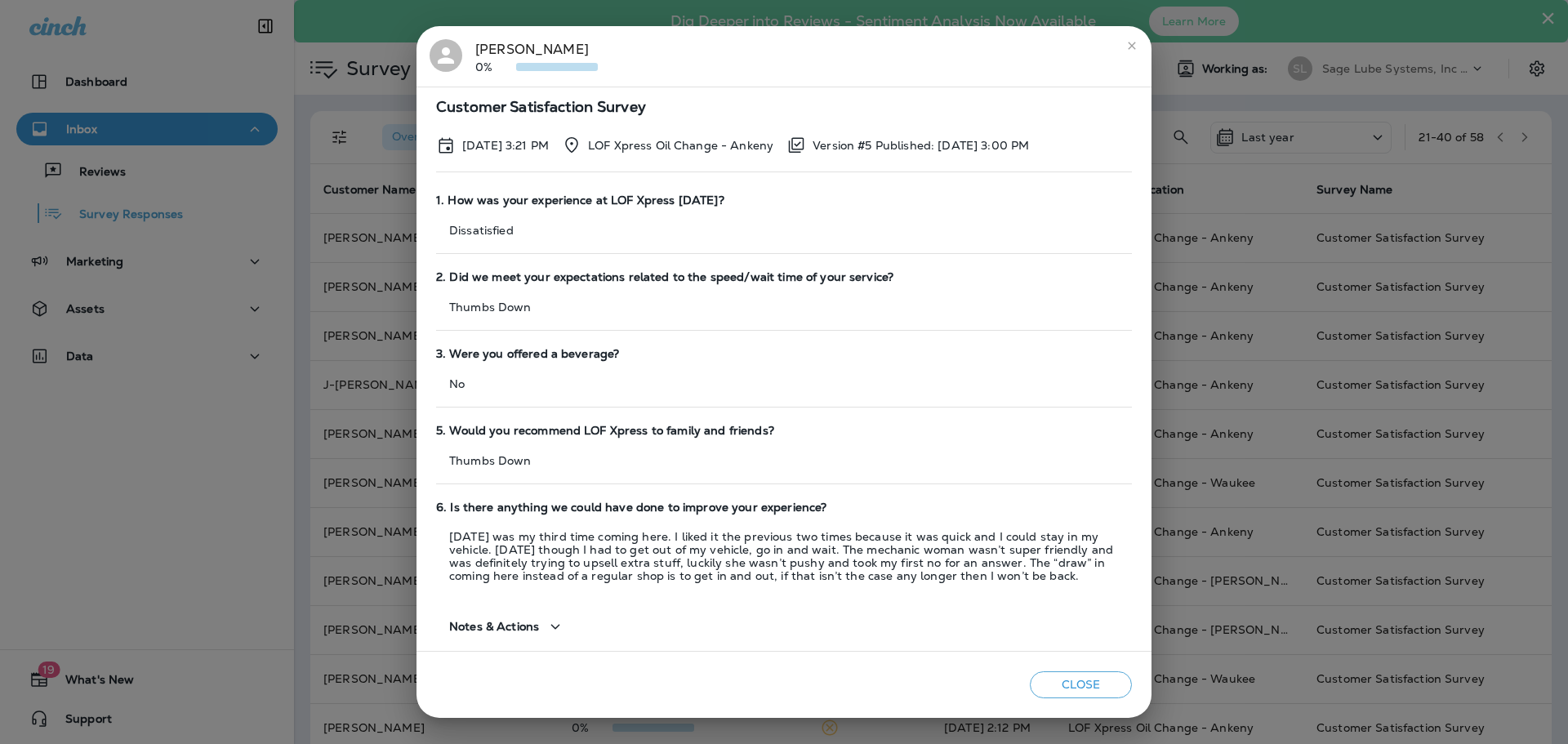
click at [374, 330] on div "[PERSON_NAME] 0% Customer Satisfaction Survey [DATE] 3:21 PM LOF Xpress Oil Cha…" at bounding box center [784, 372] width 1568 height 744
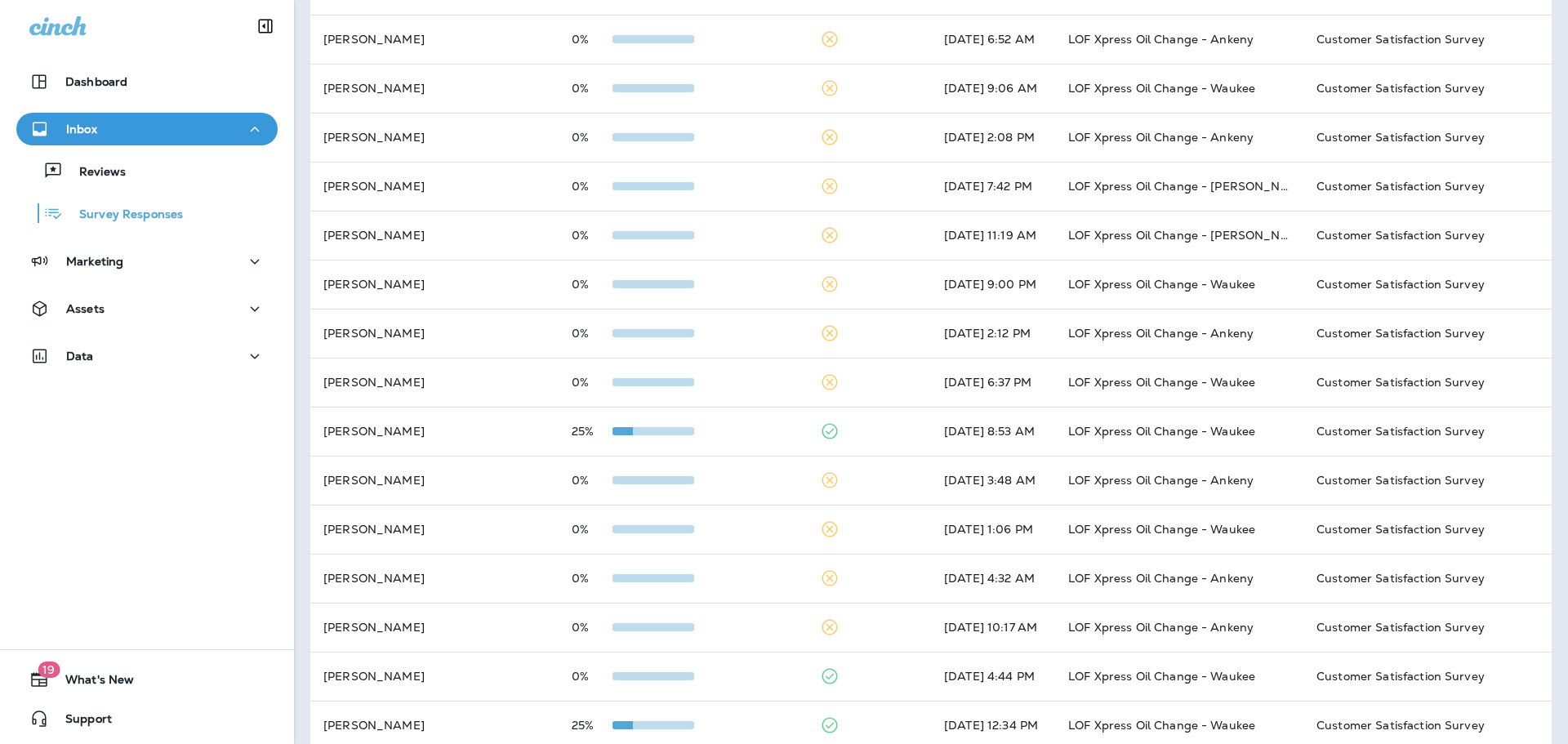
scroll to position [466, 0]
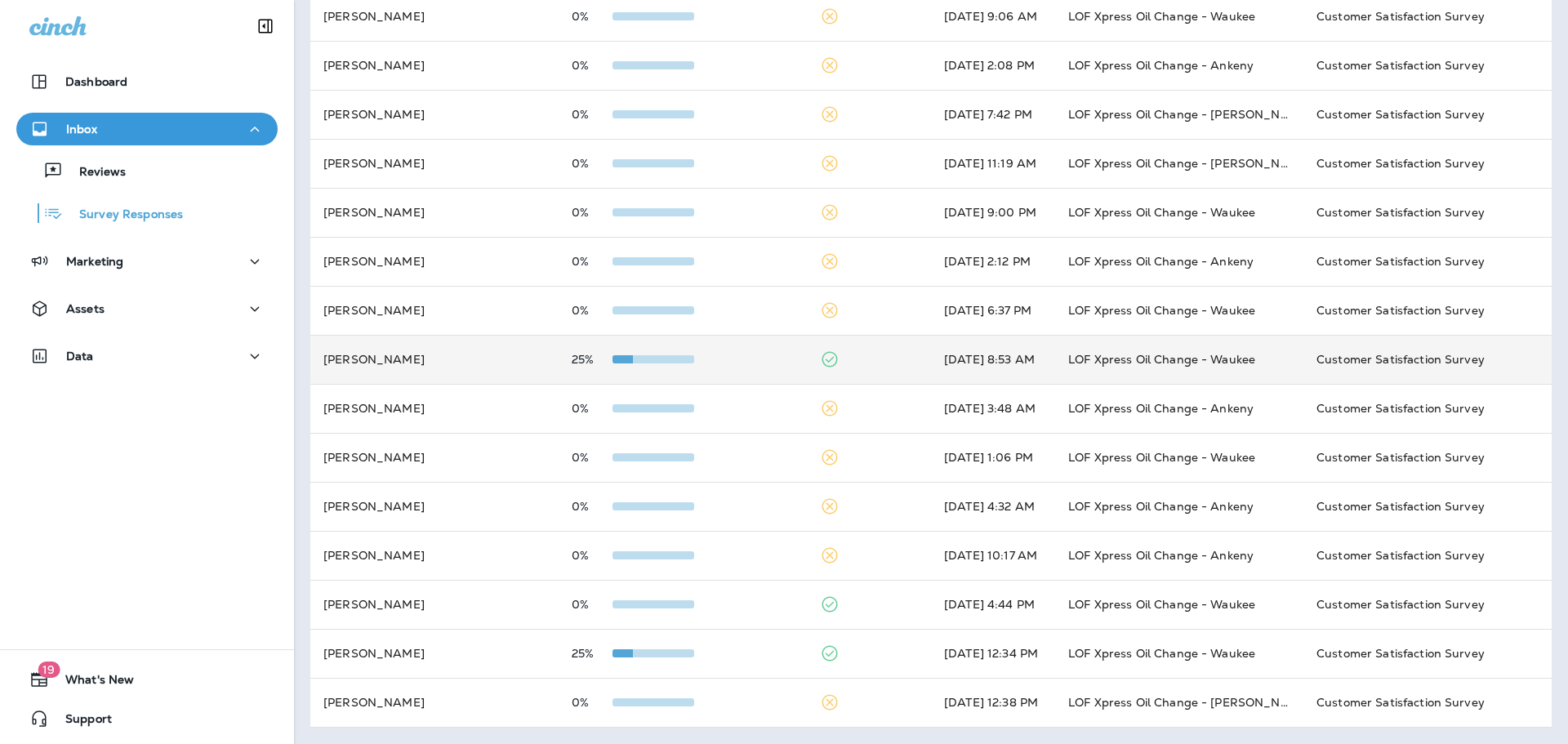
click at [510, 356] on td "[PERSON_NAME]" at bounding box center [435, 360] width 248 height 49
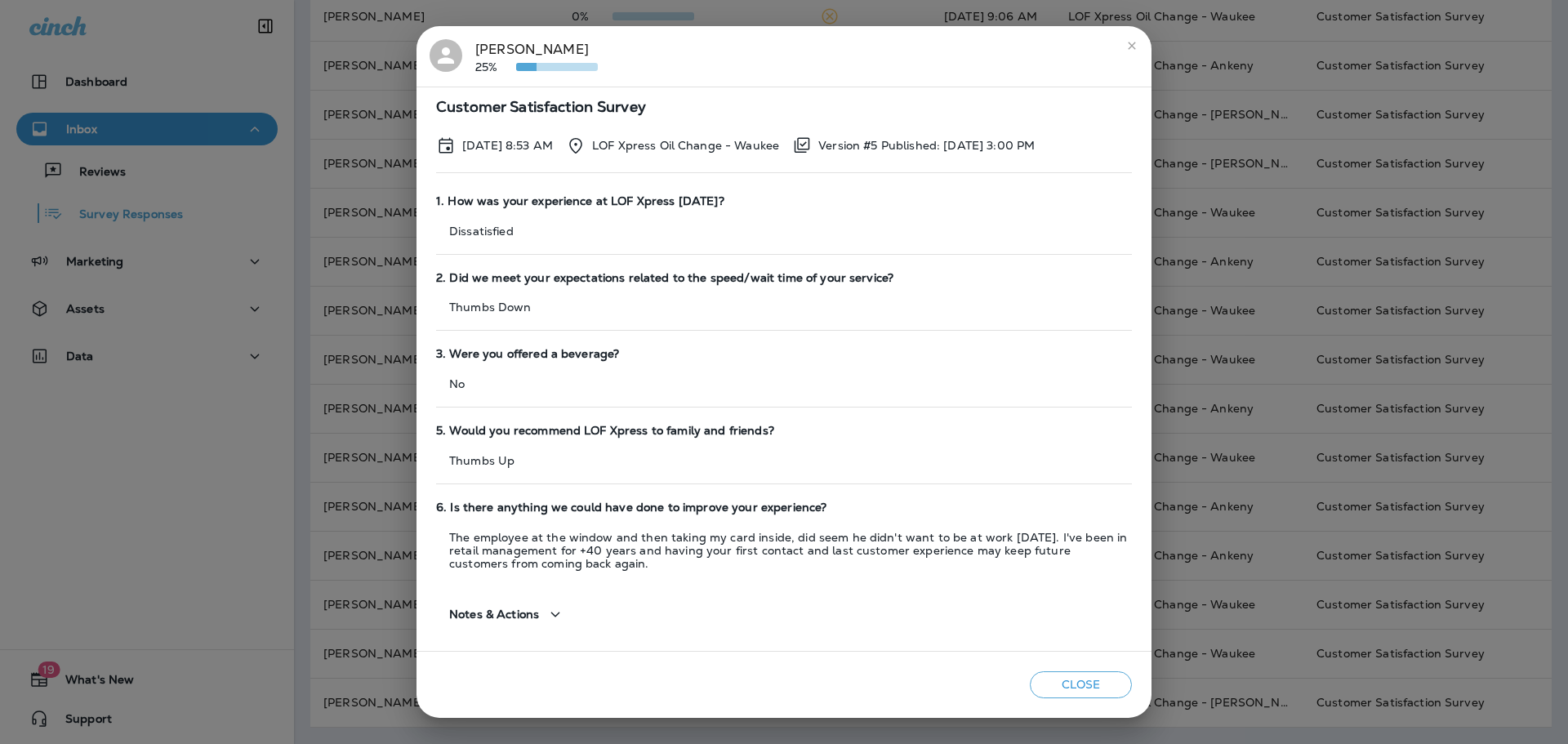
click at [387, 323] on div "[PERSON_NAME] 25% Customer Satisfaction Survey [DATE] 8:53 AM LOF Xpress Oil Ch…" at bounding box center [784, 372] width 1568 height 744
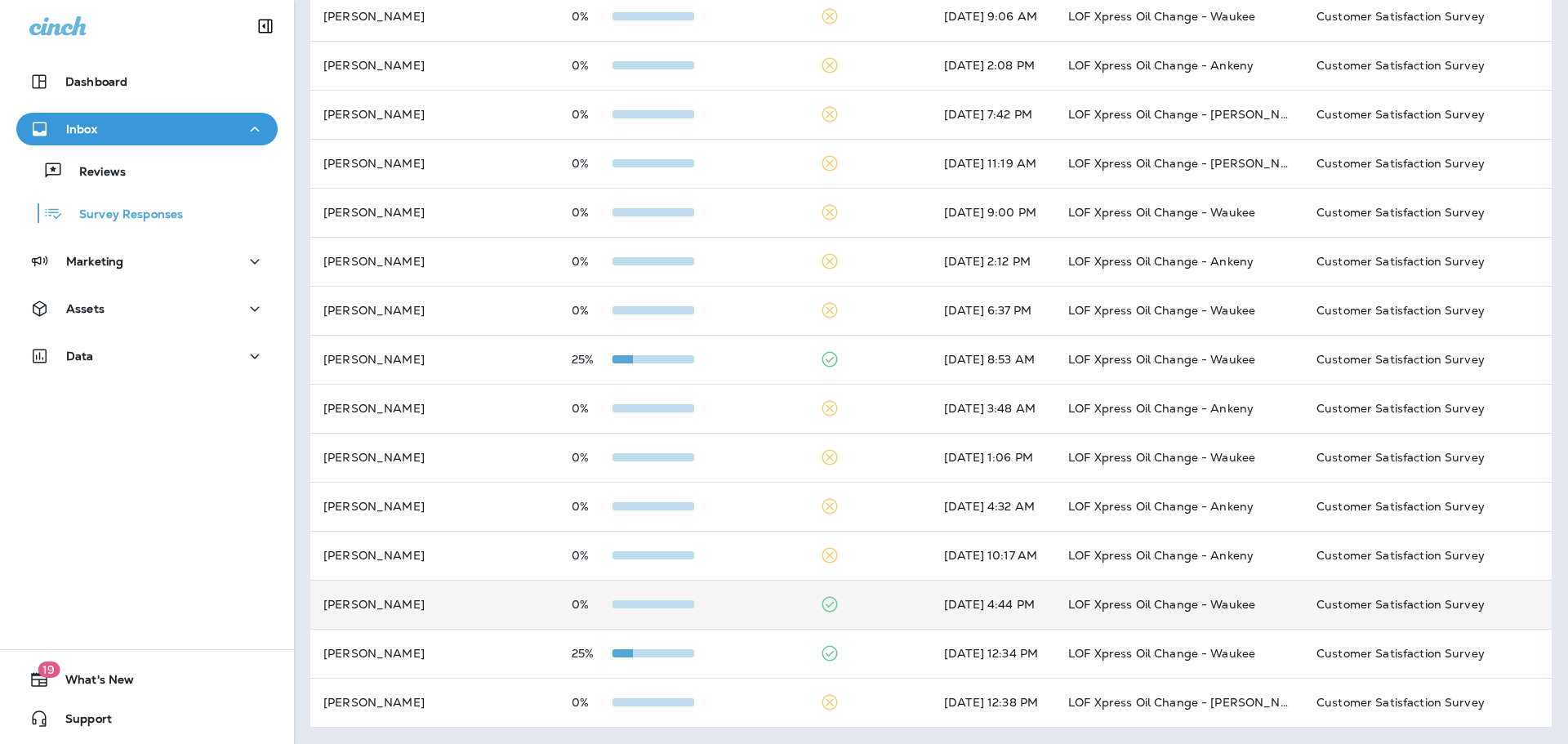
click at [480, 618] on td "[PERSON_NAME]" at bounding box center [435, 604] width 248 height 49
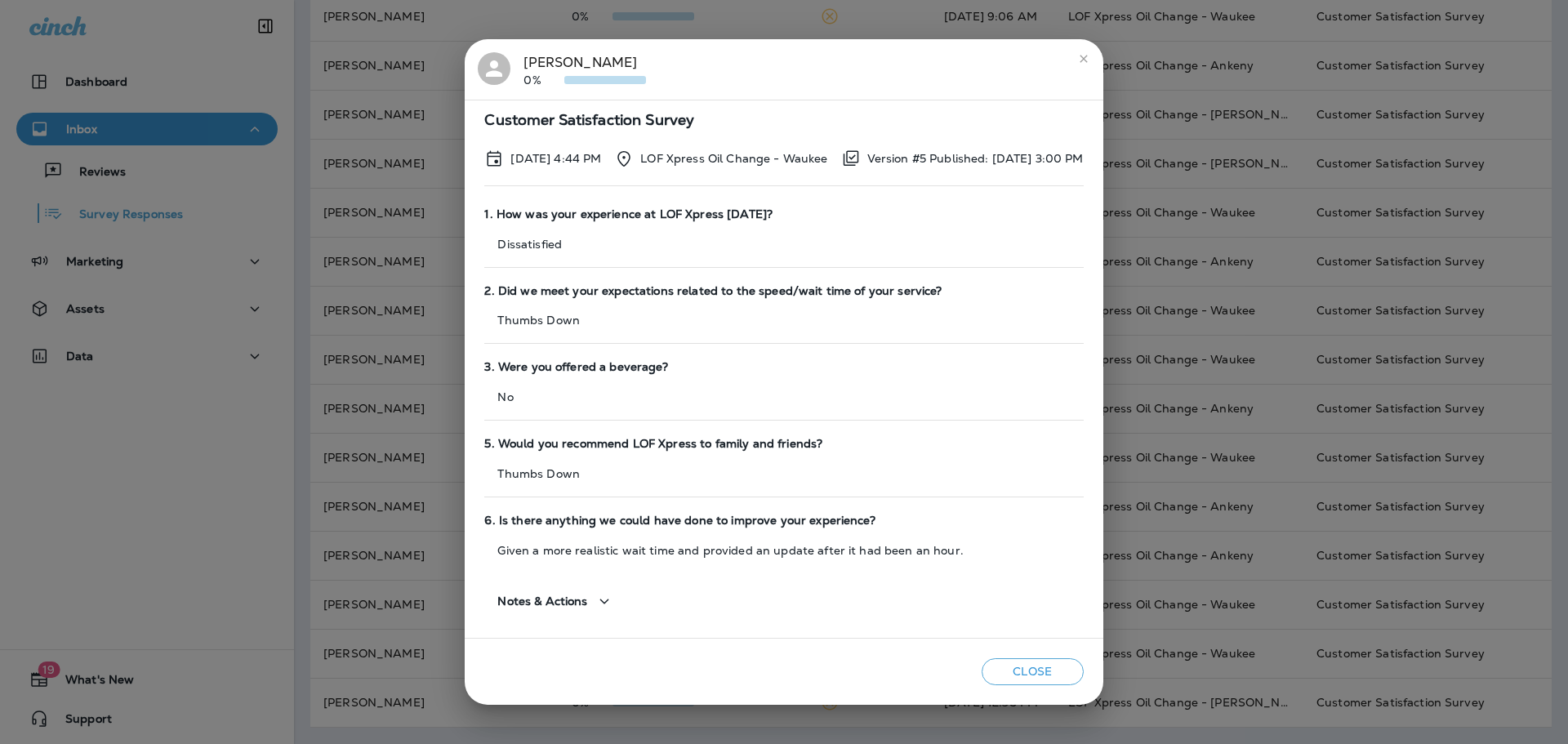
click at [362, 335] on div "[PERSON_NAME] 0% Customer Satisfaction Survey [DATE] 4:44 PM LOF Xpress Oil Cha…" at bounding box center [784, 372] width 1568 height 744
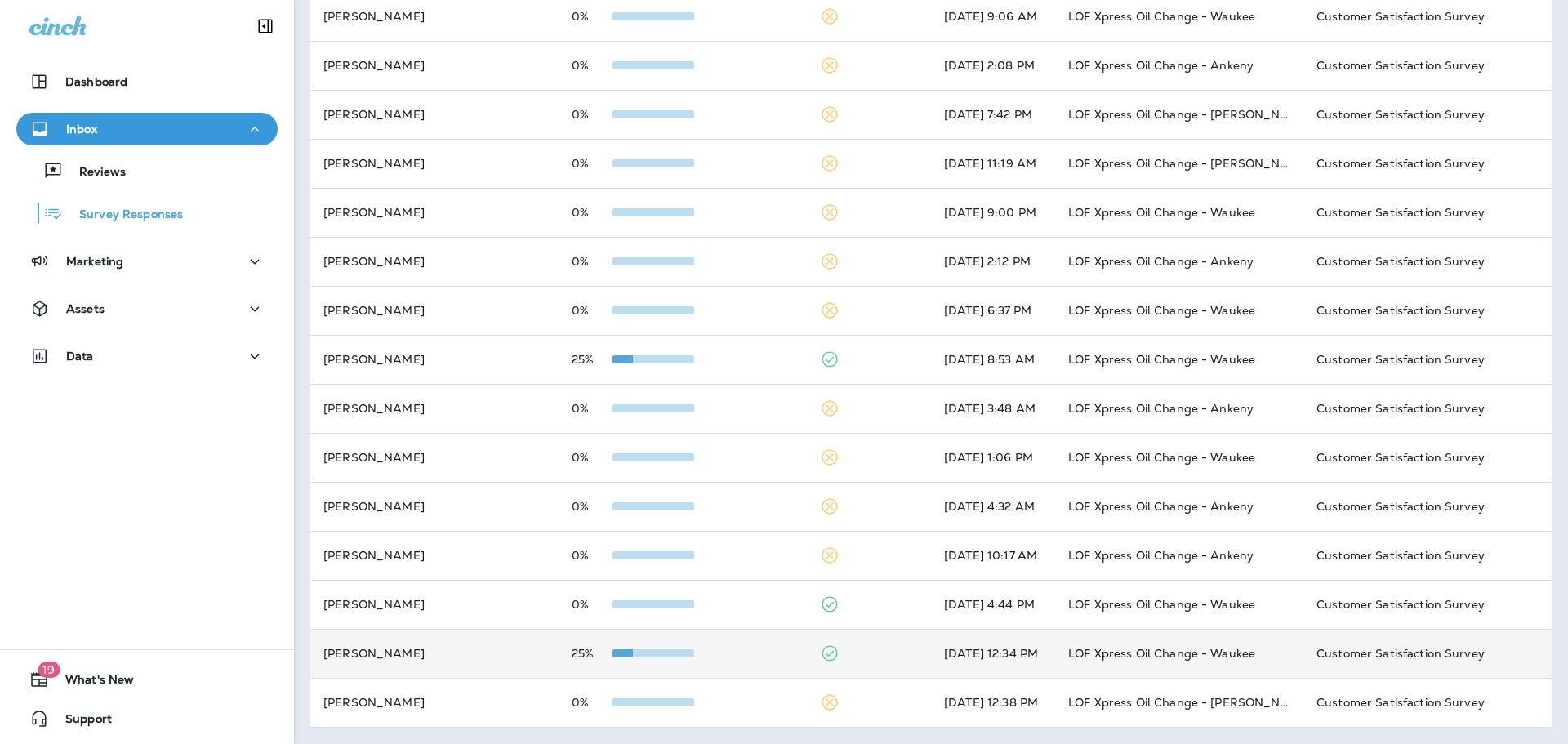
click at [465, 643] on td "[PERSON_NAME]" at bounding box center [435, 653] width 248 height 49
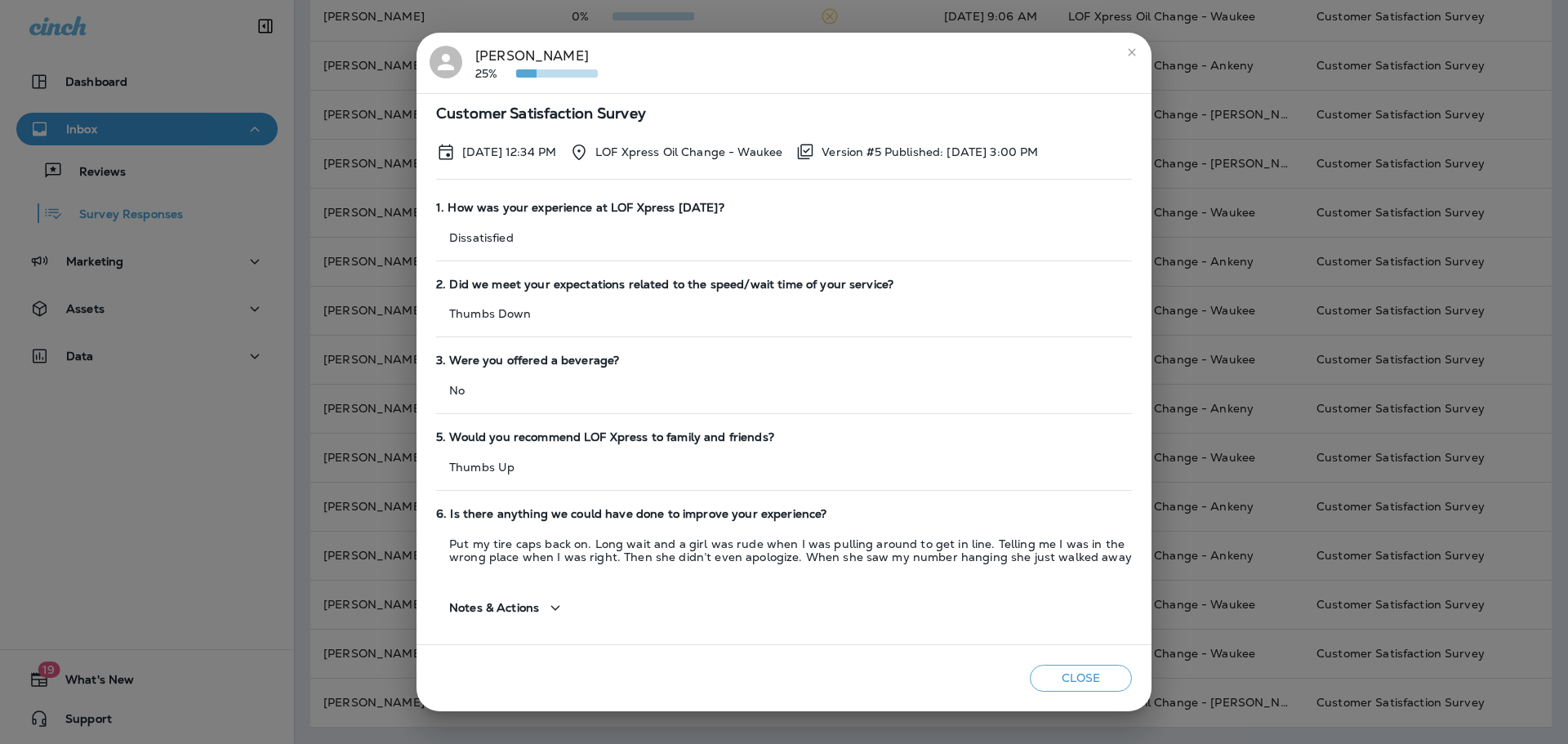
click at [383, 408] on div "[PERSON_NAME] 25% Customer Satisfaction Survey [DATE] 12:34 PM LOF Xpress Oil C…" at bounding box center [784, 372] width 1568 height 744
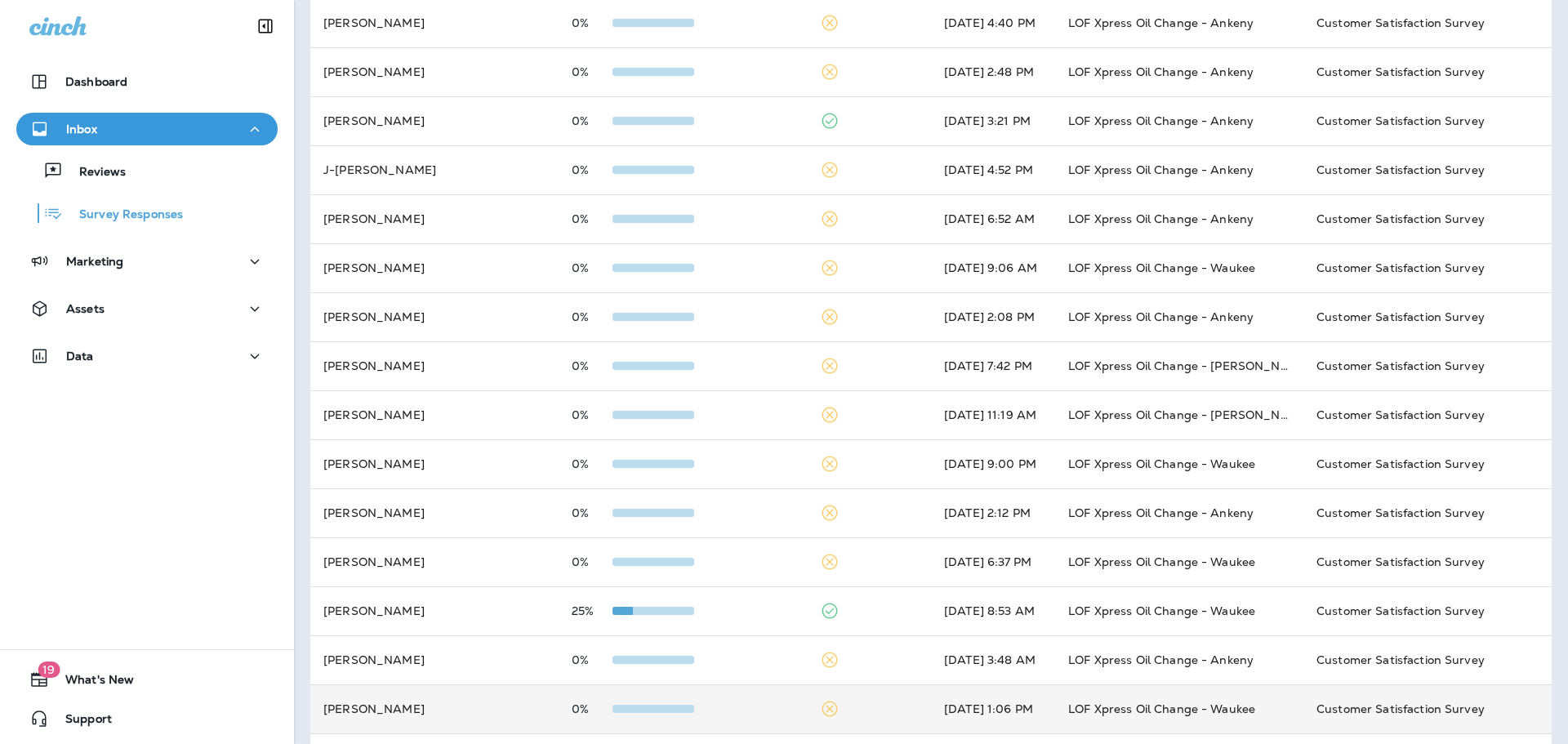
scroll to position [0, 0]
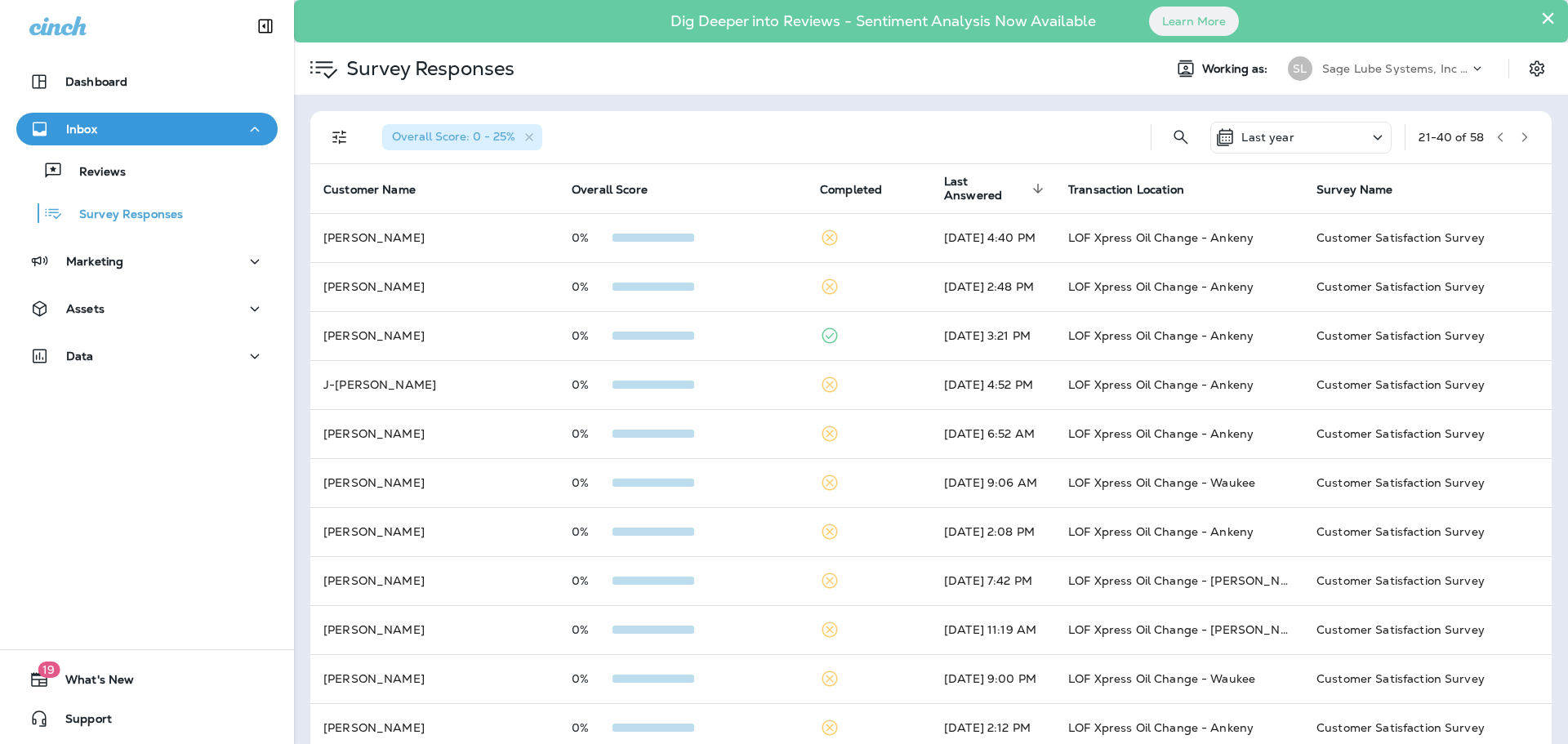
click at [1519, 140] on icon "button" at bounding box center [1525, 137] width 11 height 11
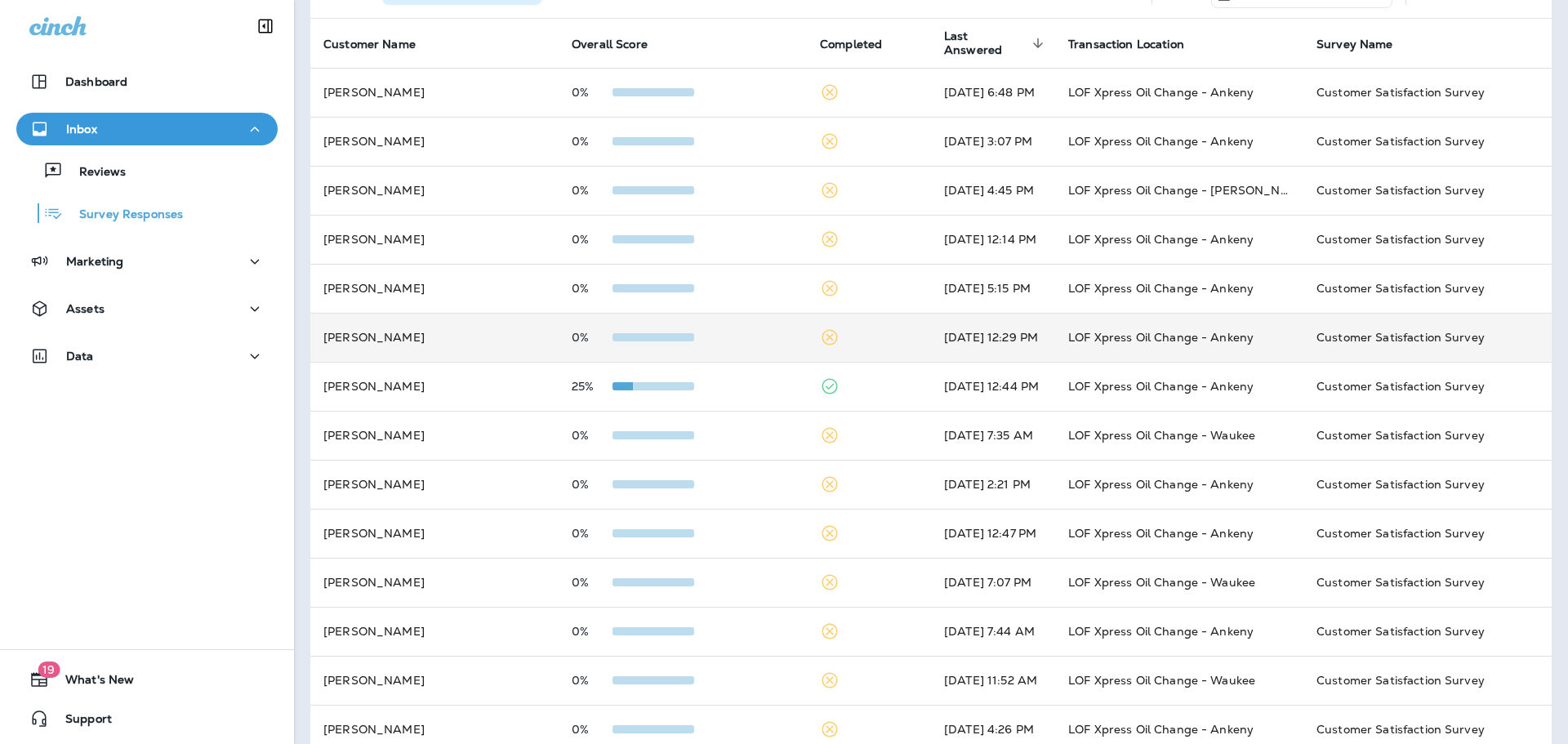
scroll to position [163, 0]
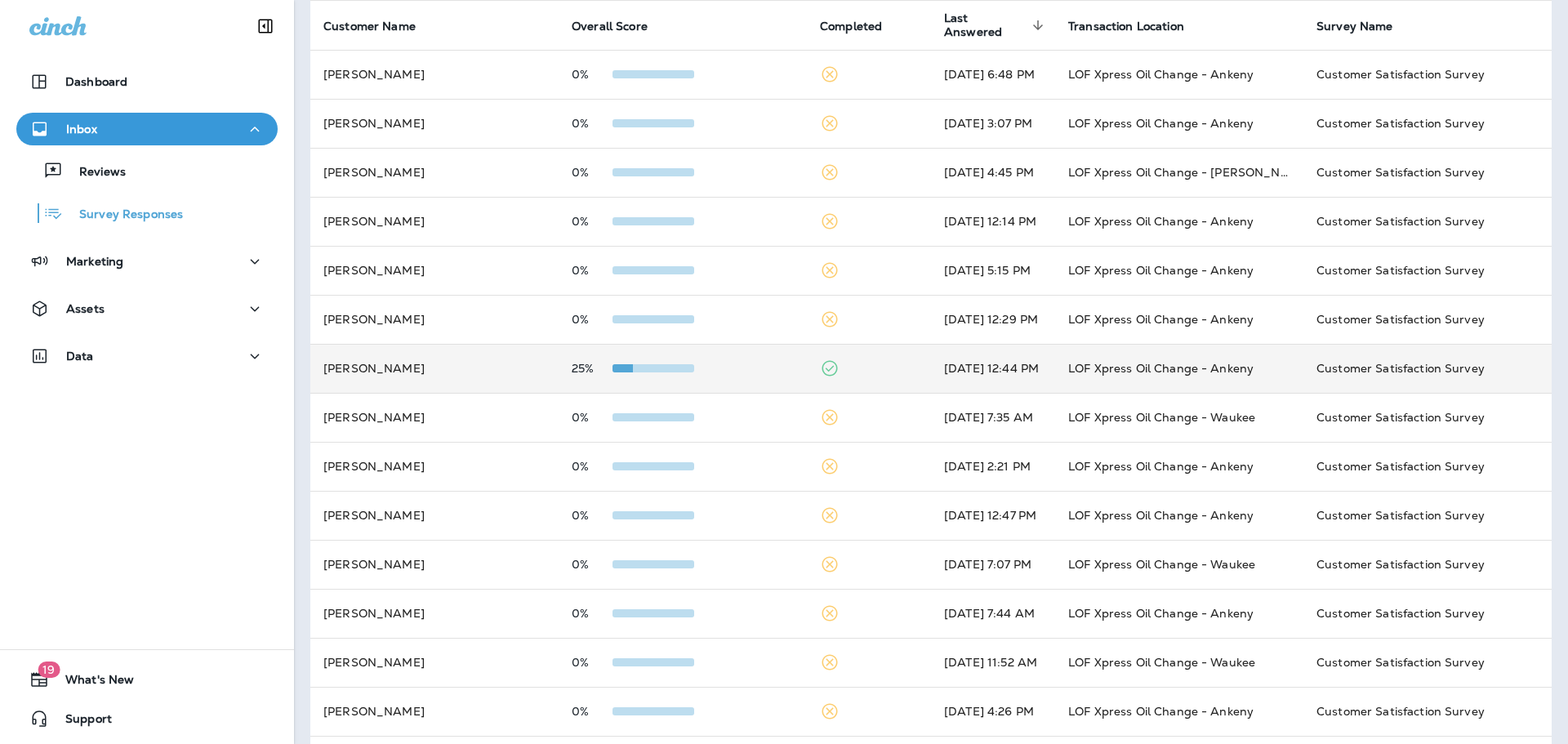
click at [500, 374] on td "[PERSON_NAME]" at bounding box center [435, 368] width 248 height 49
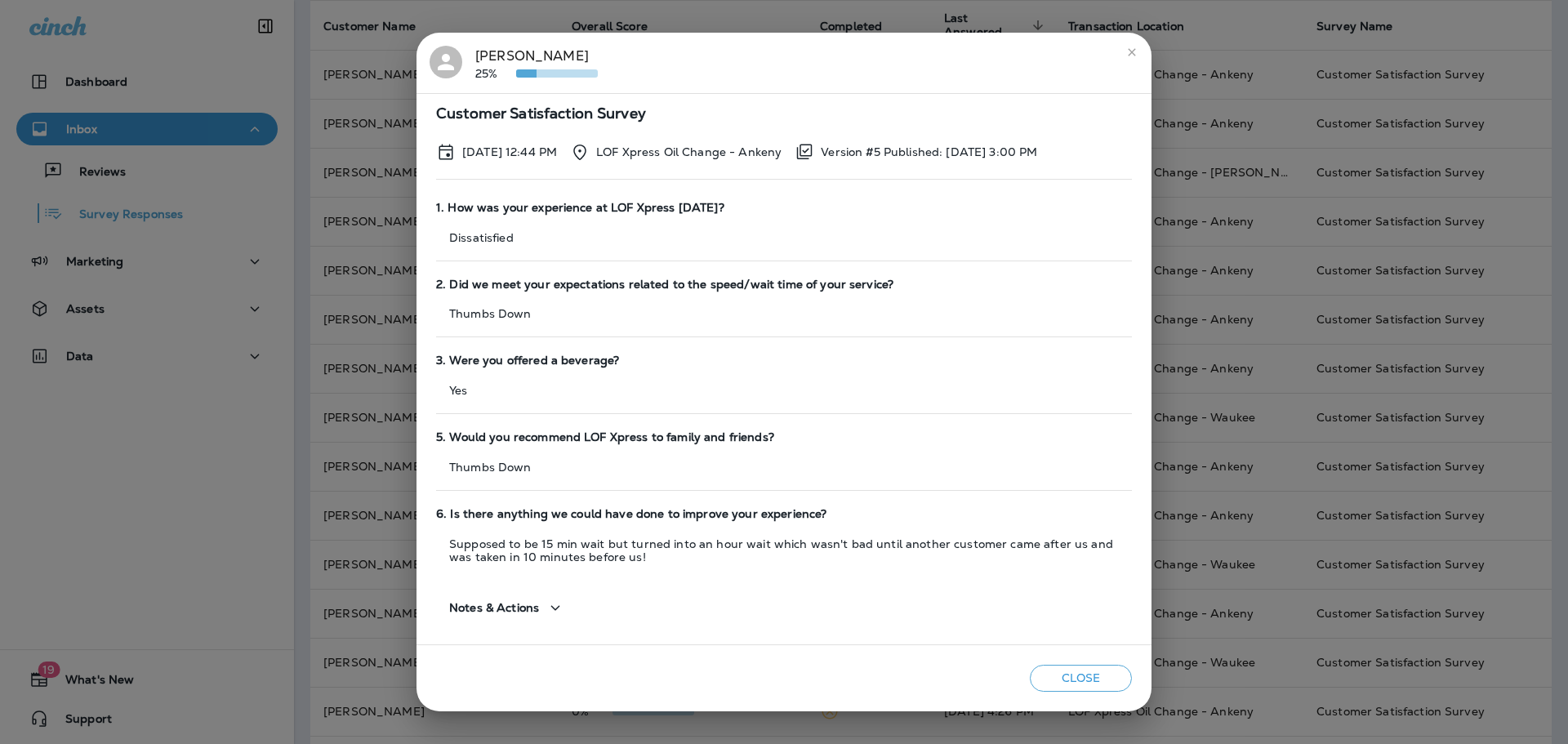
click at [379, 300] on div "[PERSON_NAME] 25% Customer Satisfaction Survey [DATE] 12:44 PM LOF Xpress Oil C…" at bounding box center [784, 372] width 1568 height 744
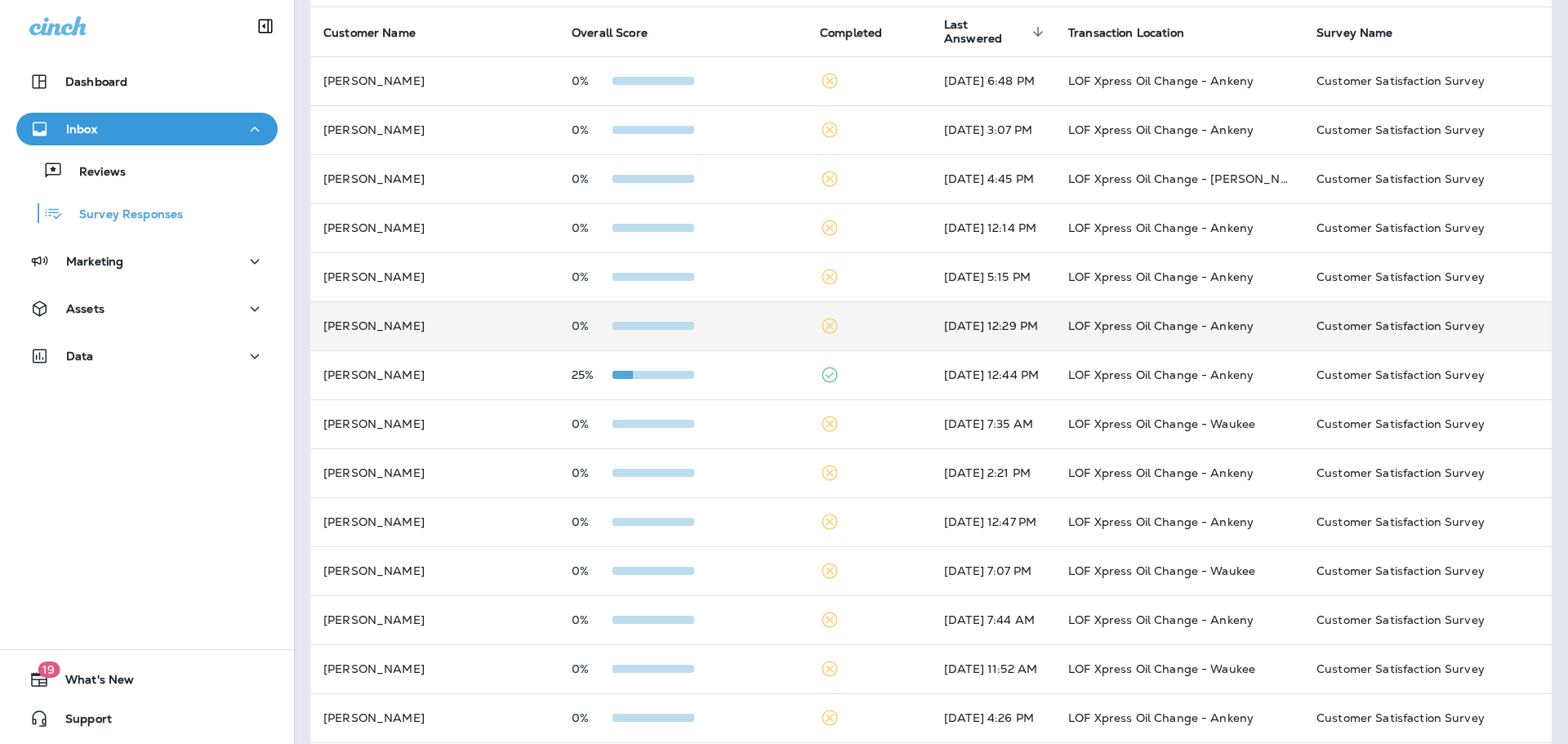
scroll to position [0, 0]
